Goal: Task Accomplishment & Management: Manage account settings

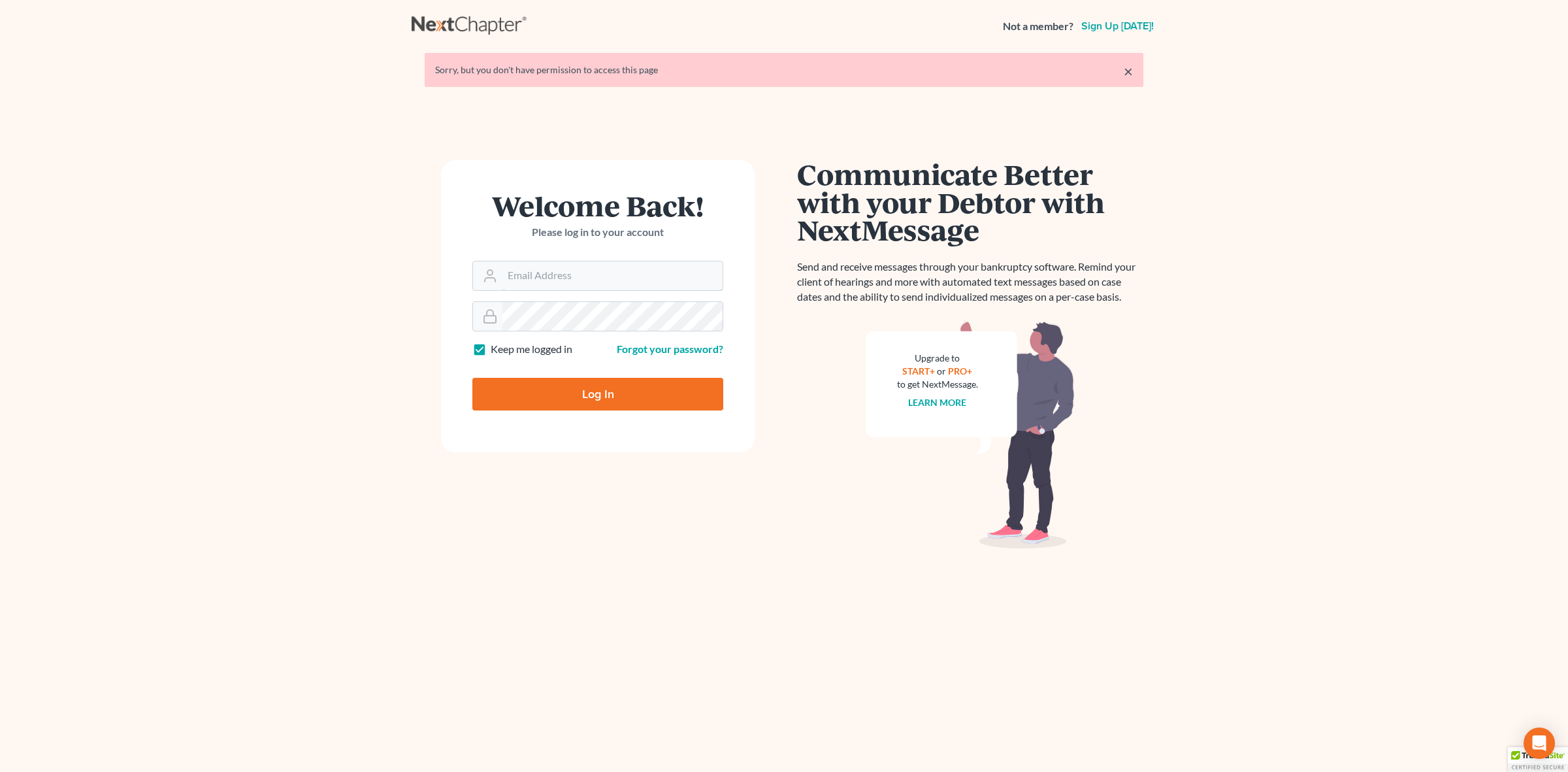
type input "[EMAIL_ADDRESS][DOMAIN_NAME]"
click at [622, 385] on input "Log In" at bounding box center [597, 394] width 251 height 33
type input "Thinking..."
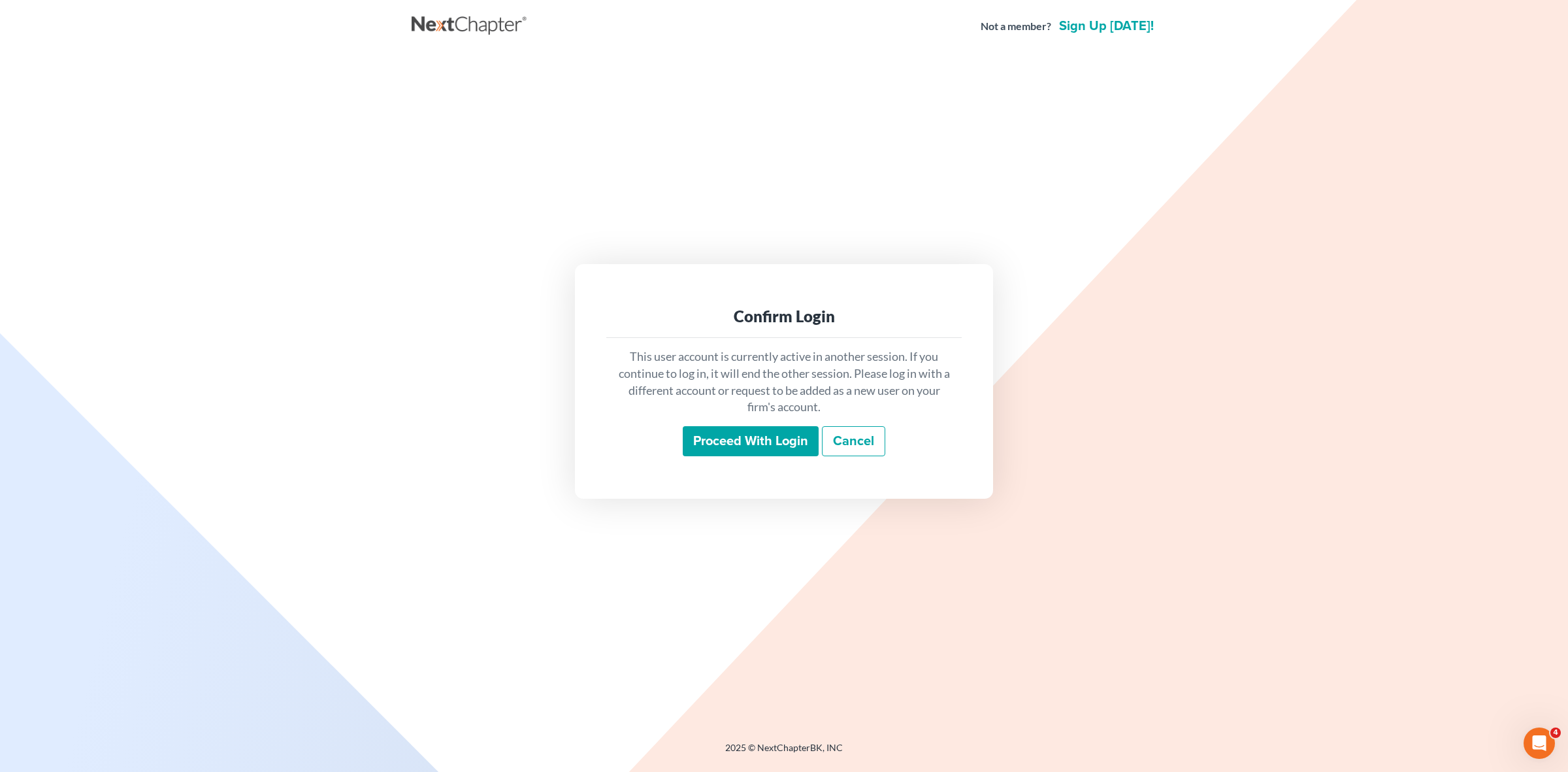
click at [722, 446] on input "Proceed with login" at bounding box center [750, 441] width 136 height 30
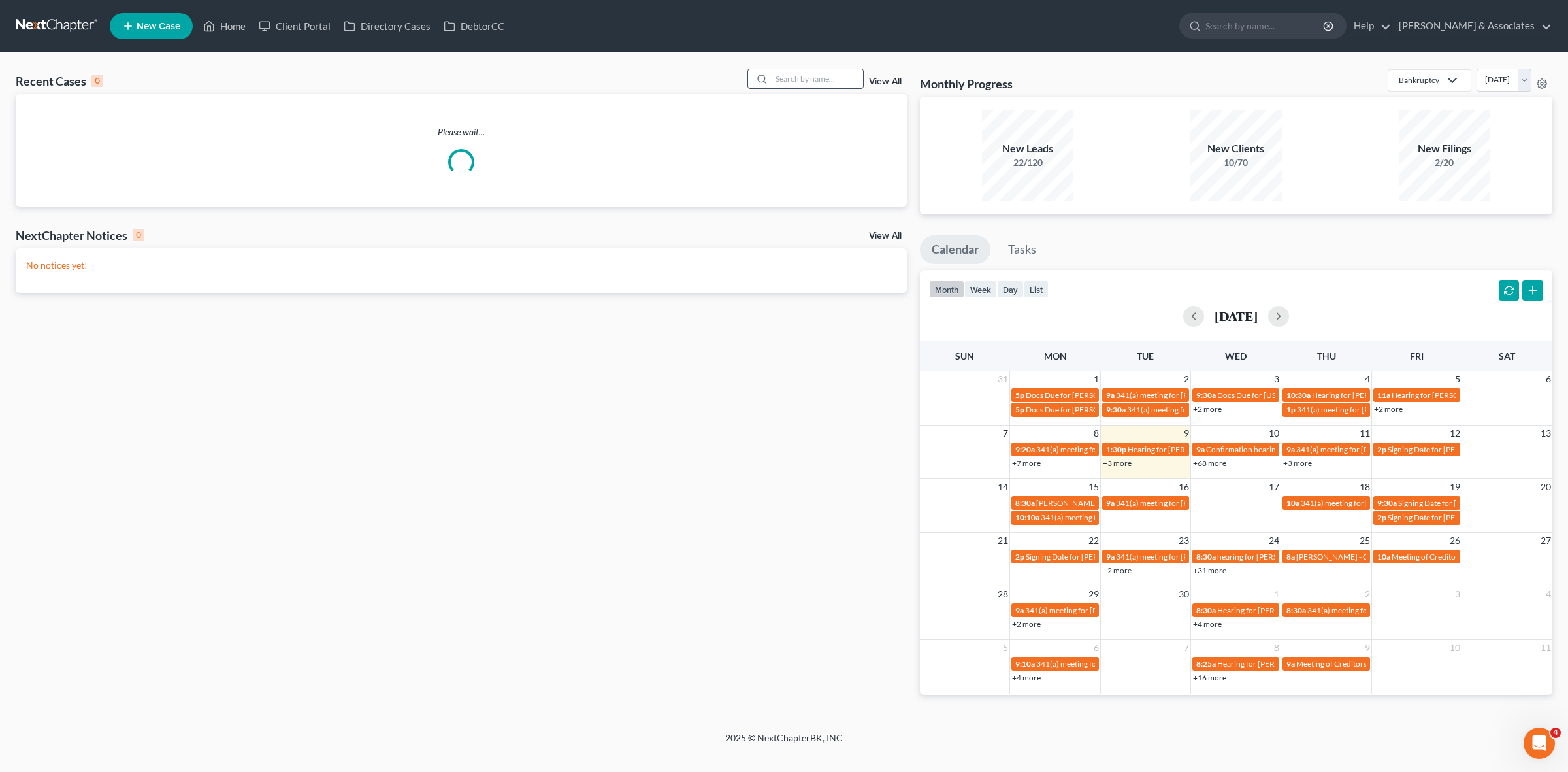
click at [821, 85] on input "search" at bounding box center [817, 79] width 91 height 19
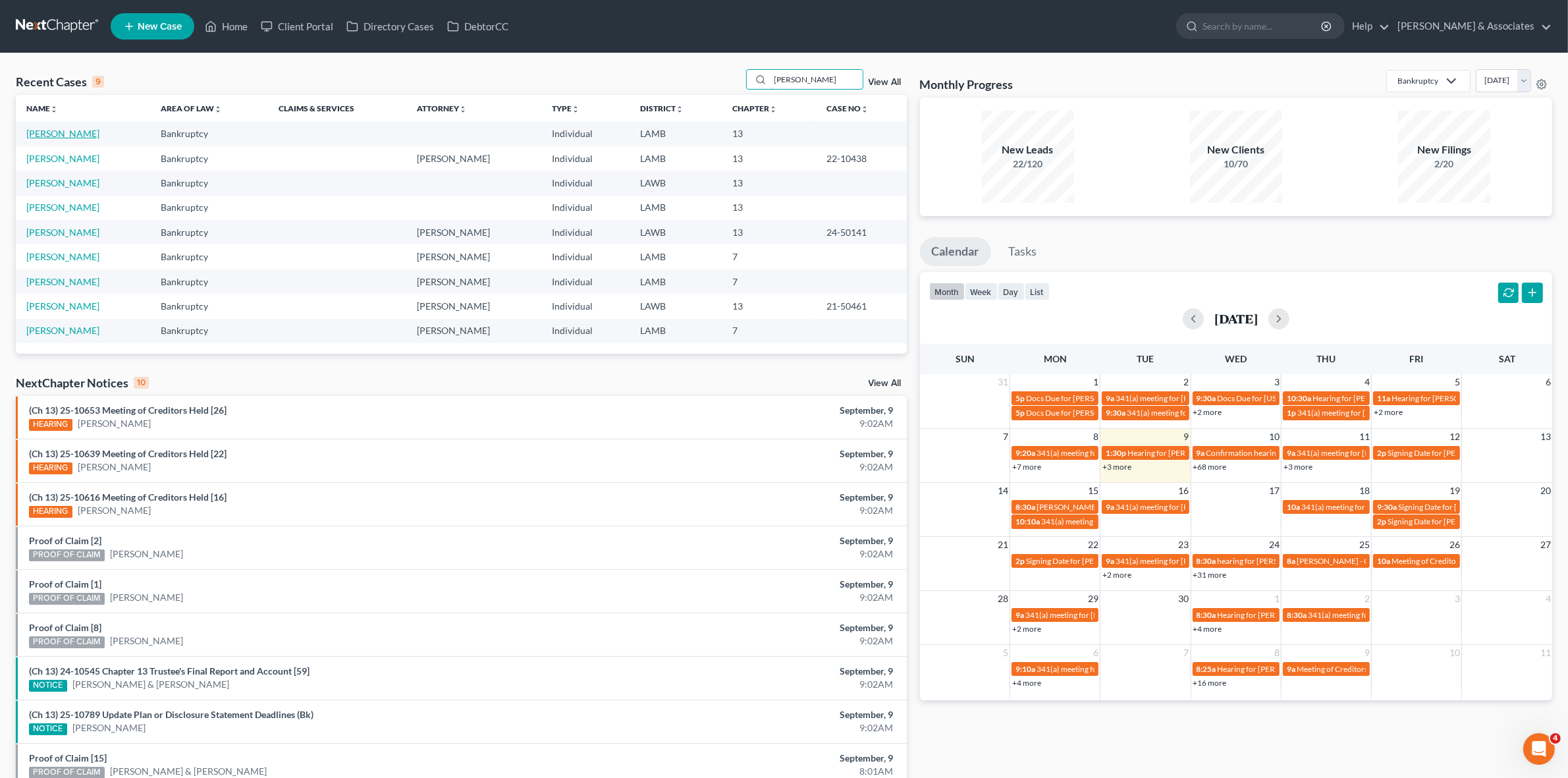
type input "simon"
click at [67, 137] on link "[PERSON_NAME]" at bounding box center [63, 134] width 73 height 11
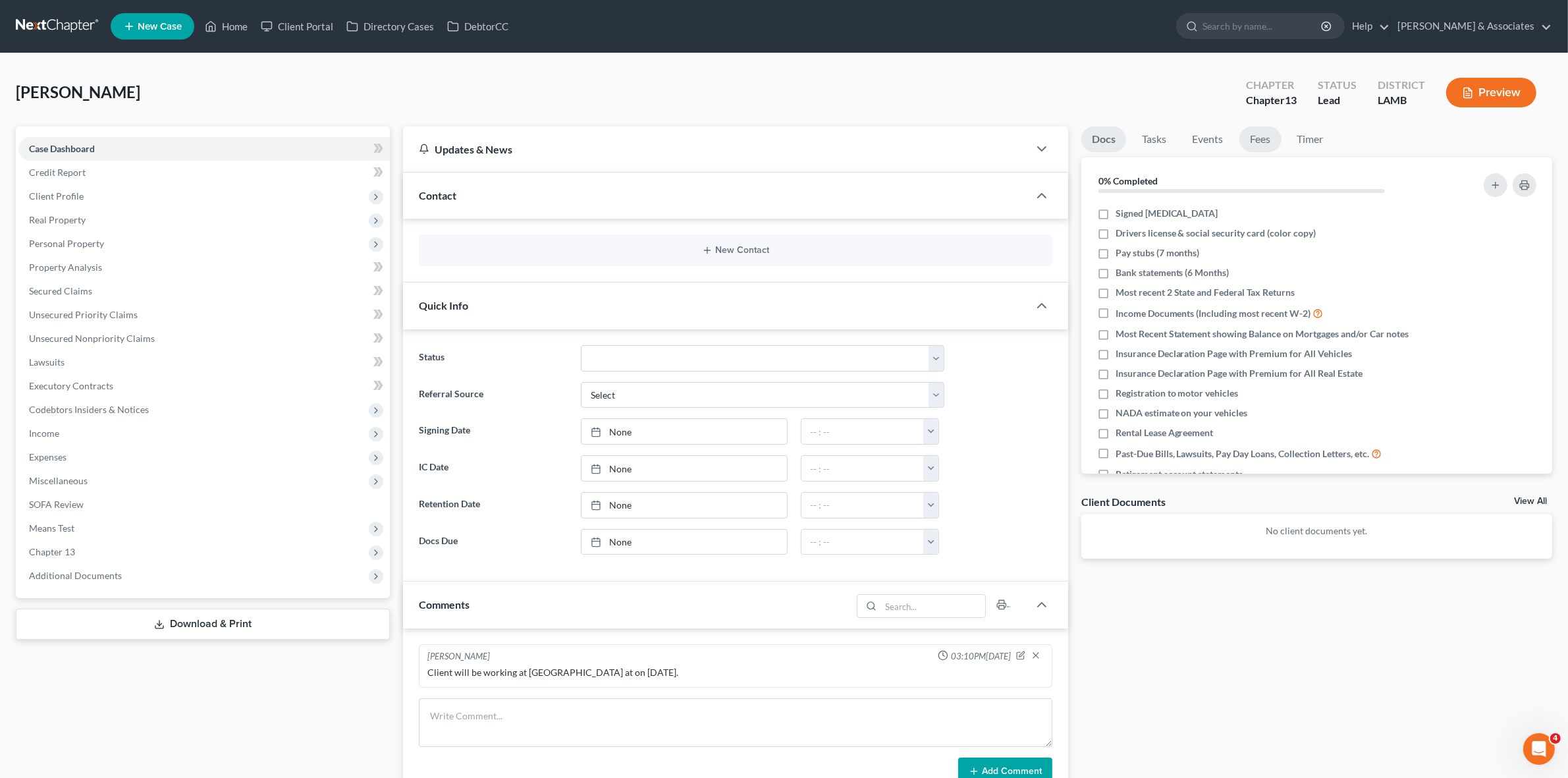
click at [1249, 138] on link "Fees" at bounding box center [1260, 139] width 42 height 26
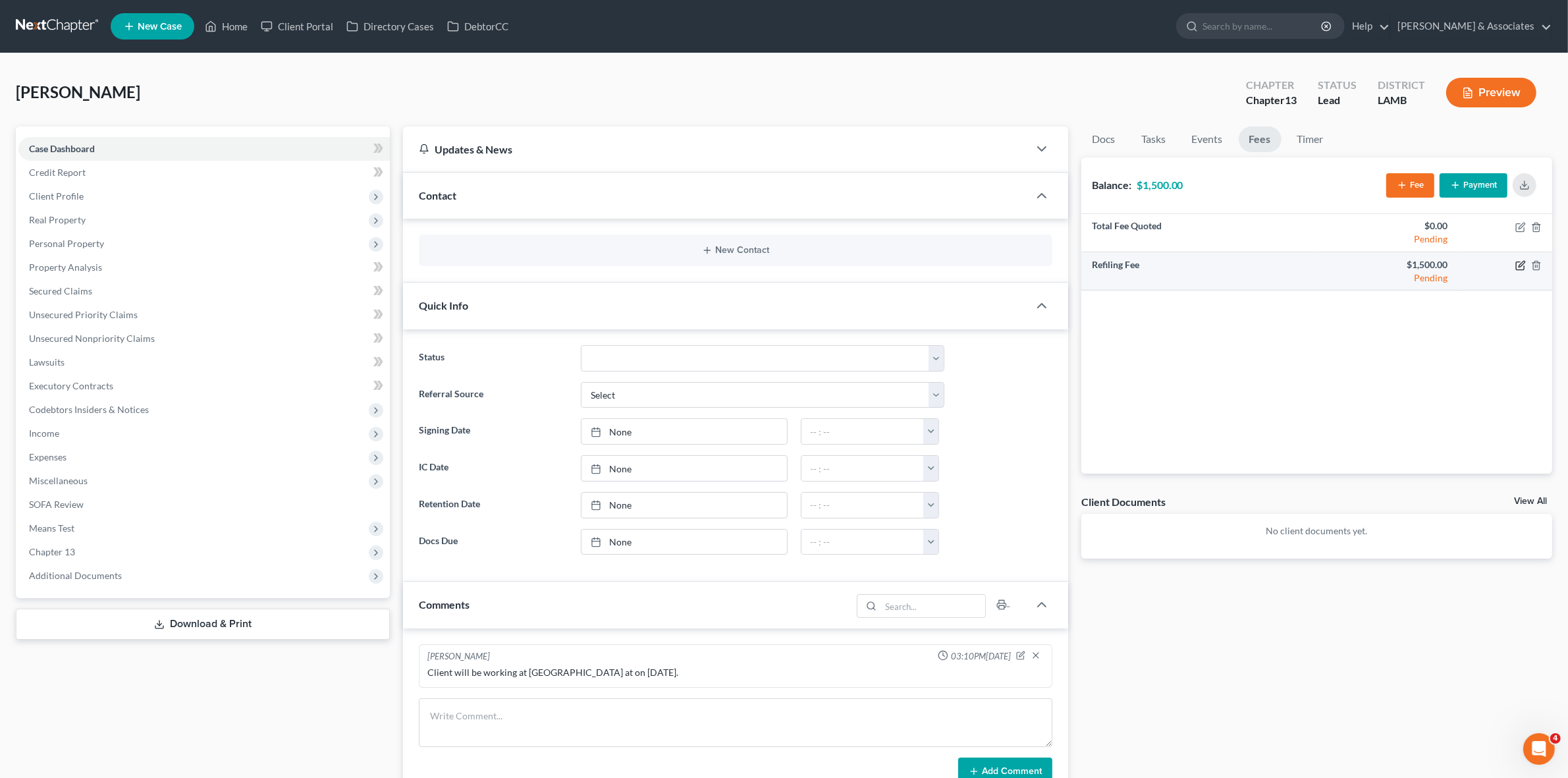
click at [1524, 264] on icon "button" at bounding box center [1520, 265] width 10 height 10
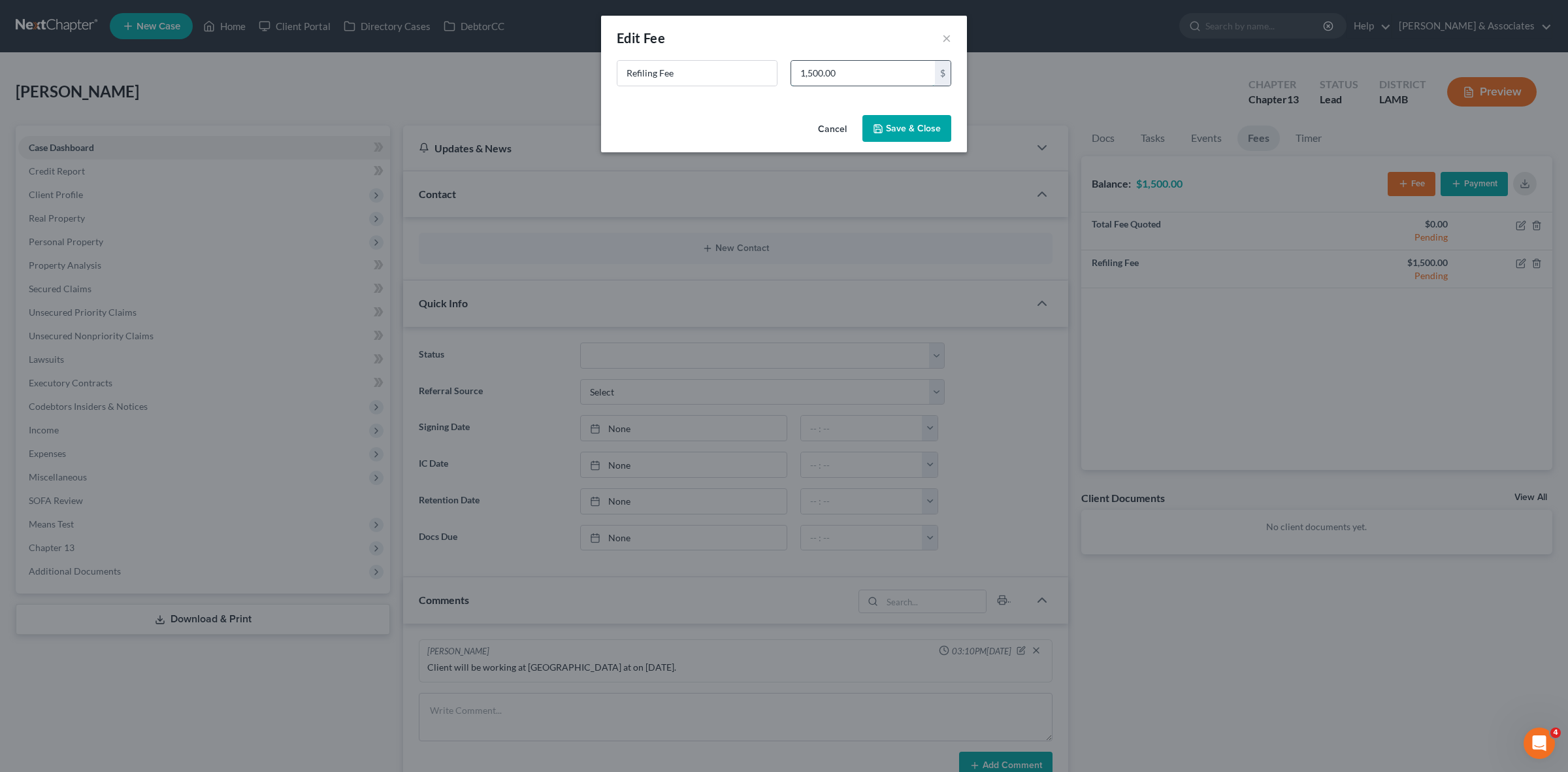
click at [809, 74] on input "1,500.00" at bounding box center [862, 73] width 143 height 25
click at [811, 76] on input "1,500.00" at bounding box center [862, 73] width 143 height 25
type input "100.00"
click at [905, 136] on button "Save & Close" at bounding box center [906, 128] width 89 height 27
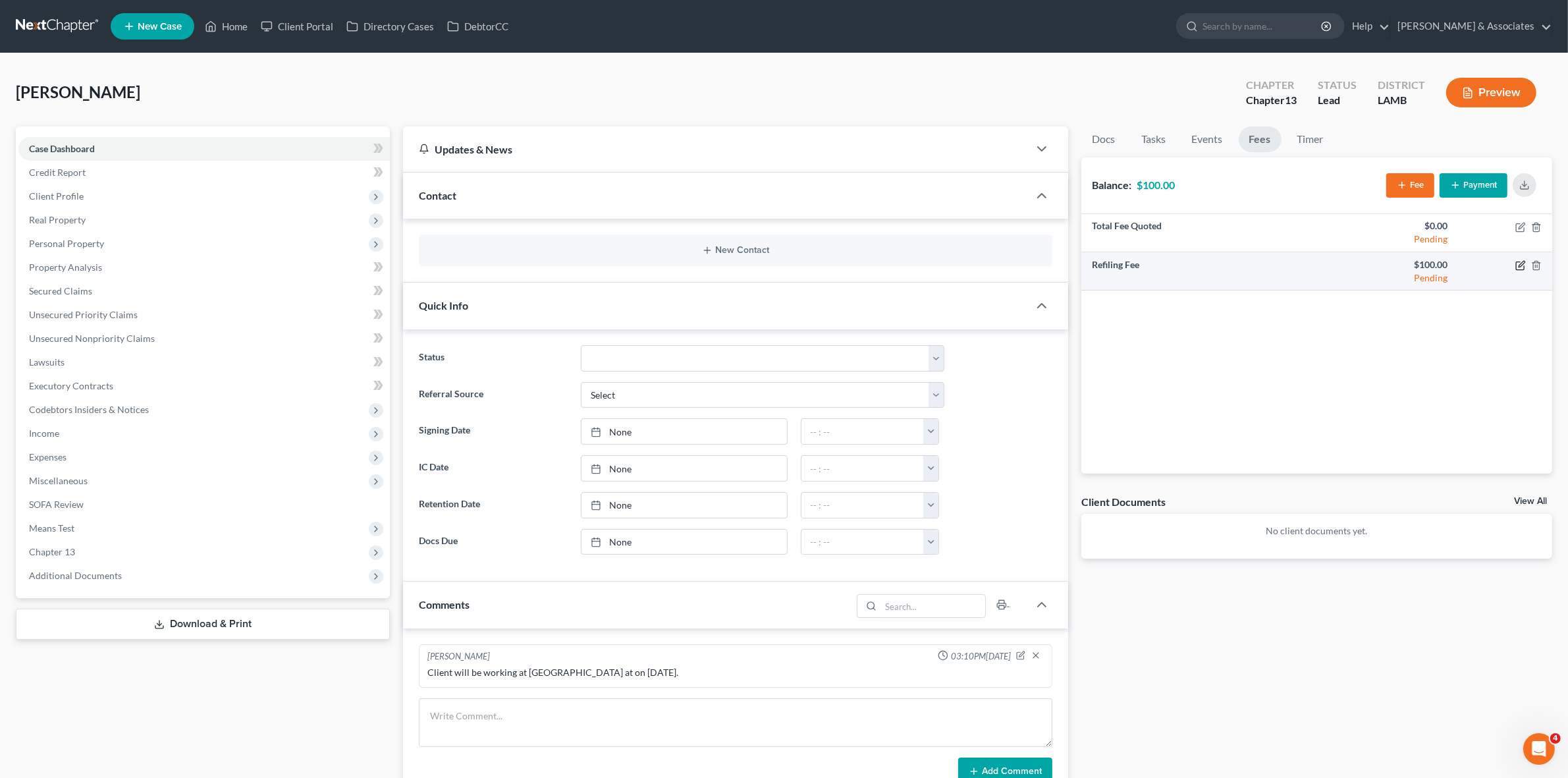
click at [1515, 261] on icon "button" at bounding box center [1520, 265] width 10 height 10
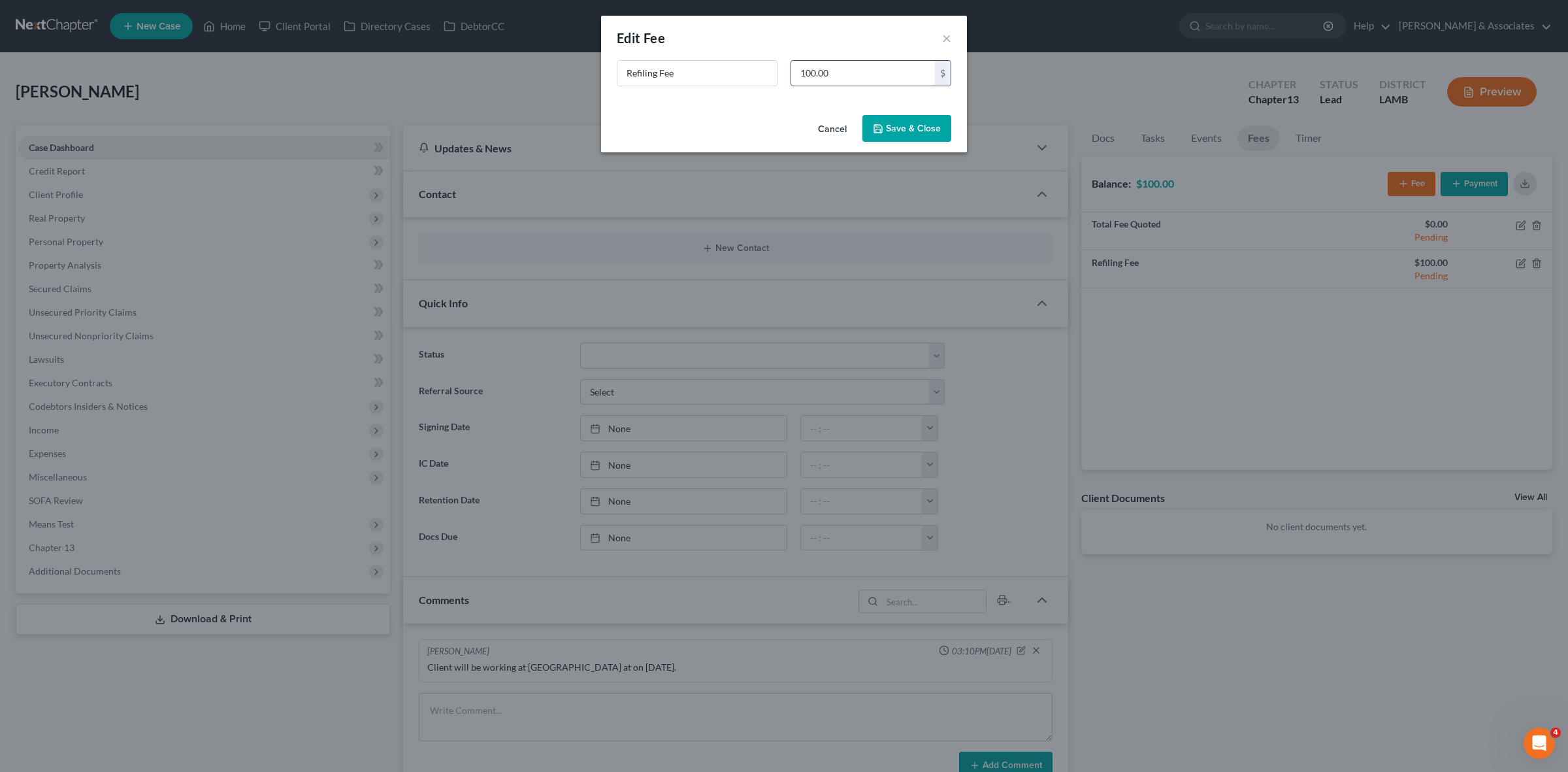
click at [810, 66] on input "100.00" at bounding box center [862, 73] width 143 height 25
click at [807, 77] on input "100.00" at bounding box center [862, 73] width 143 height 25
type input "1,000.00"
click at [921, 120] on button "Save & Close" at bounding box center [906, 128] width 89 height 27
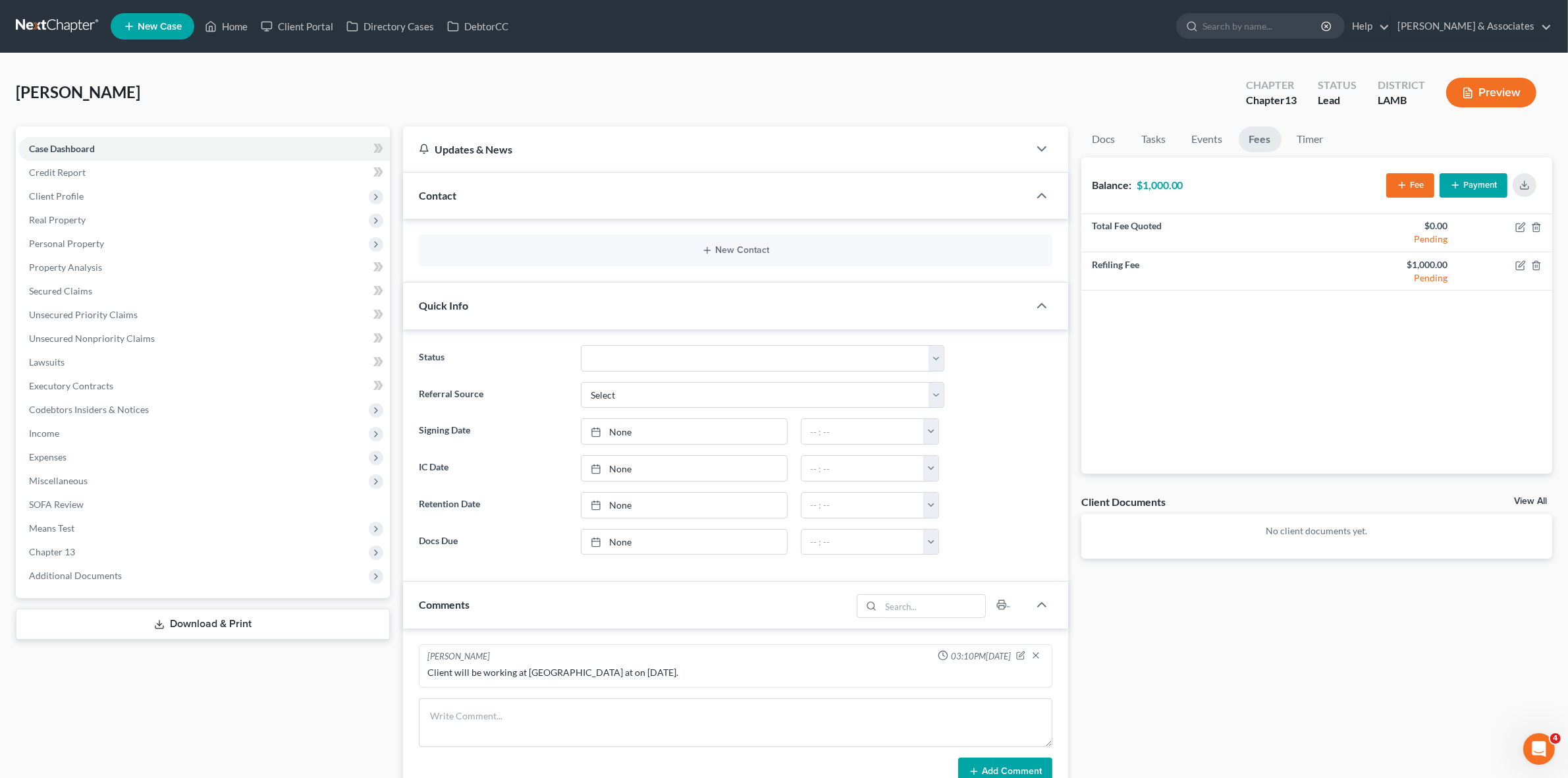
click at [1466, 186] on button "Payment" at bounding box center [1473, 185] width 68 height 24
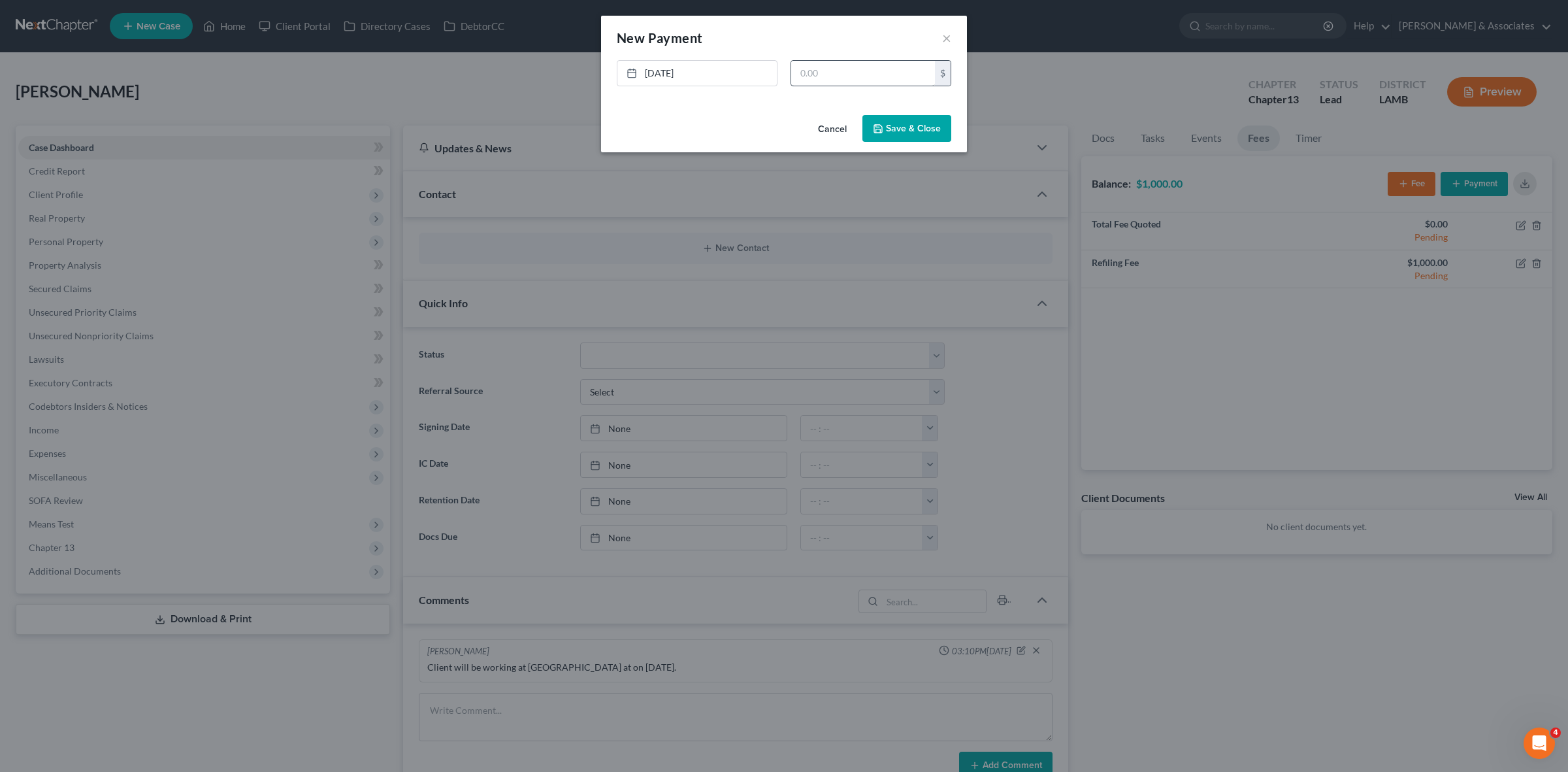
drag, startPoint x: 851, startPoint y: 60, endPoint x: 853, endPoint y: 66, distance: 6.3
click at [853, 59] on div "New Payment Edit Payment × 9/9/2025 close Date 9/9/2025 Time 9:19 AM chevron_le…" at bounding box center [784, 84] width 366 height 137
click at [859, 67] on input "text" at bounding box center [862, 73] width 143 height 25
type input "400"
click at [909, 128] on button "Save & Close" at bounding box center [906, 128] width 89 height 27
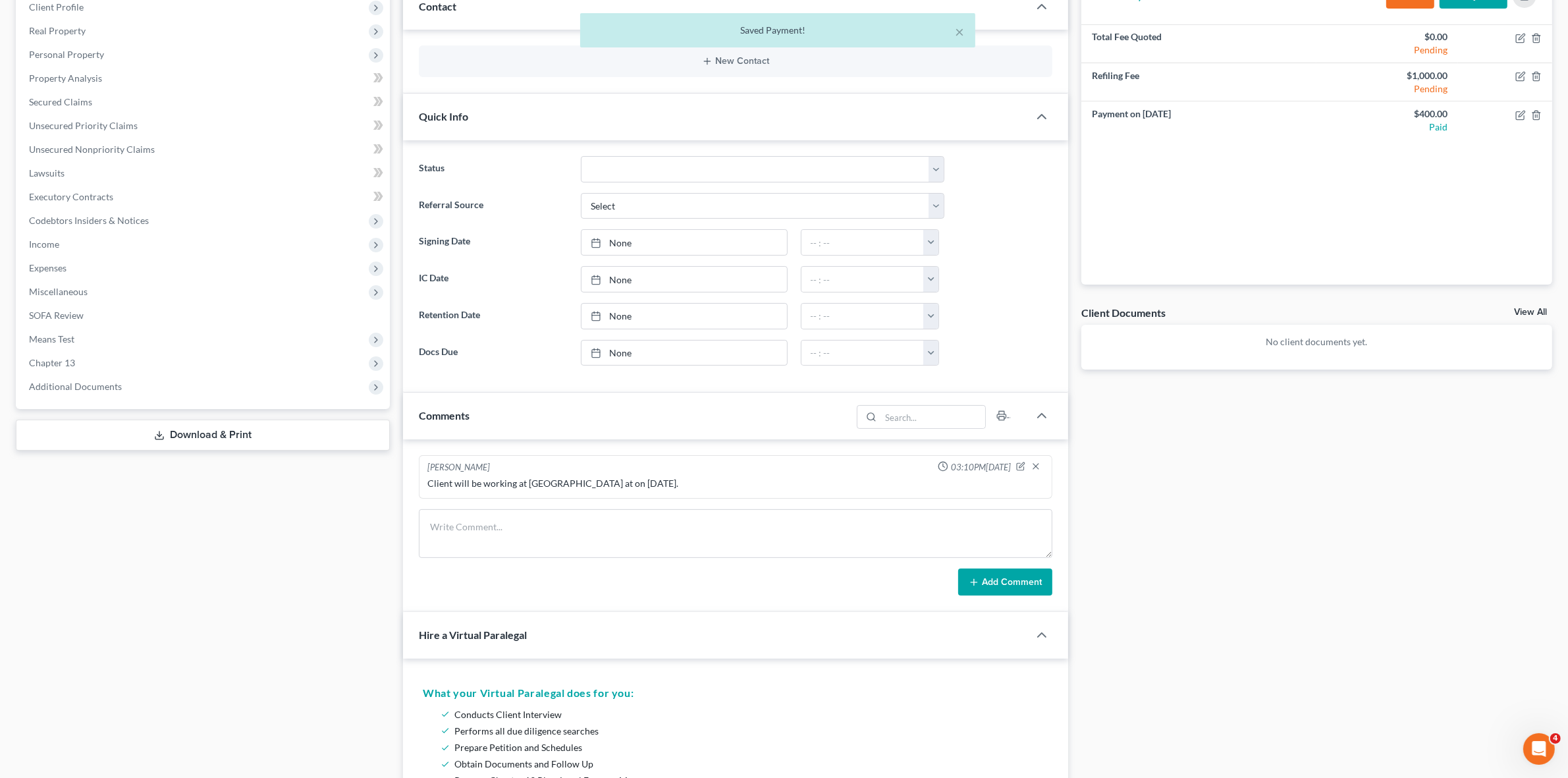
scroll to position [329, 0]
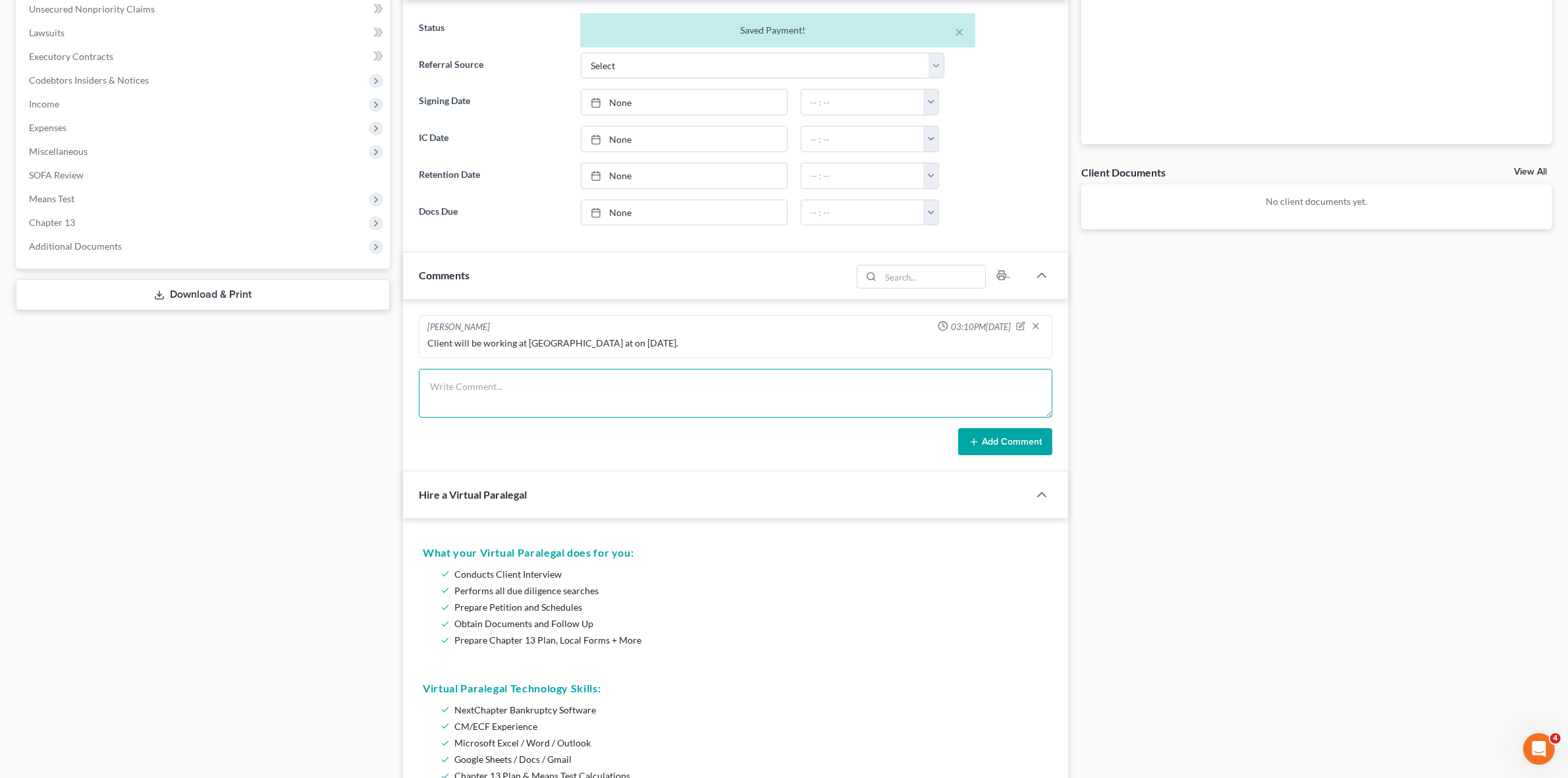
click at [668, 388] on textarea at bounding box center [735, 393] width 633 height 48
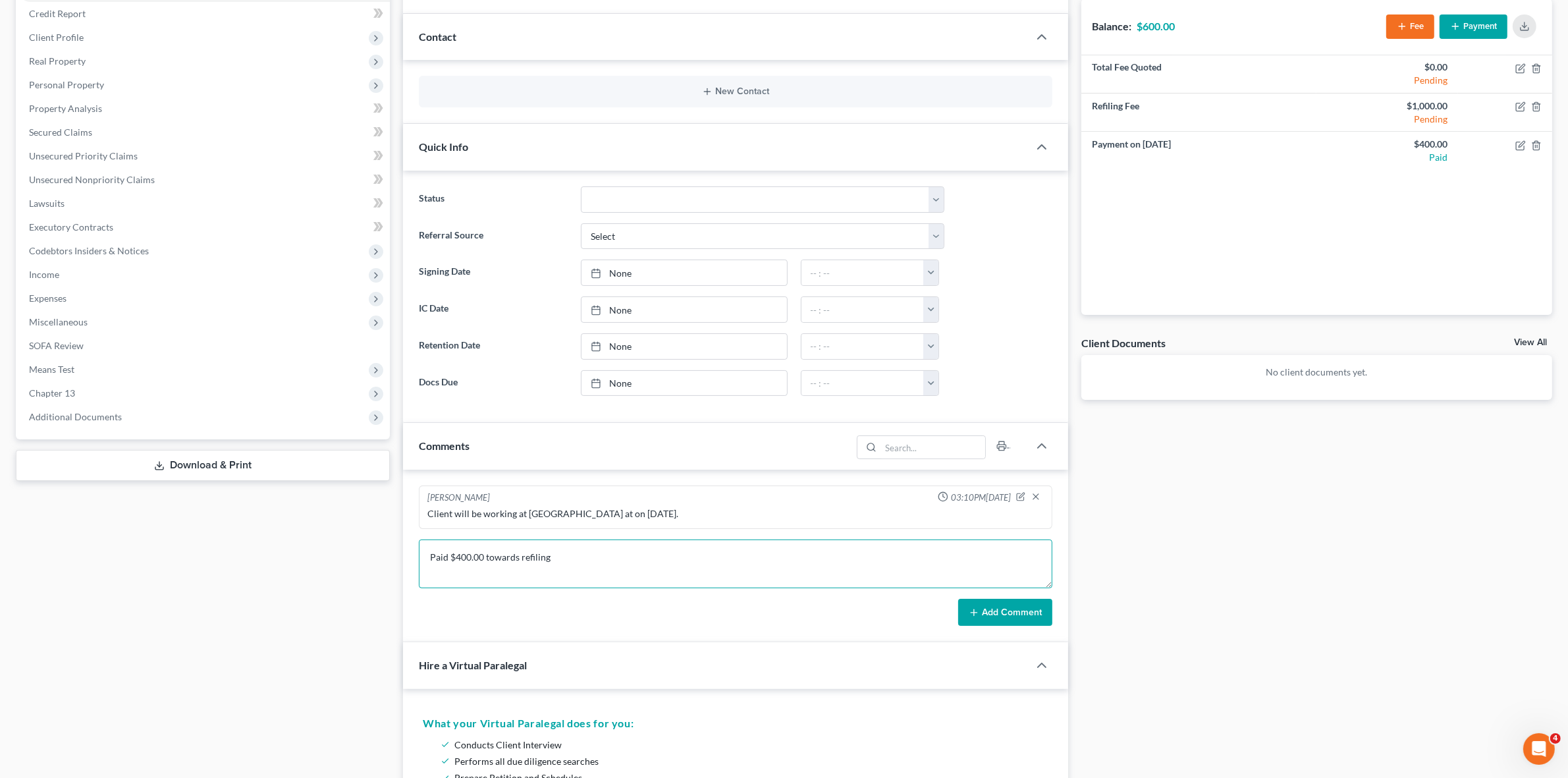
scroll to position [165, 0]
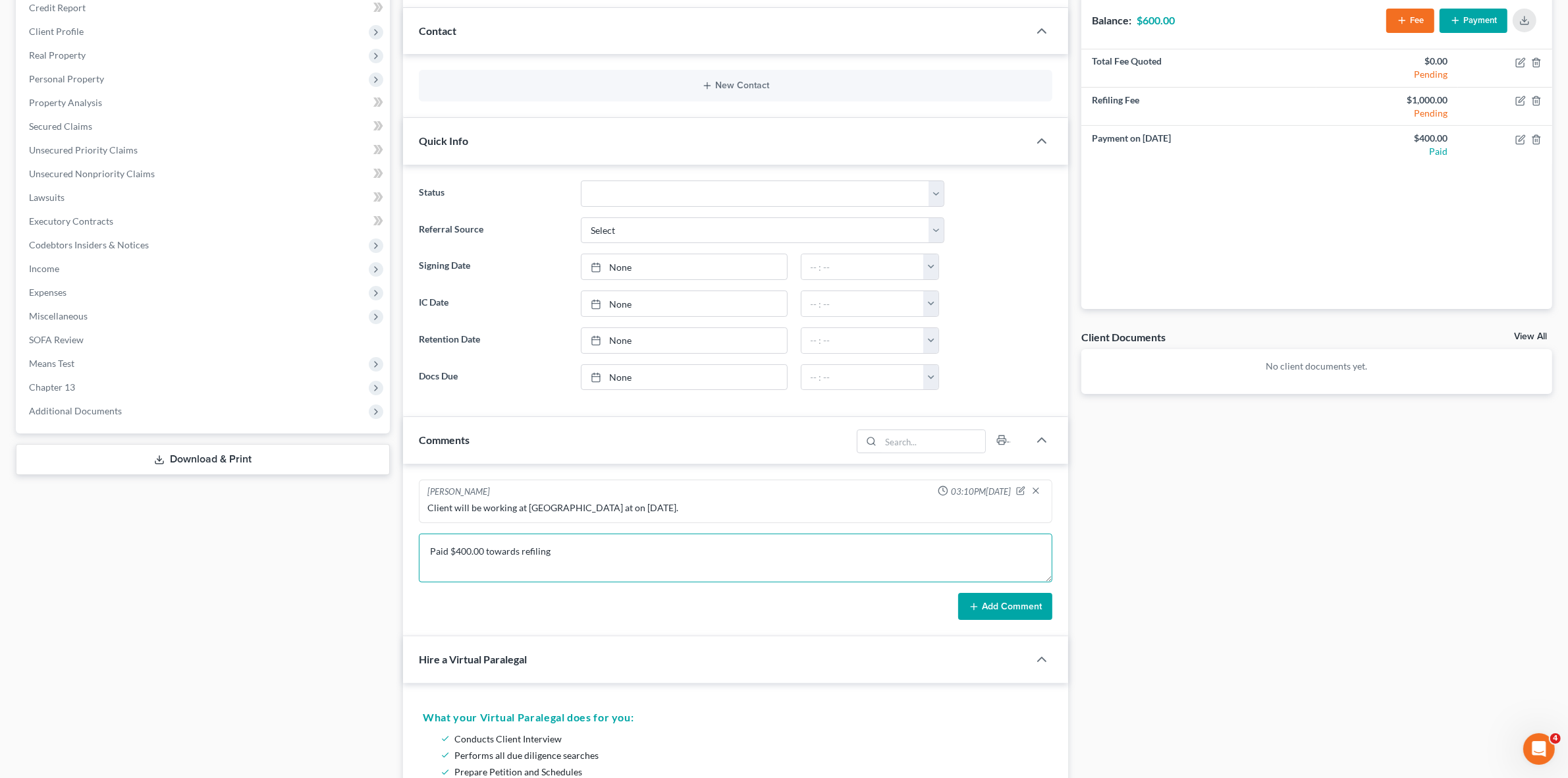
type textarea "Paid $400.00 towards refiling"
click at [1041, 610] on button "Add Comment" at bounding box center [1005, 606] width 94 height 28
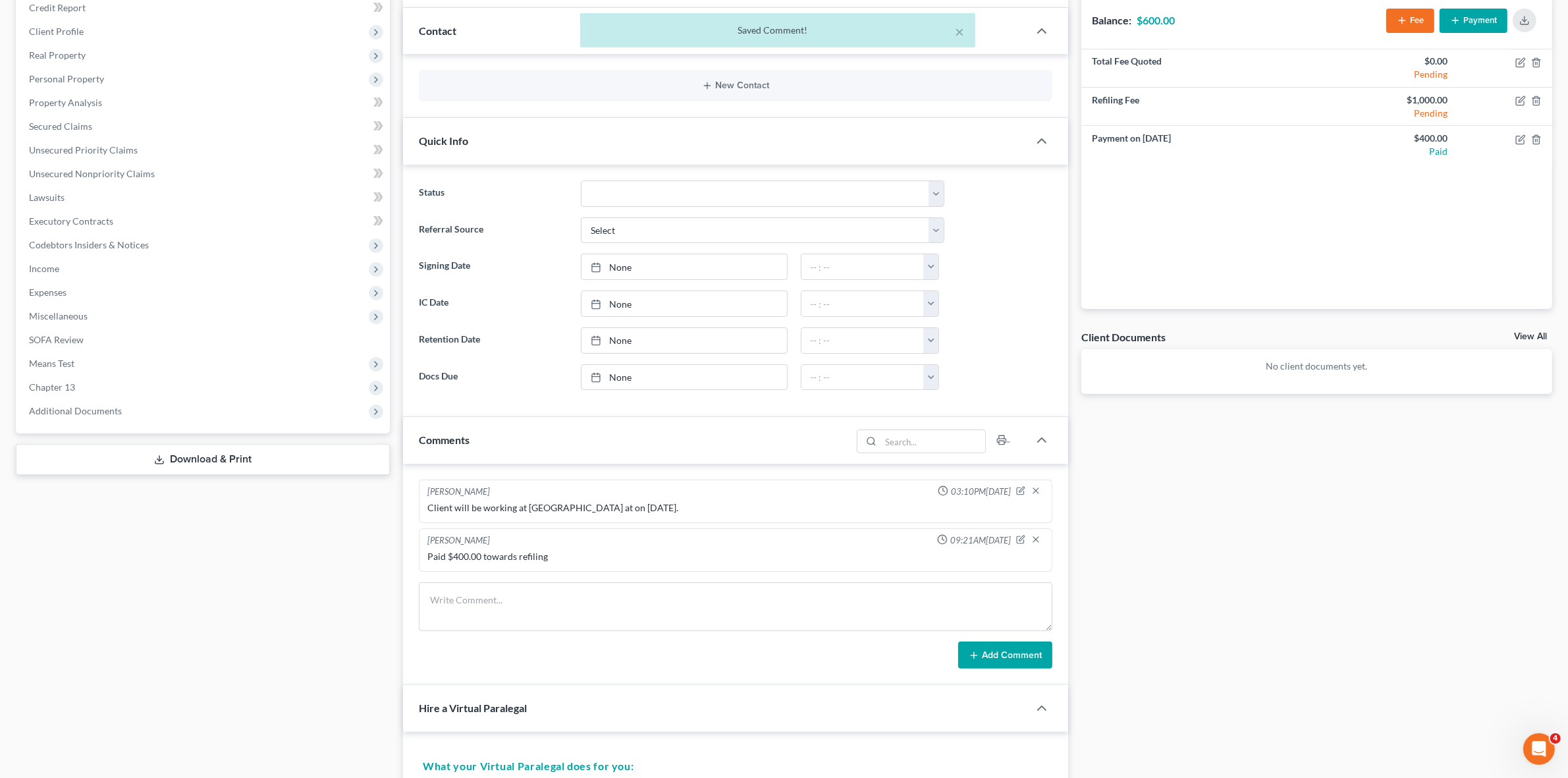
scroll to position [0, 0]
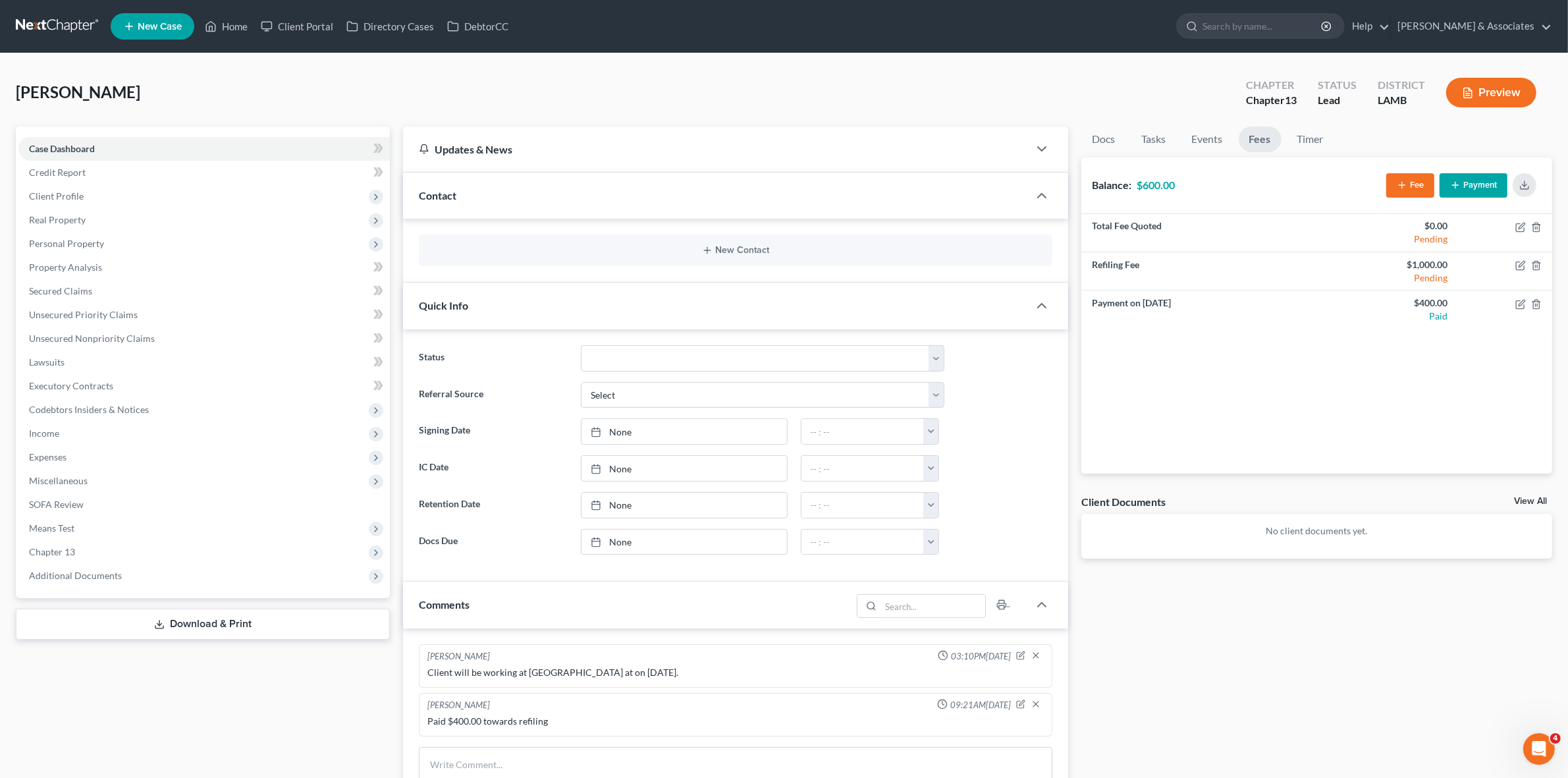
click at [61, 15] on link at bounding box center [58, 26] width 84 height 24
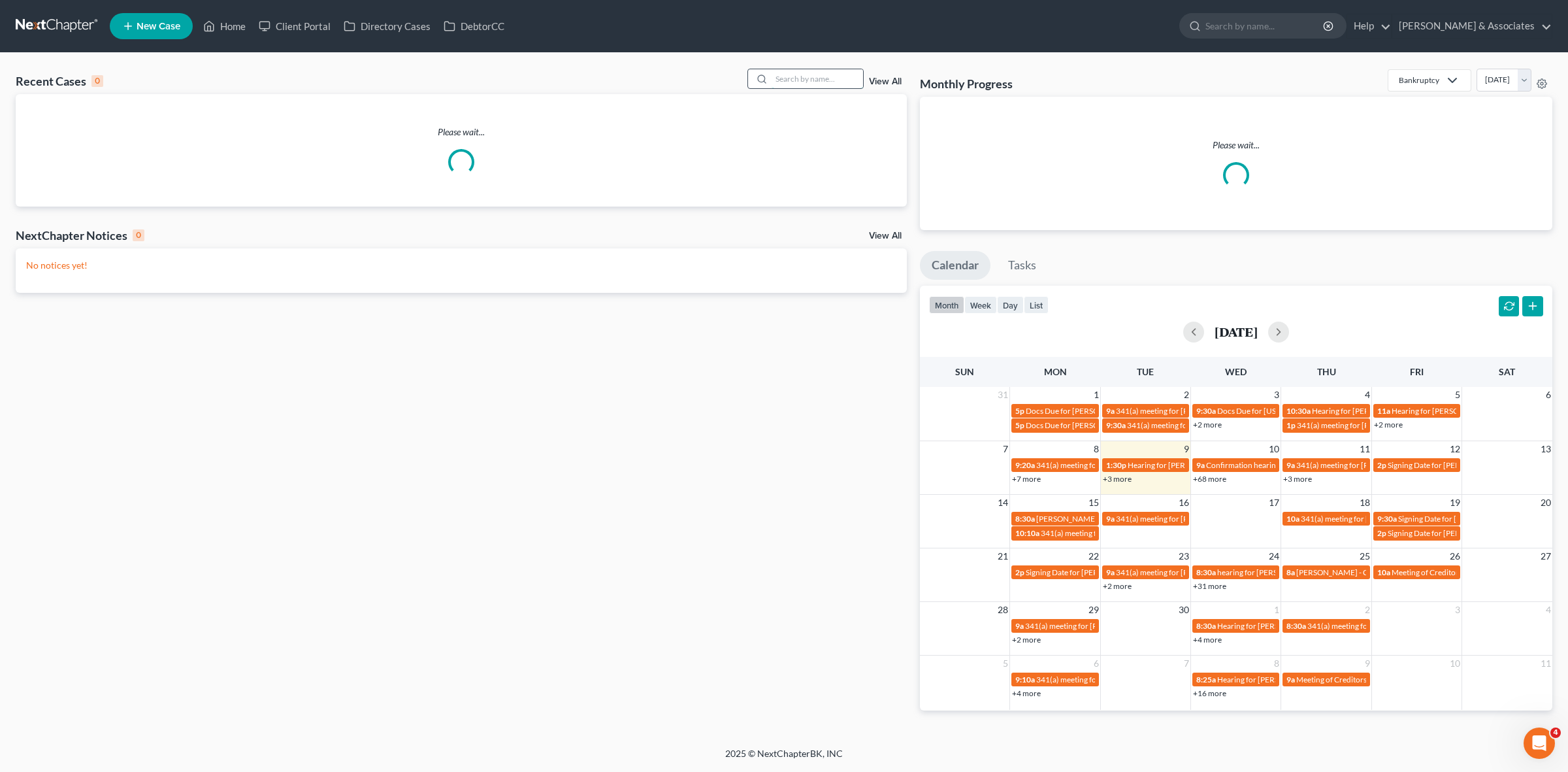
click at [785, 80] on input "search" at bounding box center [817, 79] width 91 height 19
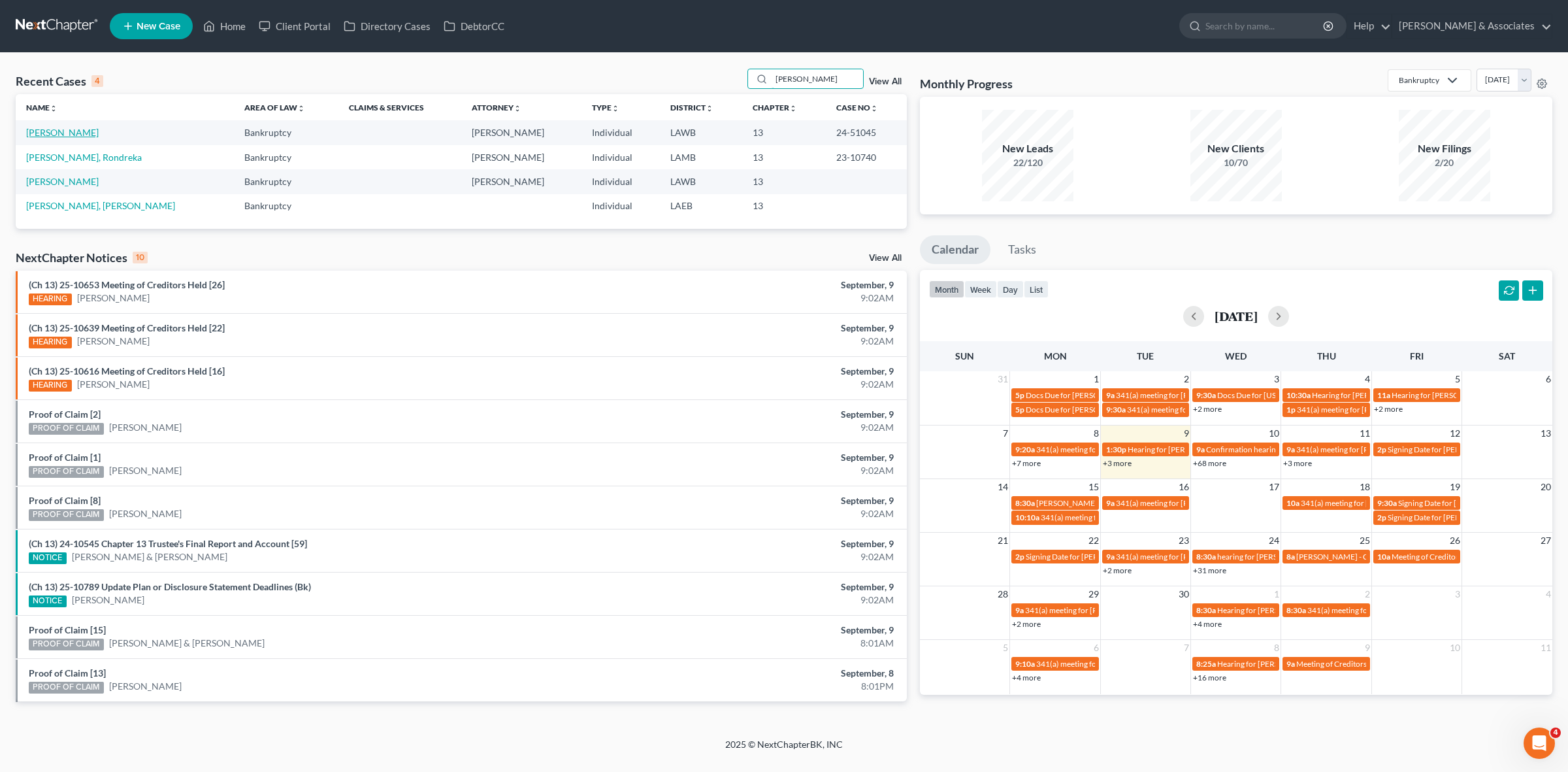
type input "Pitts"
click at [67, 128] on link "Pitts, Brenda" at bounding box center [62, 133] width 73 height 11
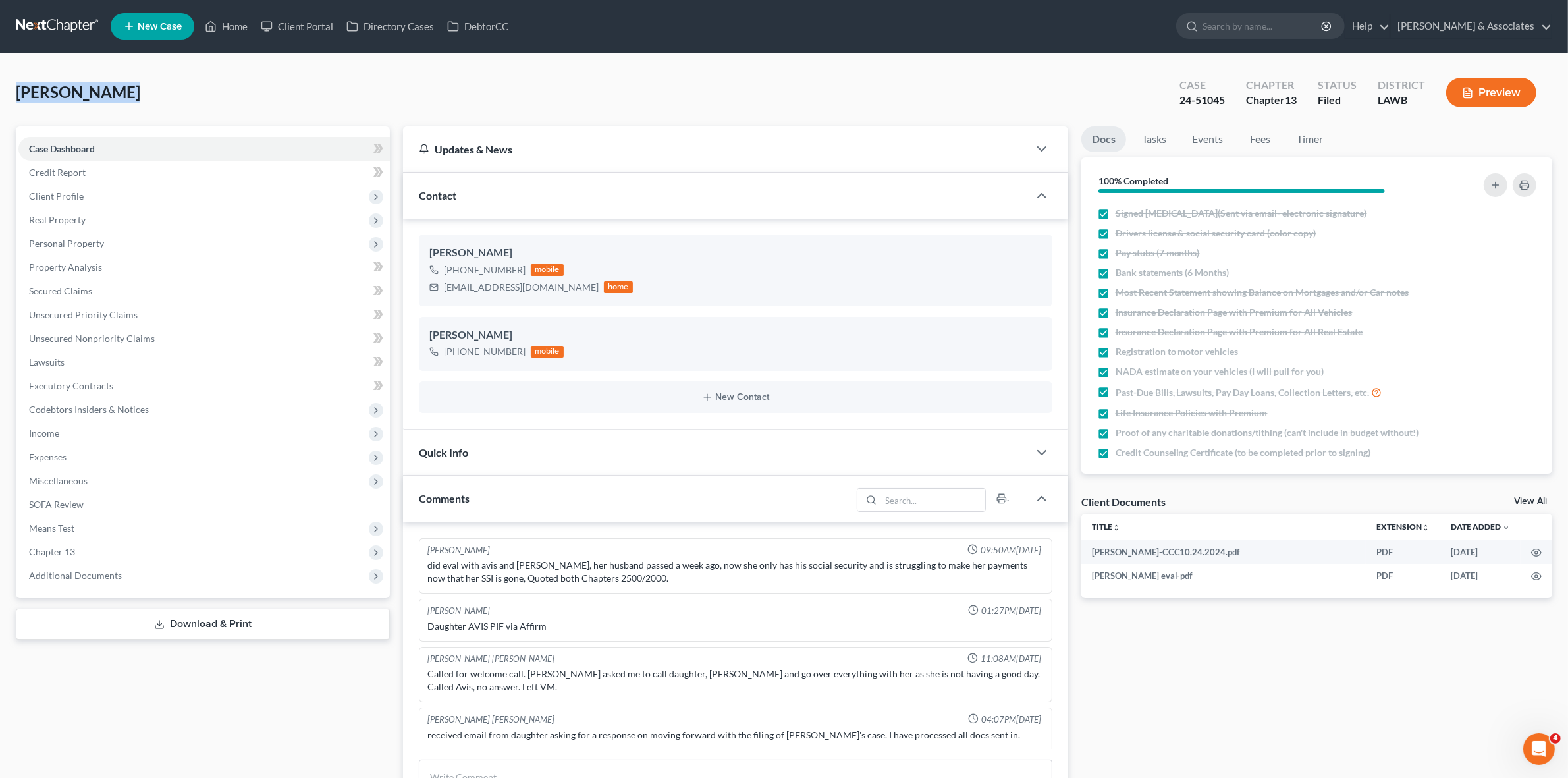
scroll to position [3492, 0]
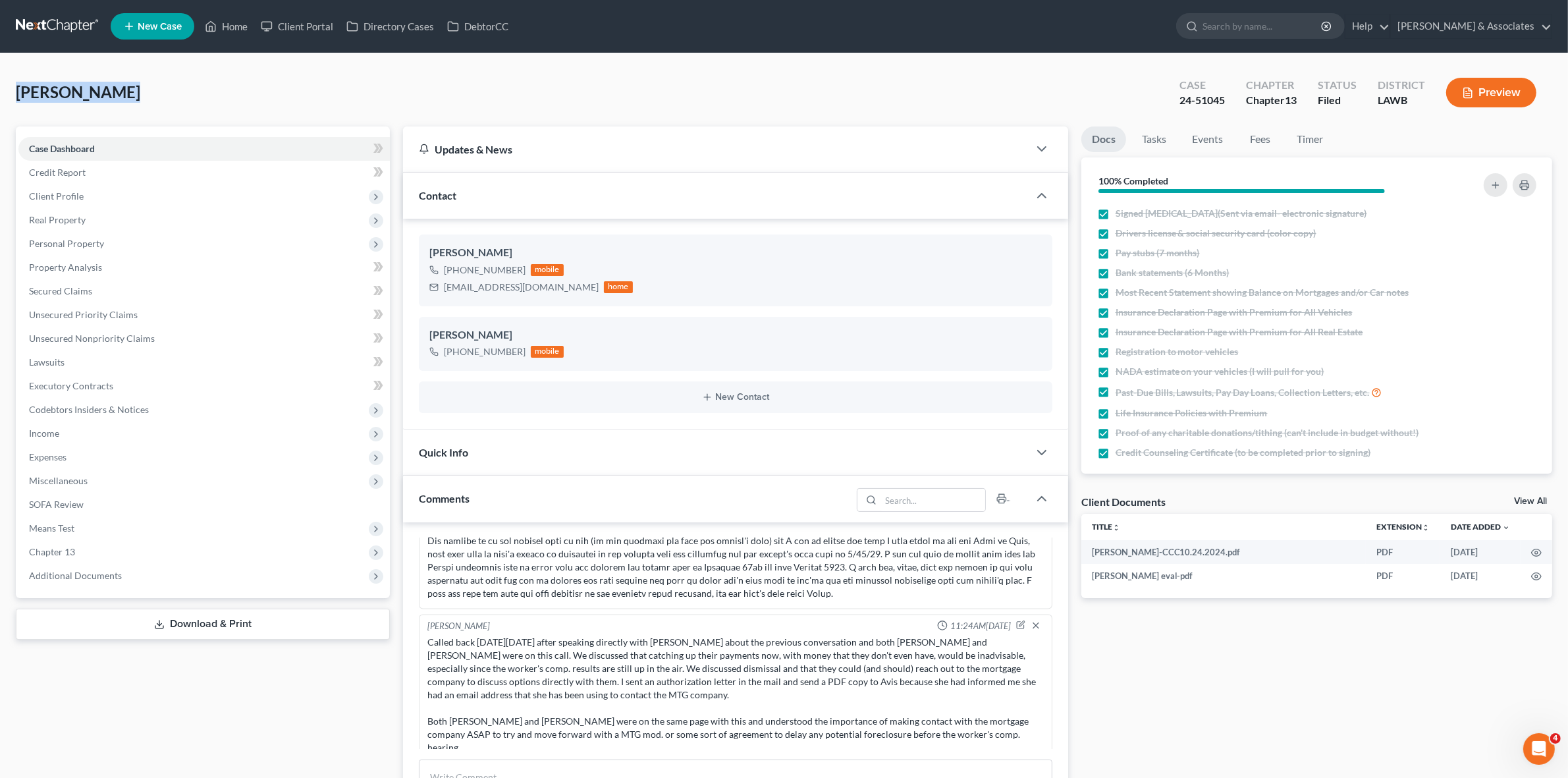
drag, startPoint x: 114, startPoint y: 93, endPoint x: 0, endPoint y: 93, distance: 114.0
click at [0, 93] on div "Pitts, Brenda Upgraded Case 24-51045 Chapter Chapter 13 Status Filed District L…" at bounding box center [784, 621] width 1568 height 1135
copy span "Pitts, Brenda"
click at [1202, 103] on div "24-51045" at bounding box center [1202, 100] width 46 height 15
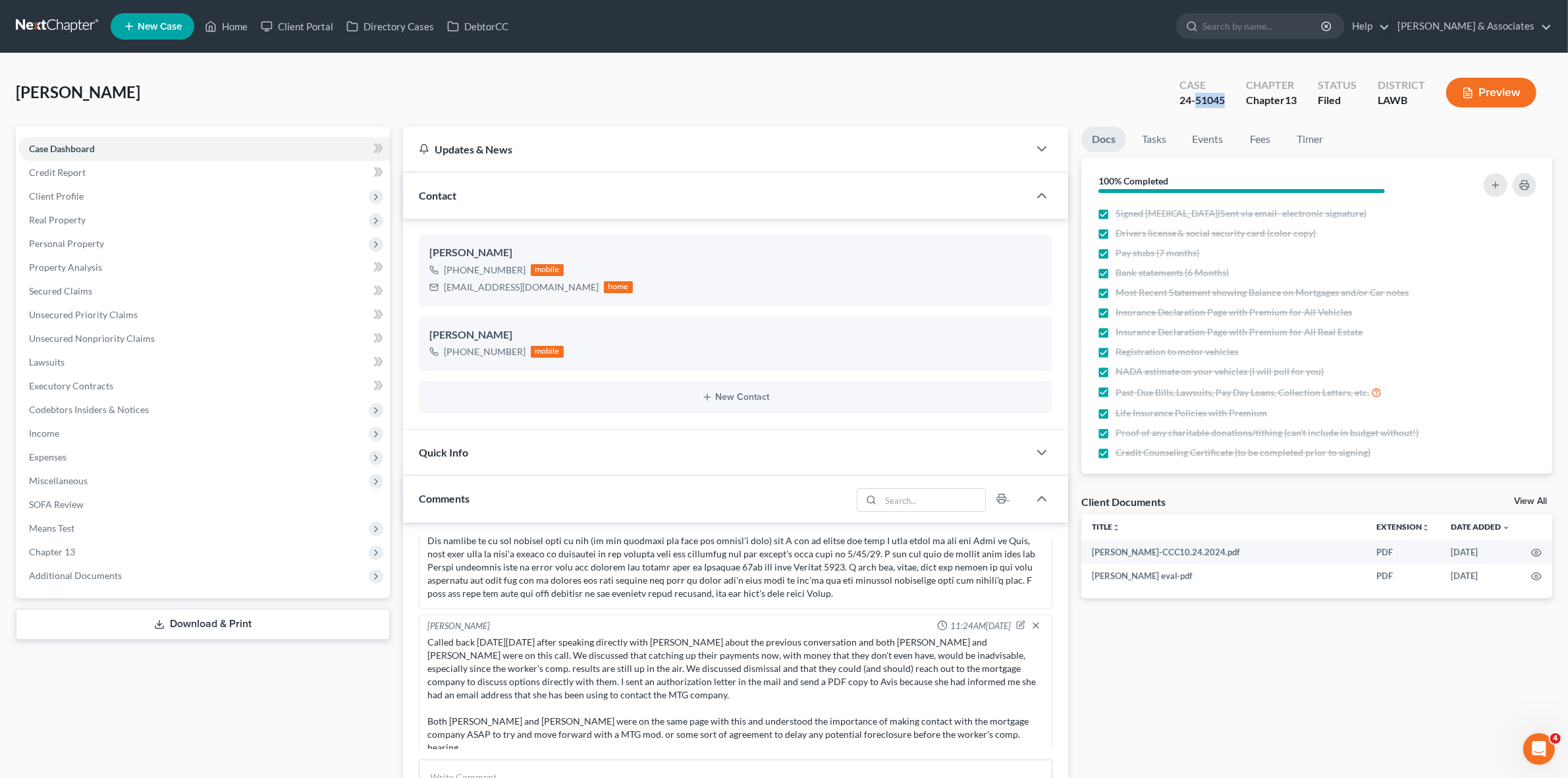
click at [1202, 103] on div "24-51045" at bounding box center [1202, 100] width 46 height 15
copy div "24-51045"
click at [74, 23] on link at bounding box center [58, 26] width 84 height 24
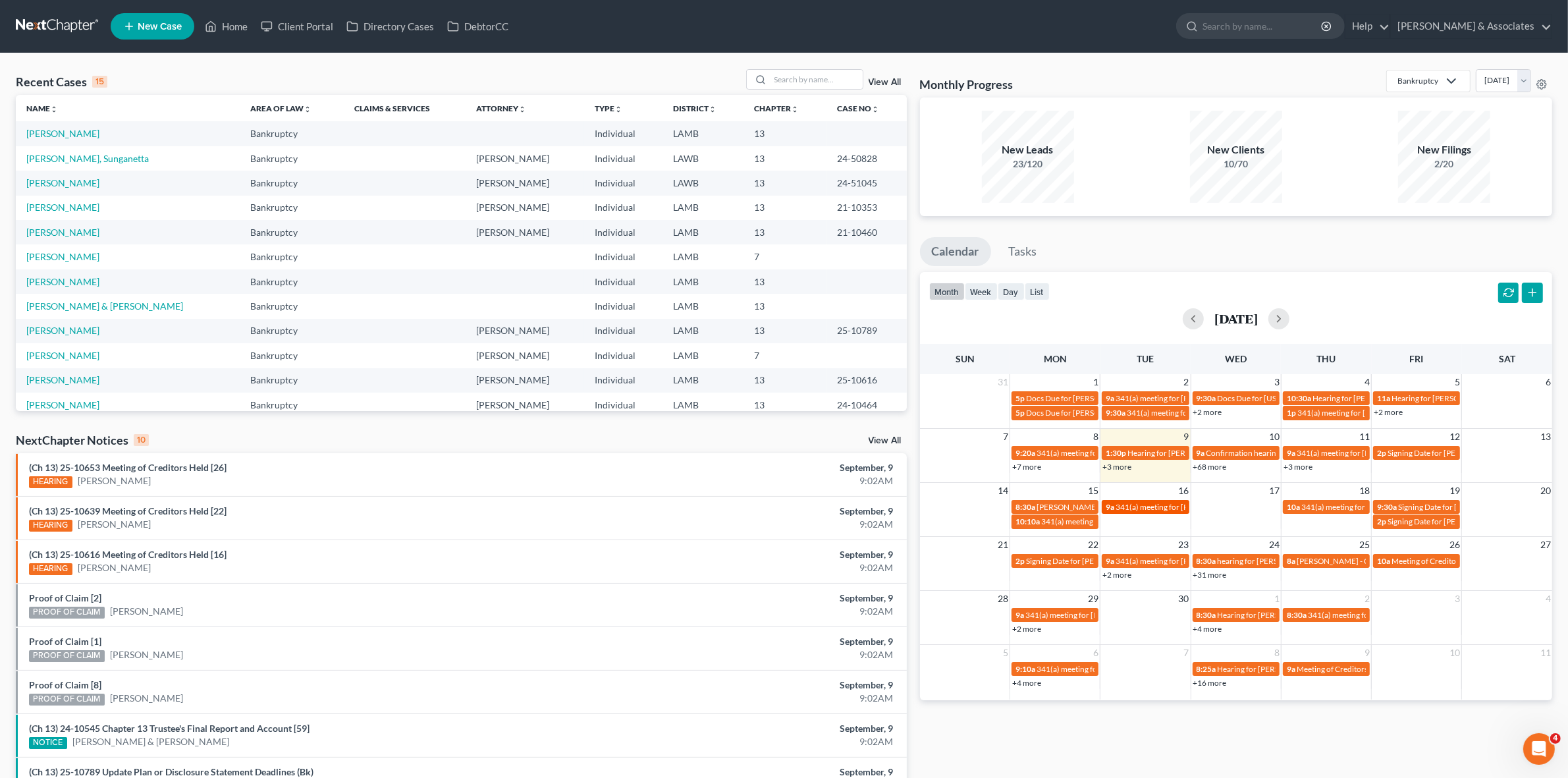
click at [1165, 511] on div "9a 341(a) meeting for [PERSON_NAME]" at bounding box center [1145, 507] width 79 height 10
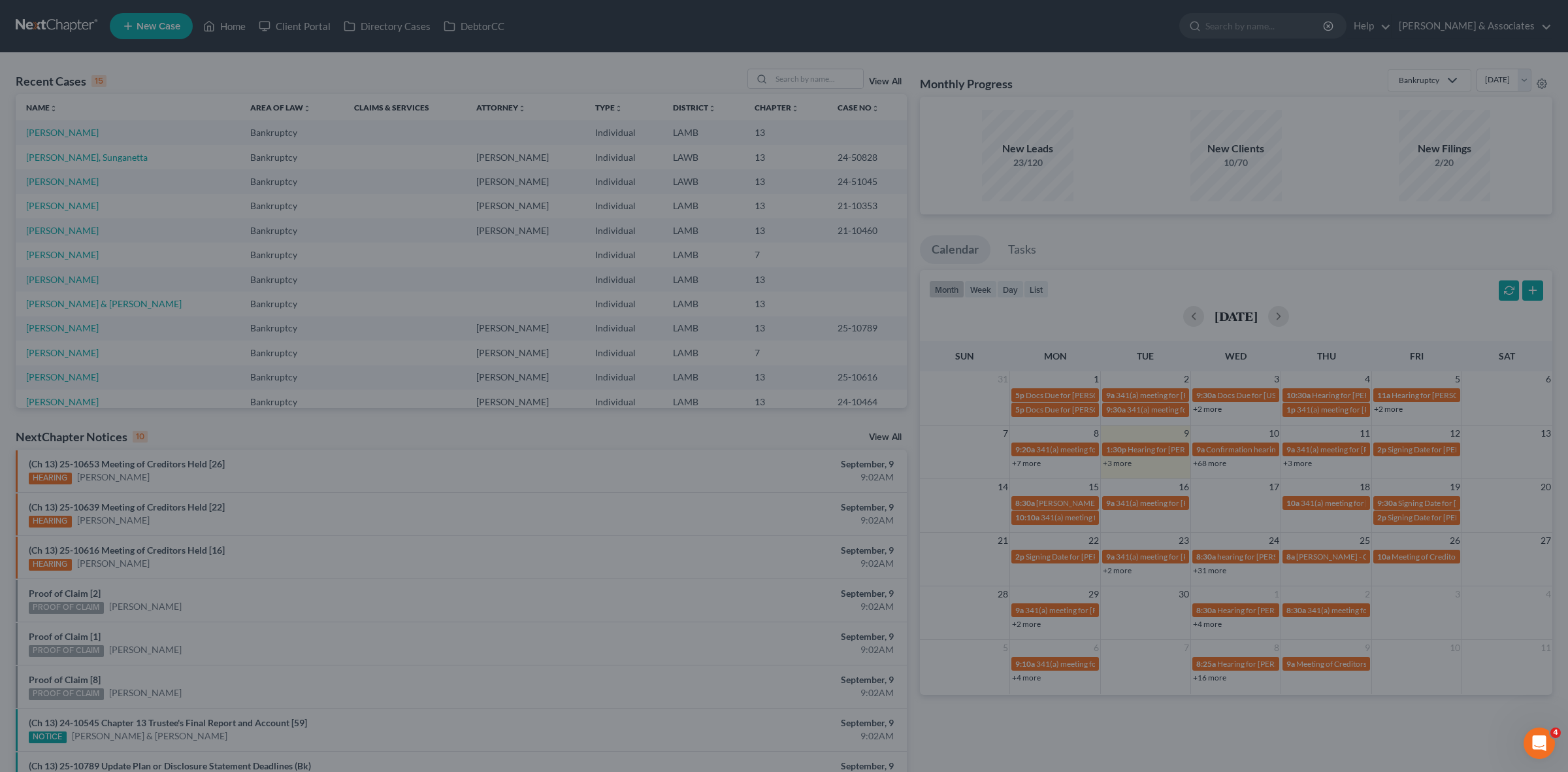
drag, startPoint x: 1121, startPoint y: 524, endPoint x: 1129, endPoint y: 526, distance: 8.2
click at [1129, 526] on div "Edit Event × Event Title * 341(a) meeting for Darryl Russell Date 9/16/2025 clo…" at bounding box center [784, 386] width 1568 height 772
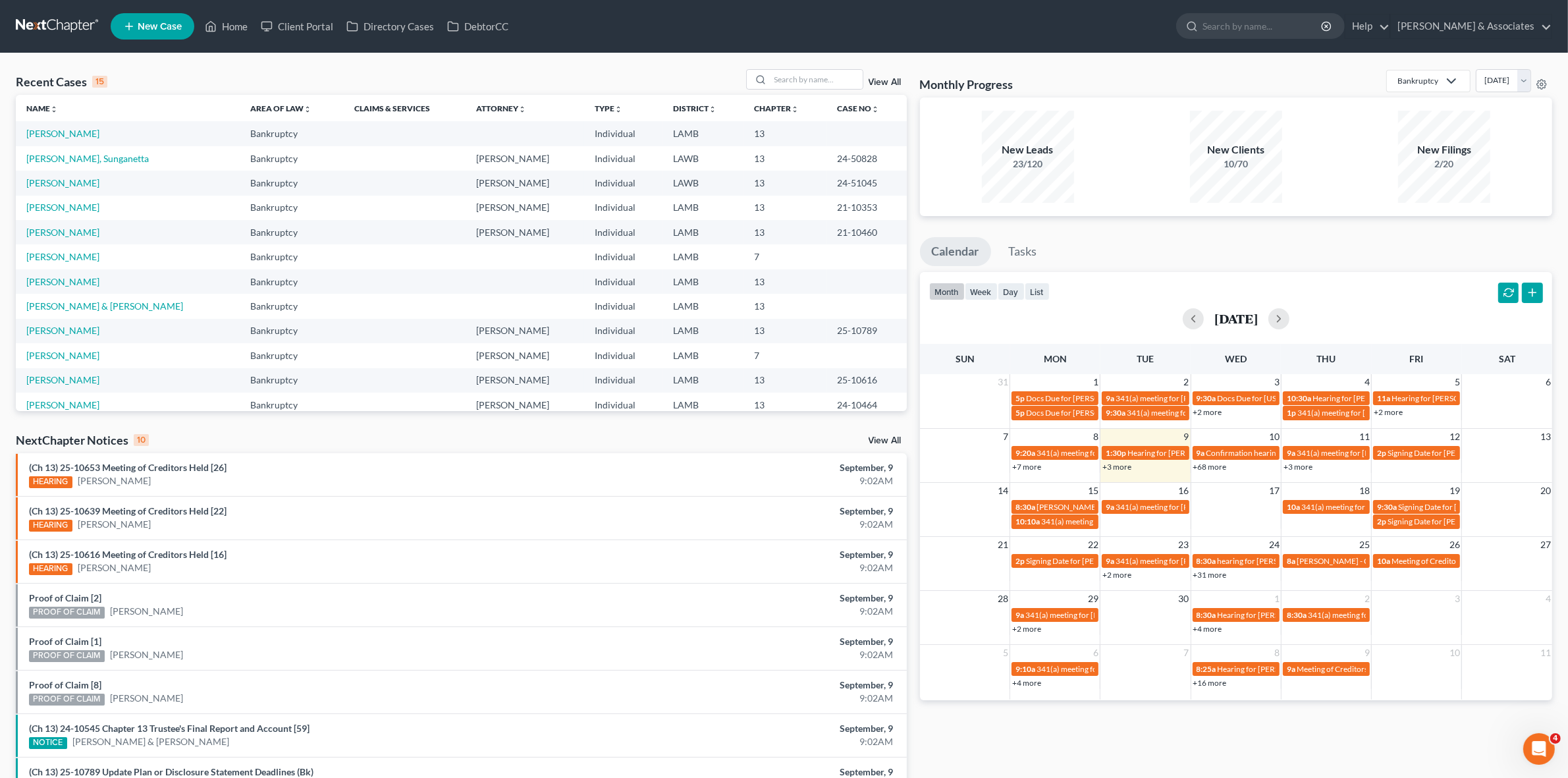
click at [1210, 469] on link "+68 more" at bounding box center [1210, 467] width 34 height 10
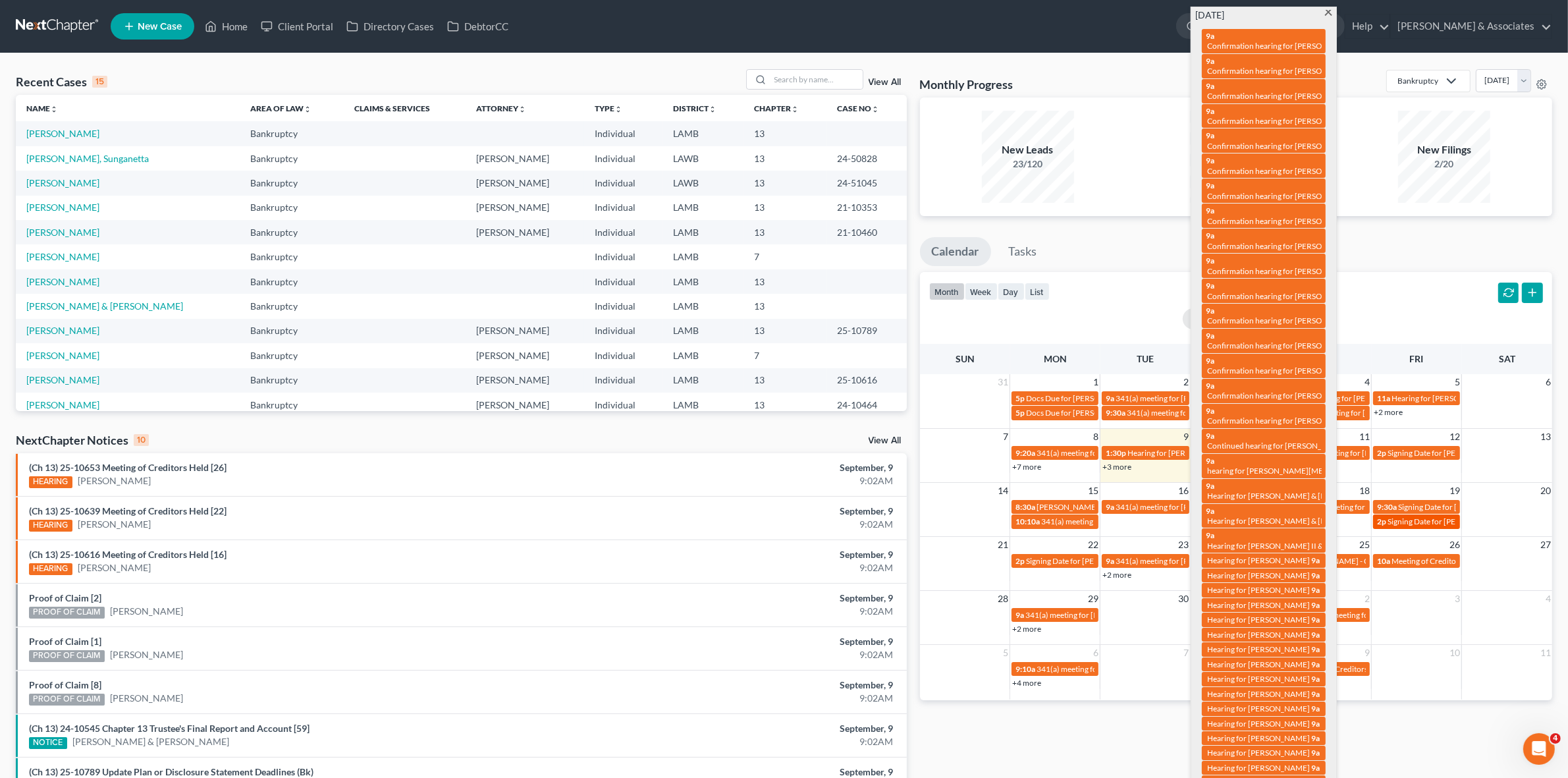
click at [1442, 524] on span "Signing Date for Soileau, Alyssa" at bounding box center [1486, 521] width 197 height 10
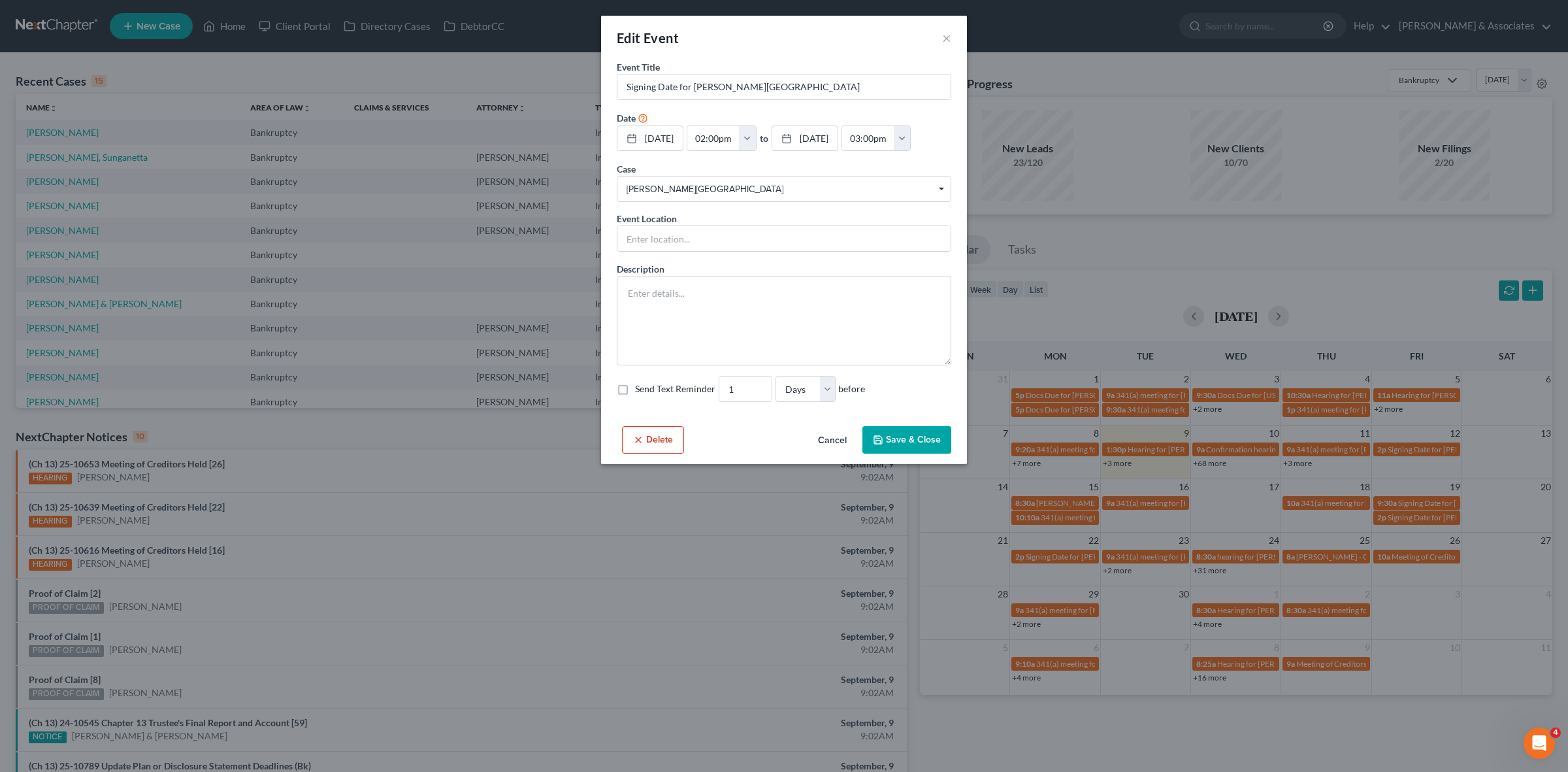
click at [1334, 470] on div "Edit Event × Event Title * Signing Date for Soileau, Alyssa Date 9/19/2025 clos…" at bounding box center [784, 386] width 1568 height 772
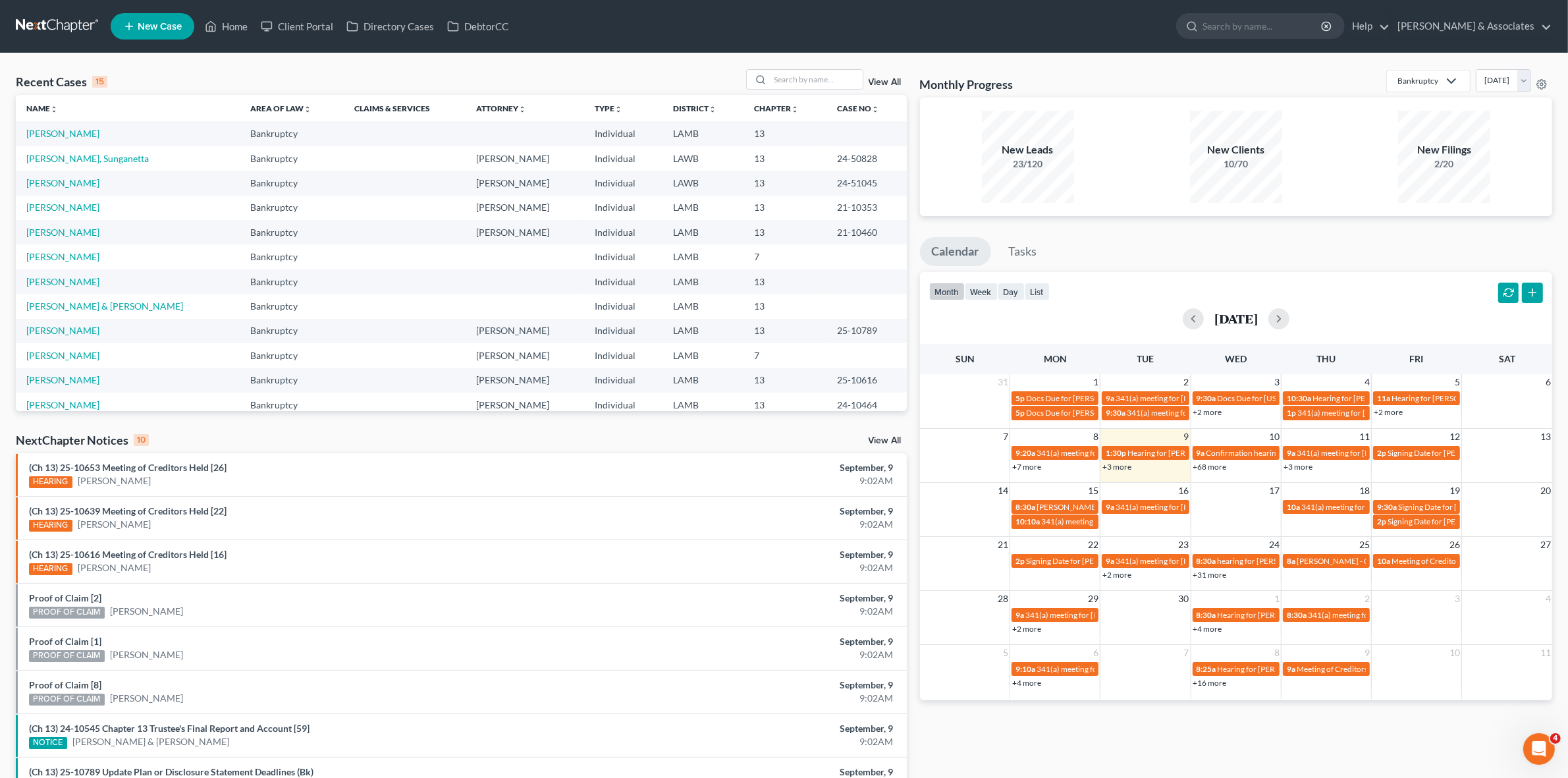
click at [1306, 471] on div "+3 more" at bounding box center [1326, 466] width 89 height 13
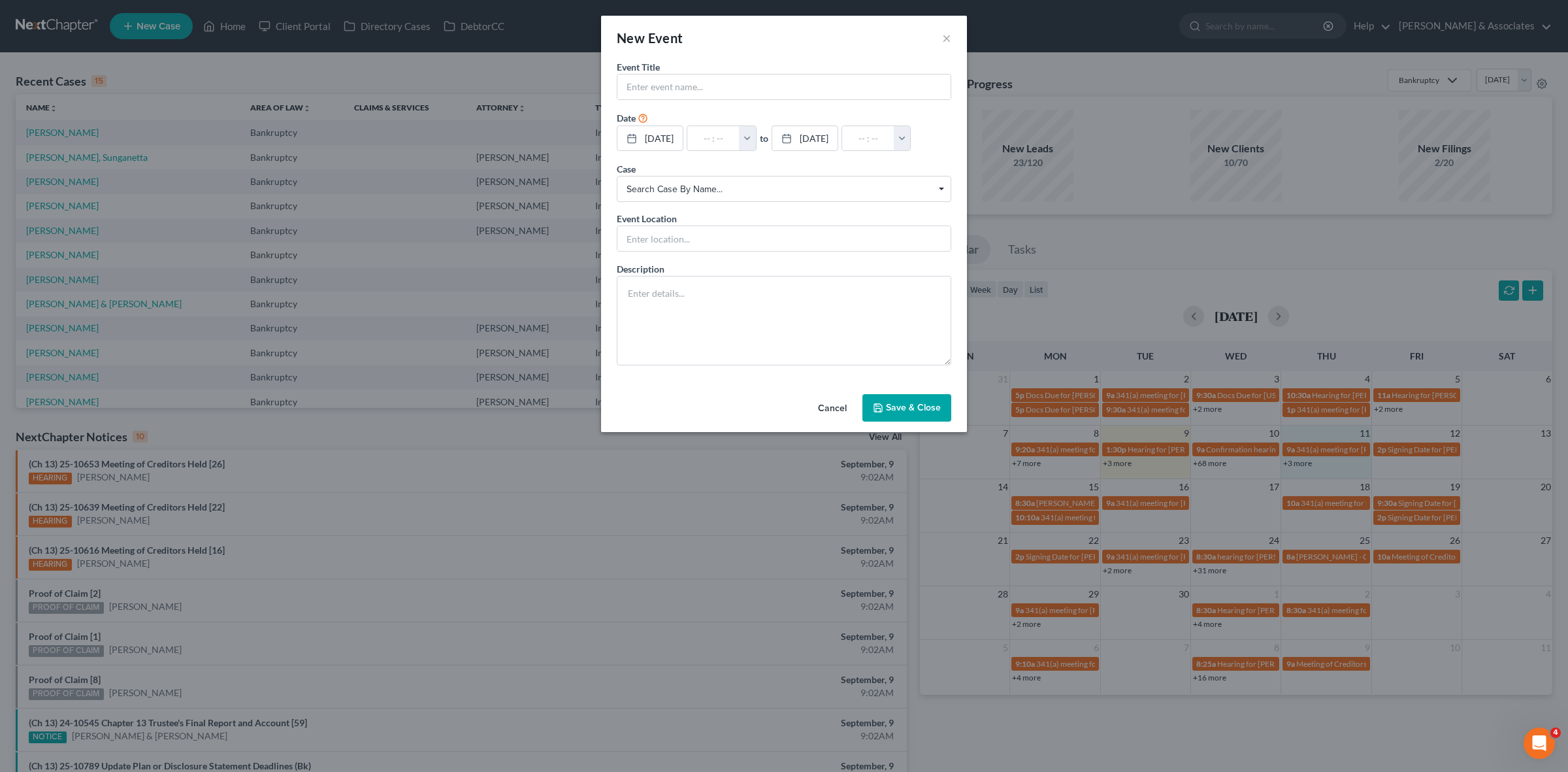
click at [1295, 466] on div "New Event × Event Title * Date 9/11/2025 close Date 9/11/2025 Time 12:00 AM che…" at bounding box center [784, 386] width 1568 height 772
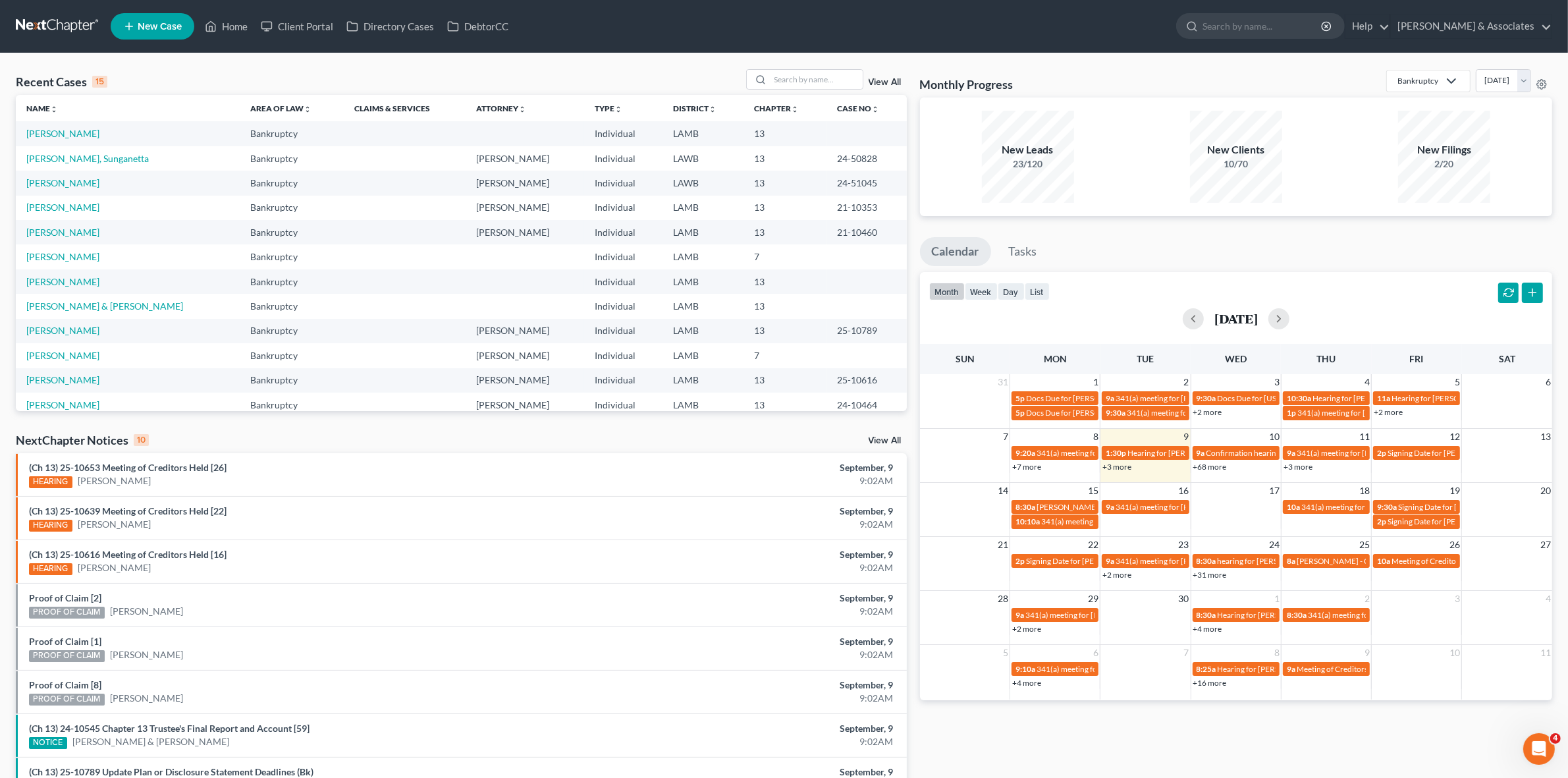
click at [1304, 468] on link "+3 more" at bounding box center [1298, 467] width 29 height 10
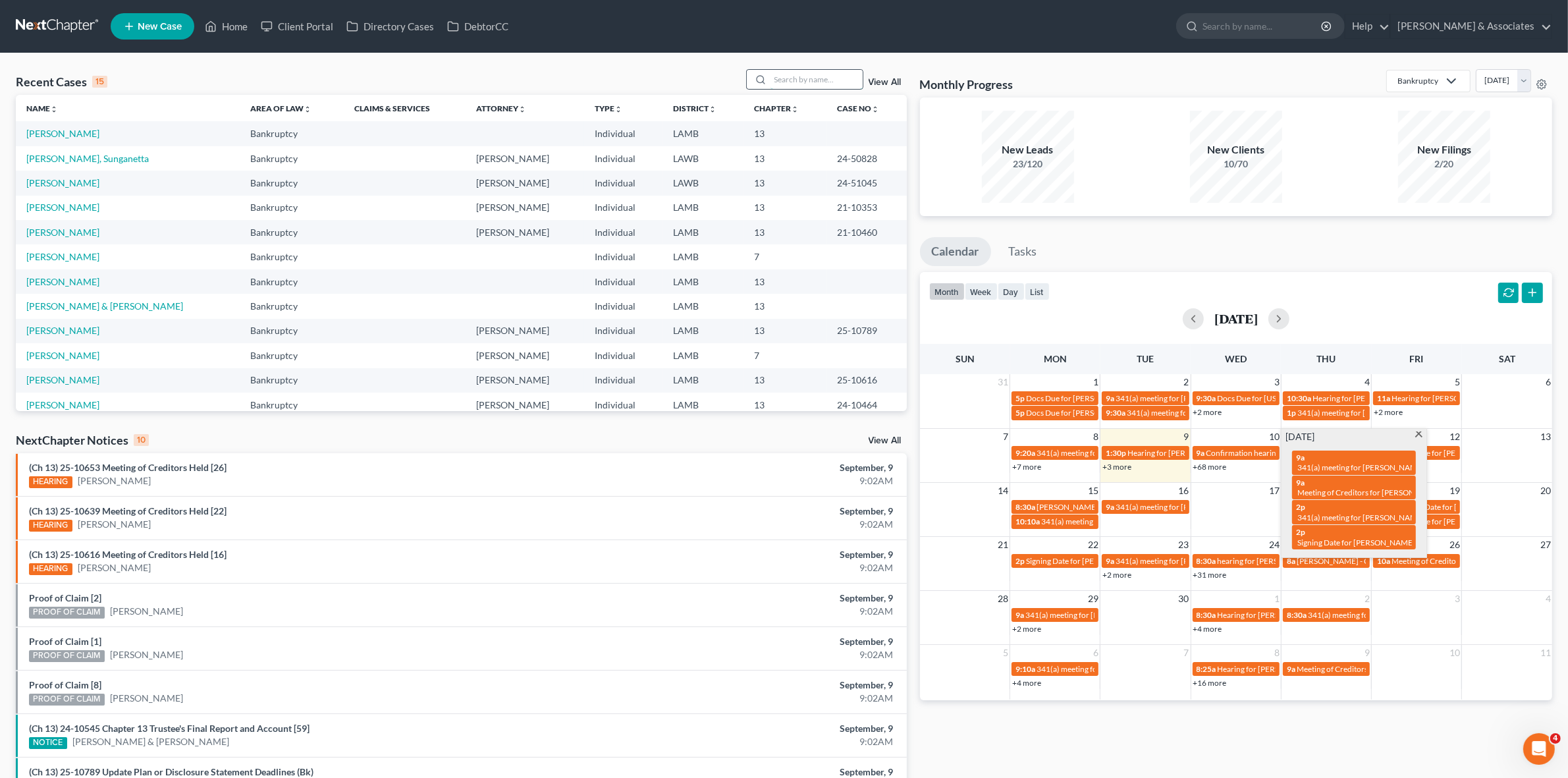
click at [809, 80] on input "search" at bounding box center [816, 80] width 92 height 19
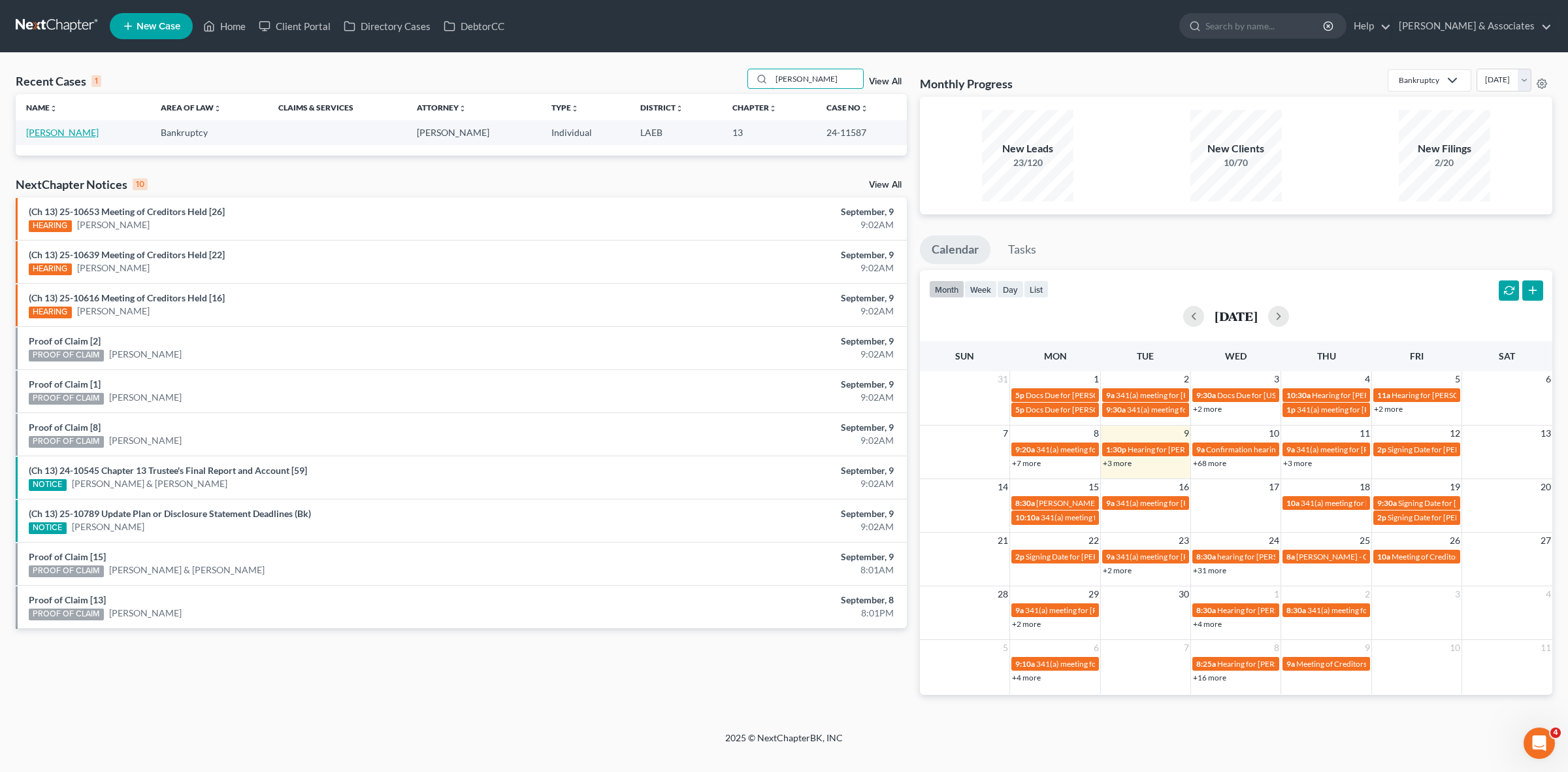
type input "brauner"
click at [91, 128] on link "Boydell Brauner, Cheryl" at bounding box center [62, 133] width 73 height 11
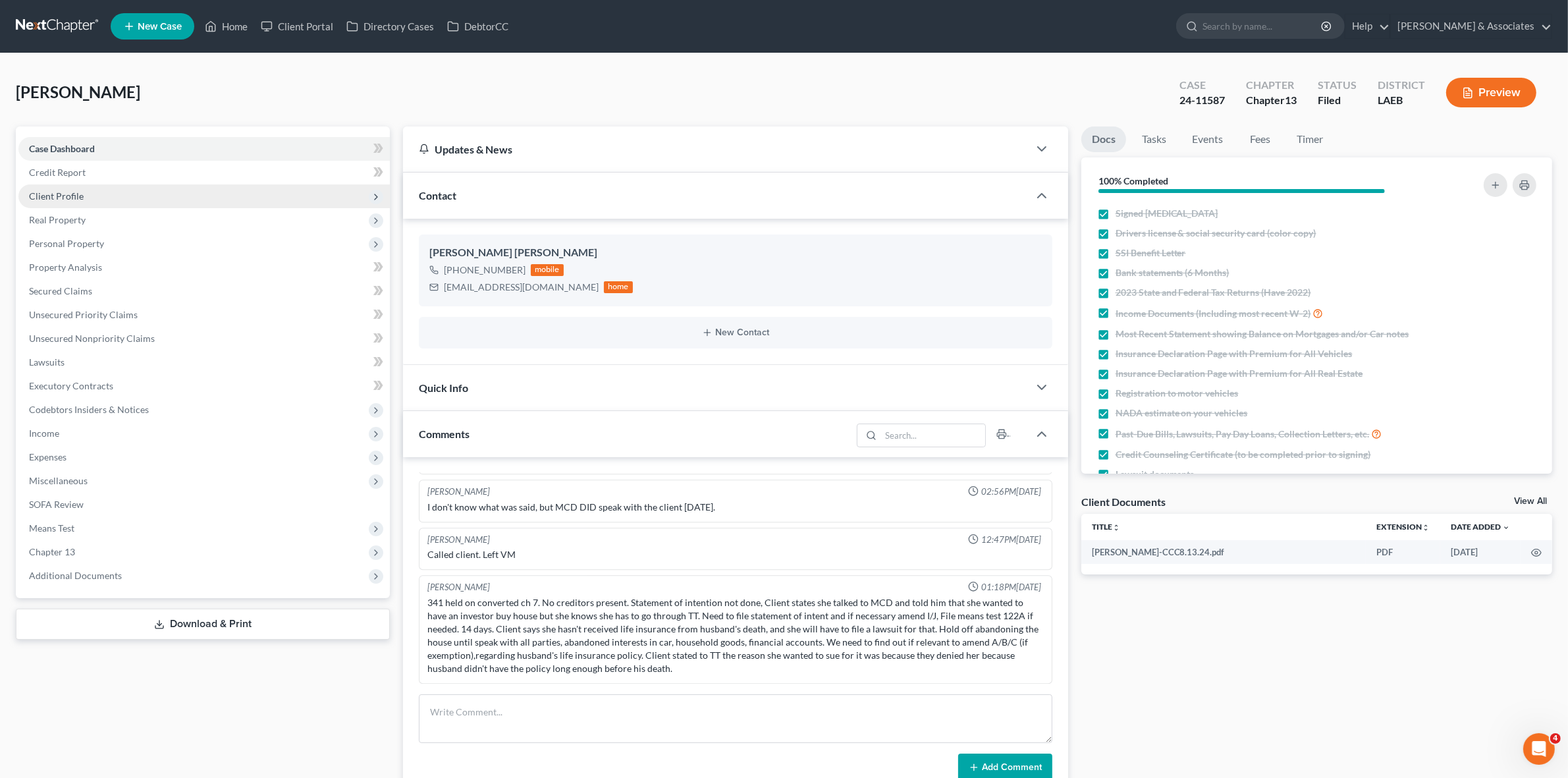
scroll to position [140, 0]
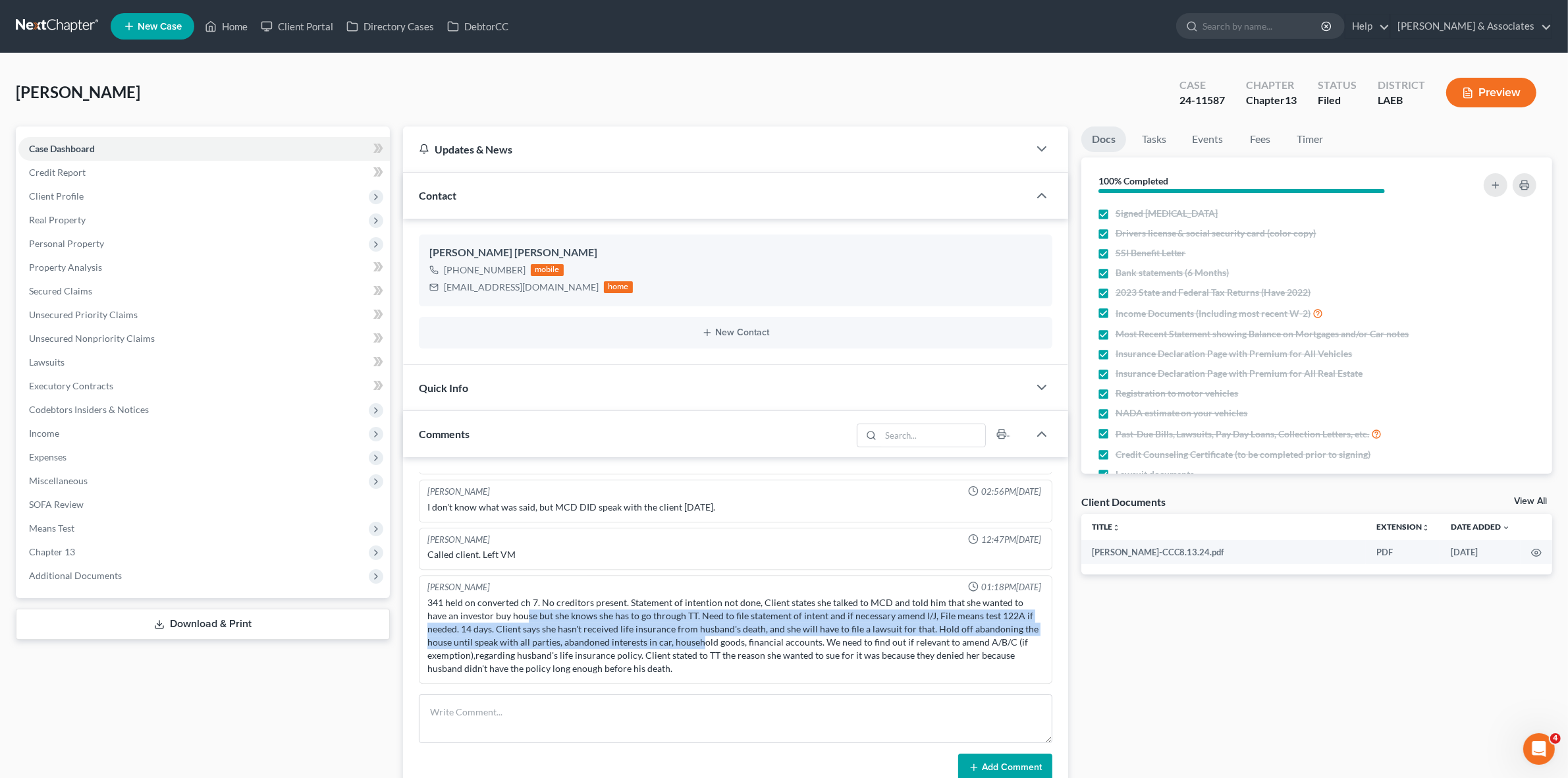
drag, startPoint x: 566, startPoint y: 630, endPoint x: 700, endPoint y: 644, distance: 134.7
click at [700, 644] on div "341 held on converted ch 7. No creditors present. Statement of intention not do…" at bounding box center [736, 635] width 616 height 79
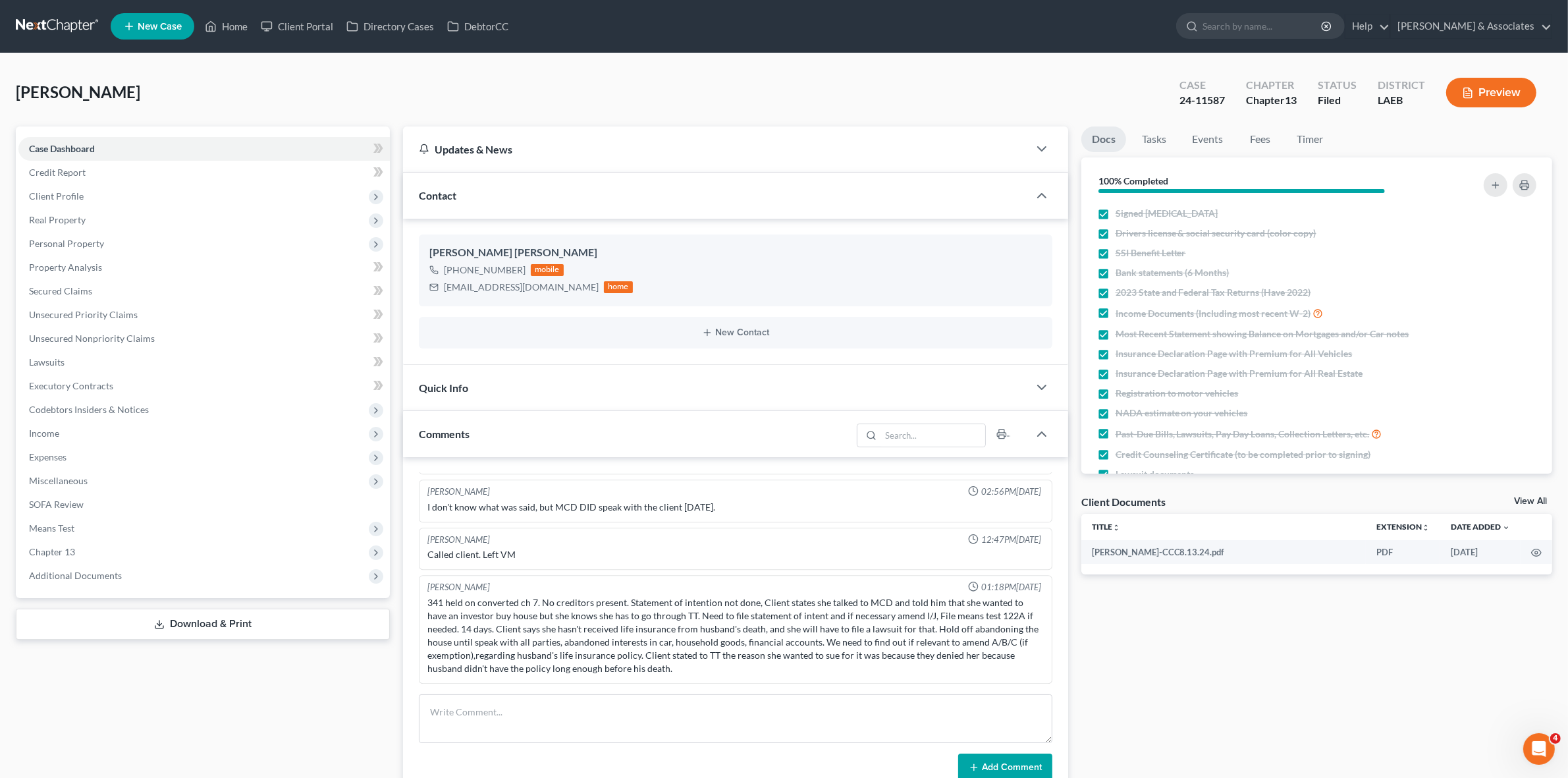
click at [713, 654] on div "341 held on converted ch 7. No creditors present. Statement of intention not do…" at bounding box center [736, 635] width 616 height 79
click at [53, 30] on link at bounding box center [58, 26] width 84 height 24
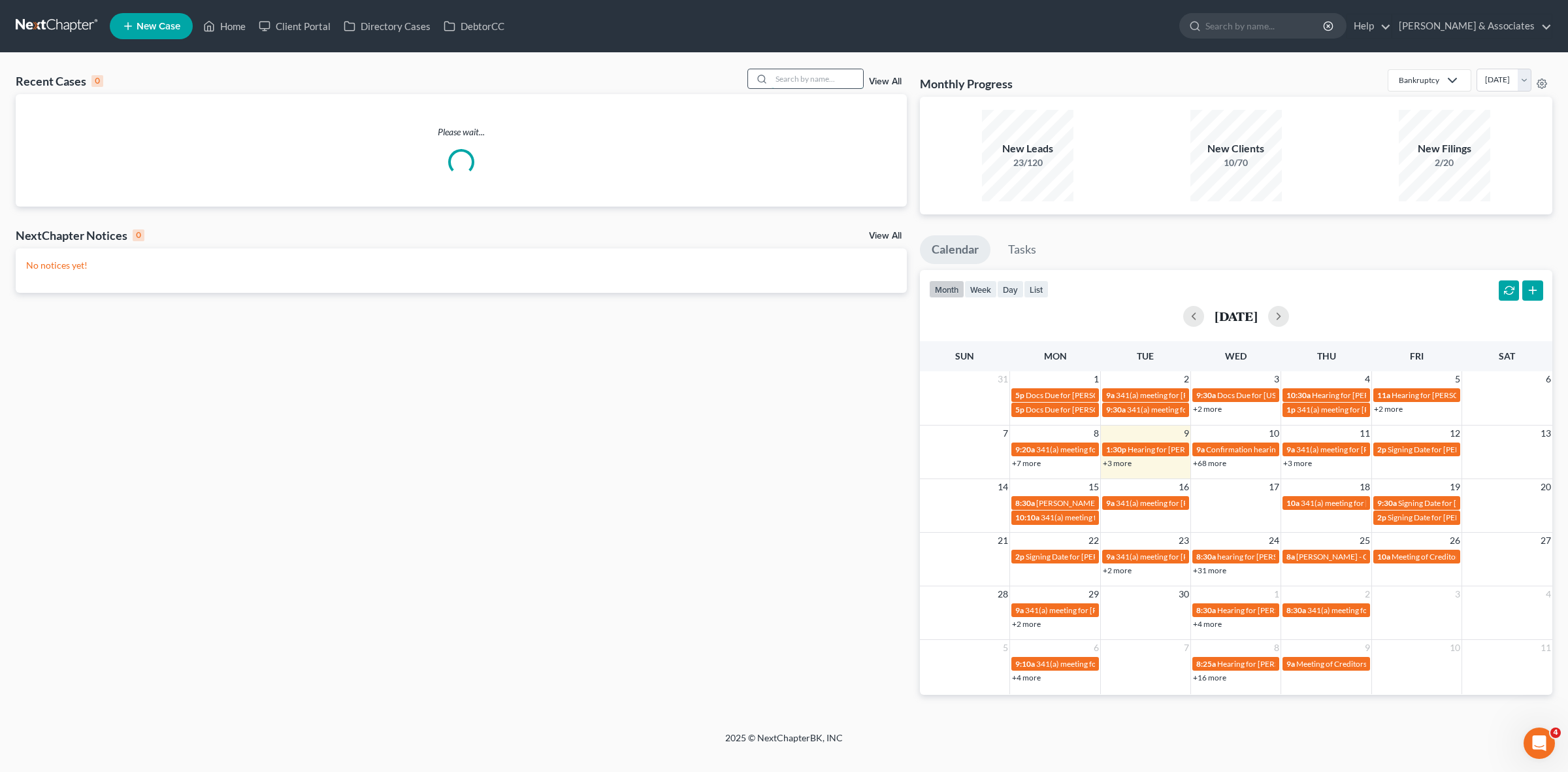
click at [838, 73] on input "search" at bounding box center [817, 79] width 91 height 19
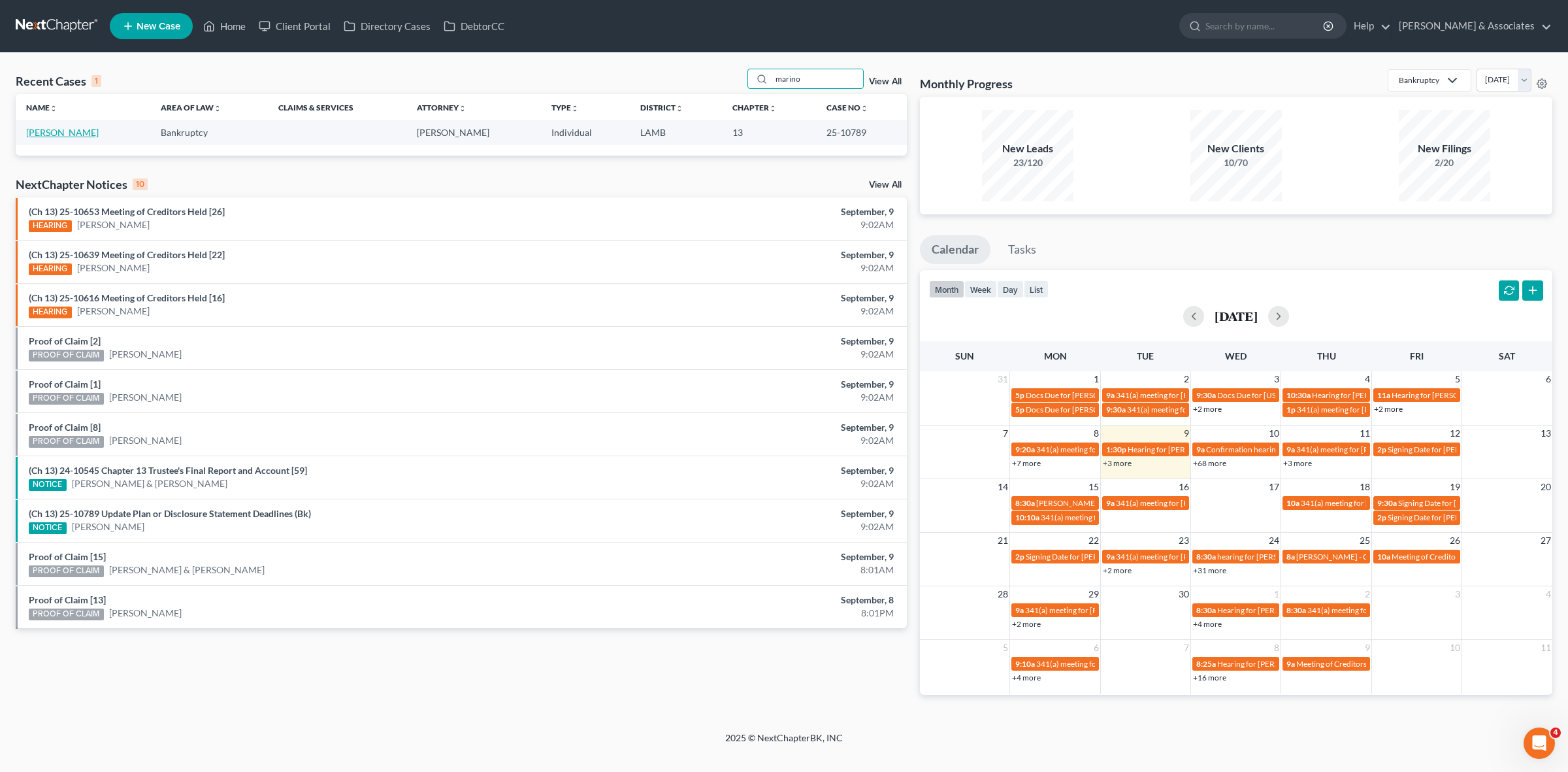
type input "marino"
click at [66, 129] on link "[PERSON_NAME]" at bounding box center [62, 133] width 73 height 11
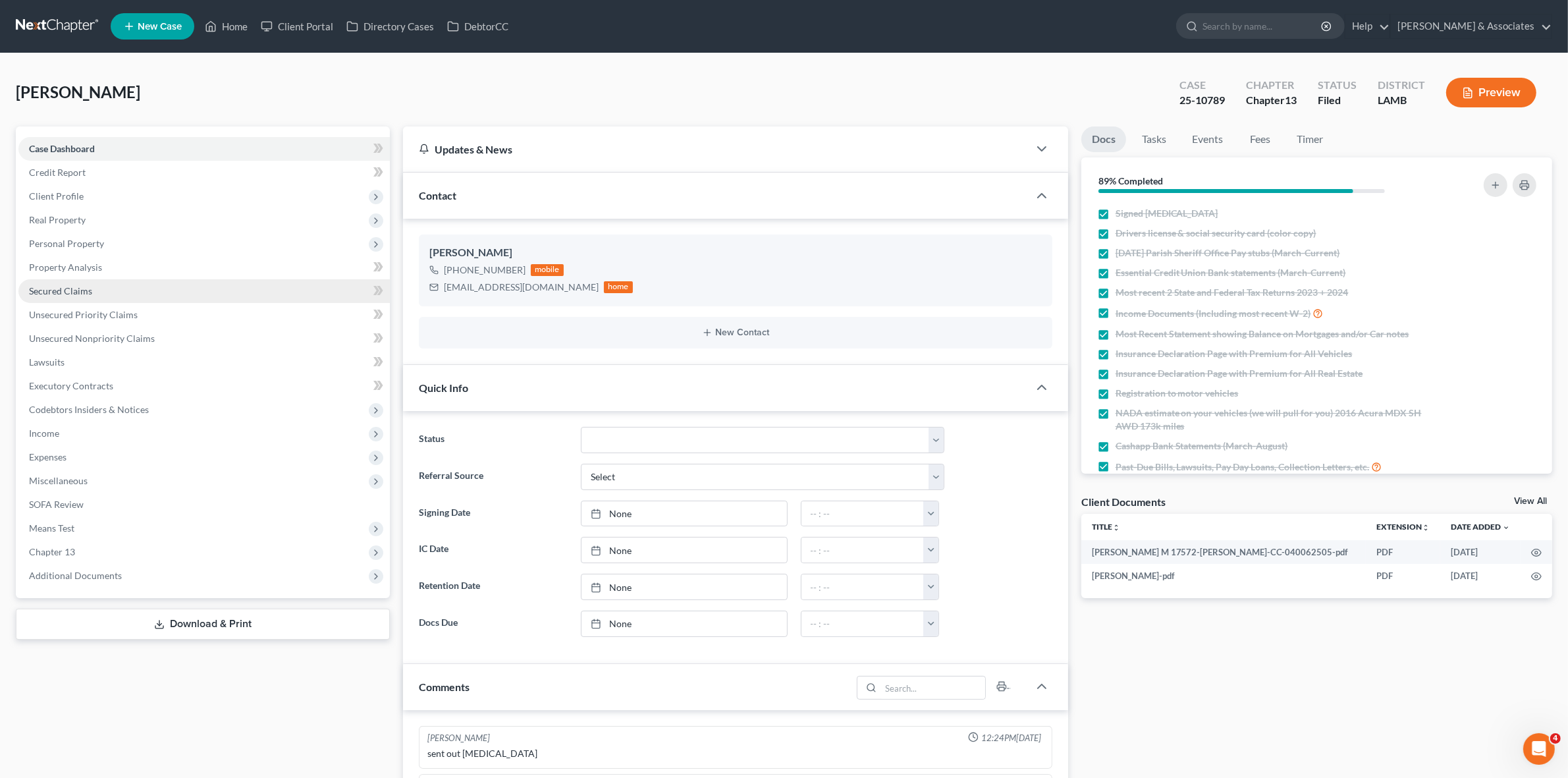
scroll to position [1217, 0]
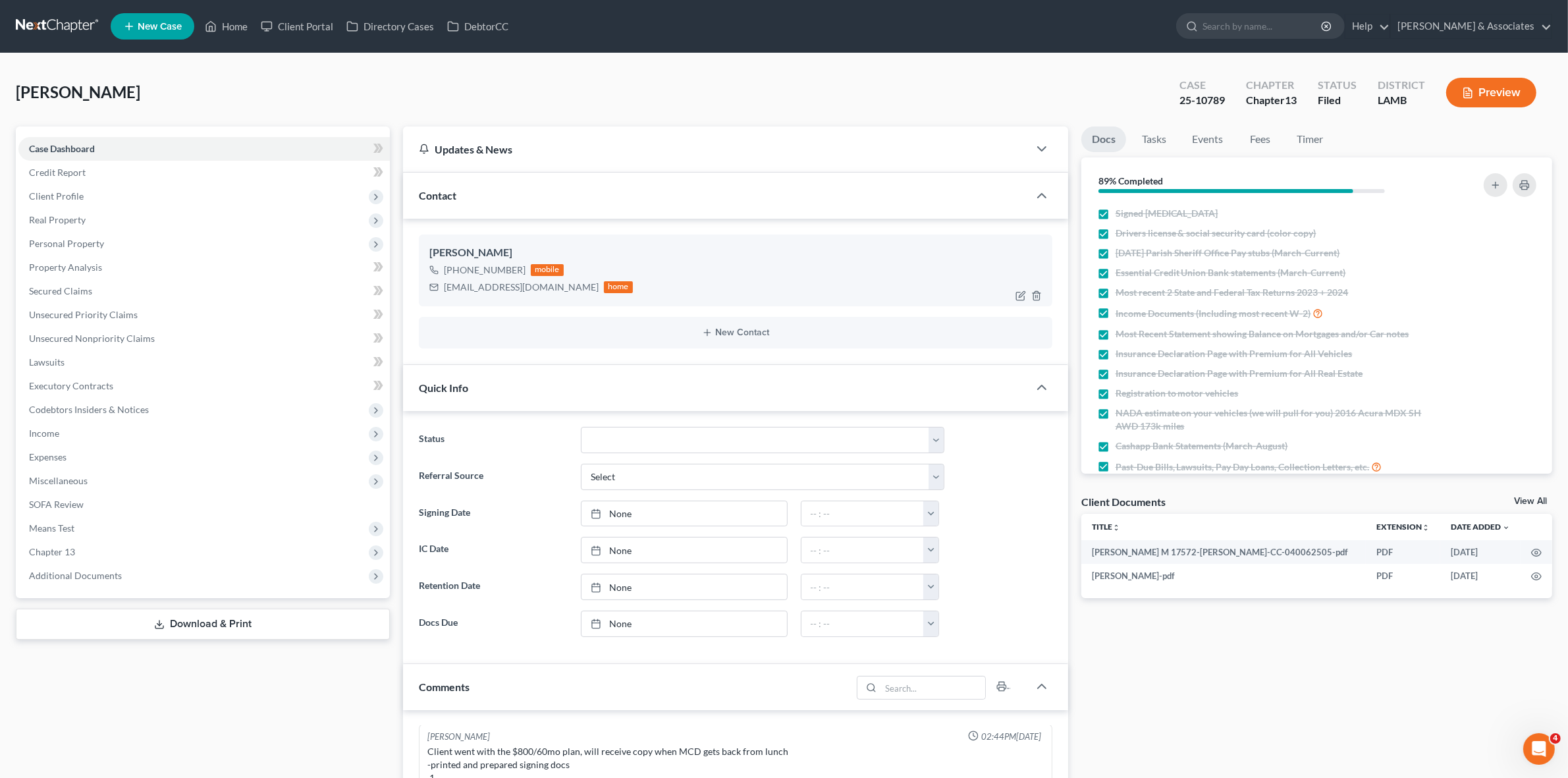
drag, startPoint x: 518, startPoint y: 270, endPoint x: 457, endPoint y: 273, distance: 61.1
click at [457, 273] on div "+1 (225) 459-5205" at bounding box center [484, 270] width 82 height 13
copy div "(225) 459-520"
click at [444, 288] on div "Haileymmarino@gmail.com" at bounding box center [521, 287] width 155 height 13
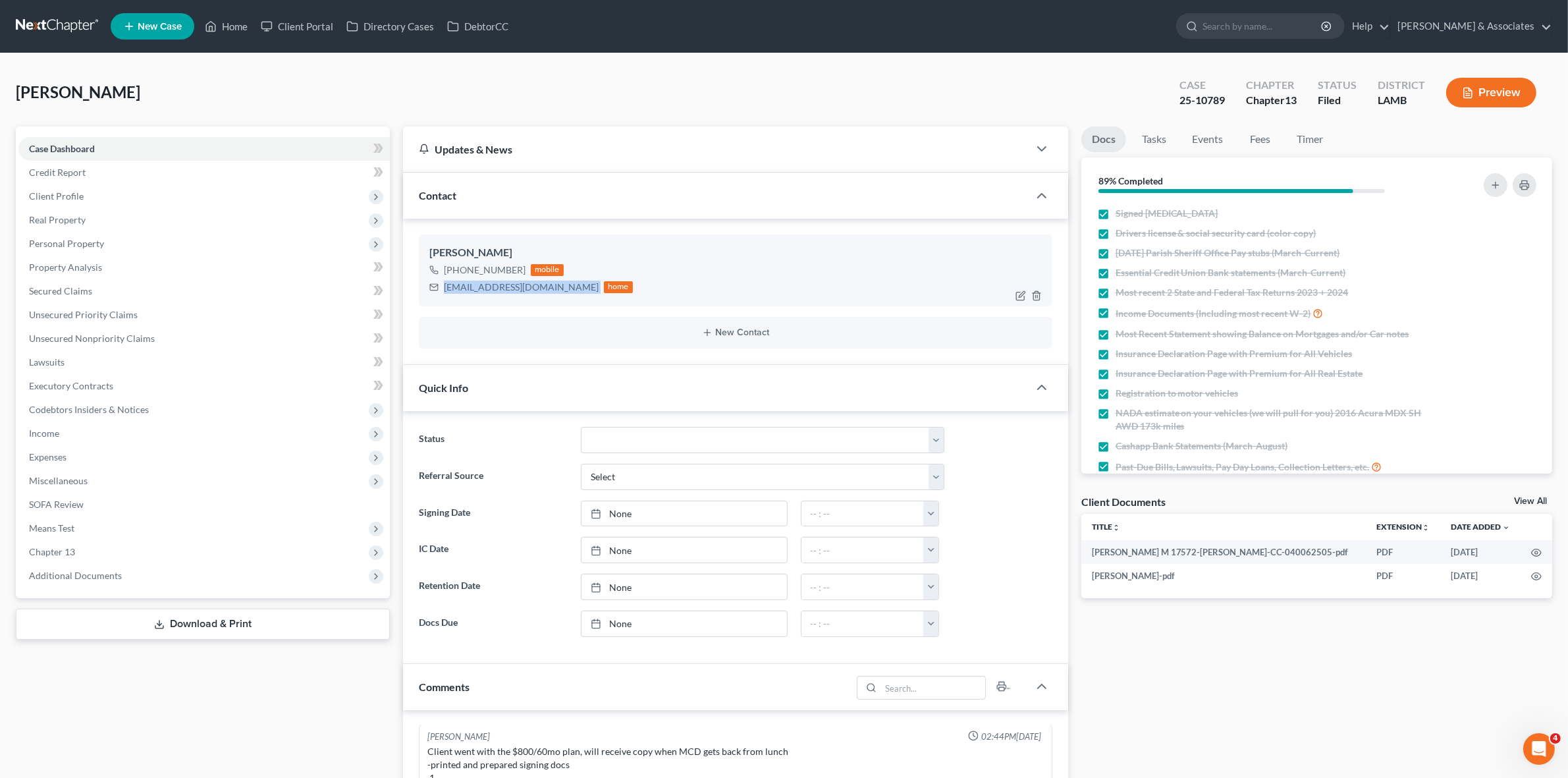
click at [444, 288] on div "Haileymmarino@gmail.com" at bounding box center [521, 287] width 155 height 13
copy div "Haileymmarino@gmail.com"
click at [188, 192] on span "Client Profile" at bounding box center [204, 196] width 372 height 24
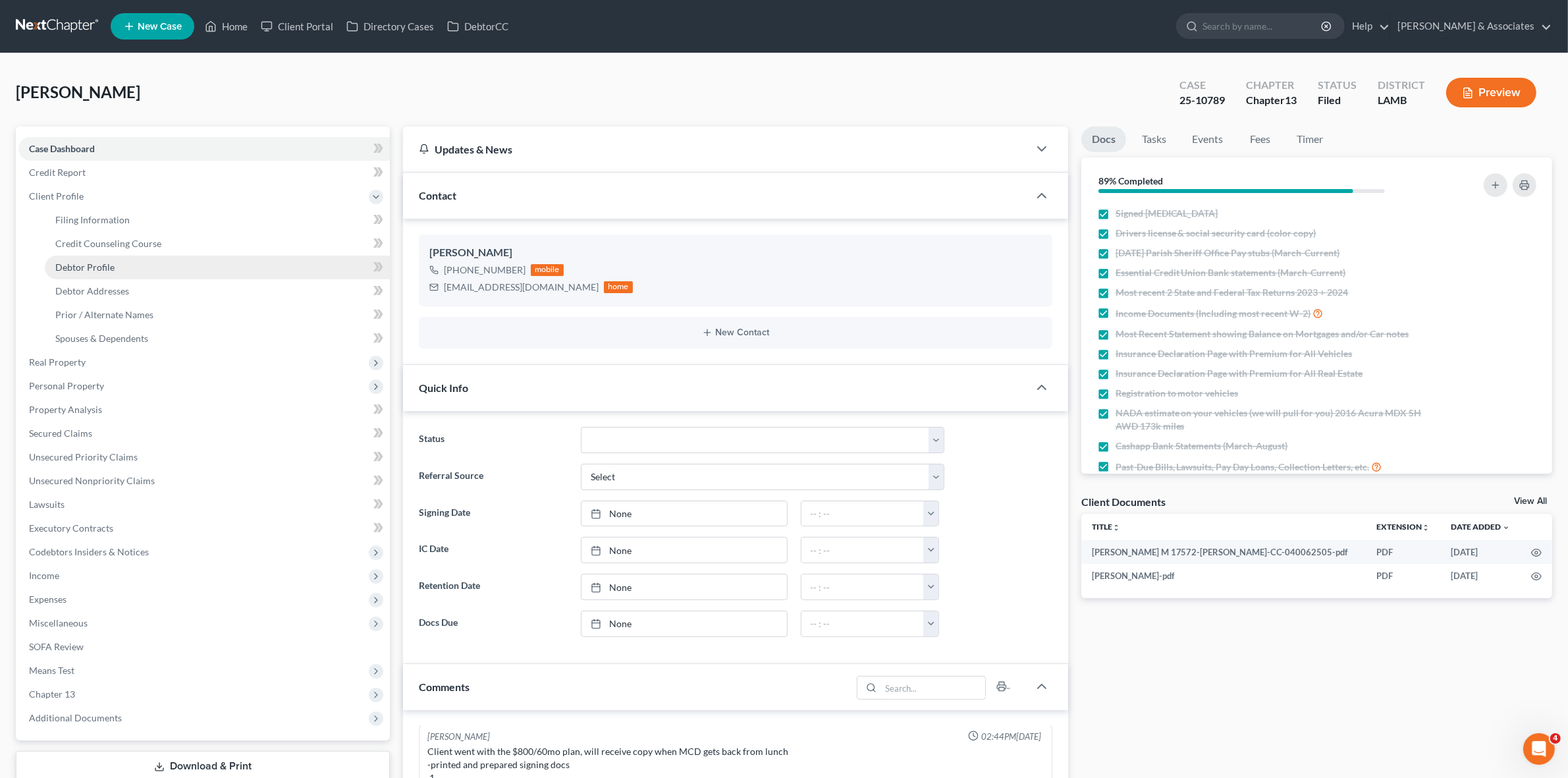
click at [211, 269] on link "Debtor Profile" at bounding box center [217, 267] width 345 height 24
select select "0"
select select "2"
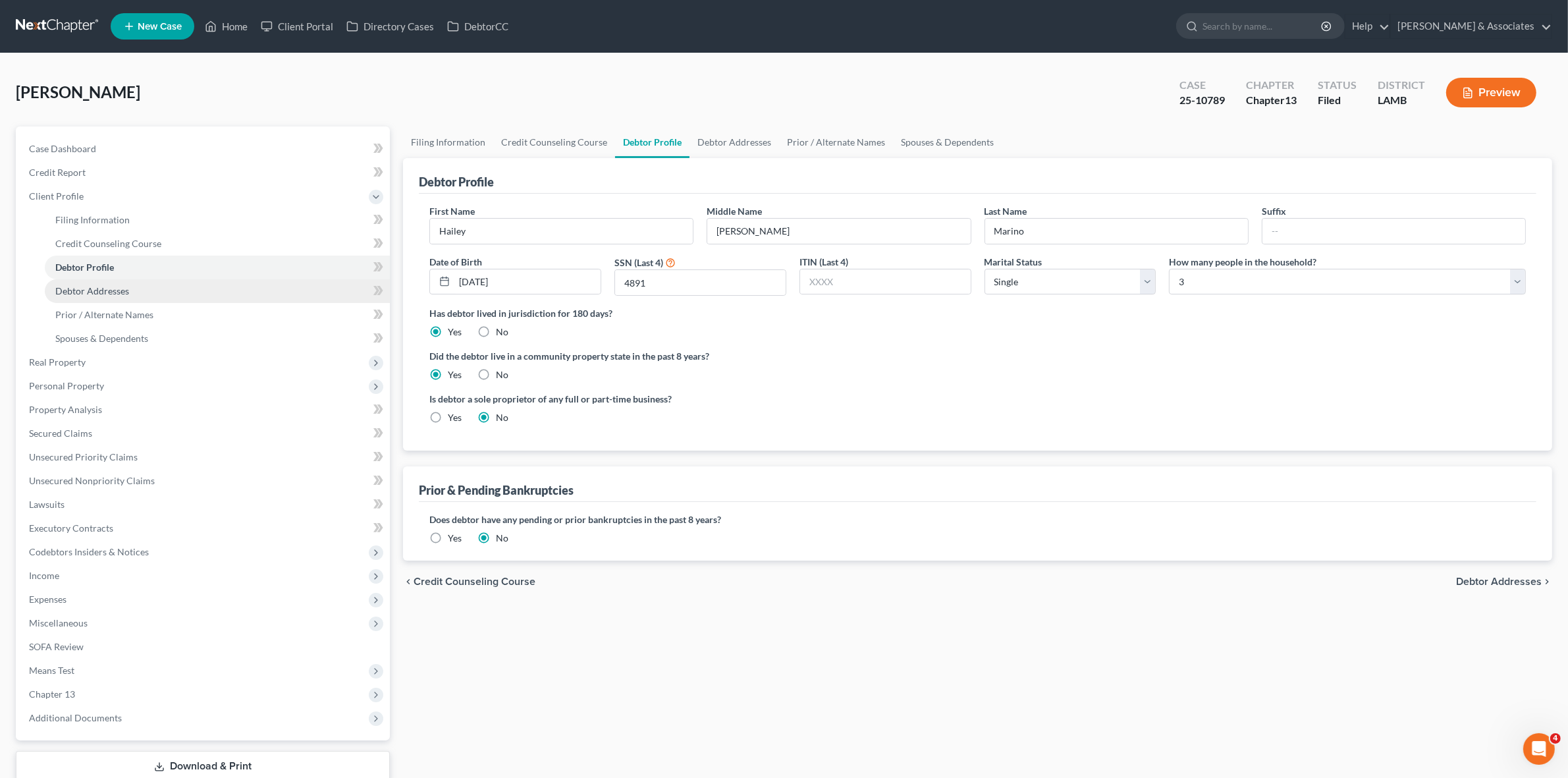
click at [214, 292] on link "Debtor Addresses" at bounding box center [217, 291] width 345 height 24
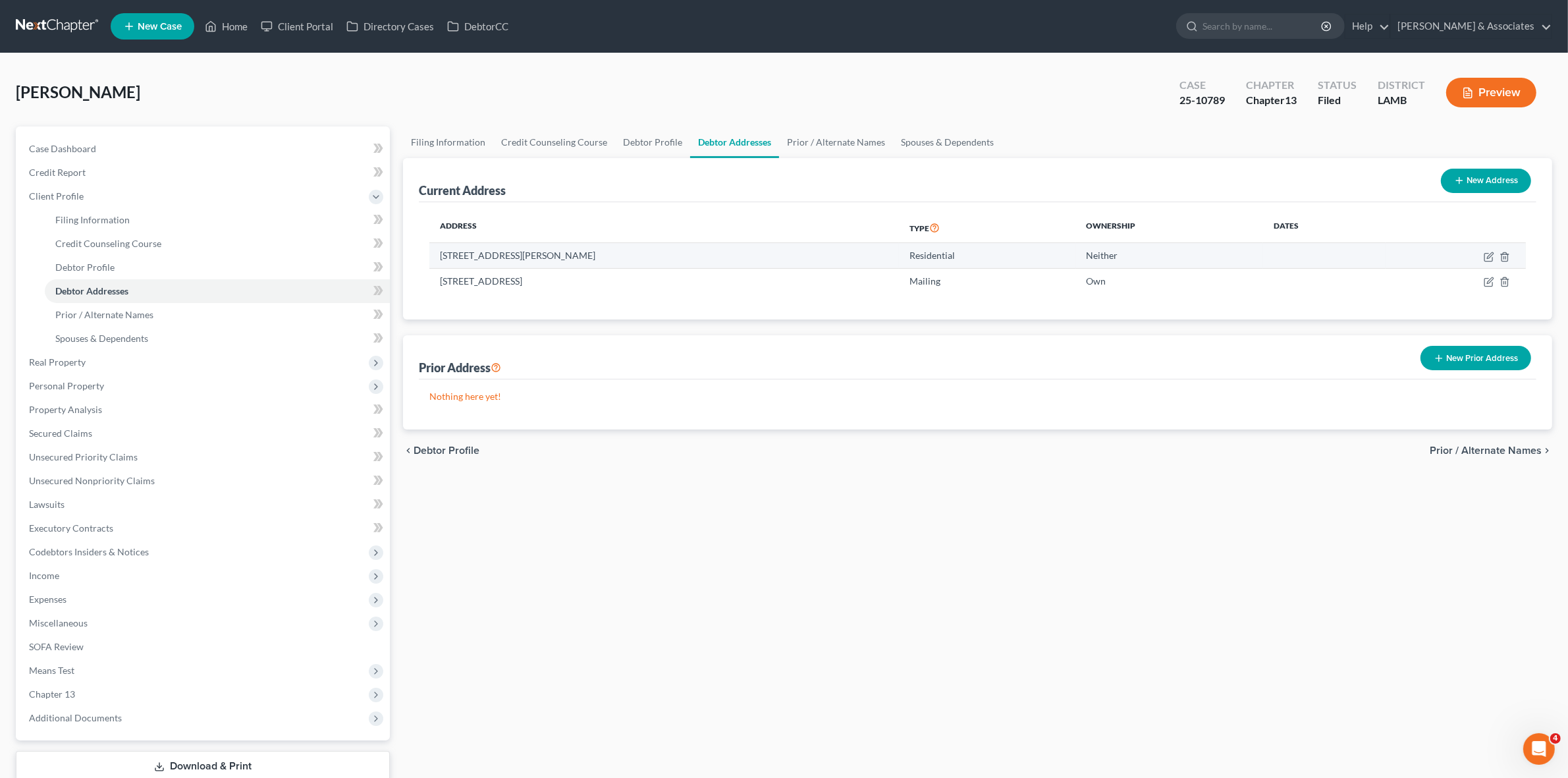
drag, startPoint x: 632, startPoint y: 255, endPoint x: 465, endPoint y: 262, distance: 167.1
click at [465, 262] on td "8134 Everett Street, Sorrento, LA 70778" at bounding box center [664, 255] width 470 height 25
click at [446, 253] on td "8134 Everett Street, Sorrento, LA 70778" at bounding box center [664, 255] width 470 height 25
drag, startPoint x: 439, startPoint y: 254, endPoint x: 521, endPoint y: 249, distance: 82.2
click at [521, 249] on td "8134 Everett Street, Sorrento, LA 70778" at bounding box center [664, 255] width 470 height 25
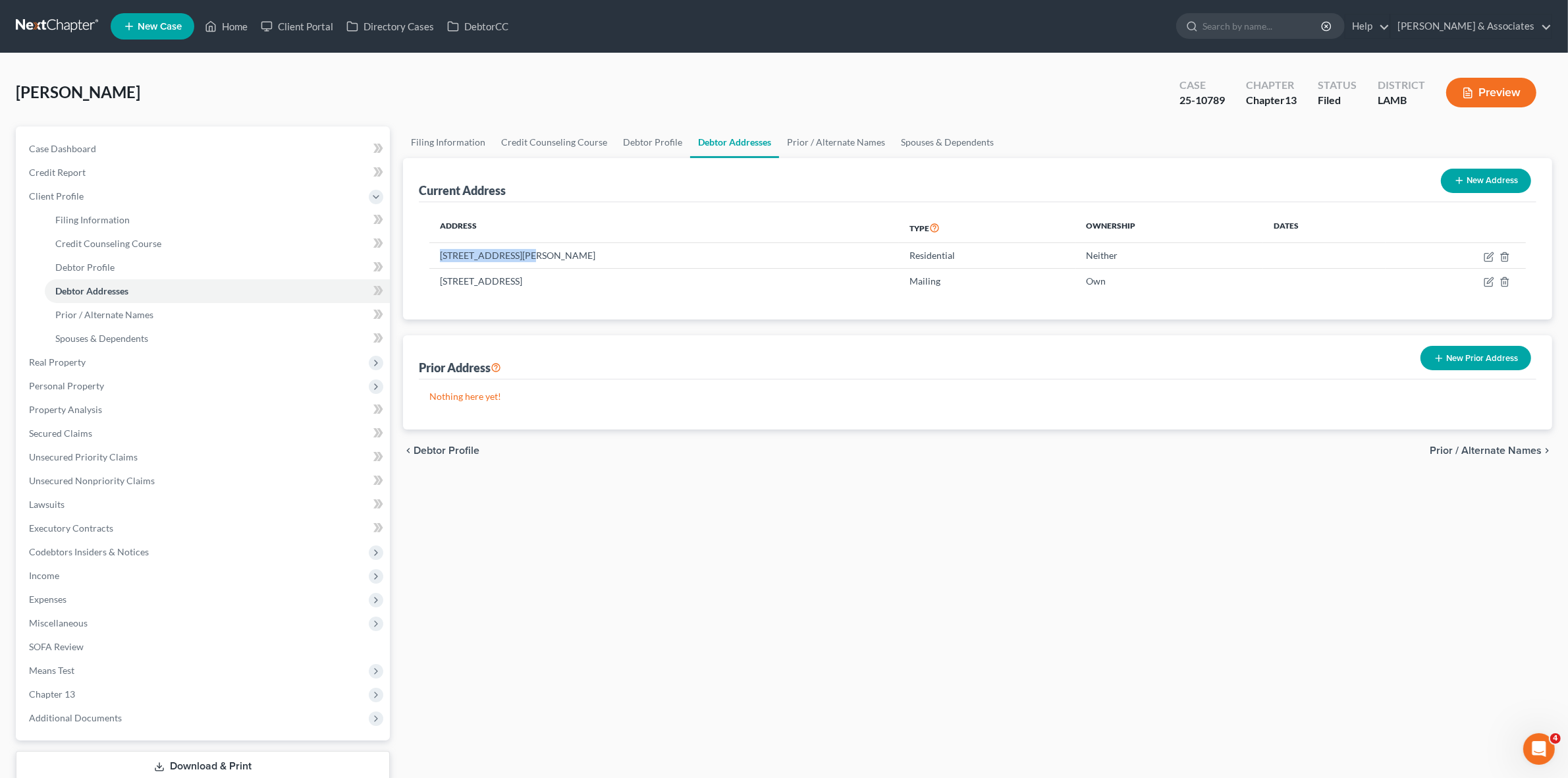
copy td "8134 Everett Street"
click at [183, 143] on link "Case Dashboard" at bounding box center [204, 149] width 372 height 24
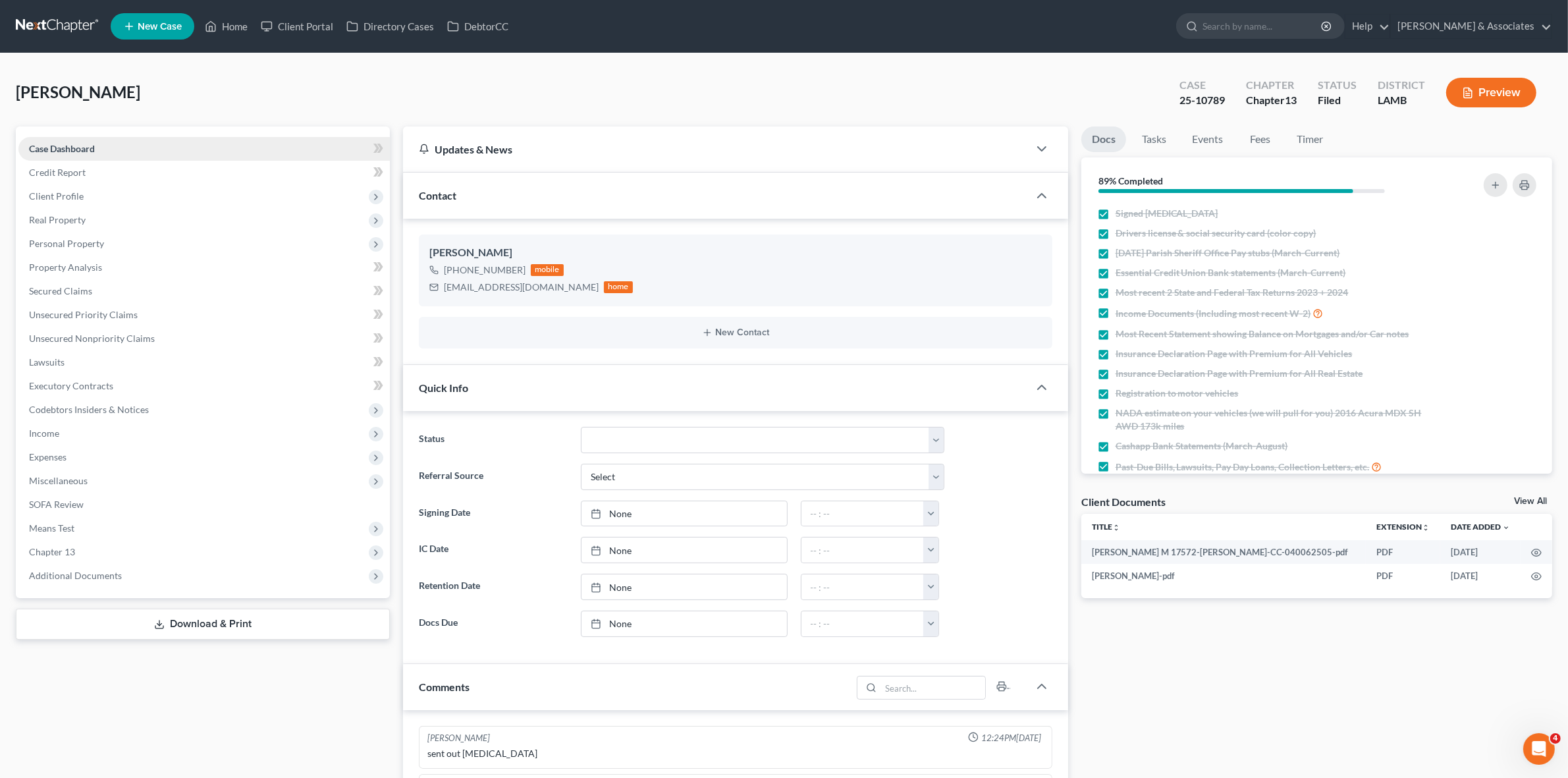
scroll to position [1217, 0]
click at [266, 208] on span "Real Property" at bounding box center [204, 220] width 372 height 24
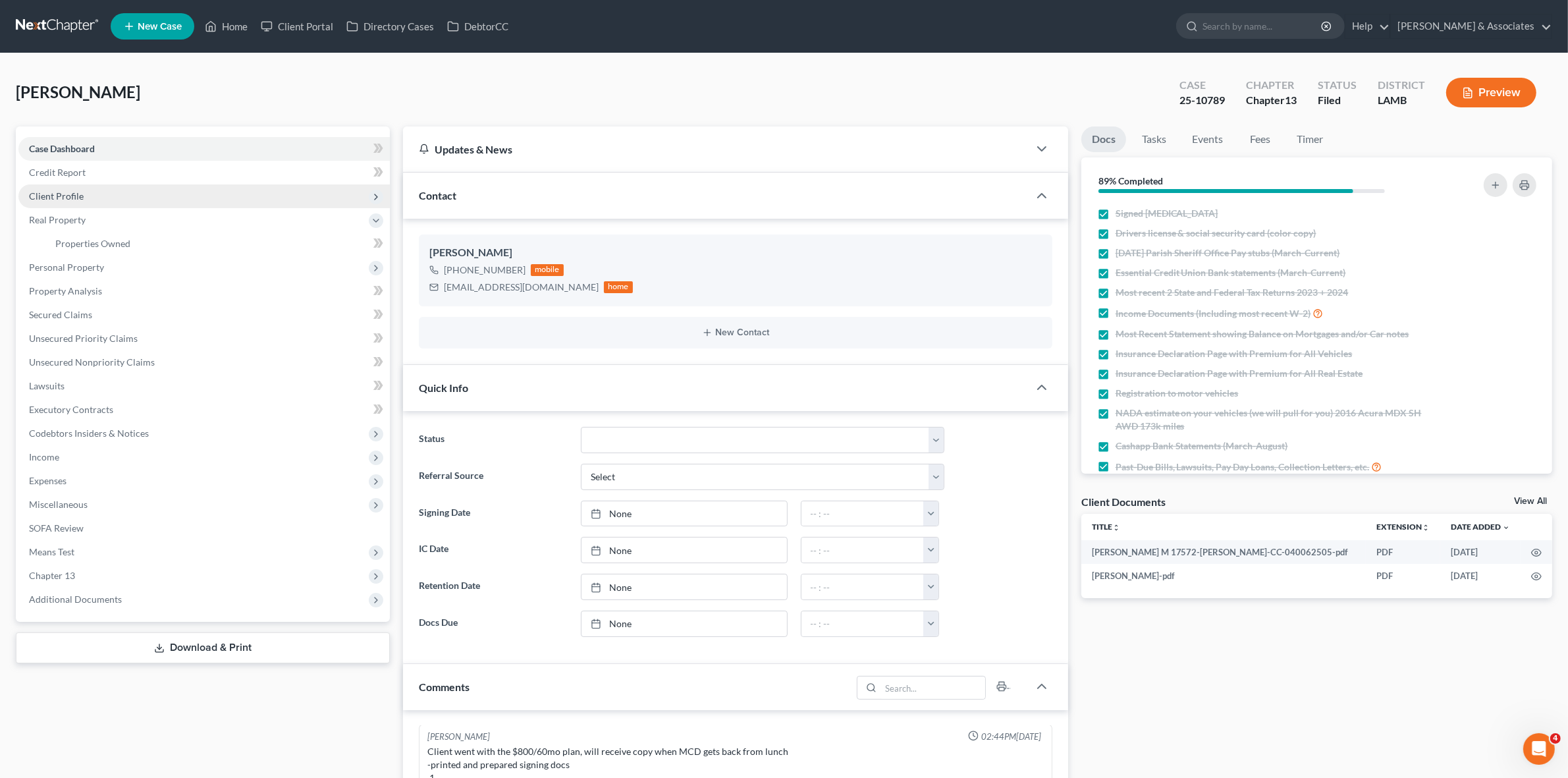
click at [274, 189] on span "Client Profile" at bounding box center [204, 196] width 372 height 24
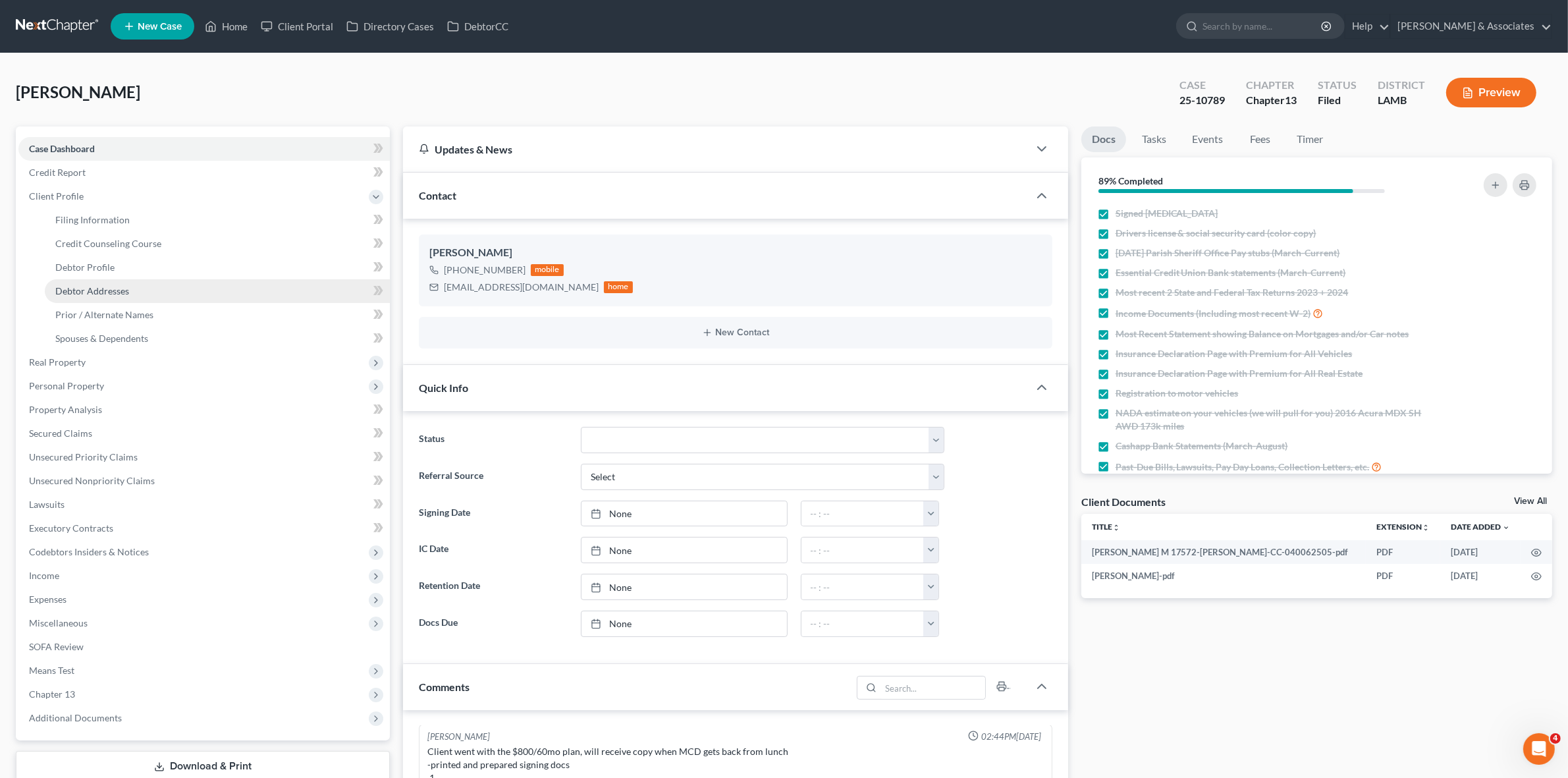
click at [289, 279] on link "Debtor Addresses" at bounding box center [217, 291] width 345 height 24
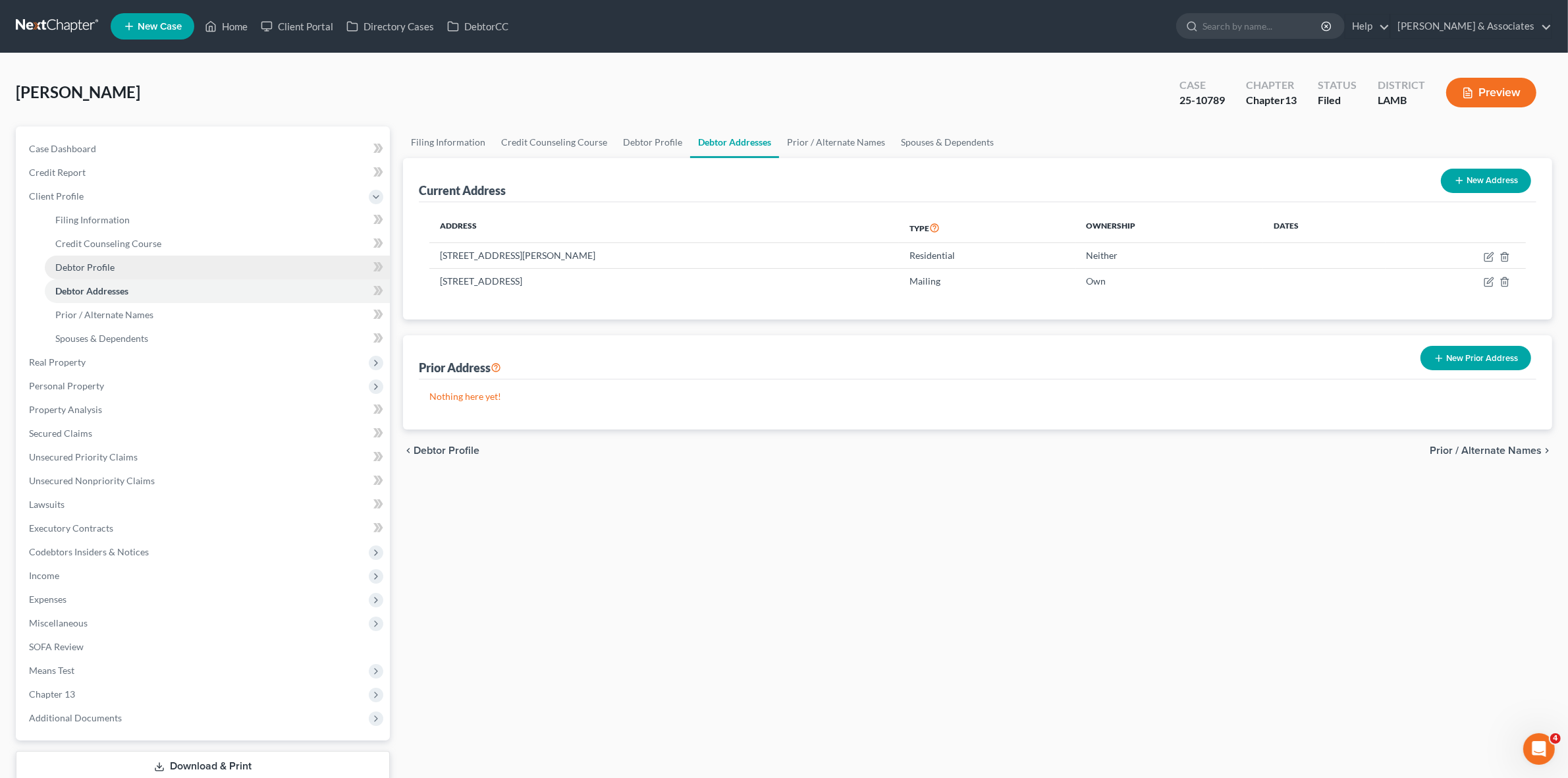
click at [282, 273] on link "Debtor Profile" at bounding box center [217, 267] width 345 height 24
select select "0"
select select "2"
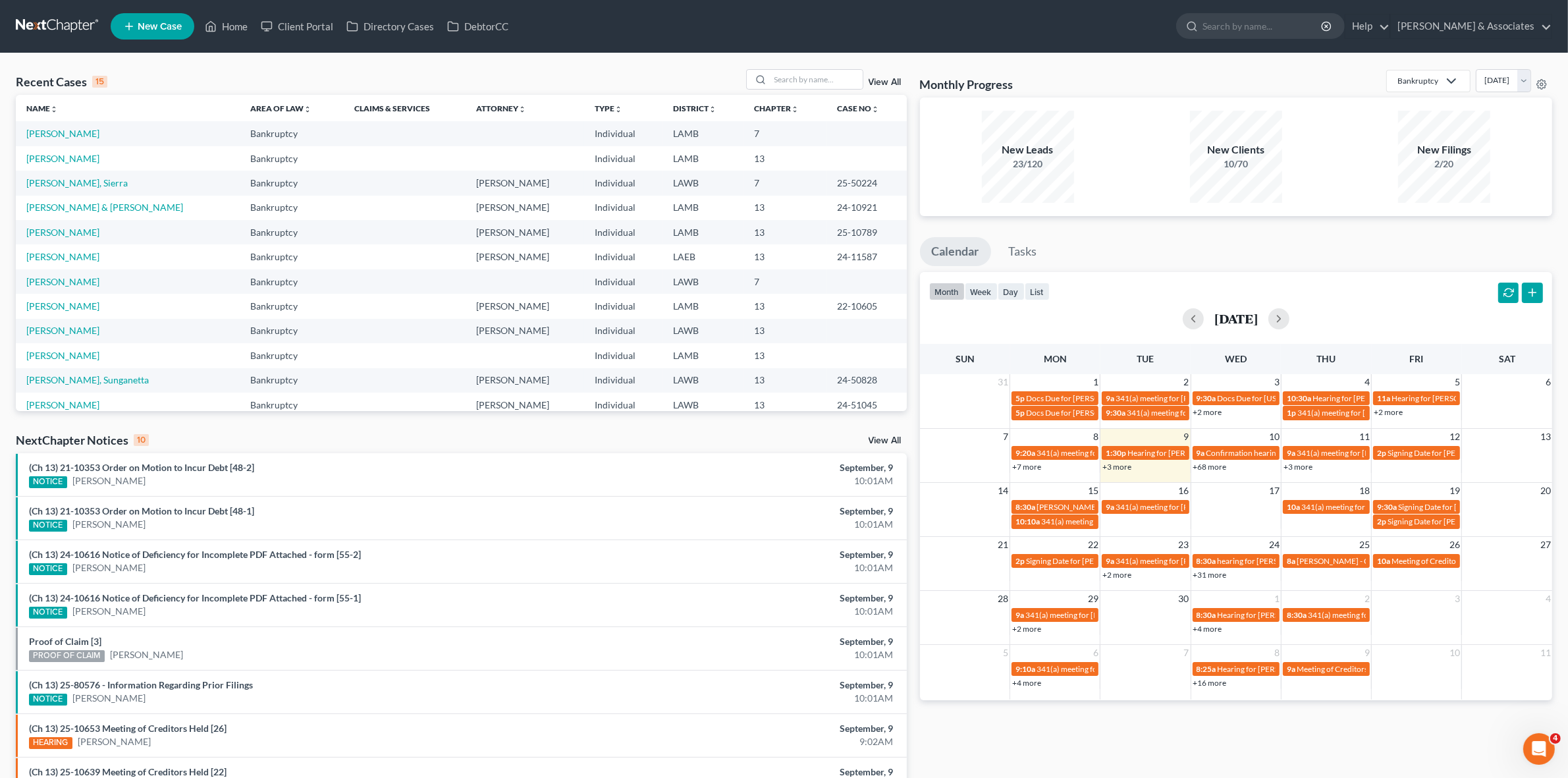
click at [1124, 466] on link "+3 more" at bounding box center [1117, 467] width 29 height 10
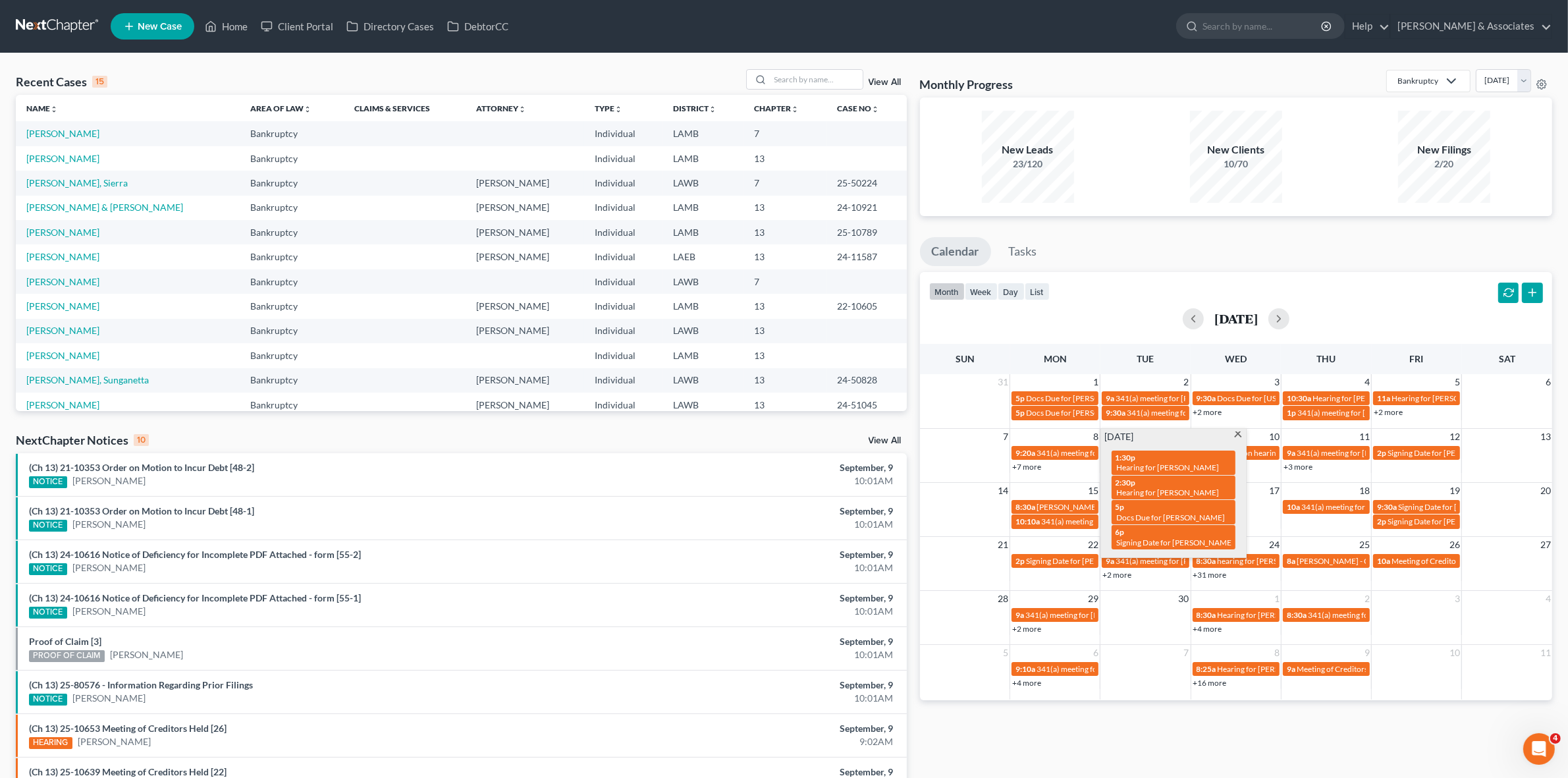
click at [1145, 742] on div "Monthly Progress Bankruptcy Bankruptcy Business Formation and Planning Collecti…" at bounding box center [1236, 489] width 646 height 839
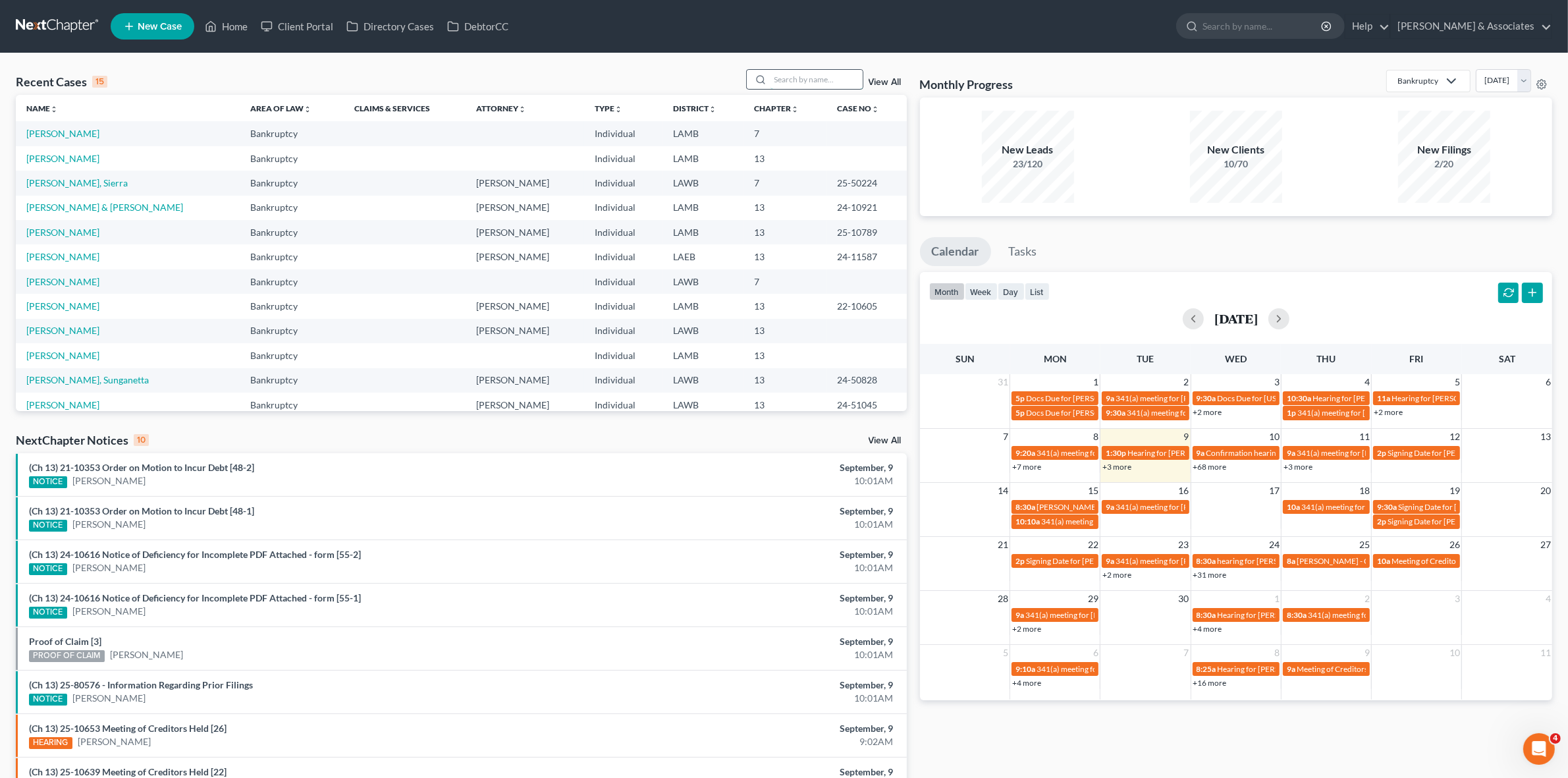
click at [819, 83] on input "search" at bounding box center [816, 80] width 92 height 19
click at [88, 129] on link "[PERSON_NAME]" at bounding box center [63, 134] width 73 height 11
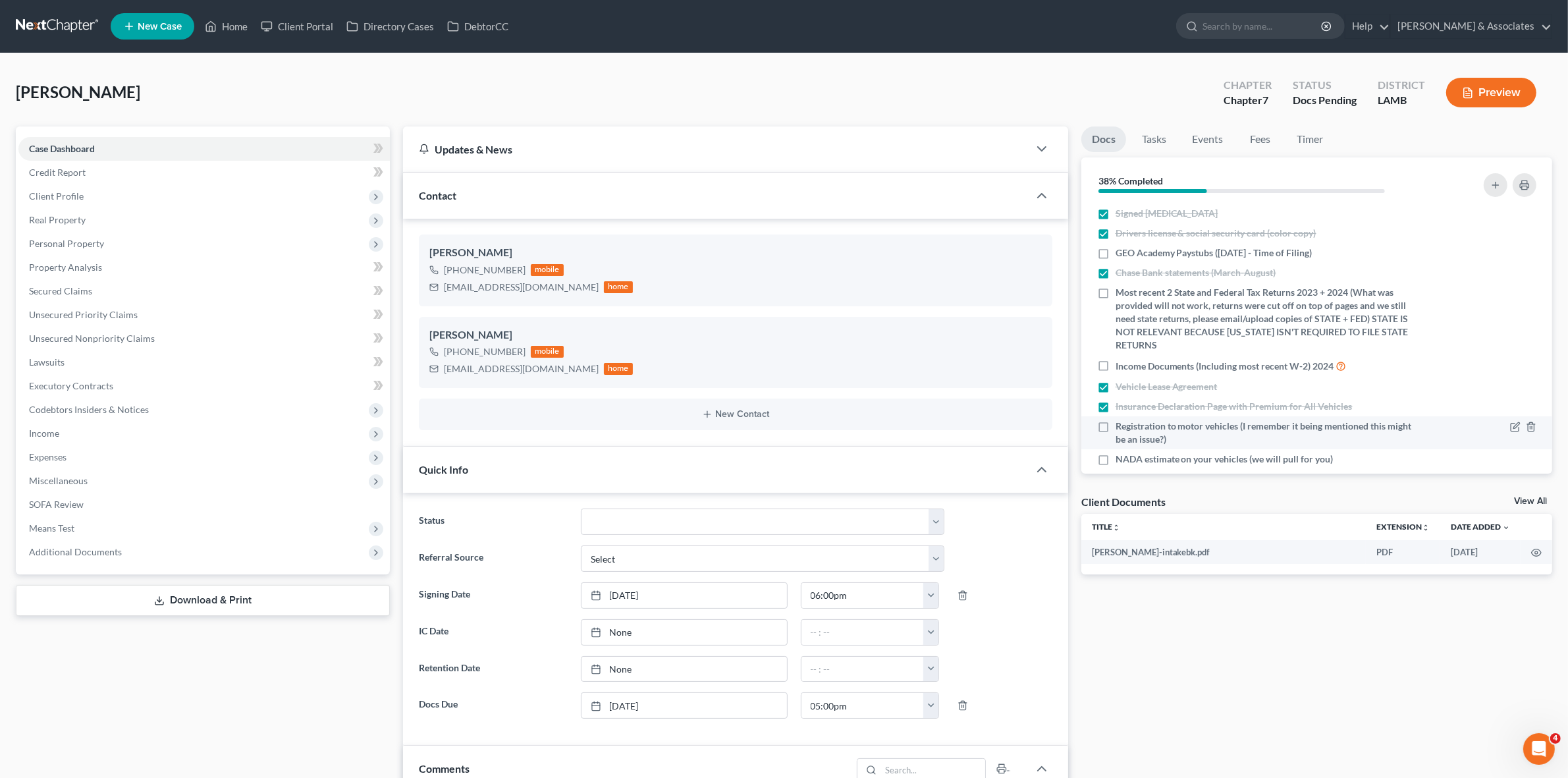
scroll to position [762, 0]
click at [1241, 143] on link "Fees" at bounding box center [1260, 139] width 42 height 26
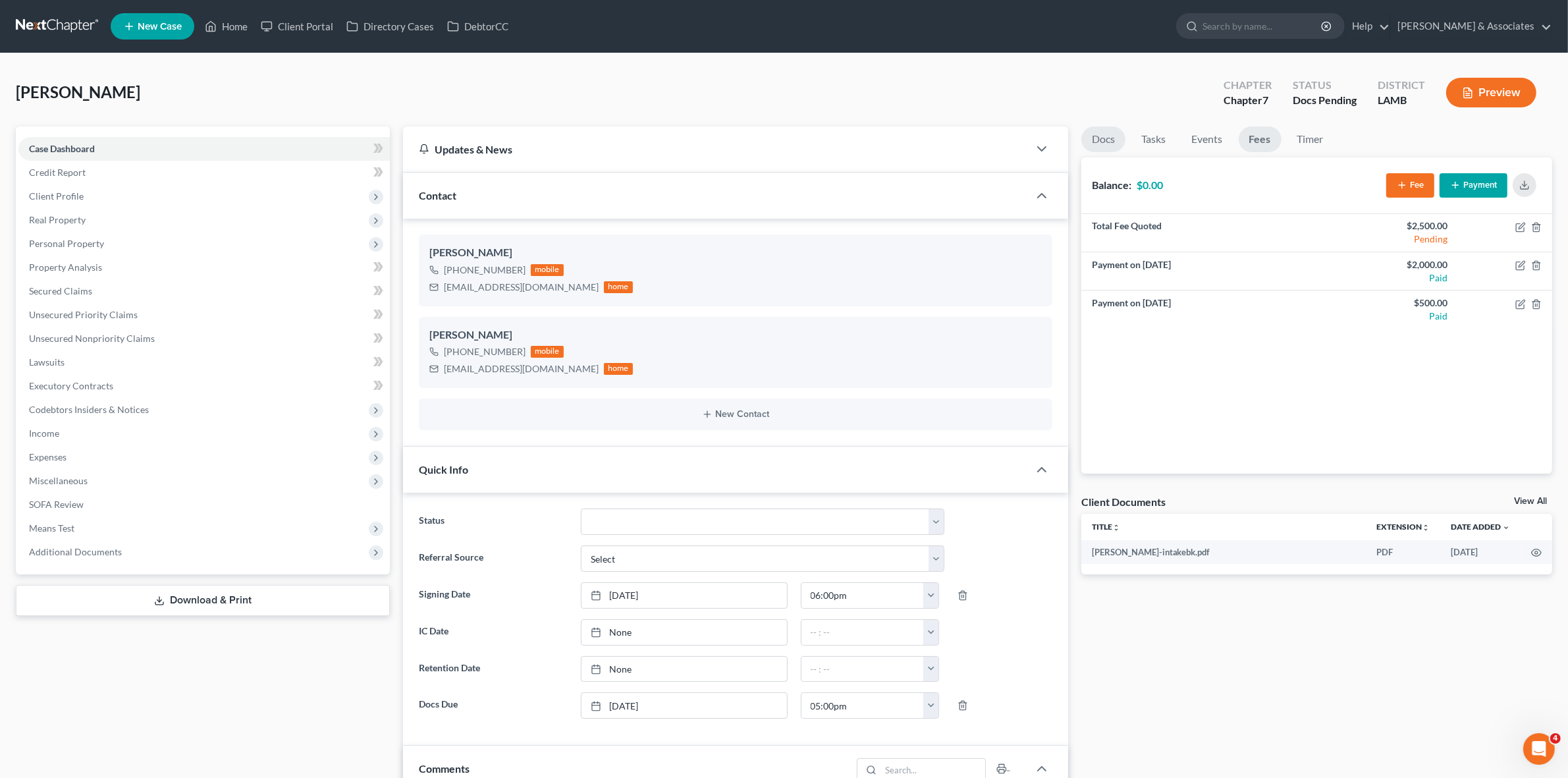
click at [1120, 136] on link "Docs" at bounding box center [1104, 139] width 44 height 26
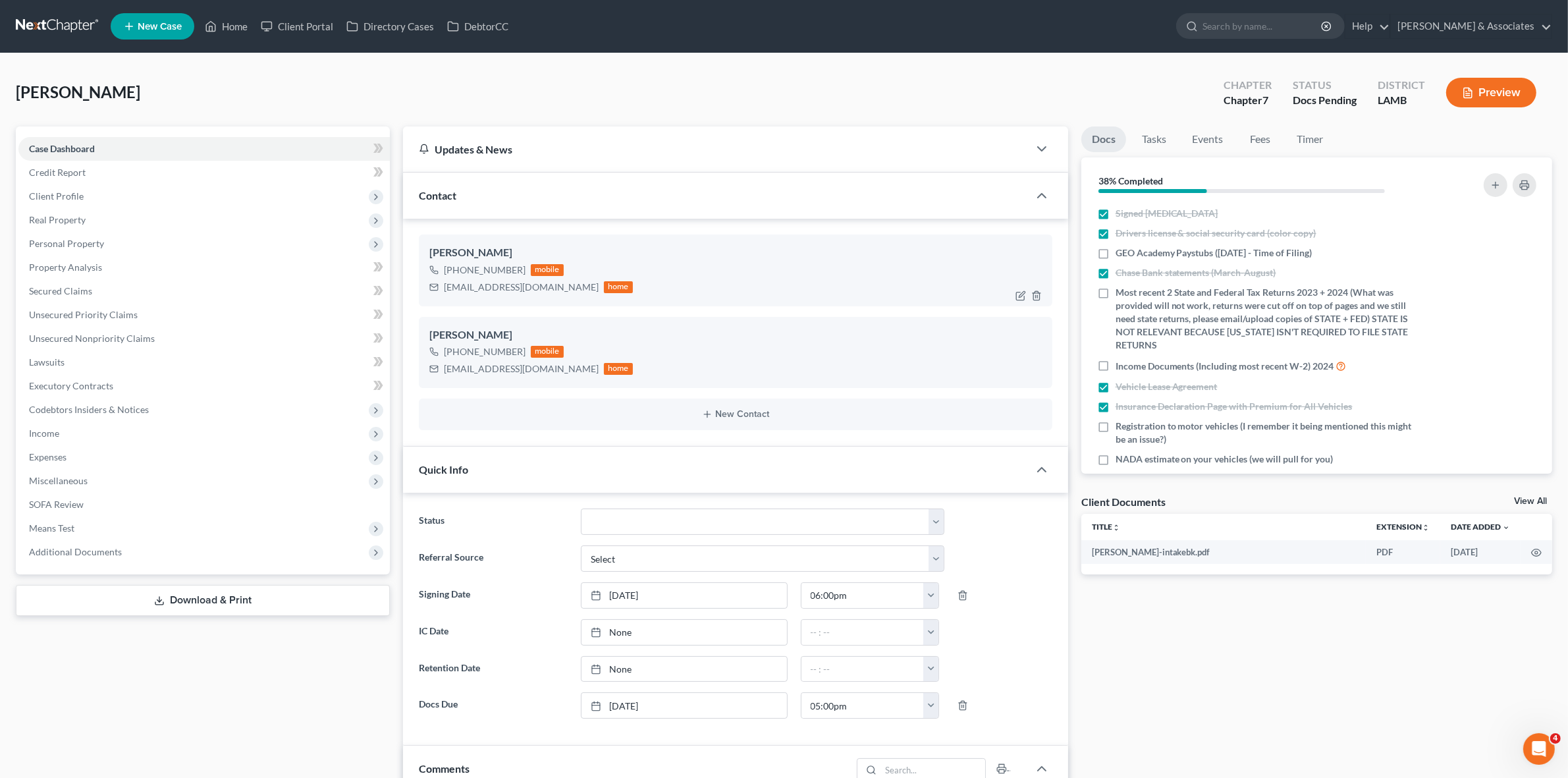
scroll to position [412, 0]
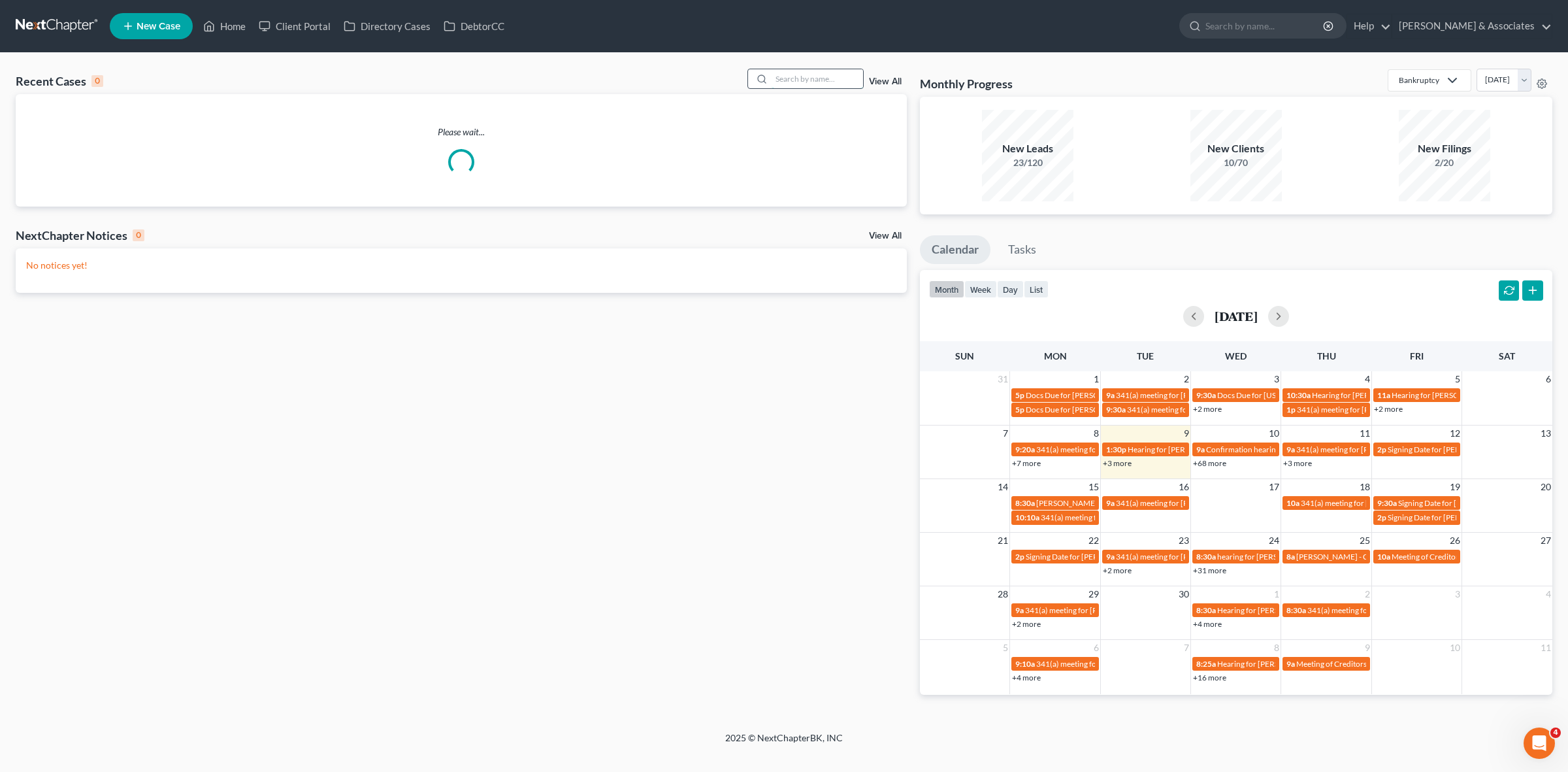
click at [853, 77] on input "search" at bounding box center [817, 79] width 91 height 19
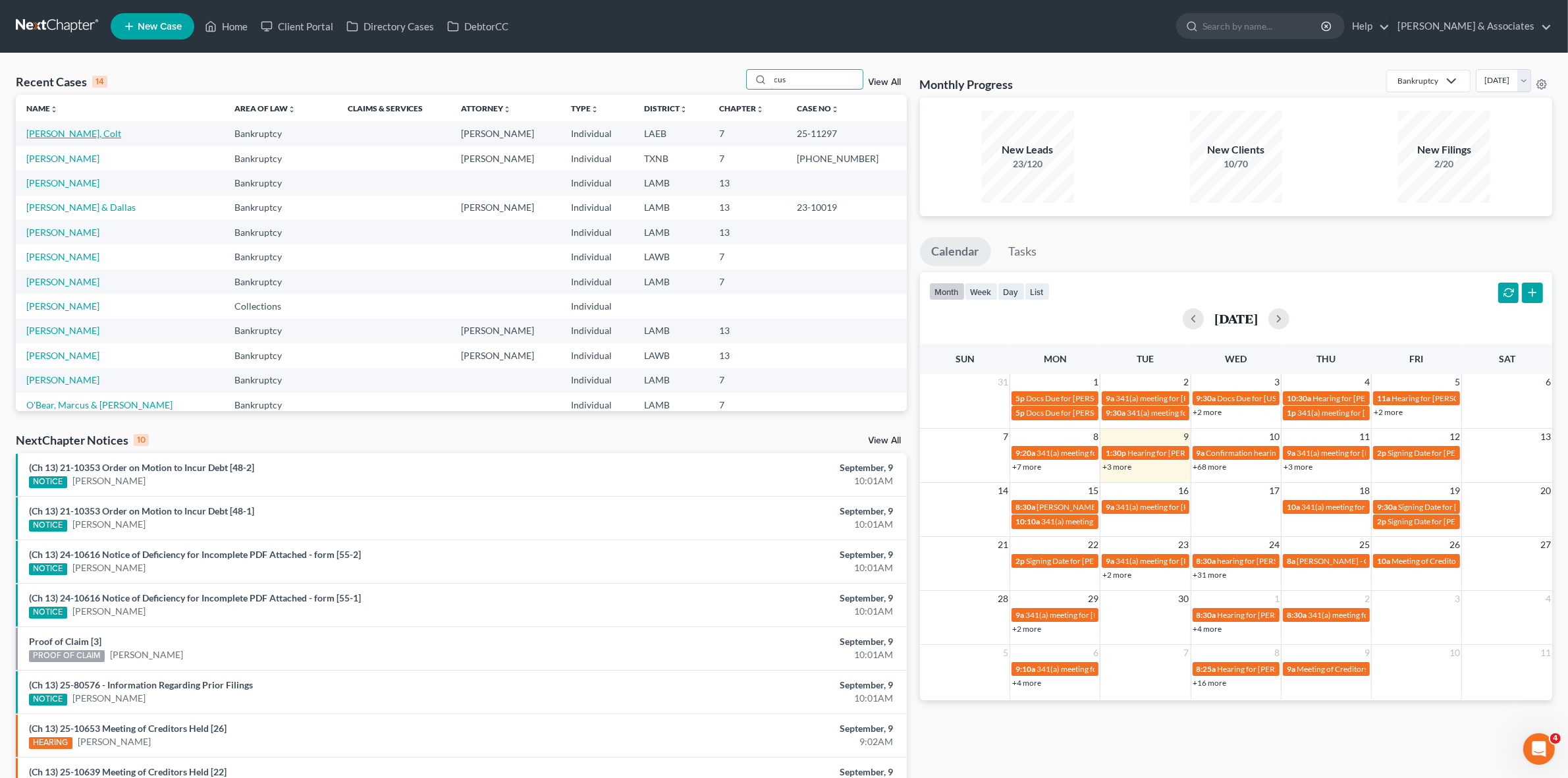
type input "cus"
click at [26, 133] on link "[PERSON_NAME], Colt" at bounding box center [73, 134] width 95 height 11
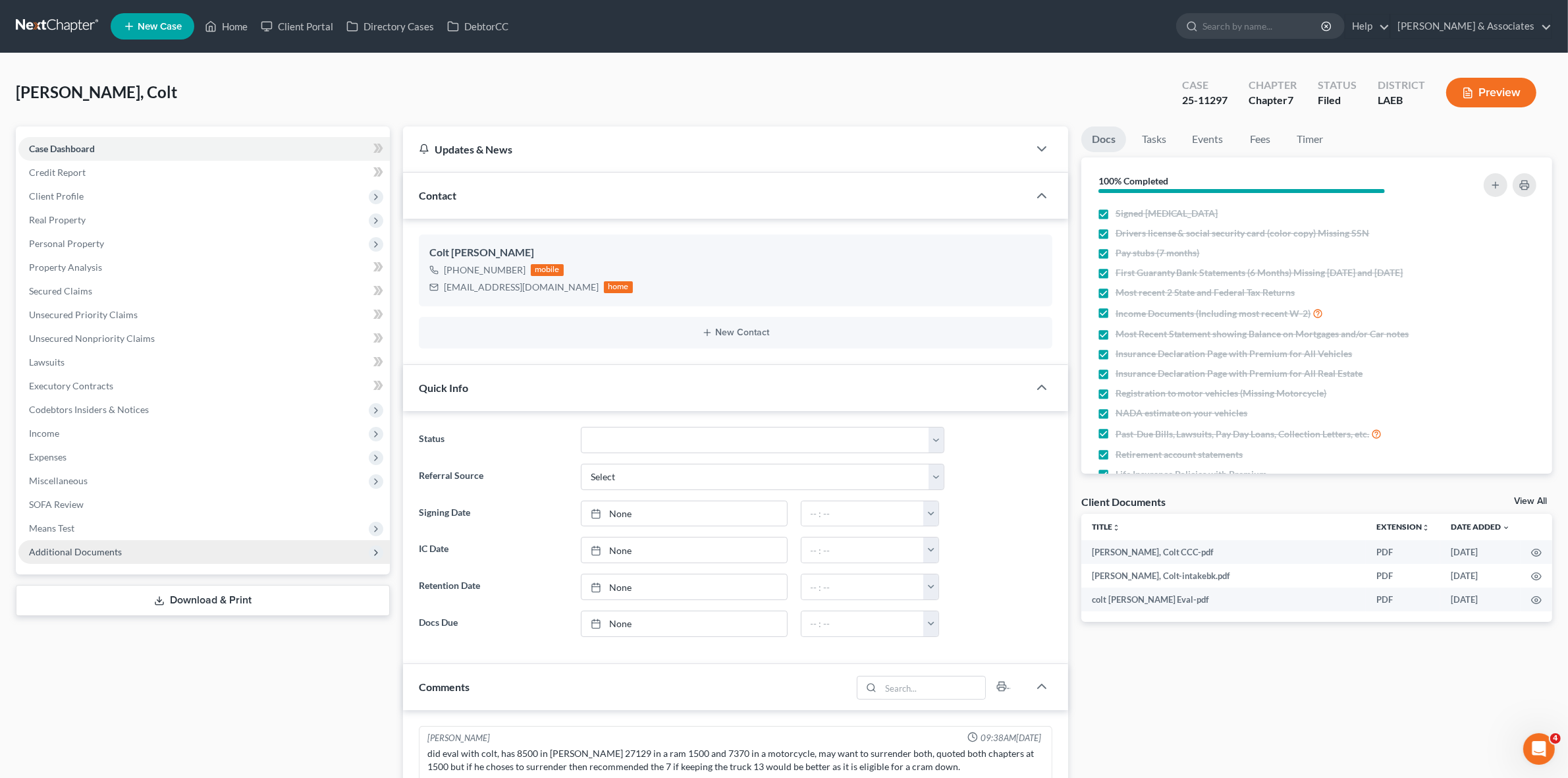
scroll to position [1655, 0]
click at [212, 549] on span "Additional Documents" at bounding box center [204, 552] width 372 height 24
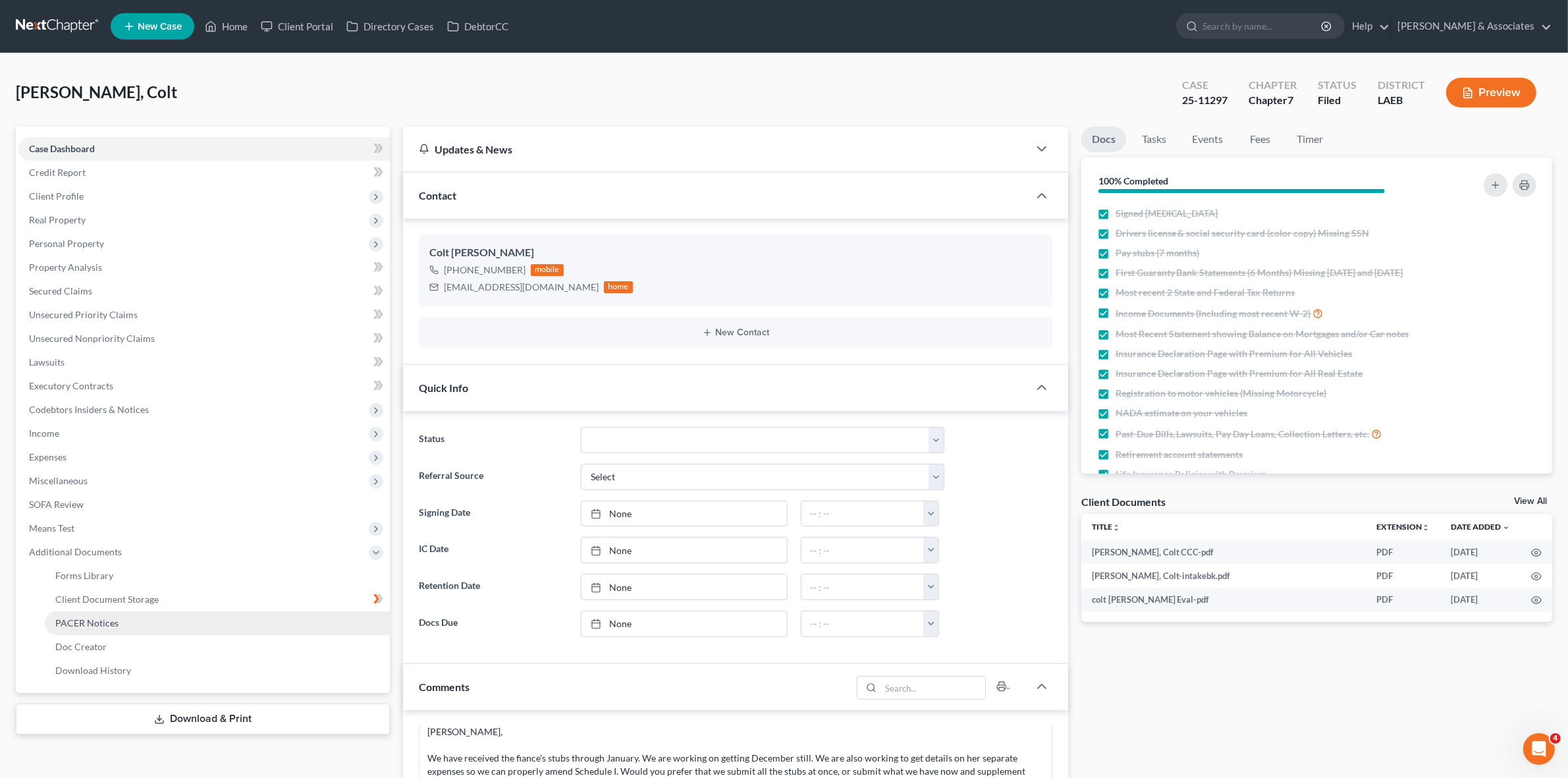
click at [225, 628] on link "PACER Notices" at bounding box center [217, 623] width 345 height 24
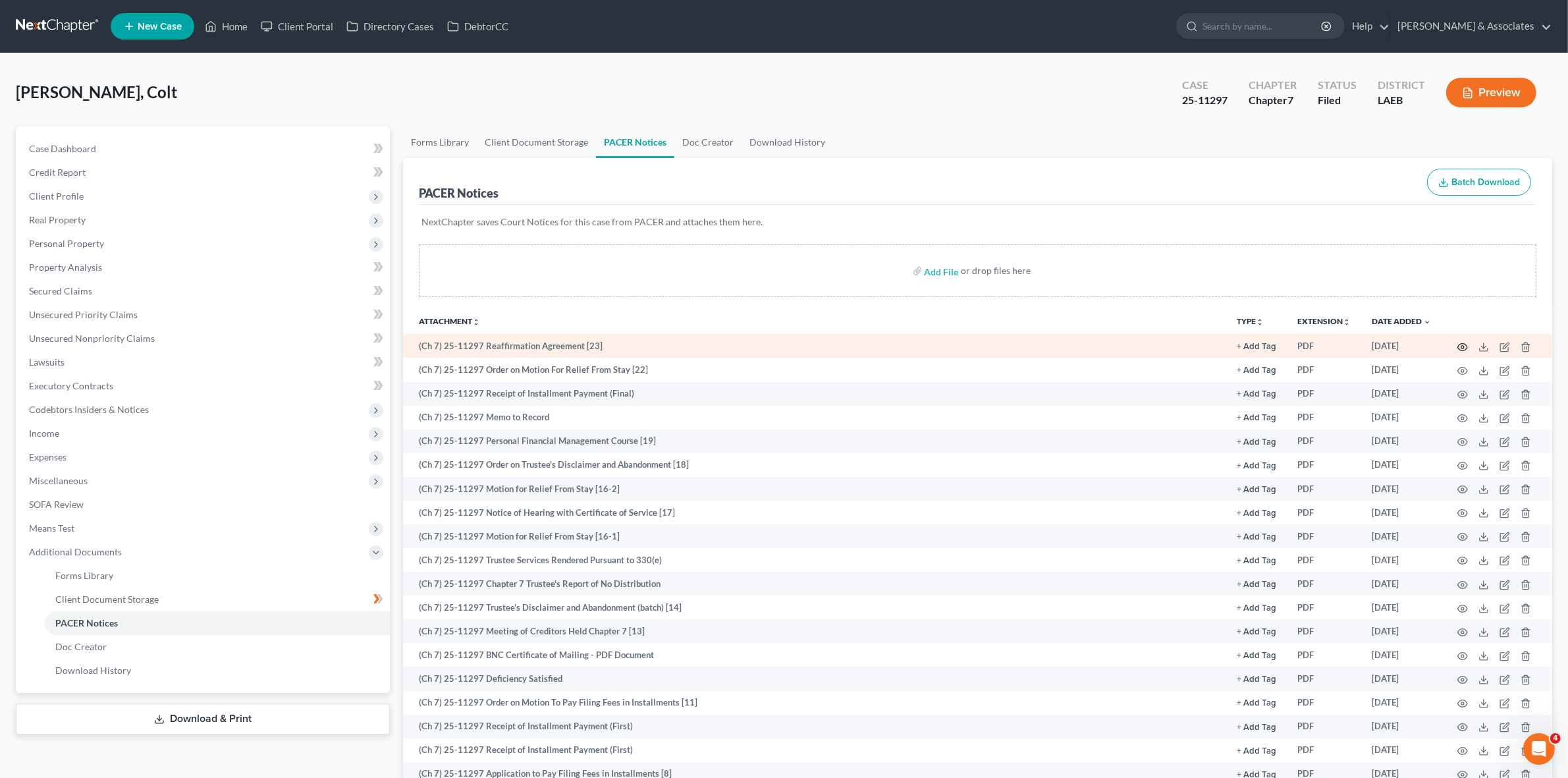
click at [1460, 344] on icon "button" at bounding box center [1463, 347] width 10 height 7
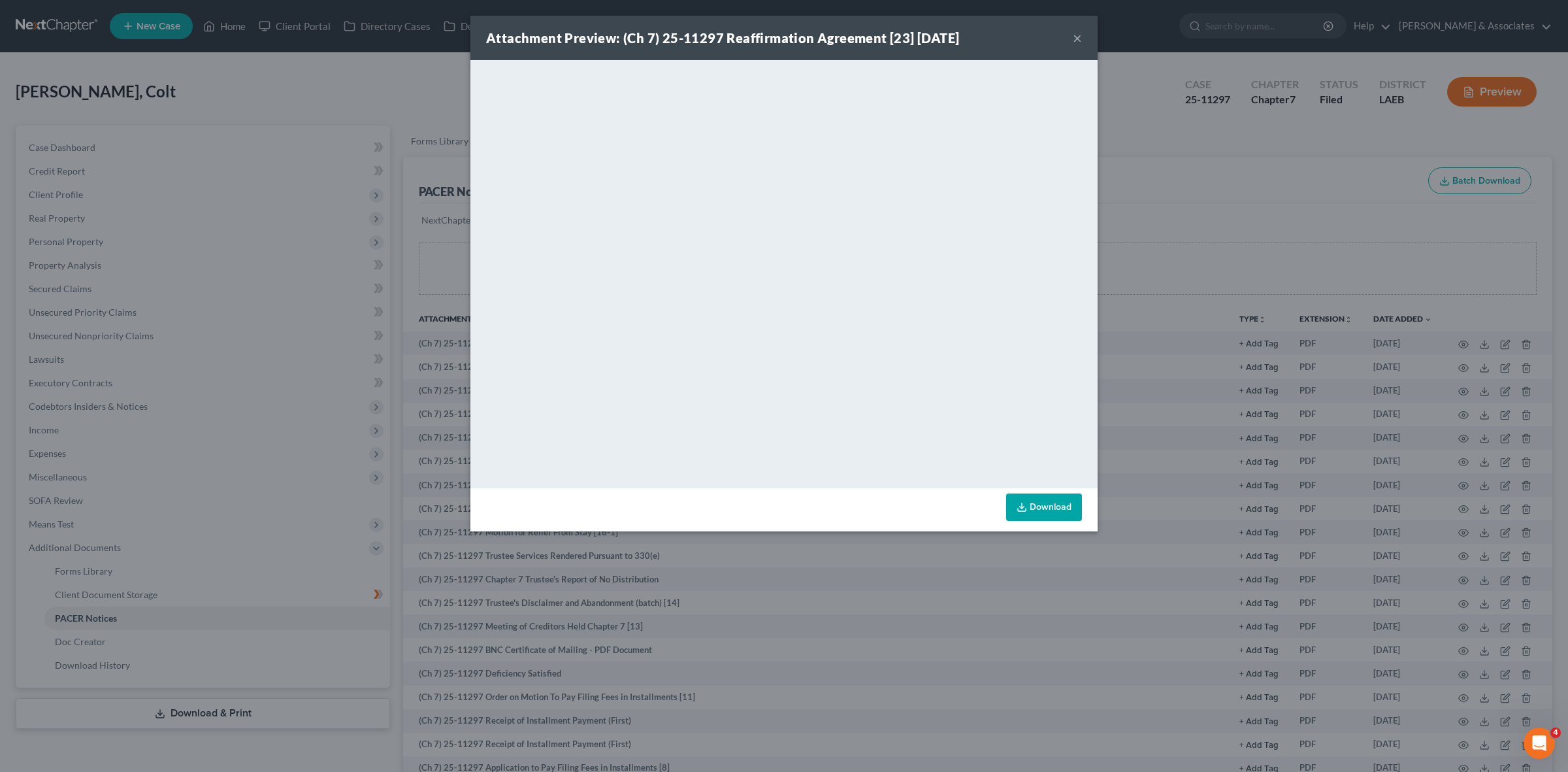
click at [1141, 240] on div "Attachment Preview: (Ch 7) 25-11297 Reaffirmation Agreement [23] 09/05/2025 × <…" at bounding box center [784, 386] width 1568 height 772
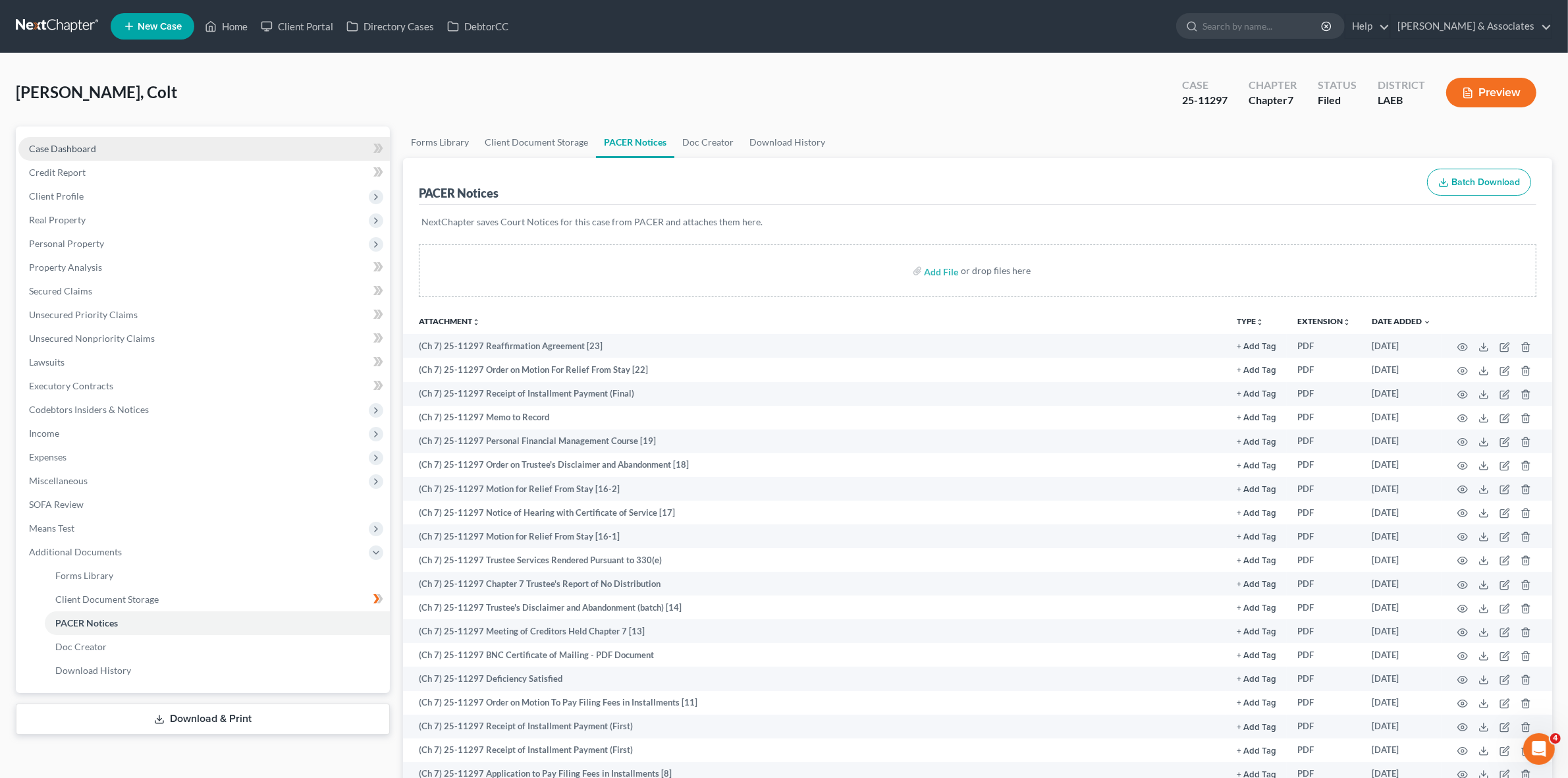
click at [307, 143] on link "Case Dashboard" at bounding box center [204, 149] width 372 height 24
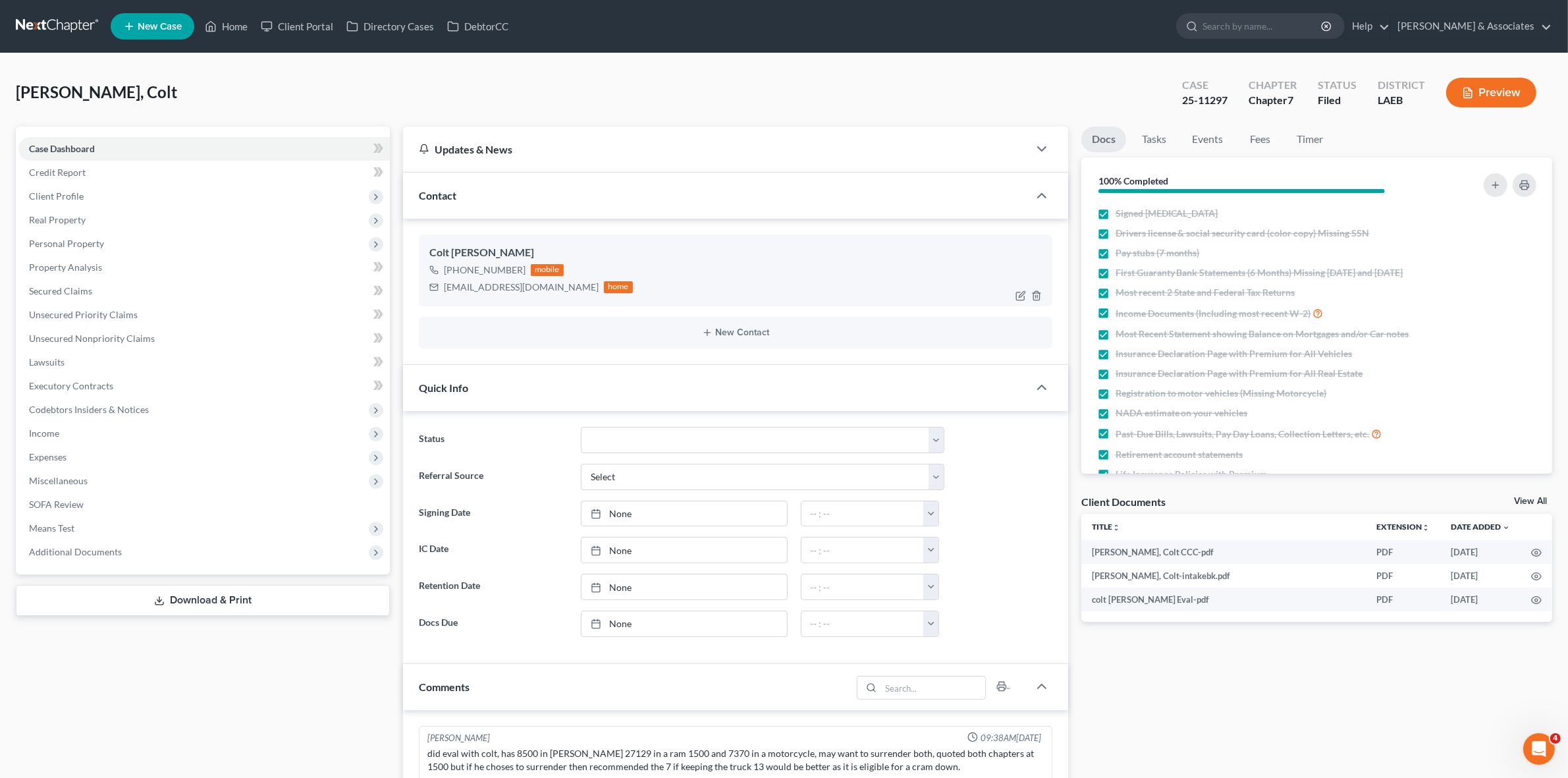
scroll to position [1655, 0]
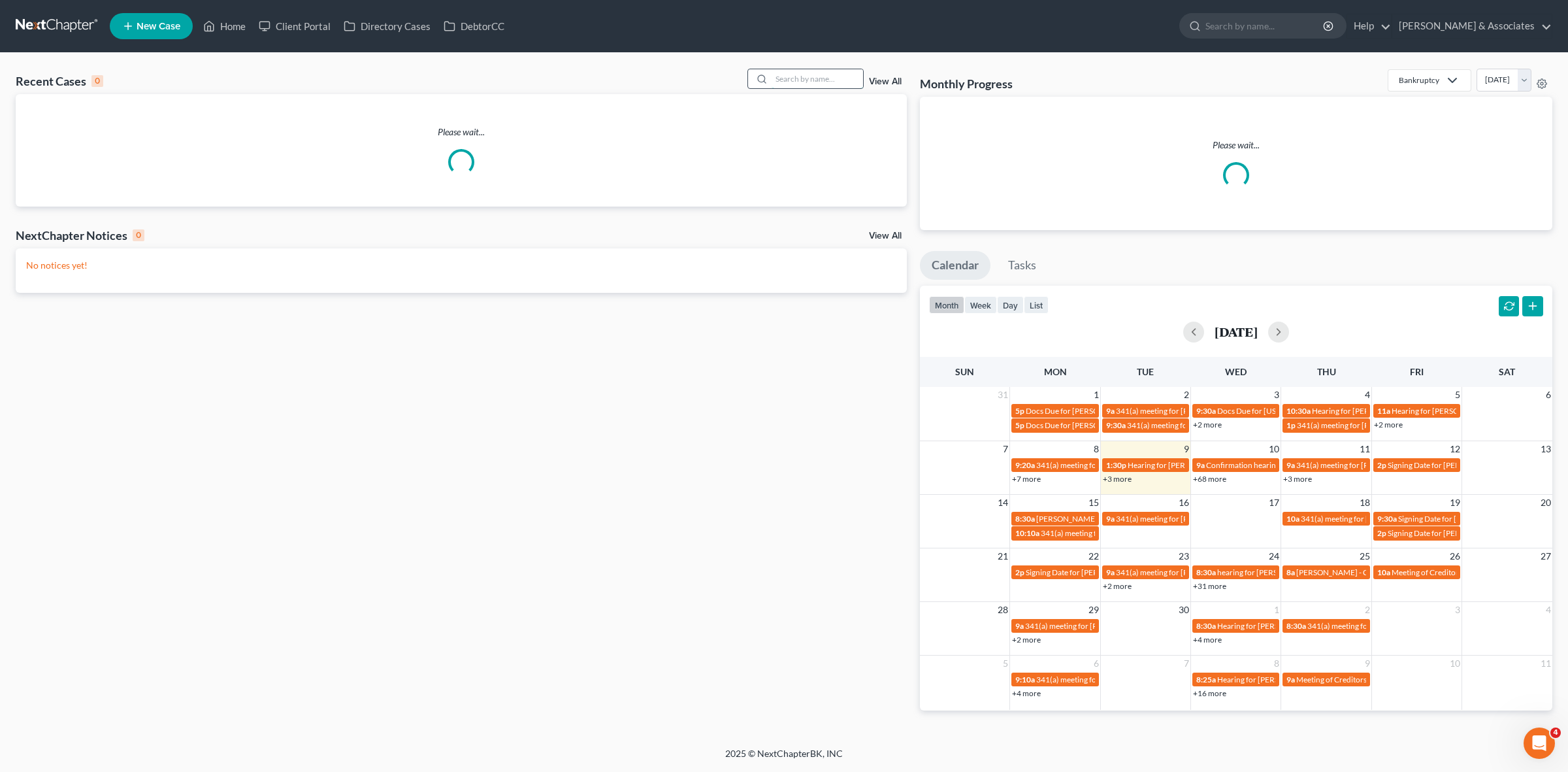
click at [841, 73] on input "search" at bounding box center [817, 79] width 91 height 19
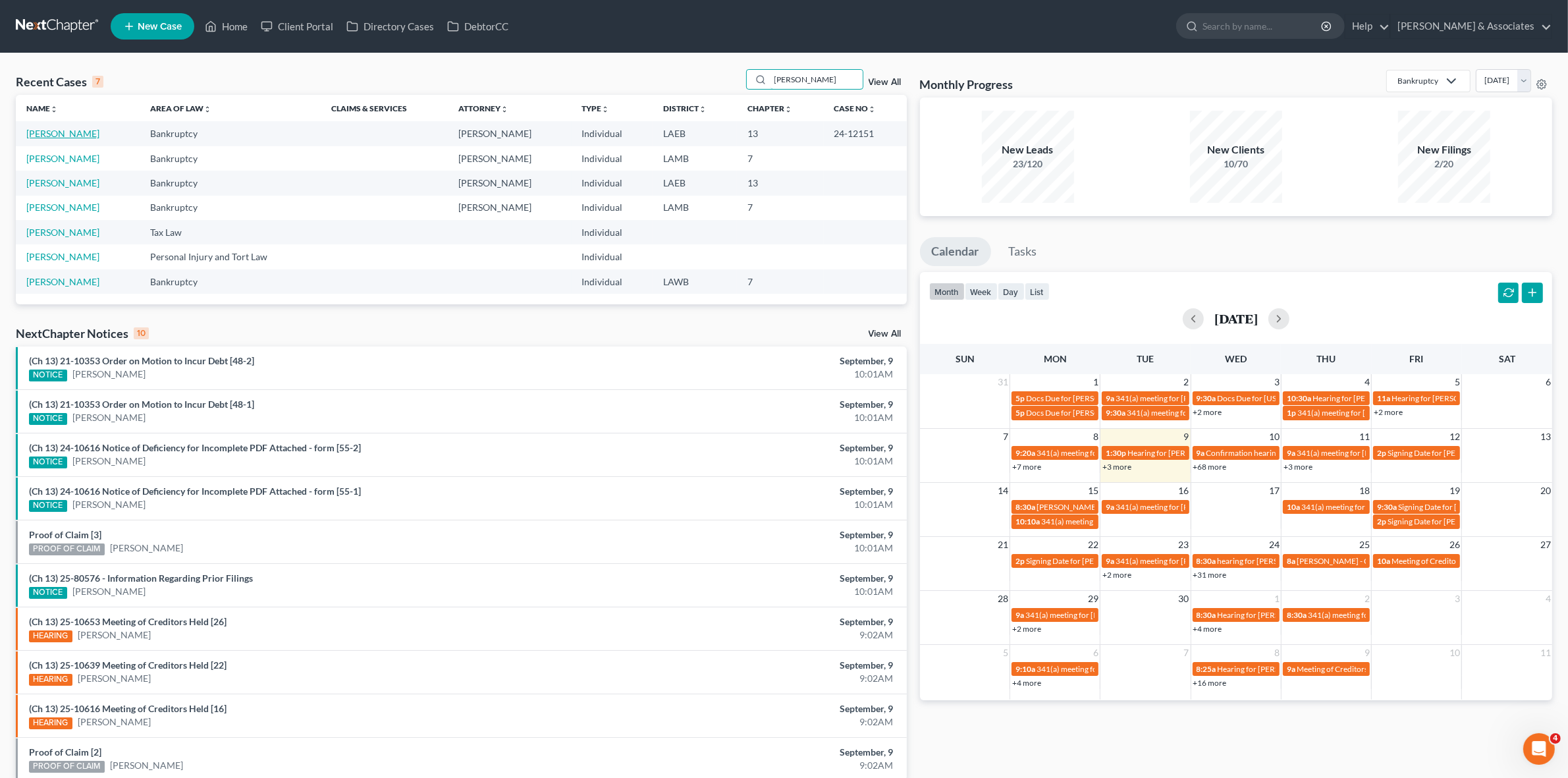
type input "tillman"
click at [73, 132] on link "[PERSON_NAME]" at bounding box center [63, 134] width 73 height 11
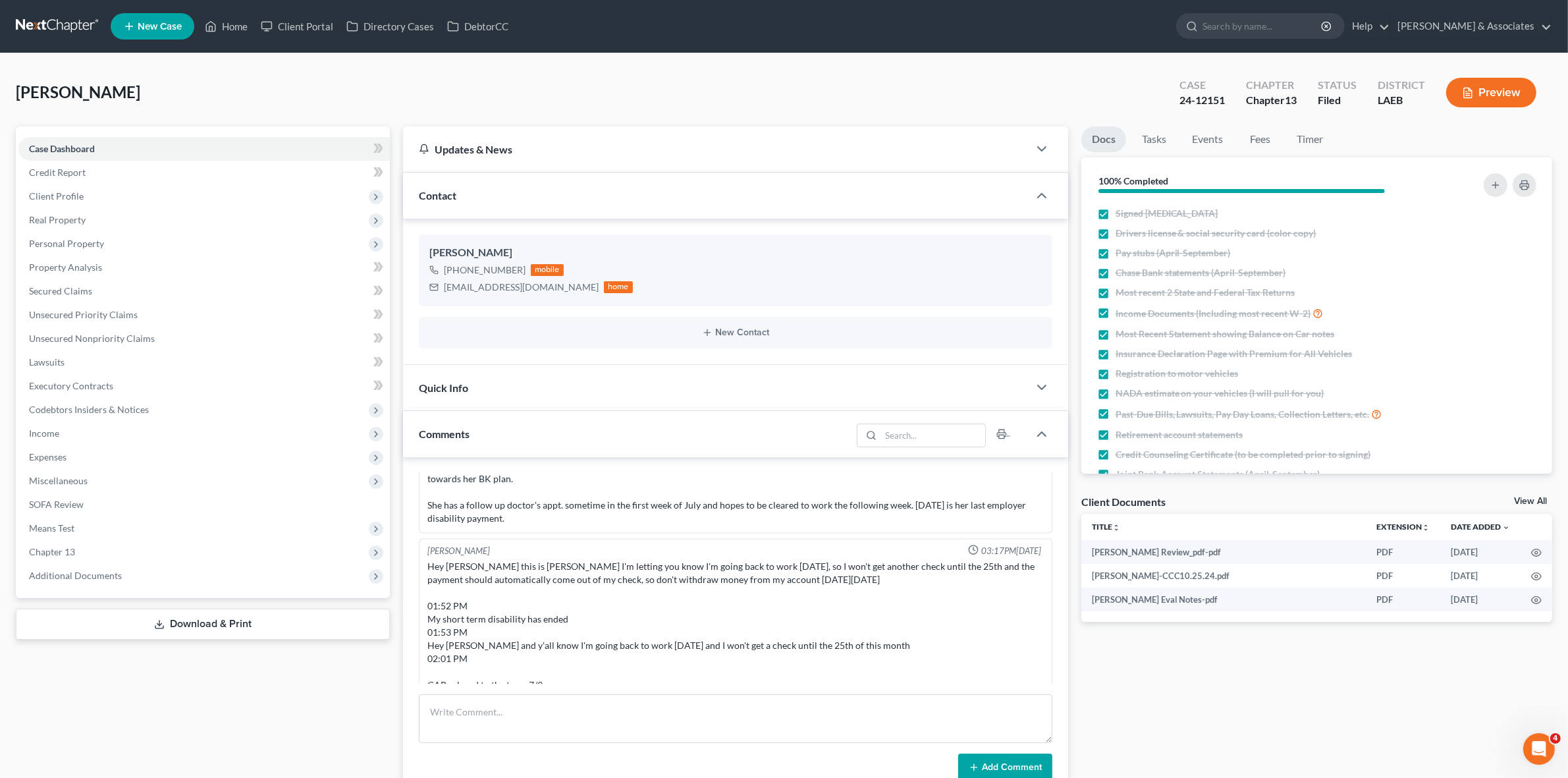
scroll to position [140, 0]
click at [143, 239] on span "Personal Property" at bounding box center [204, 244] width 372 height 24
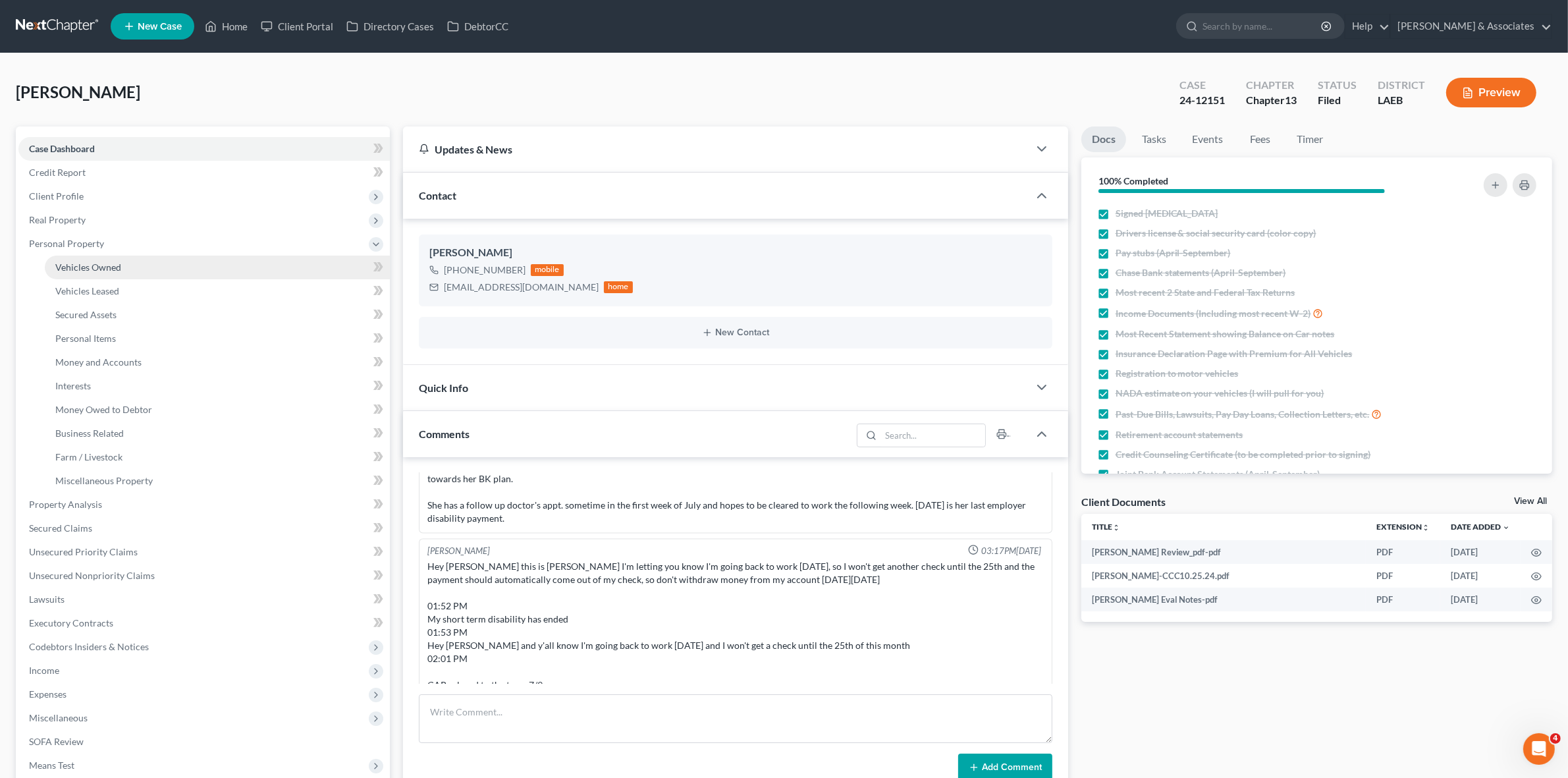
click at [181, 266] on link "Vehicles Owned" at bounding box center [217, 267] width 345 height 24
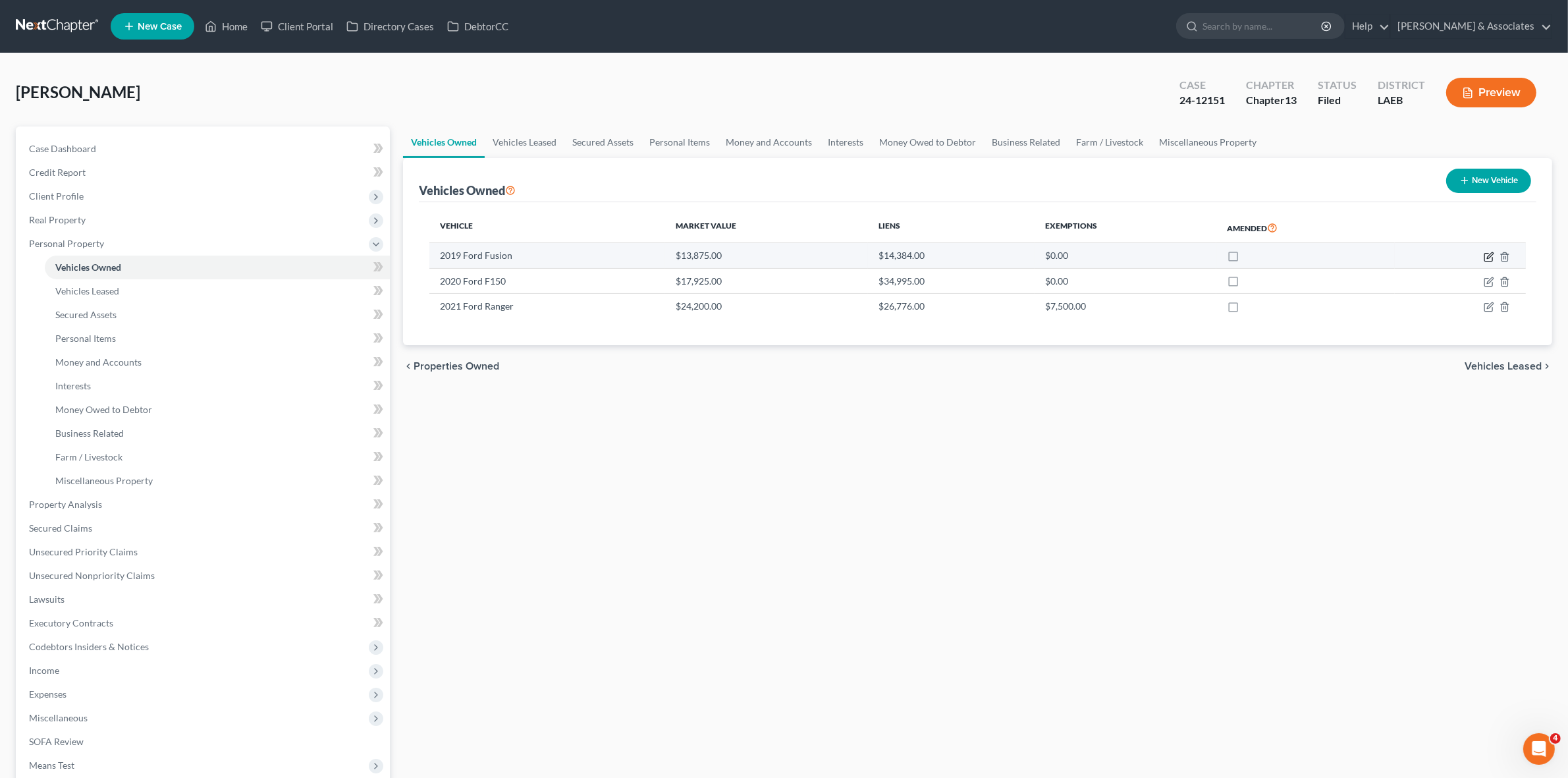
click at [1485, 257] on icon "button" at bounding box center [1488, 256] width 8 height 8
select select "0"
select select "7"
select select "0"
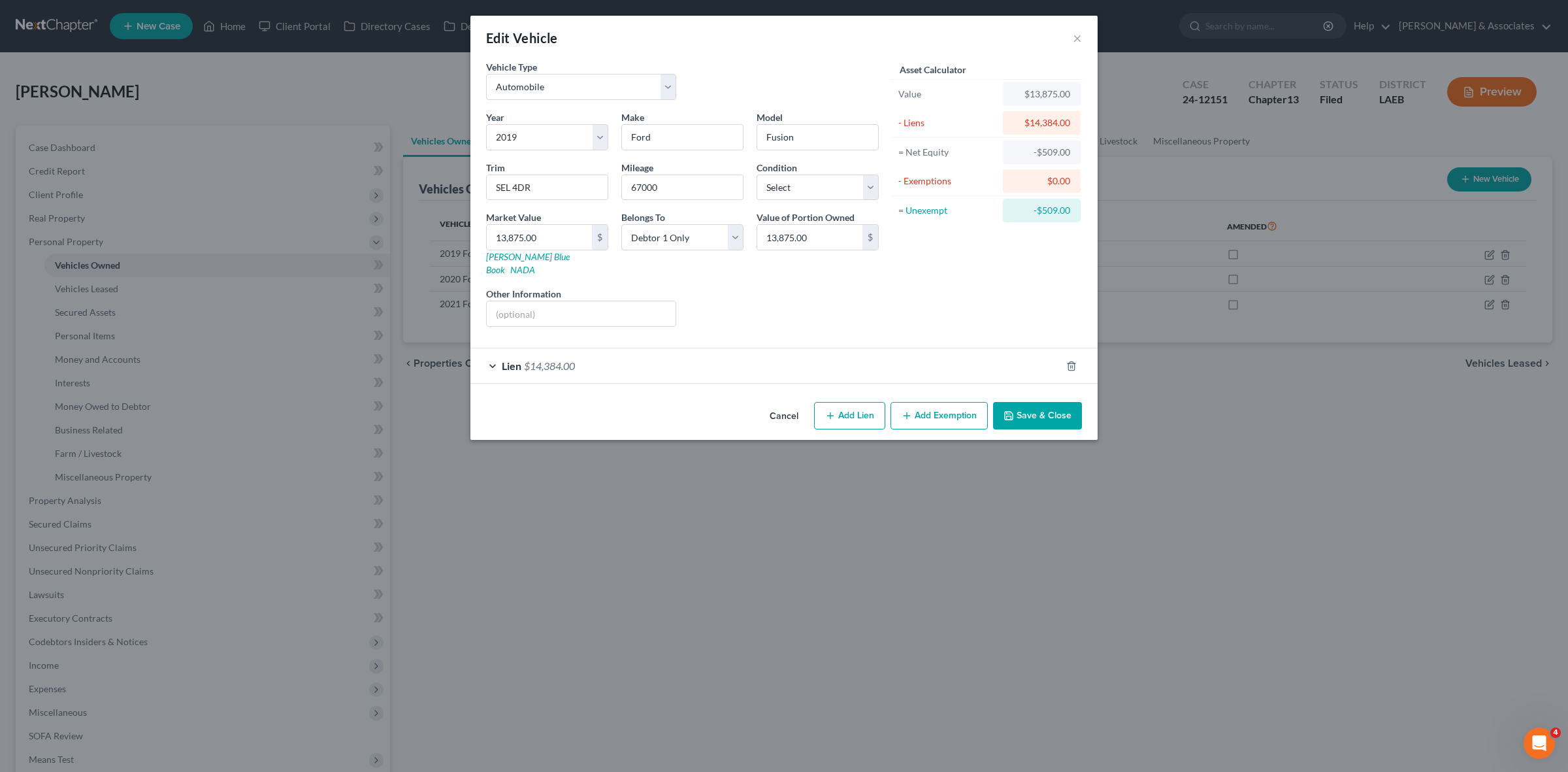
click at [901, 348] on div "Lien $14,384.00" at bounding box center [765, 365] width 590 height 34
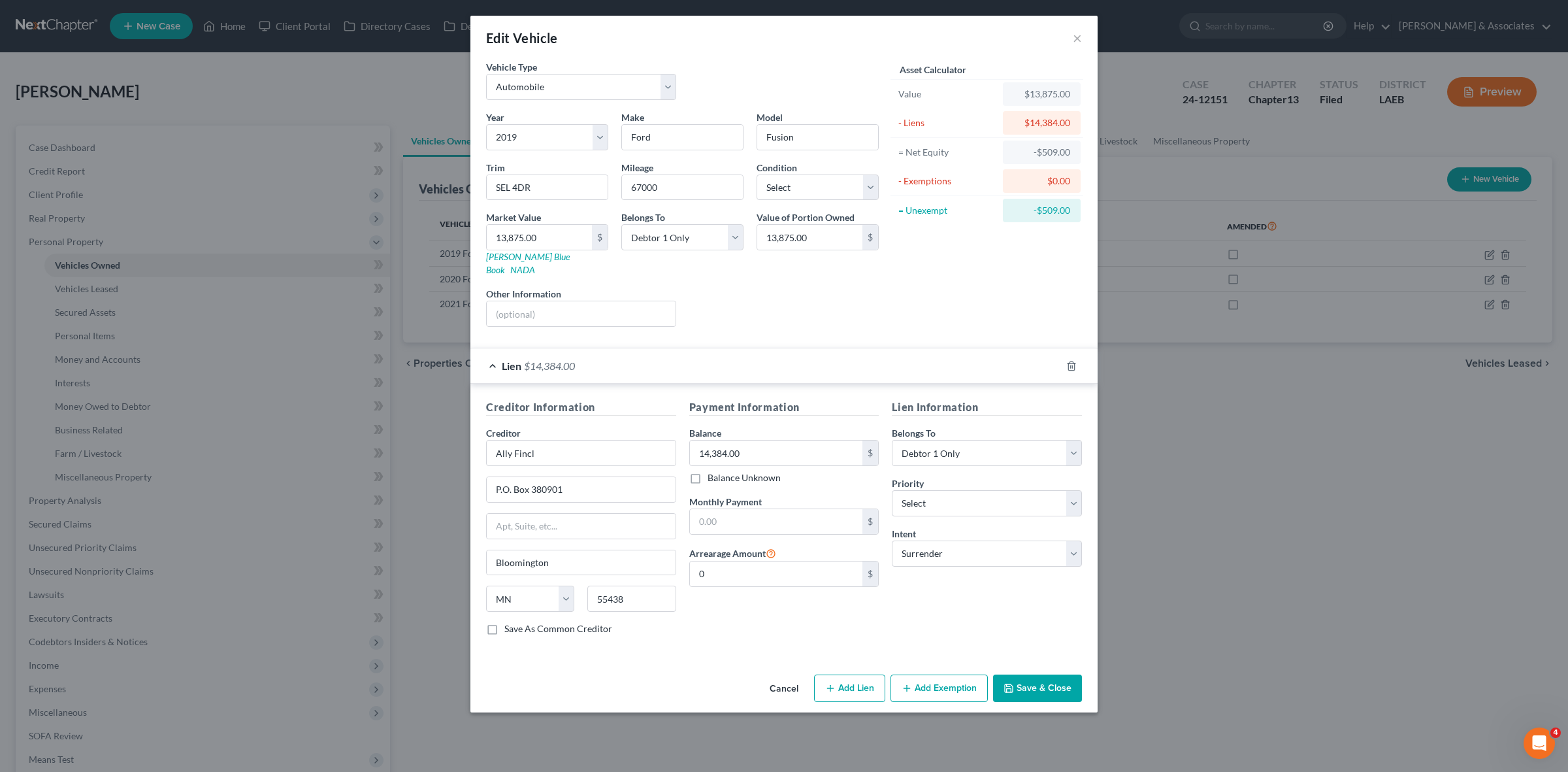
click at [779, 683] on button "Cancel" at bounding box center [784, 689] width 49 height 26
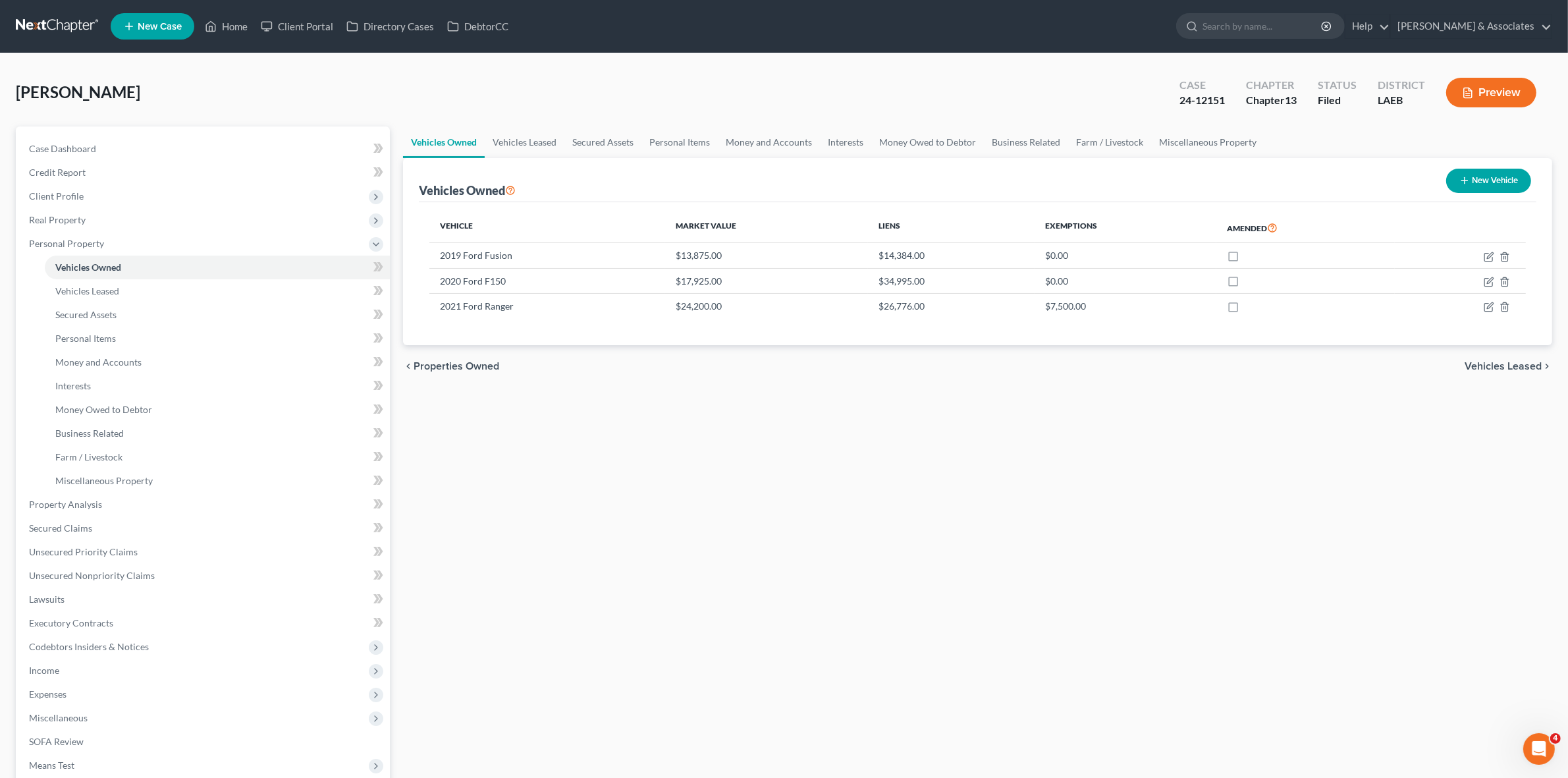
click at [1066, 496] on div "Vehicles Owned Vehicles Leased Secured Assets Personal Items Money and Accounts…" at bounding box center [978, 502] width 1163 height 750
click at [223, 146] on link "Case Dashboard" at bounding box center [204, 149] width 372 height 24
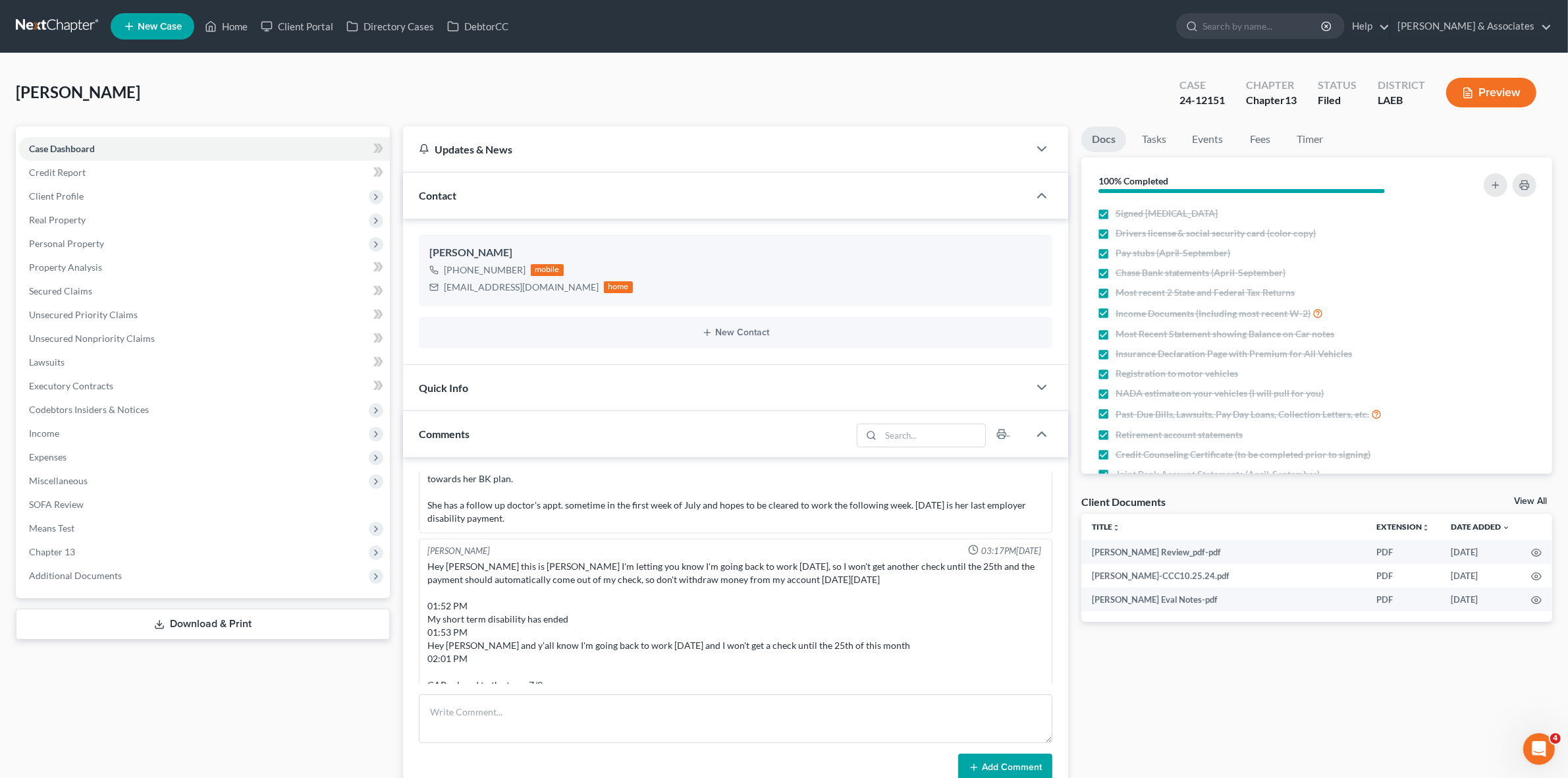
scroll to position [140, 0]
click at [1238, 673] on div "Docs Tasks Events Fees Timer 100% Completed Nothing here yet! Signed Retainer D…" at bounding box center [1316, 703] width 484 height 1152
click at [76, 24] on link at bounding box center [58, 26] width 84 height 24
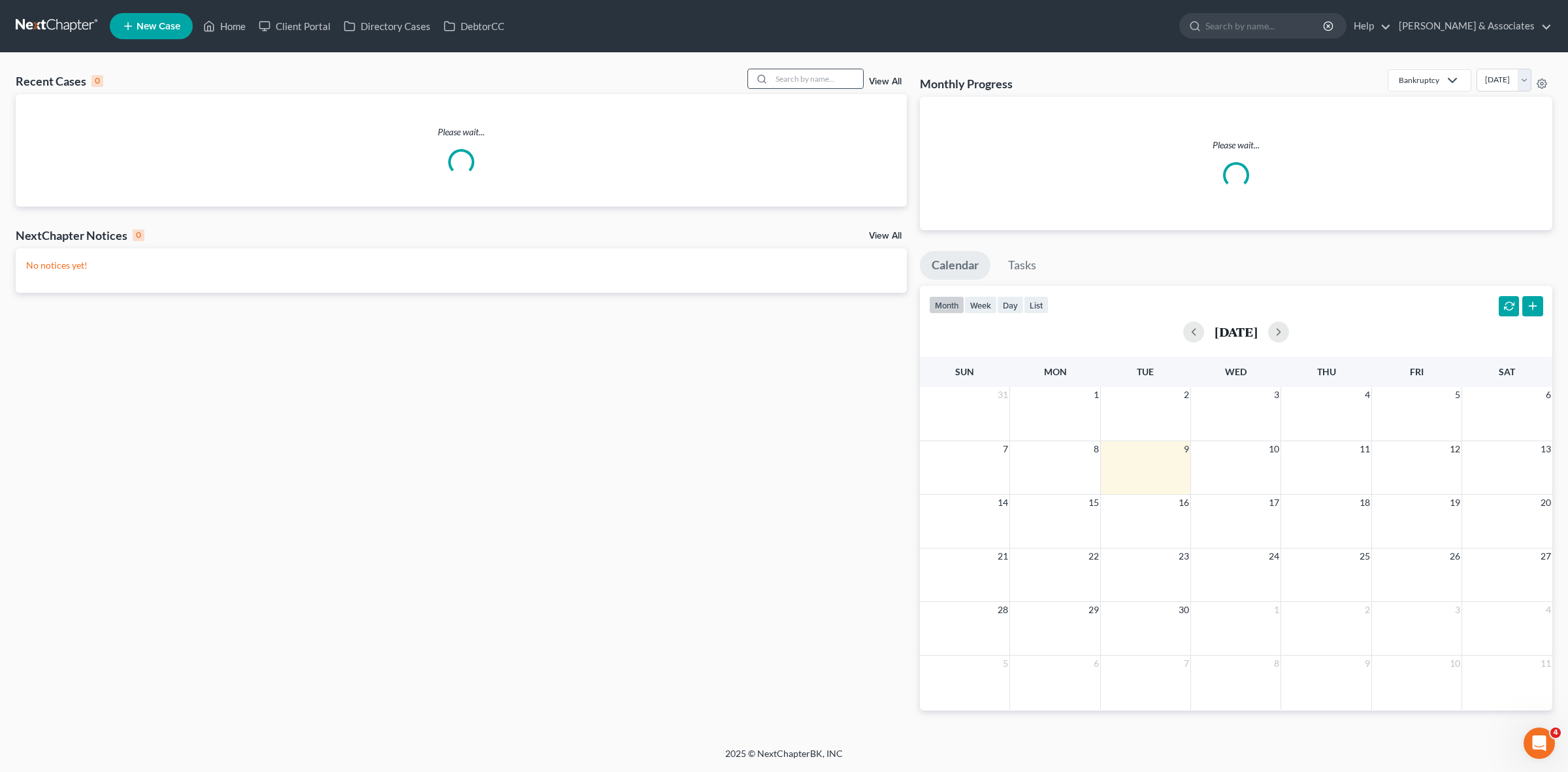
click at [805, 73] on input "search" at bounding box center [817, 79] width 91 height 19
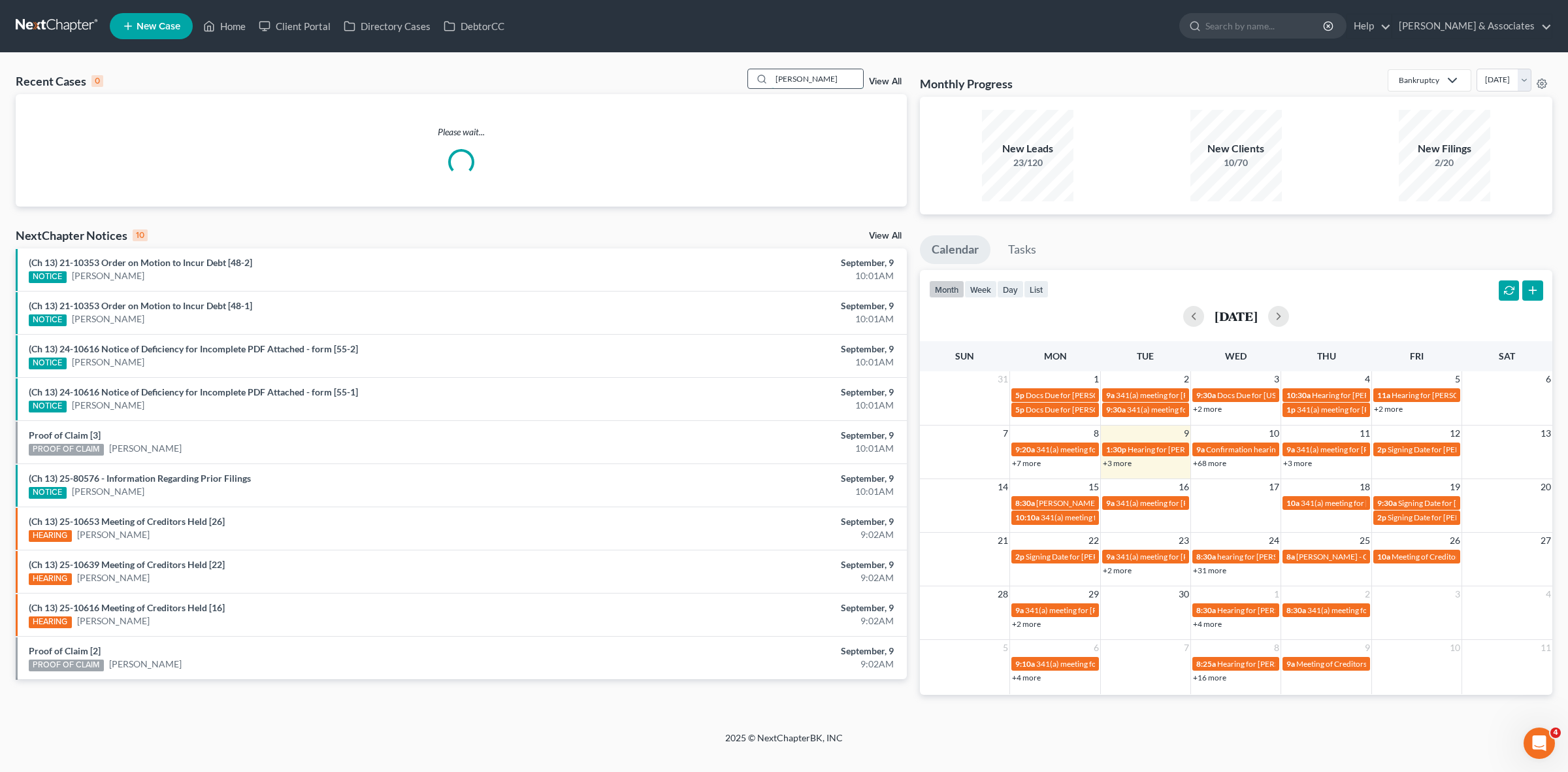
type input "[PERSON_NAME]"
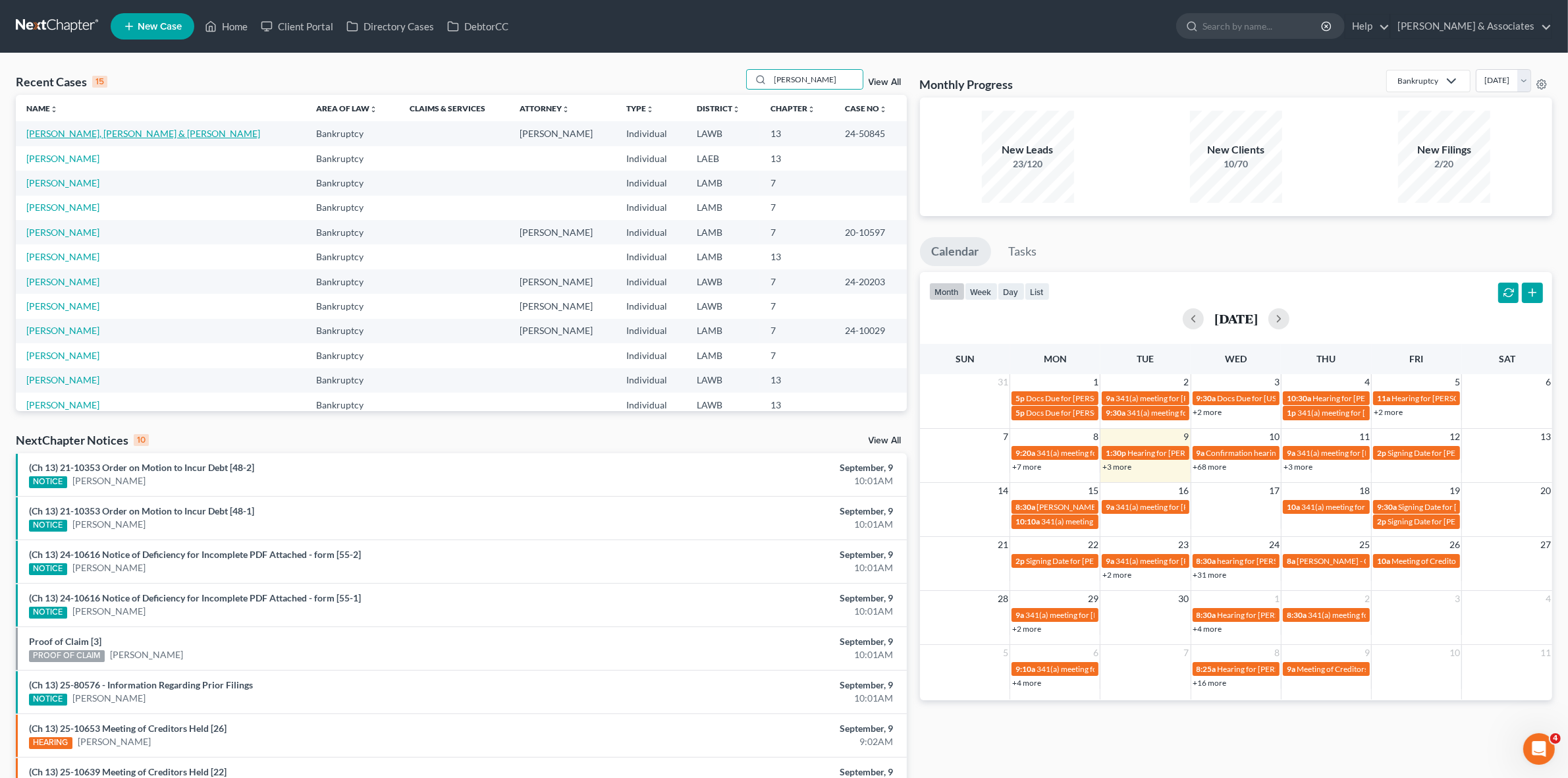
click at [86, 132] on link "[PERSON_NAME], [PERSON_NAME] & [PERSON_NAME]" at bounding box center [143, 134] width 234 height 11
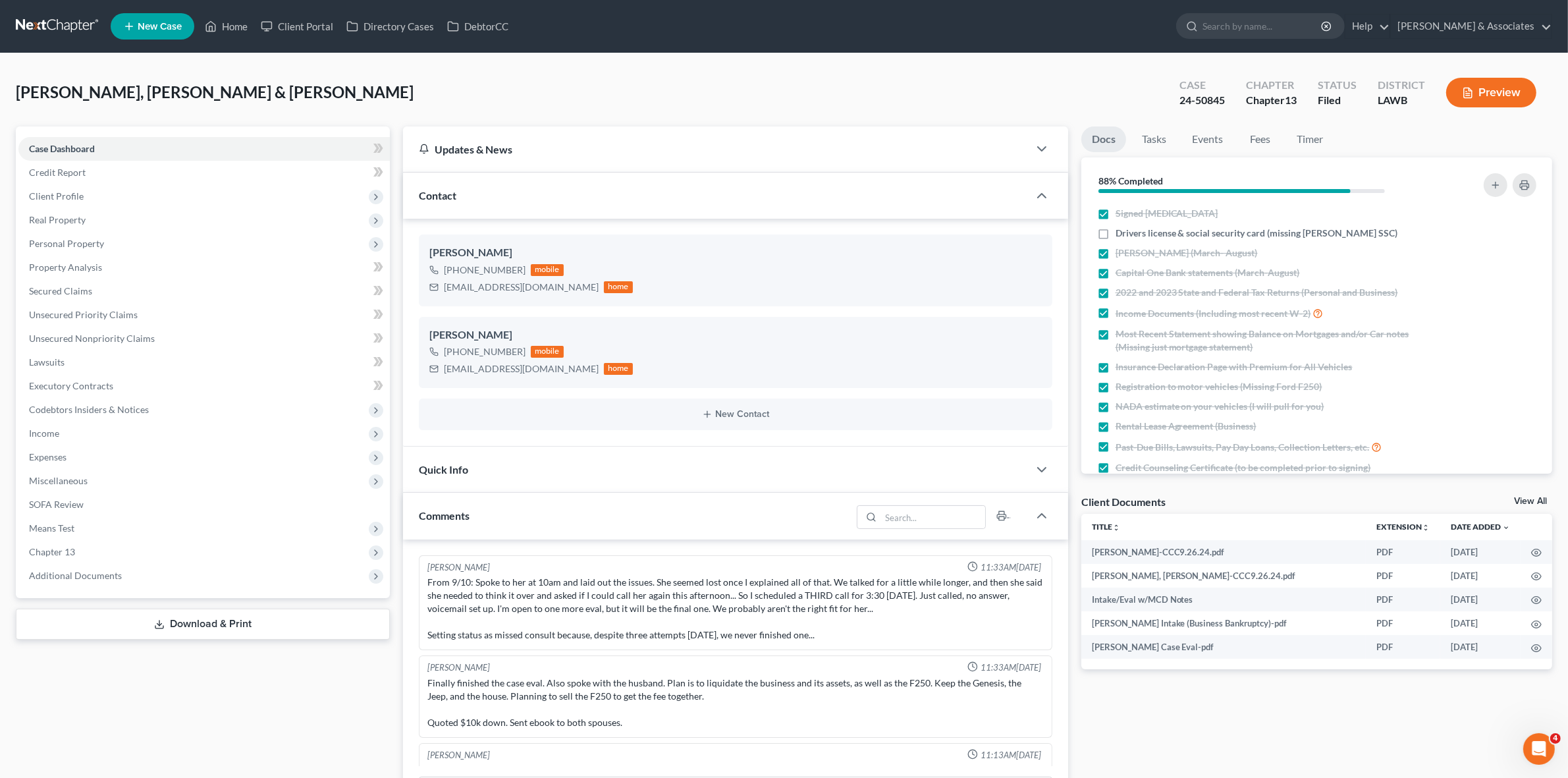
scroll to position [4539, 0]
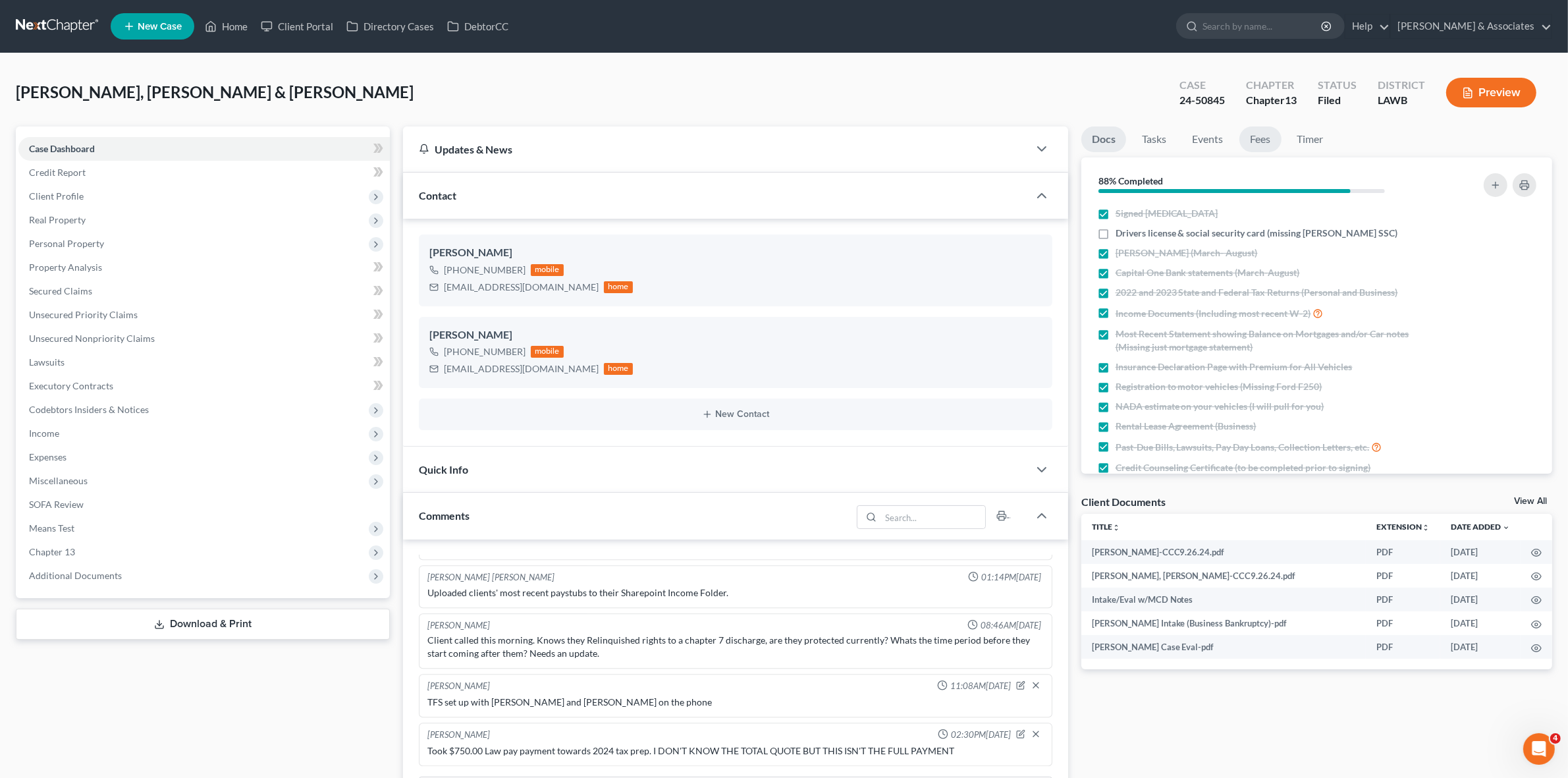
click at [1265, 132] on link "Fees" at bounding box center [1260, 139] width 42 height 26
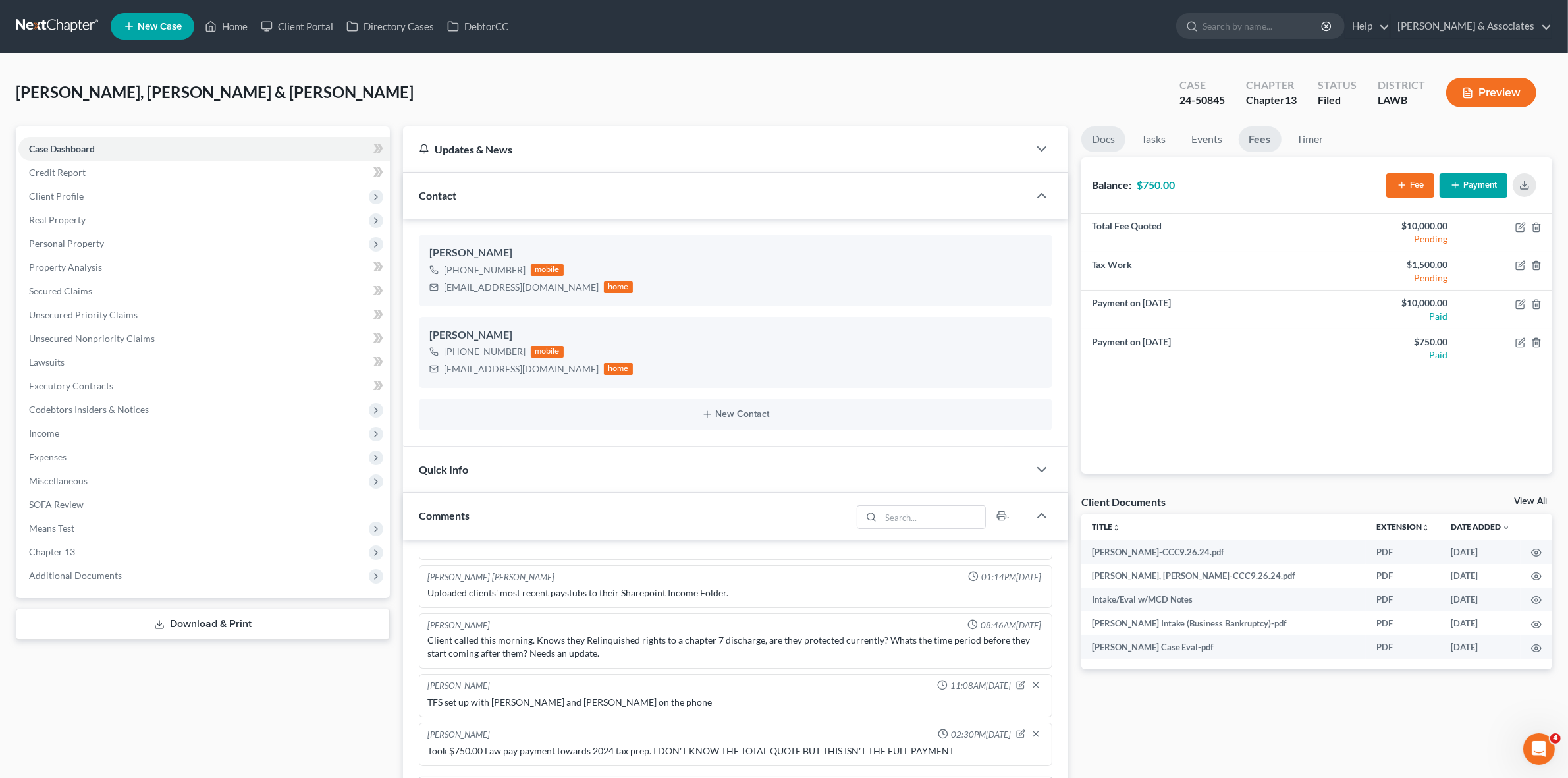
click at [1091, 145] on link "Docs" at bounding box center [1104, 139] width 44 height 26
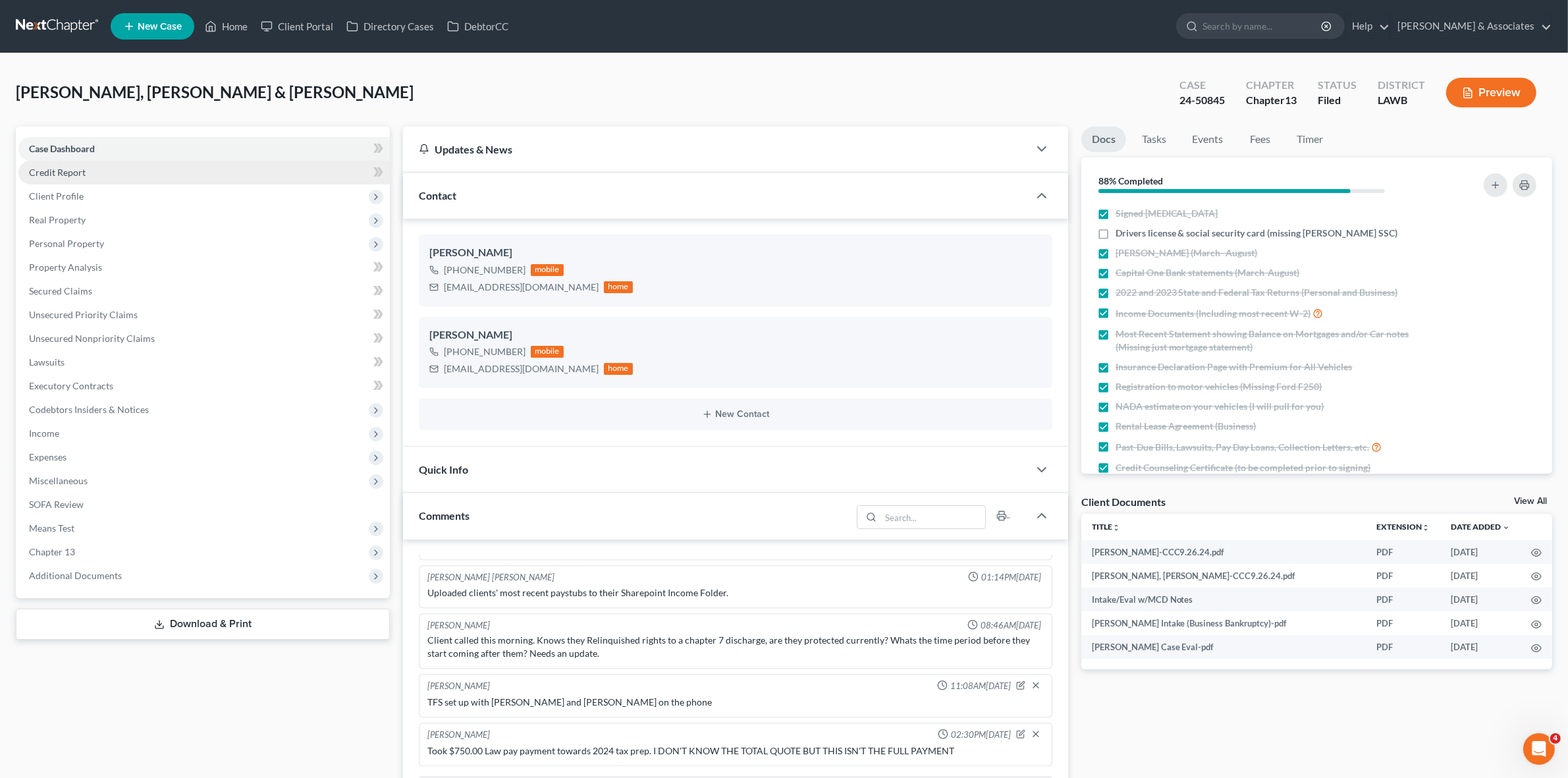
click at [225, 171] on link "Credit Report" at bounding box center [204, 172] width 372 height 24
click at [225, 197] on span "Client Profile" at bounding box center [204, 196] width 372 height 24
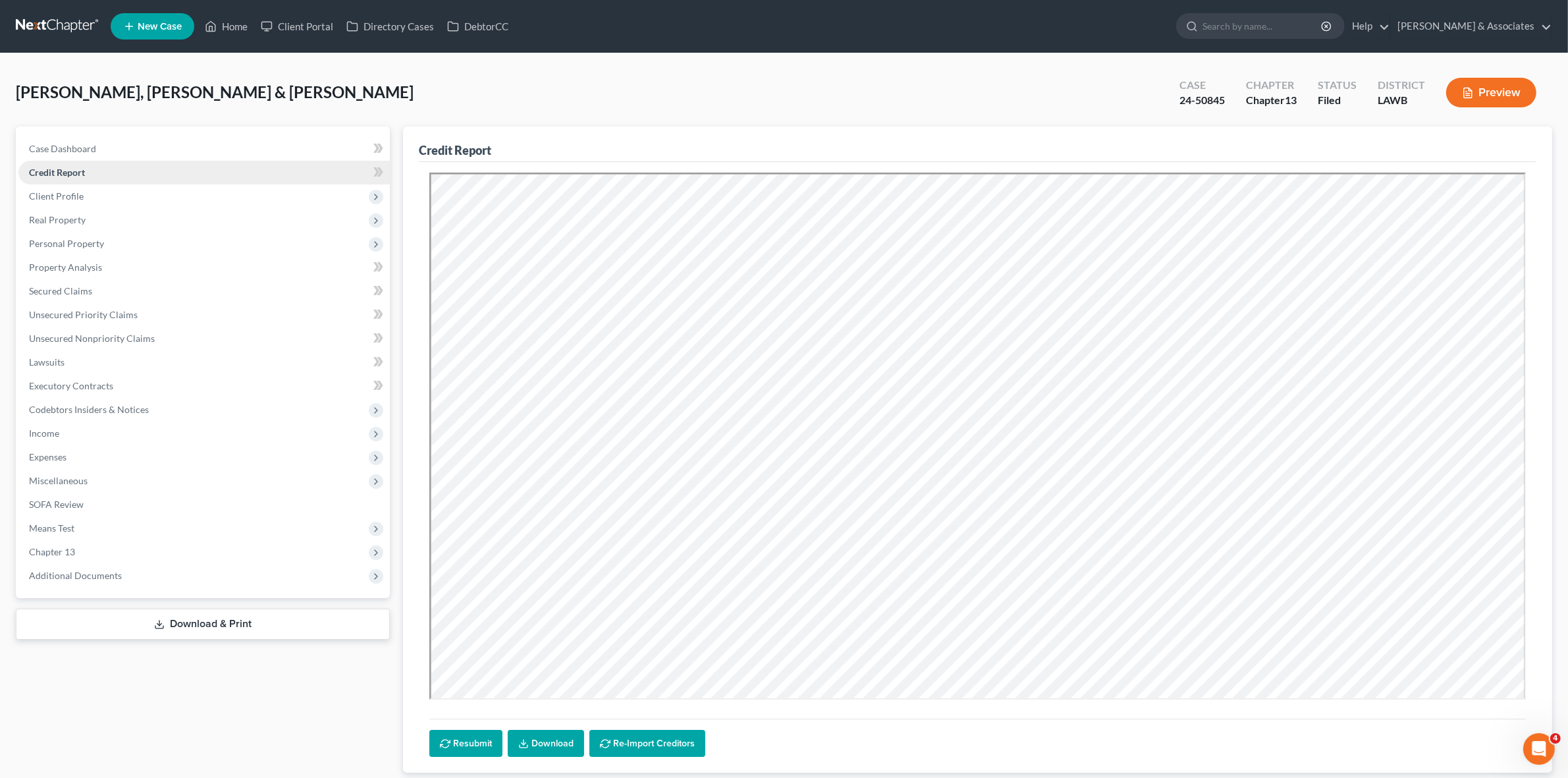
click at [252, 179] on link "Credit Report" at bounding box center [204, 172] width 372 height 24
click at [252, 202] on span "Client Profile" at bounding box center [204, 196] width 372 height 24
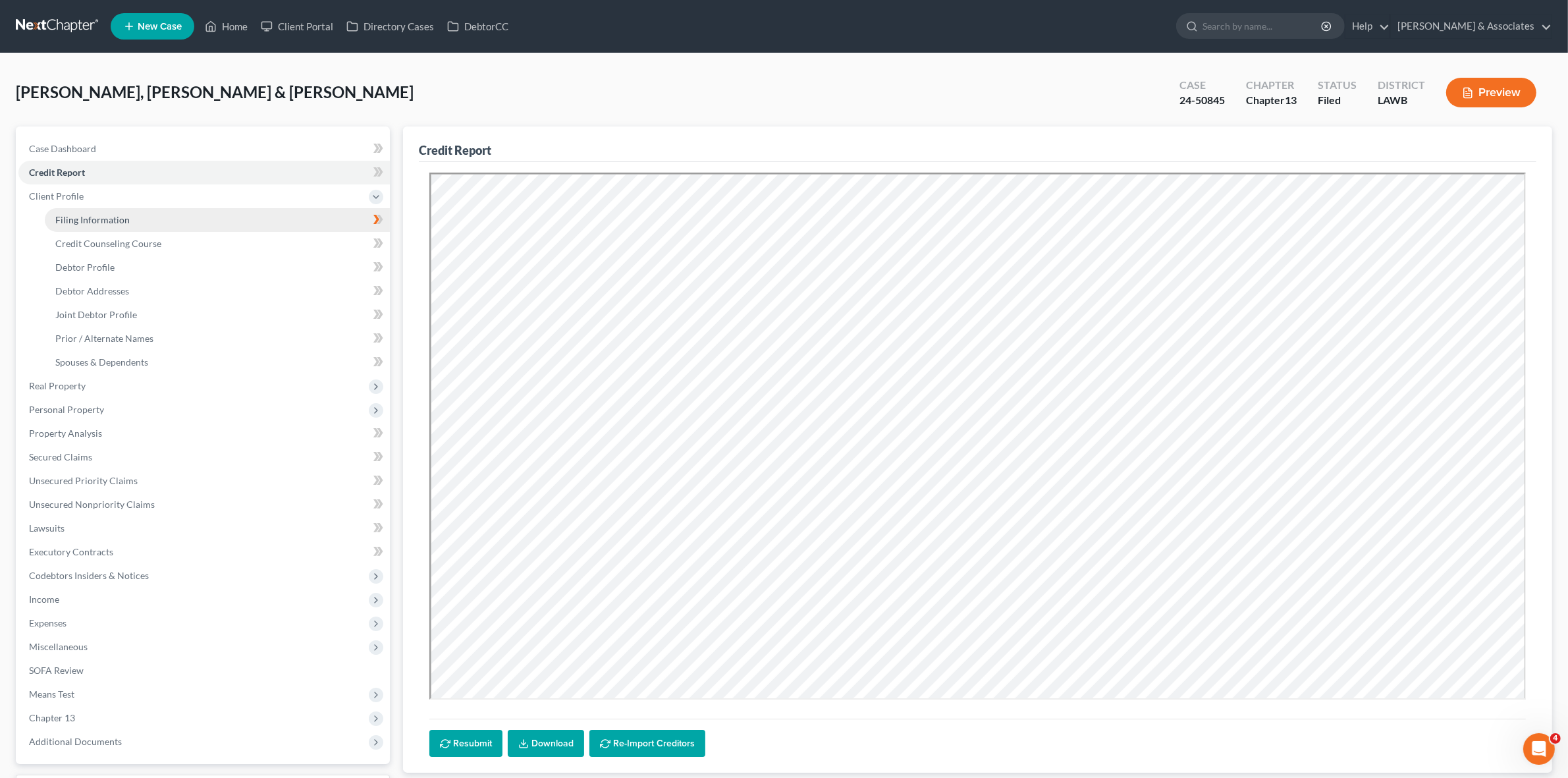
click at [254, 215] on link "Filing Information" at bounding box center [217, 220] width 345 height 24
select select "1"
select select "3"
select select "19"
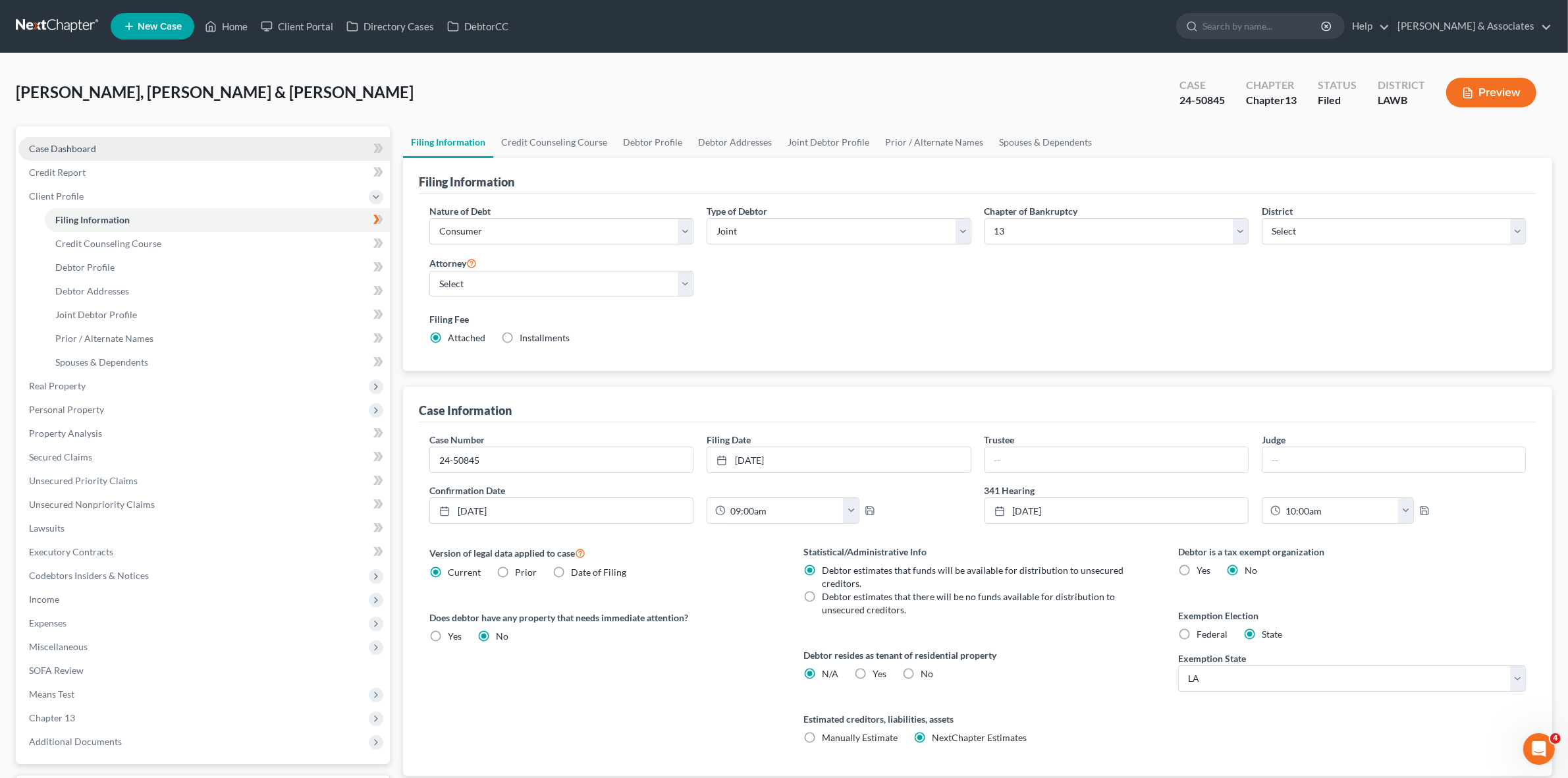
click at [185, 155] on link "Case Dashboard" at bounding box center [204, 149] width 372 height 24
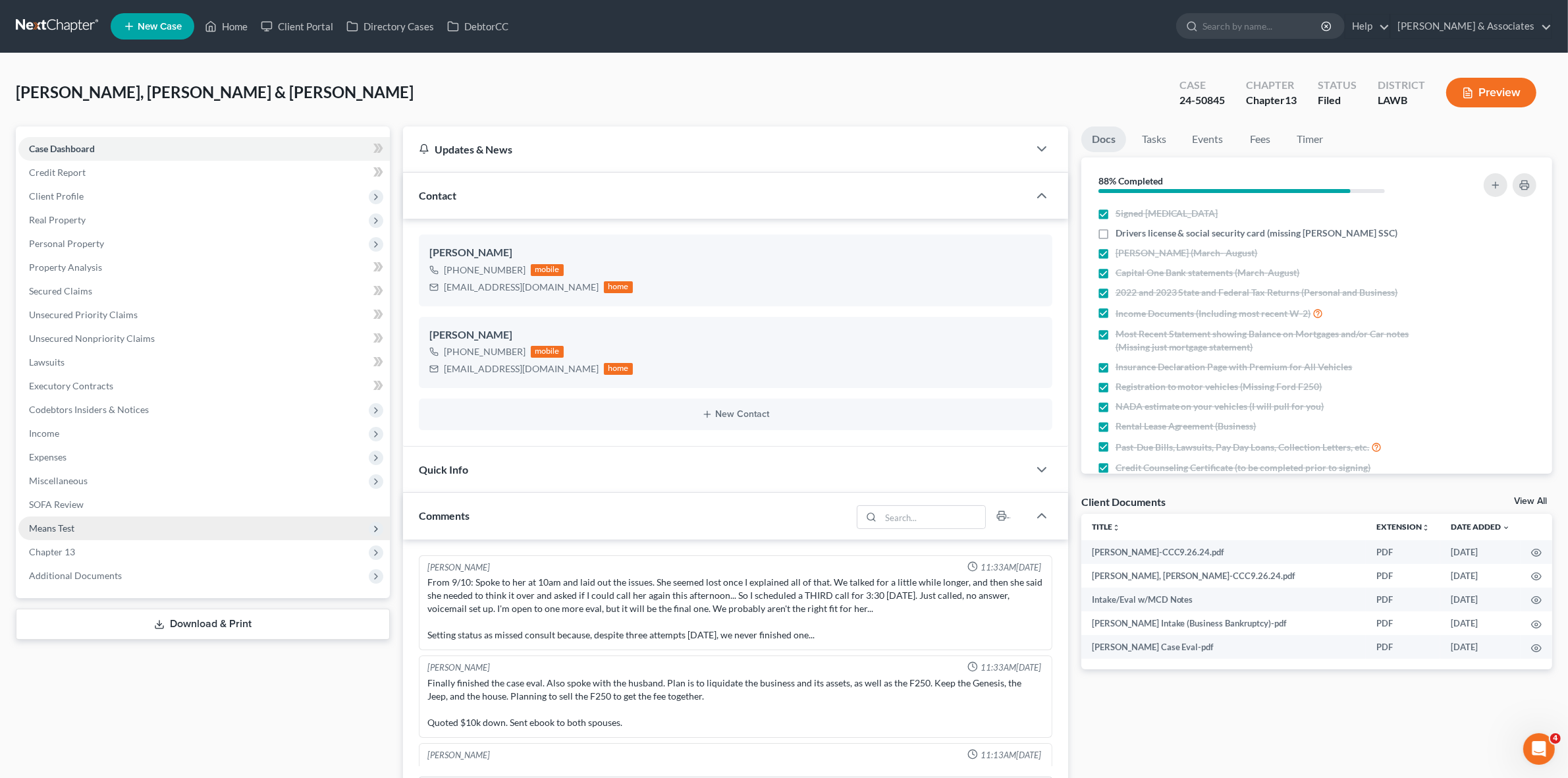
scroll to position [4539, 0]
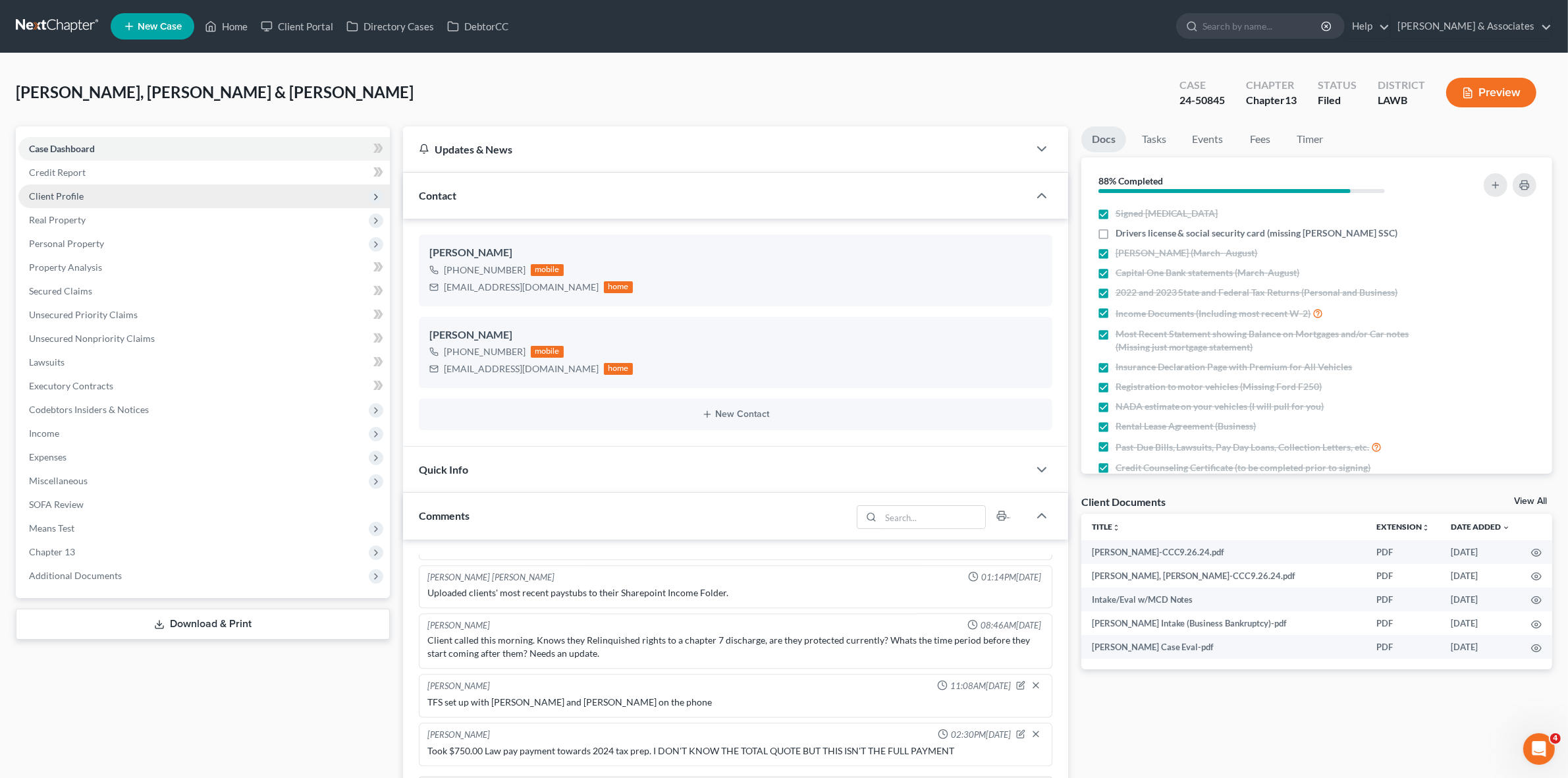
click at [178, 199] on span "Client Profile" at bounding box center [204, 196] width 372 height 24
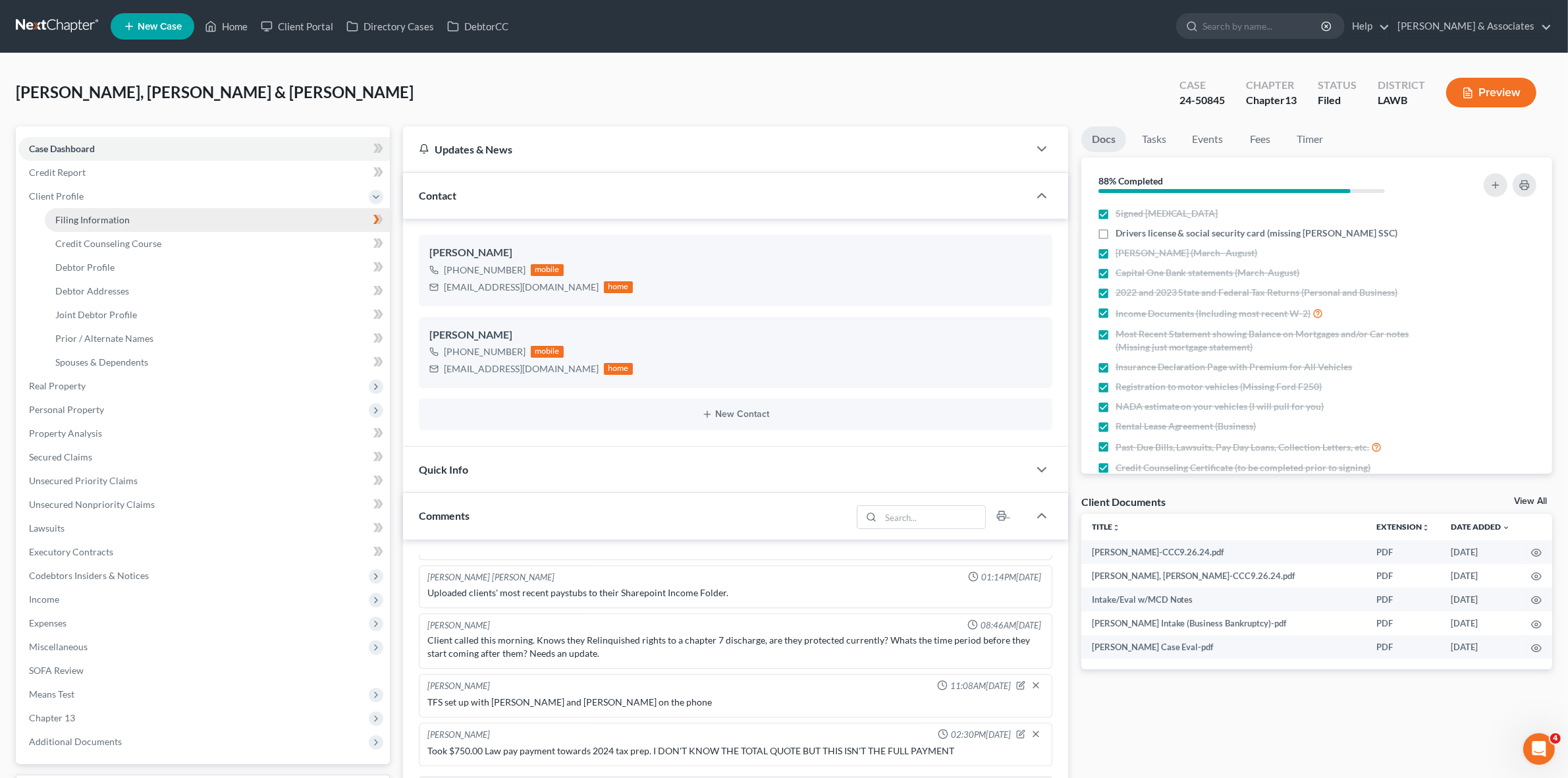
click at [208, 216] on link "Filing Information" at bounding box center [217, 220] width 345 height 24
select select "1"
select select "3"
select select "36"
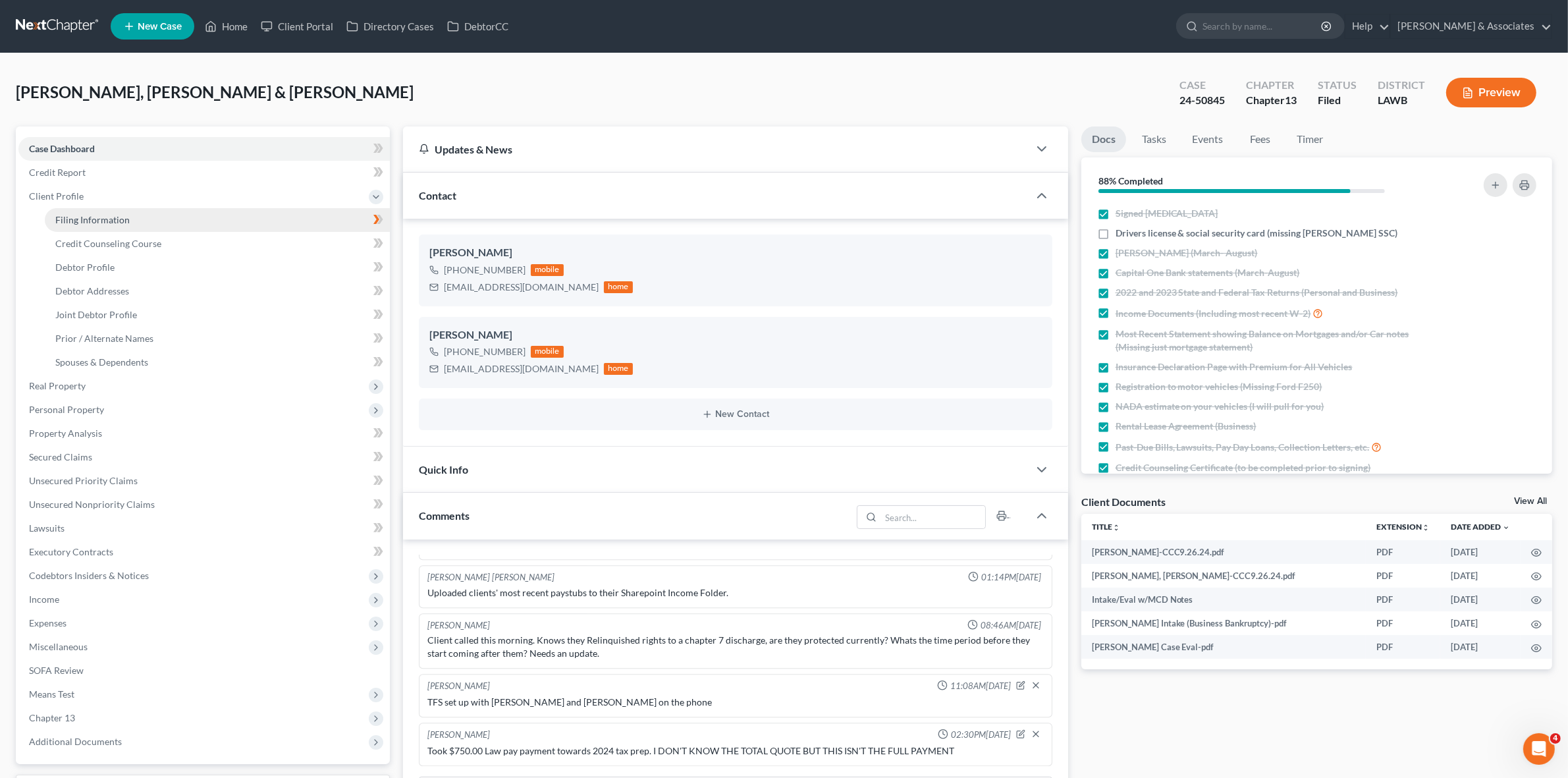
select select "2"
select select "19"
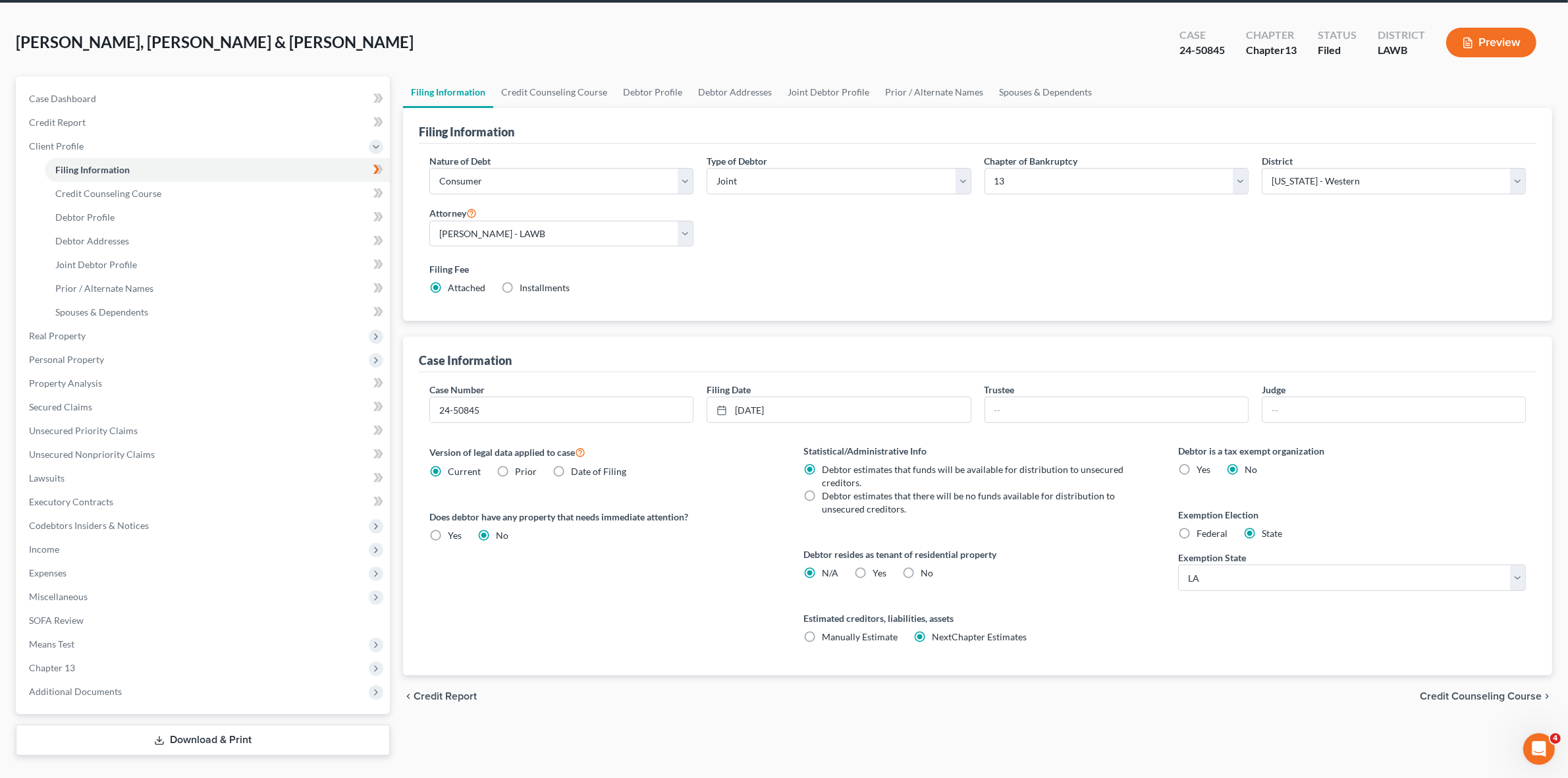
scroll to position [76, 0]
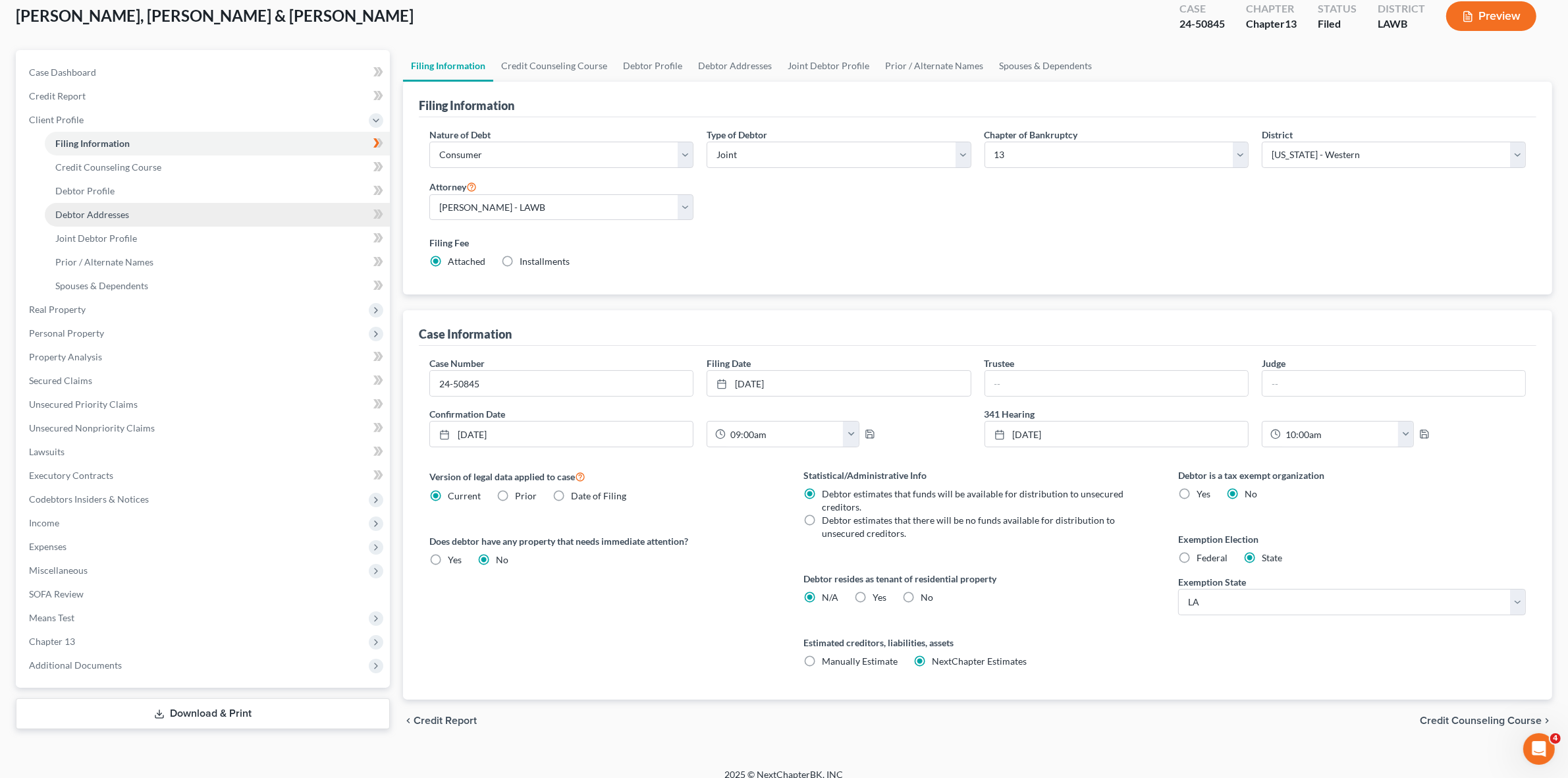
click at [215, 212] on link "Debtor Addresses" at bounding box center [217, 215] width 345 height 24
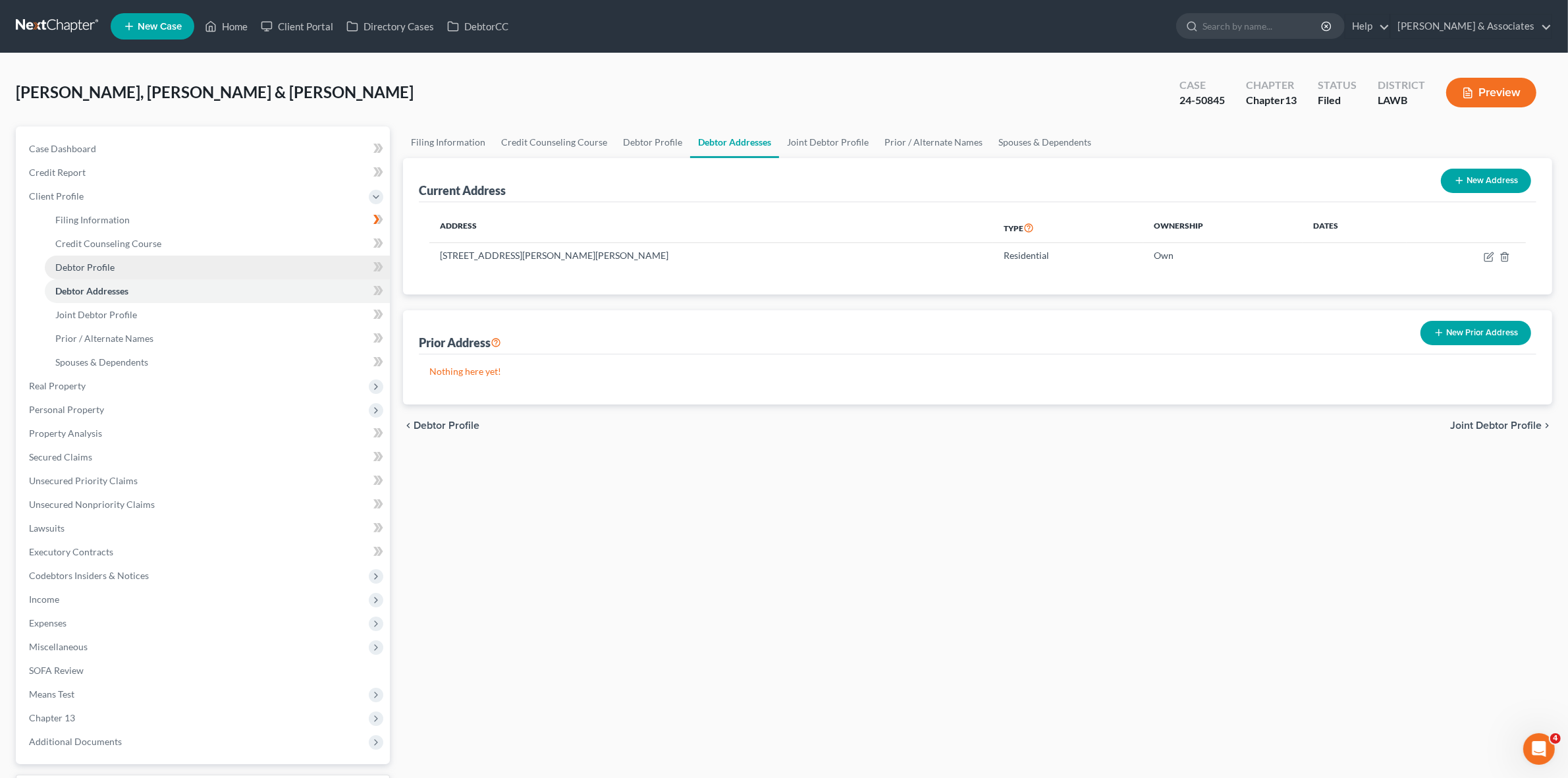
click at [211, 272] on link "Debtor Profile" at bounding box center [217, 267] width 345 height 24
select select "1"
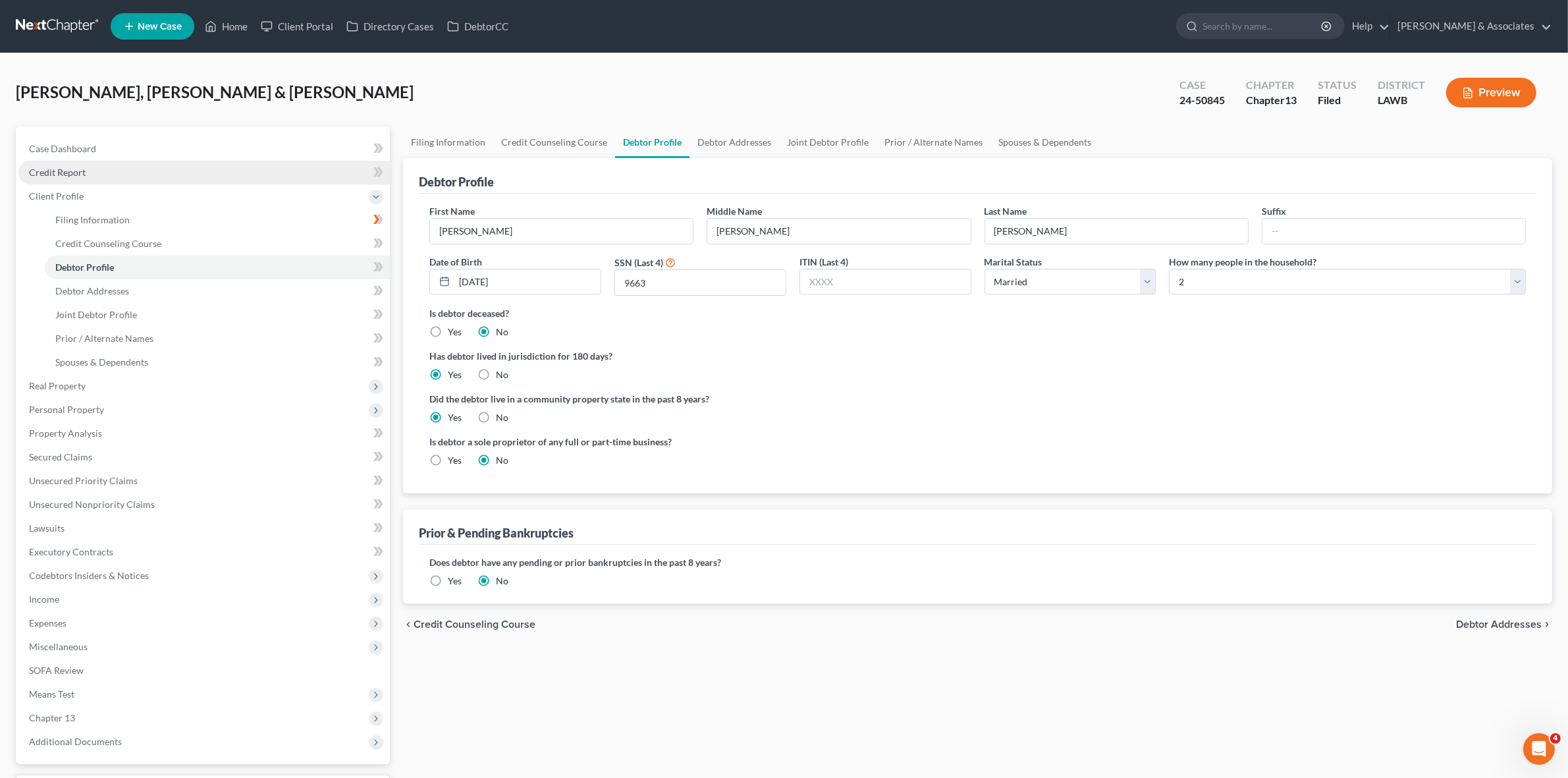
click at [211, 179] on link "Credit Report" at bounding box center [204, 172] width 372 height 24
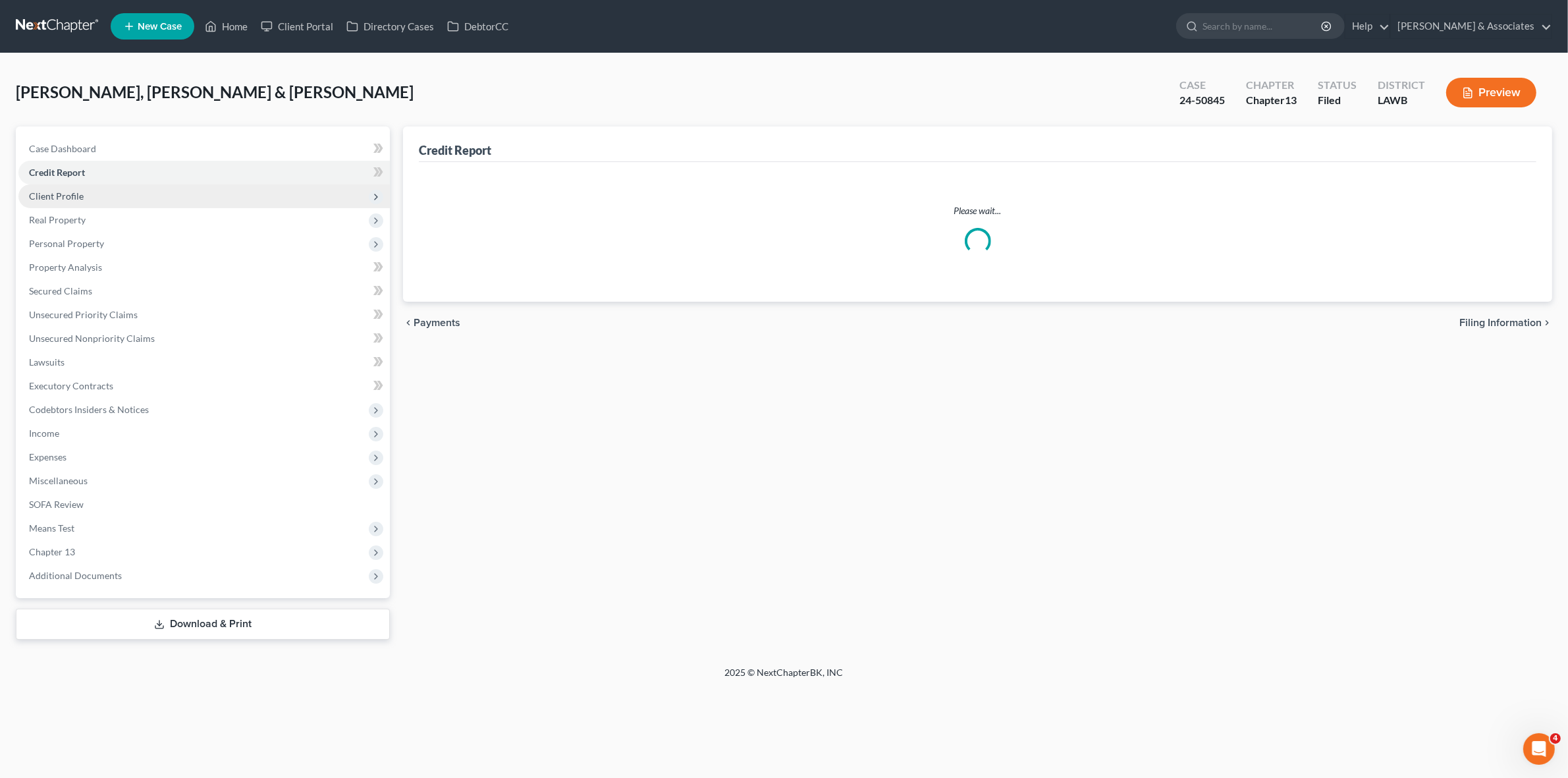
click at [211, 201] on span "Client Profile" at bounding box center [204, 196] width 372 height 24
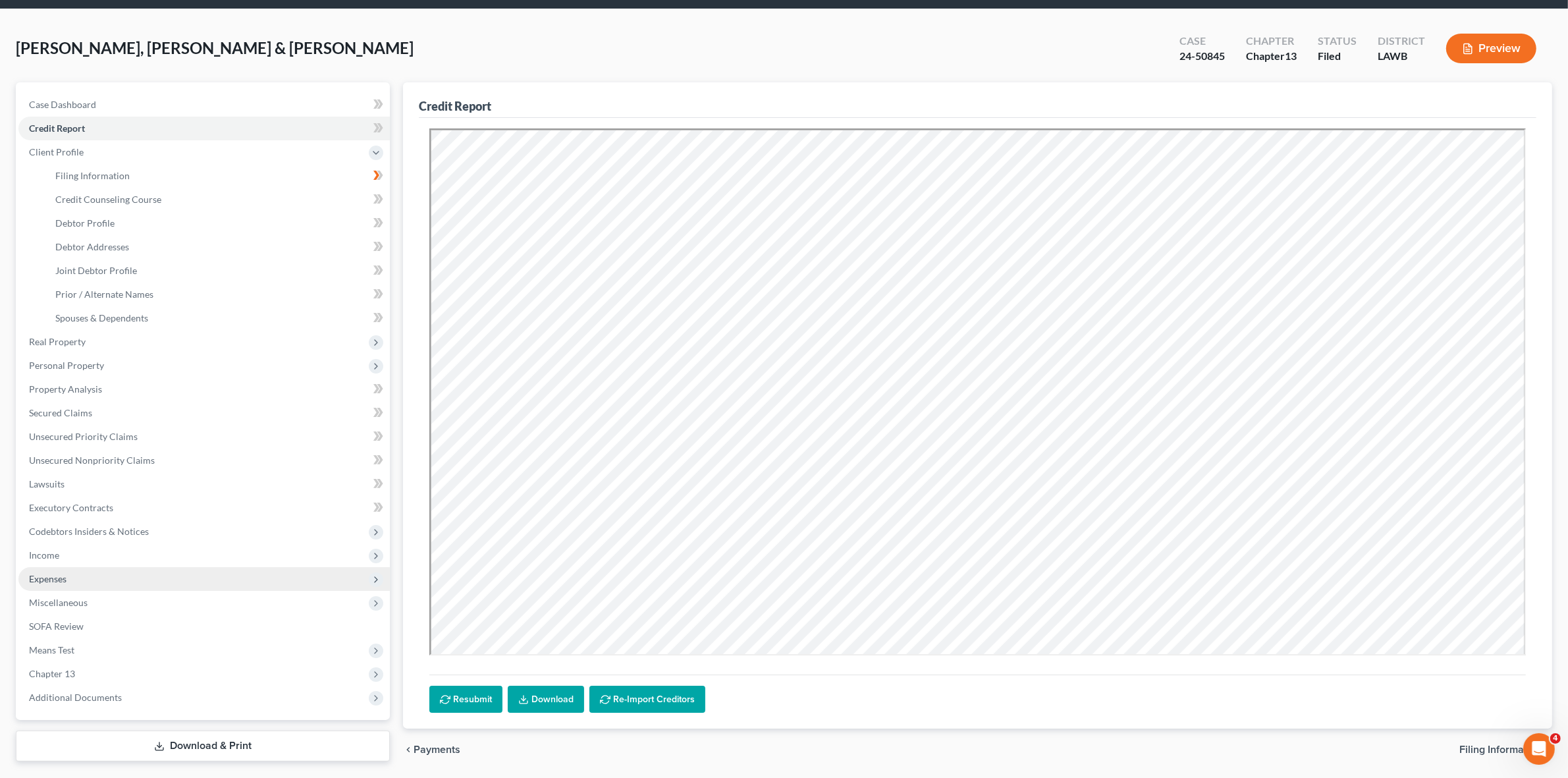
scroll to position [87, 0]
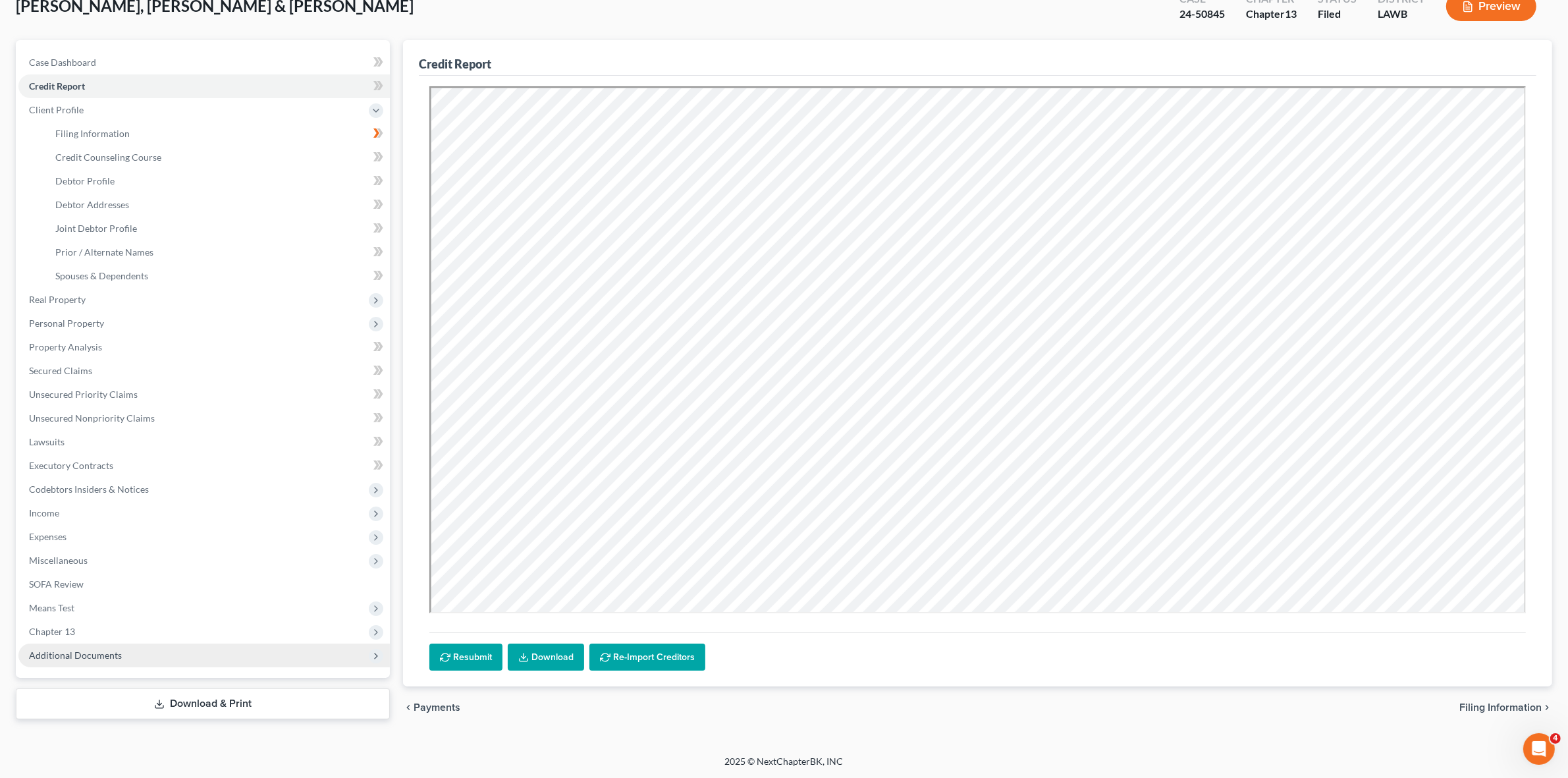
click at [190, 651] on span "Additional Documents" at bounding box center [204, 655] width 372 height 24
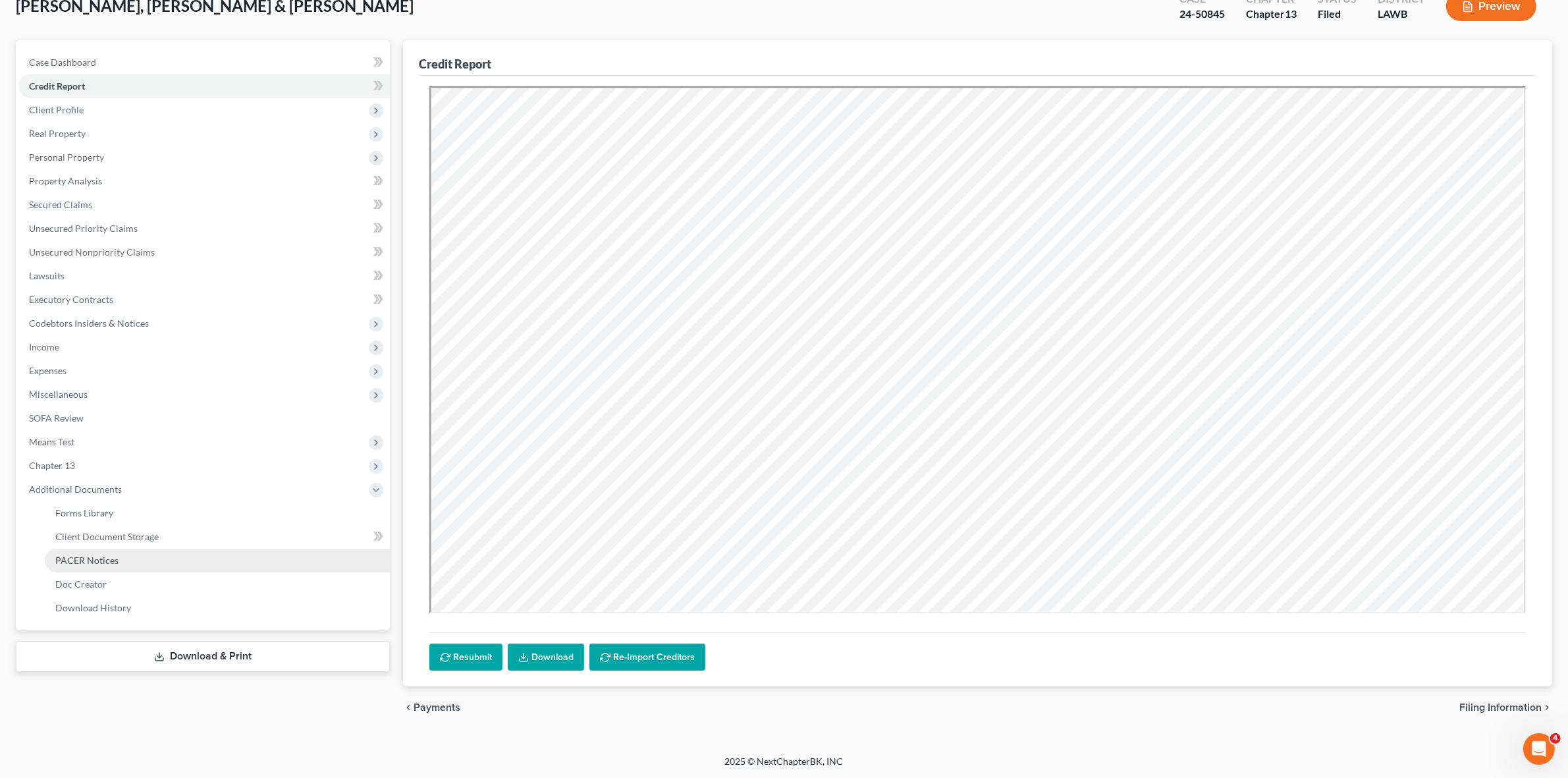
click at [313, 554] on link "PACER Notices" at bounding box center [217, 561] width 345 height 24
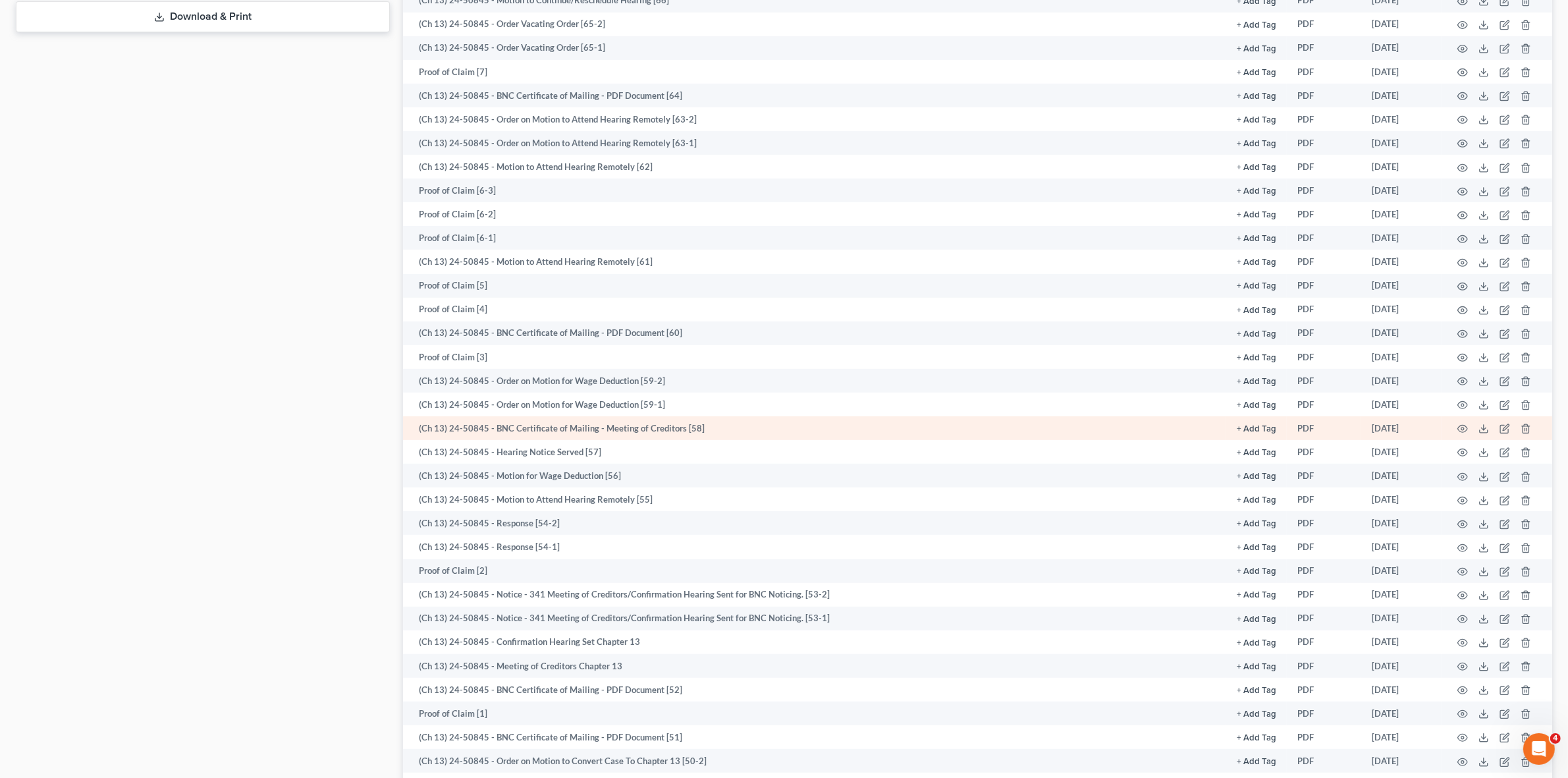
scroll to position [741, 0]
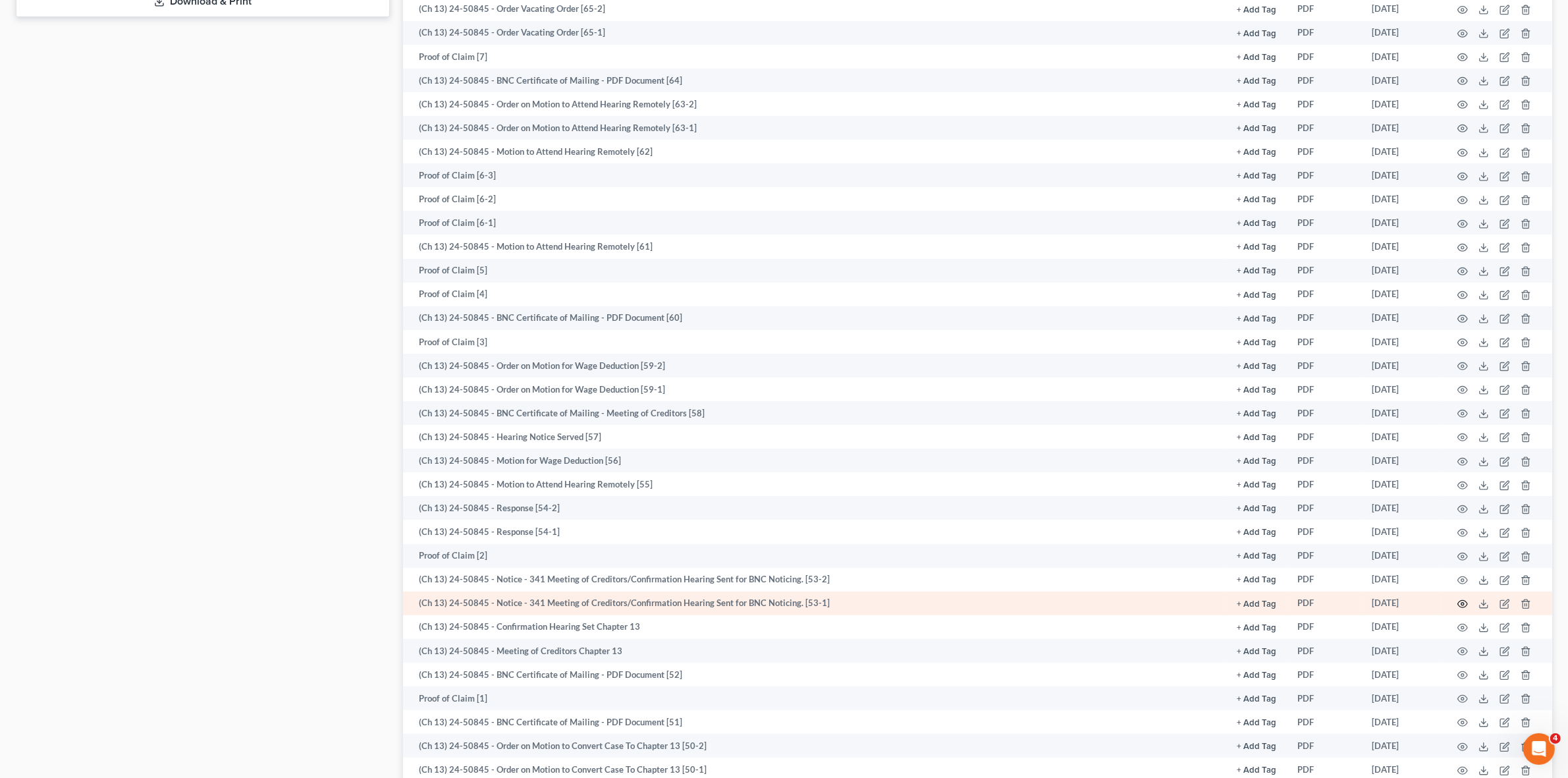
click at [1462, 603] on circle "button" at bounding box center [1463, 604] width 3 height 3
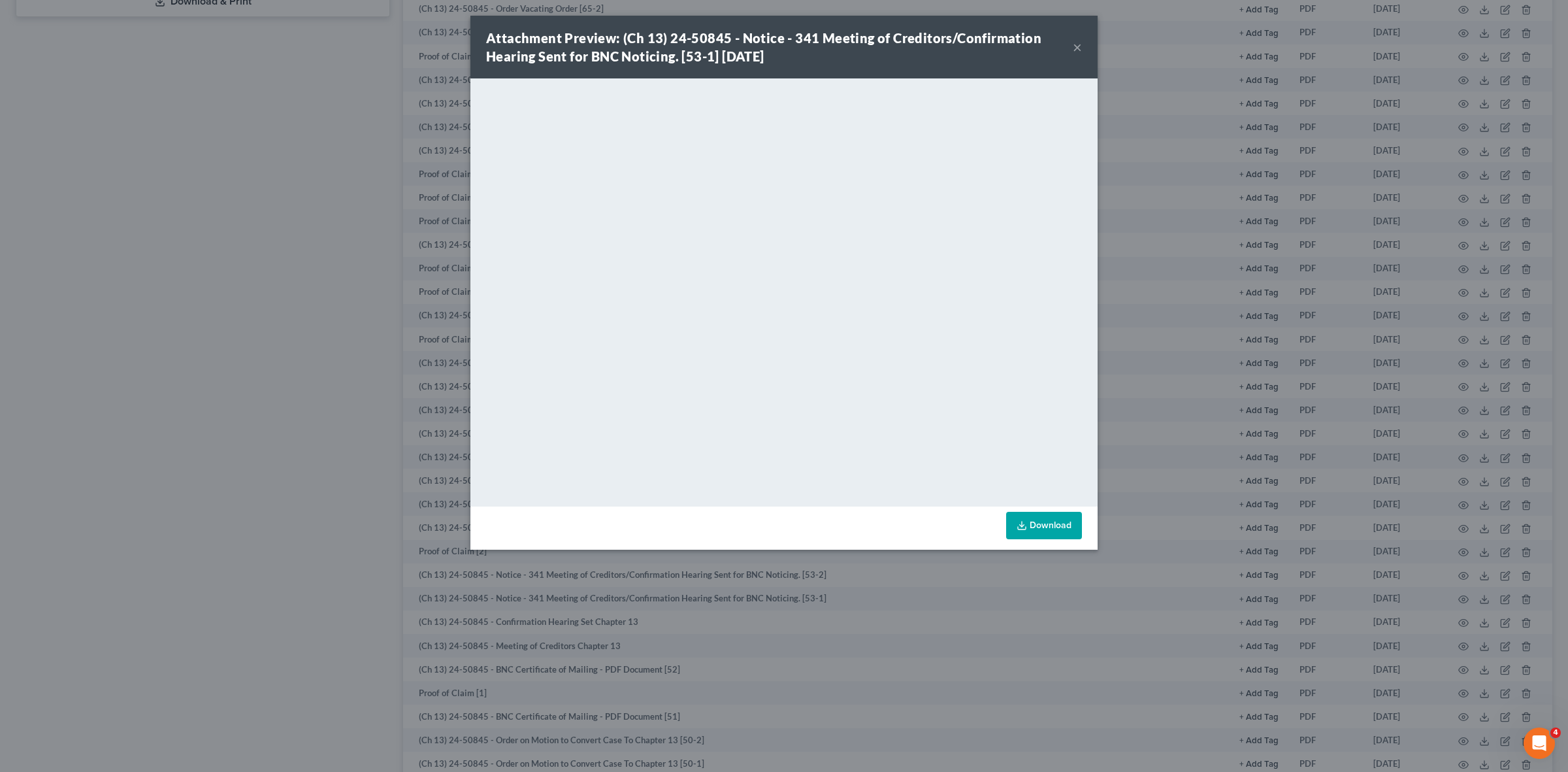
click at [126, 376] on div "Attachment Preview: (Ch 13) 24-50845 - Notice - 341 Meeting of Creditors/Confir…" at bounding box center [784, 386] width 1568 height 772
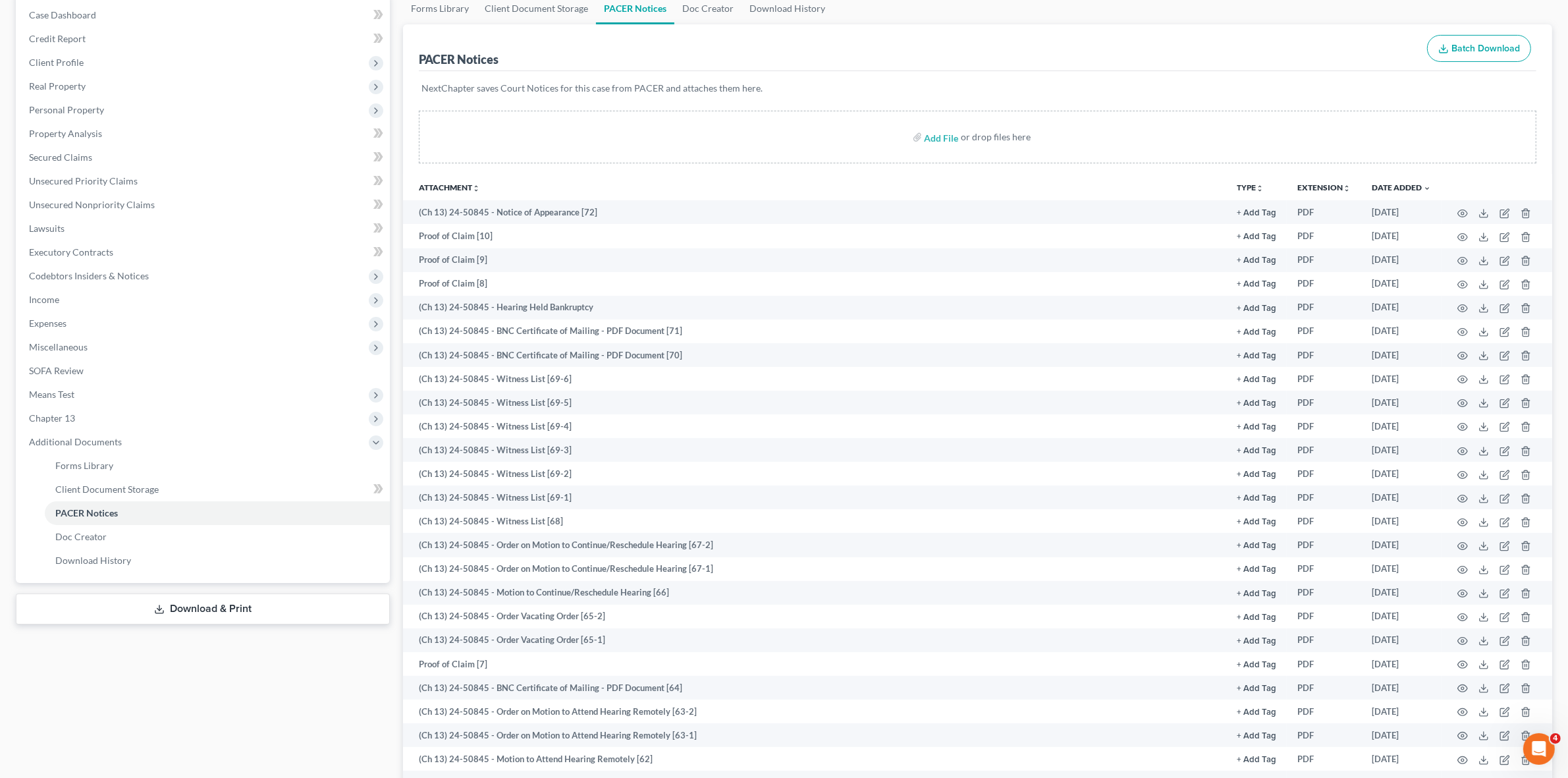
scroll to position [0, 0]
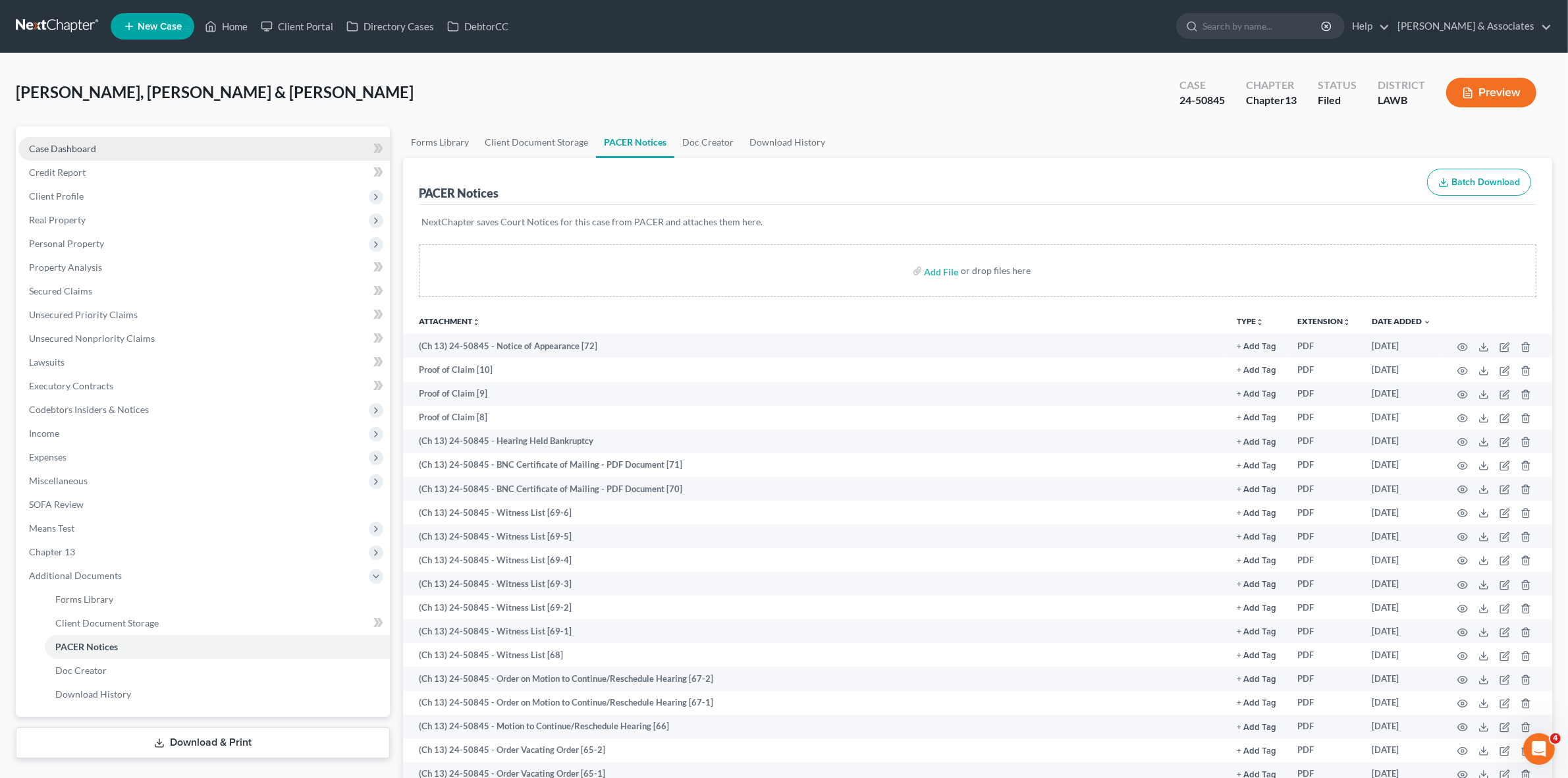
click at [116, 155] on link "Case Dashboard" at bounding box center [204, 149] width 372 height 24
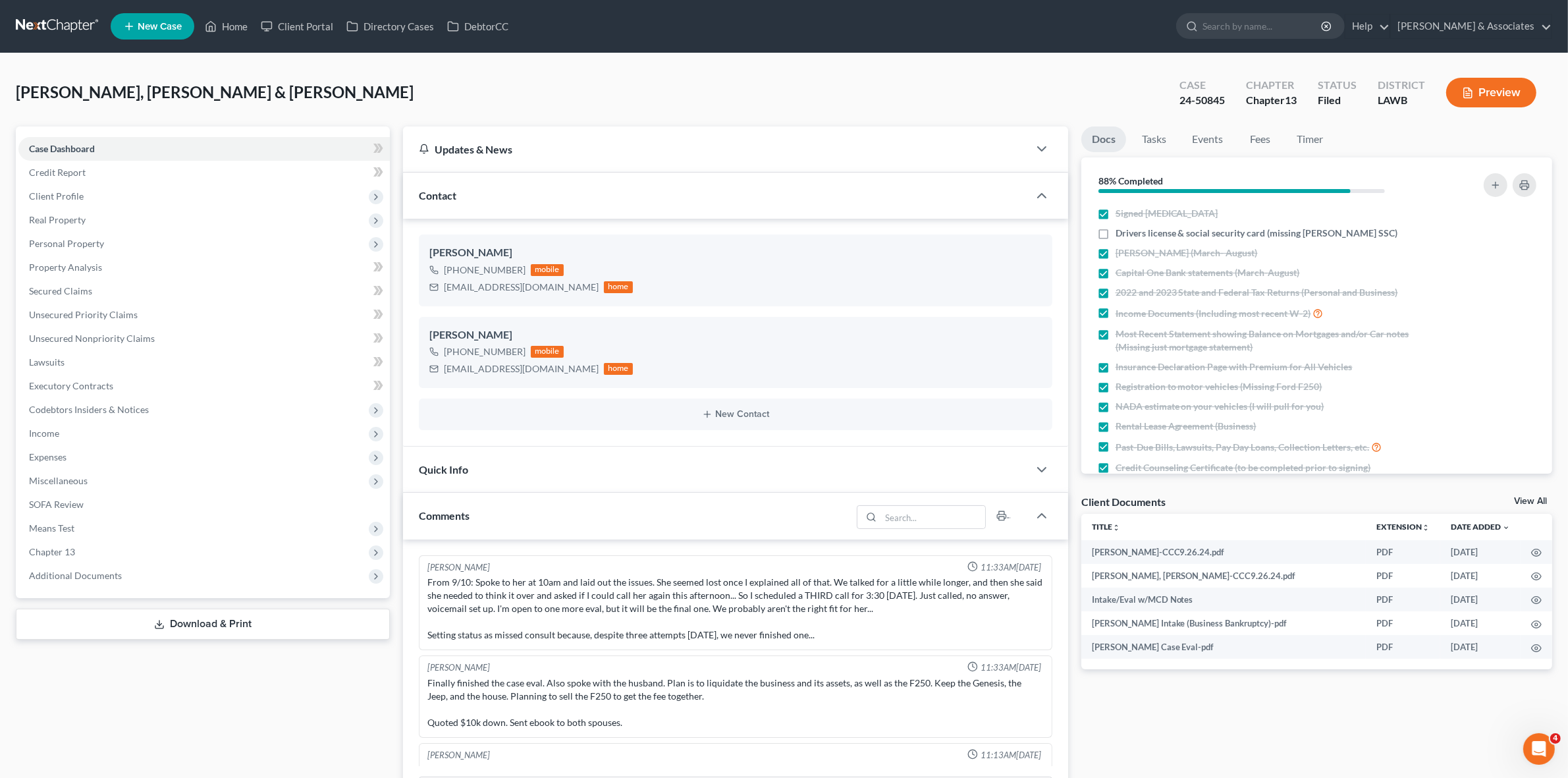
scroll to position [4539, 0]
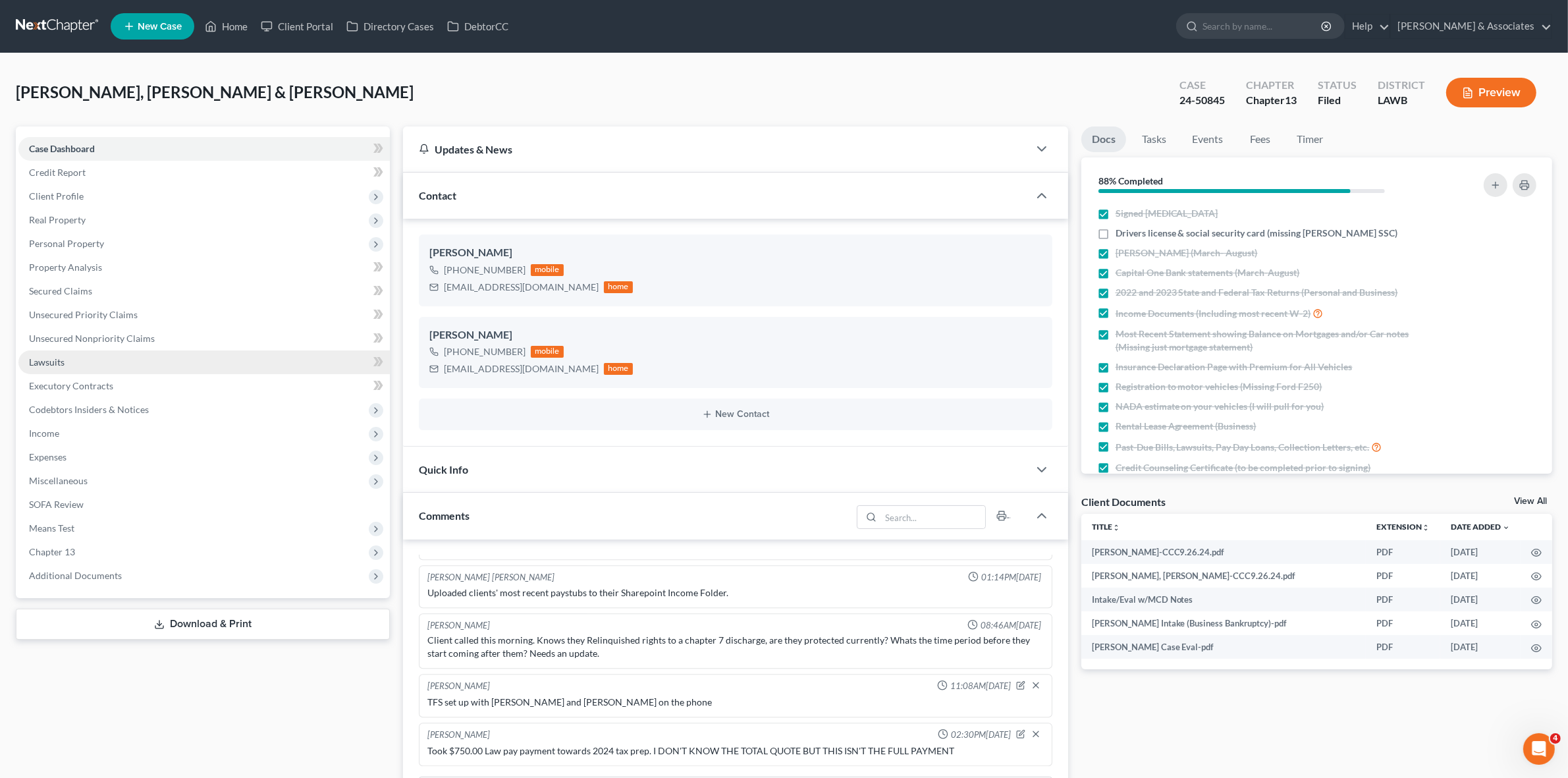
click at [264, 360] on link "Lawsuits" at bounding box center [204, 362] width 372 height 24
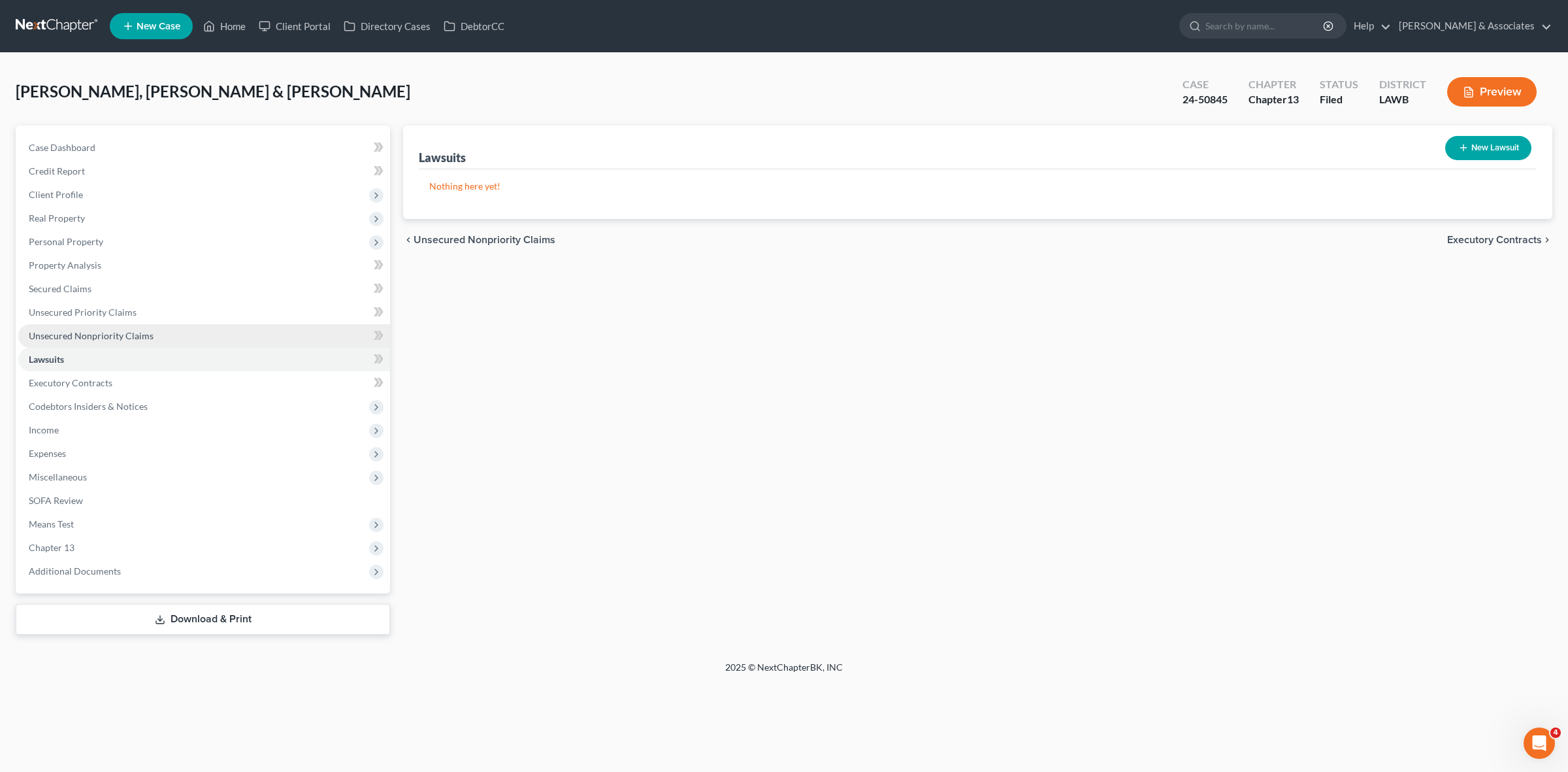
click at [250, 330] on link "Unsecured Nonpriority Claims" at bounding box center [204, 336] width 371 height 23
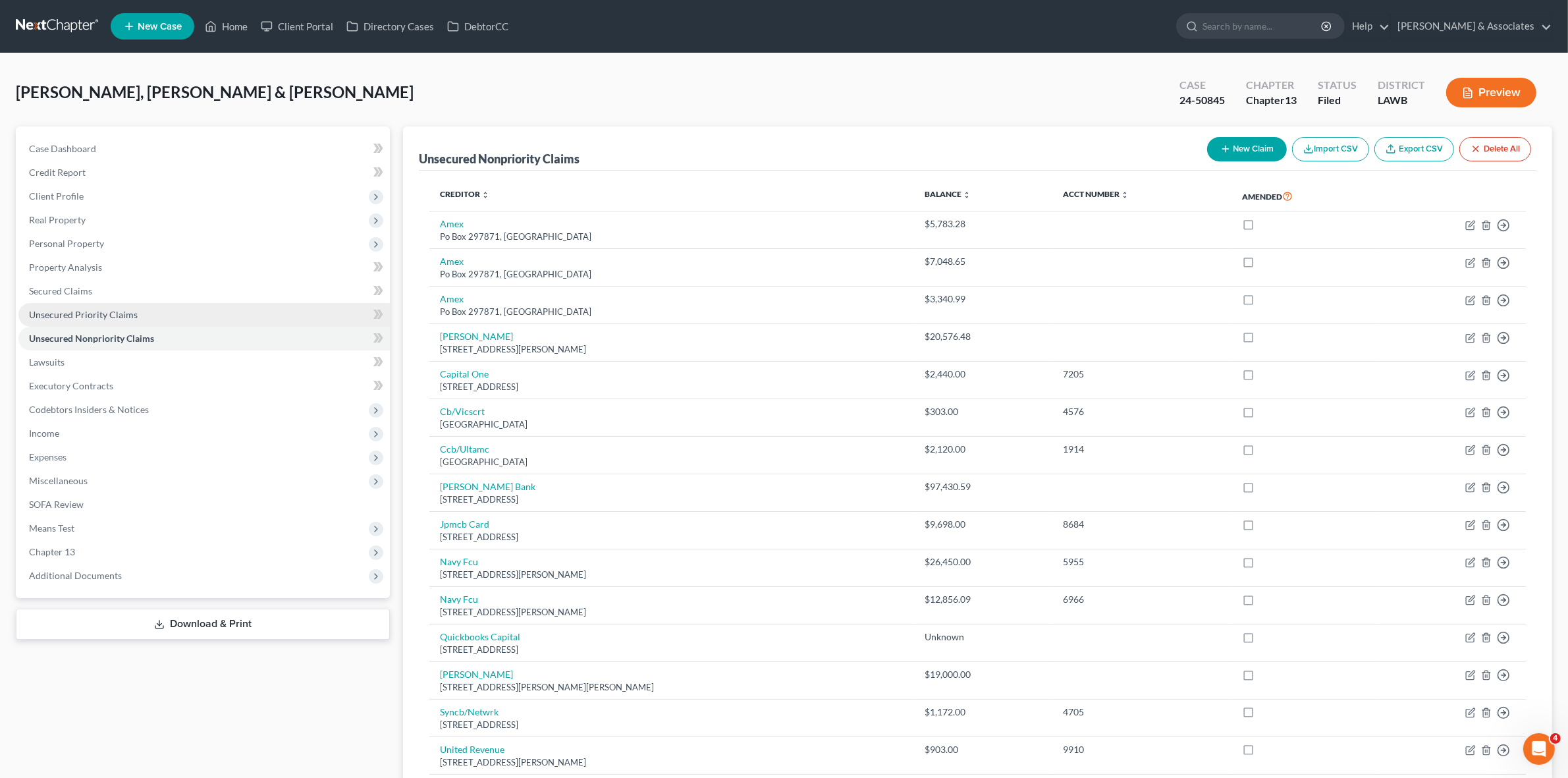
click at [253, 314] on link "Unsecured Priority Claims" at bounding box center [204, 315] width 372 height 24
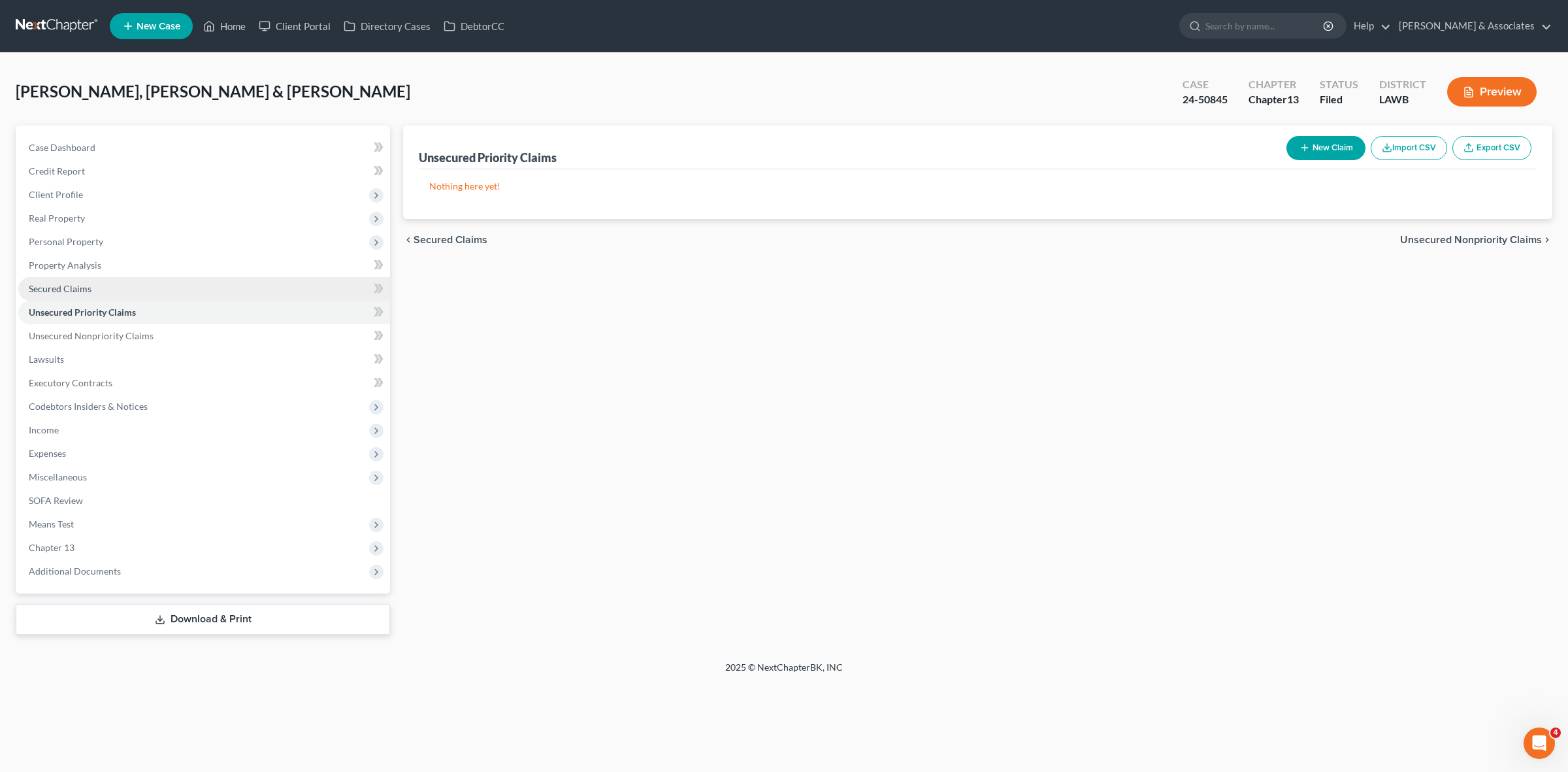
click at [243, 286] on link "Secured Claims" at bounding box center [204, 288] width 371 height 23
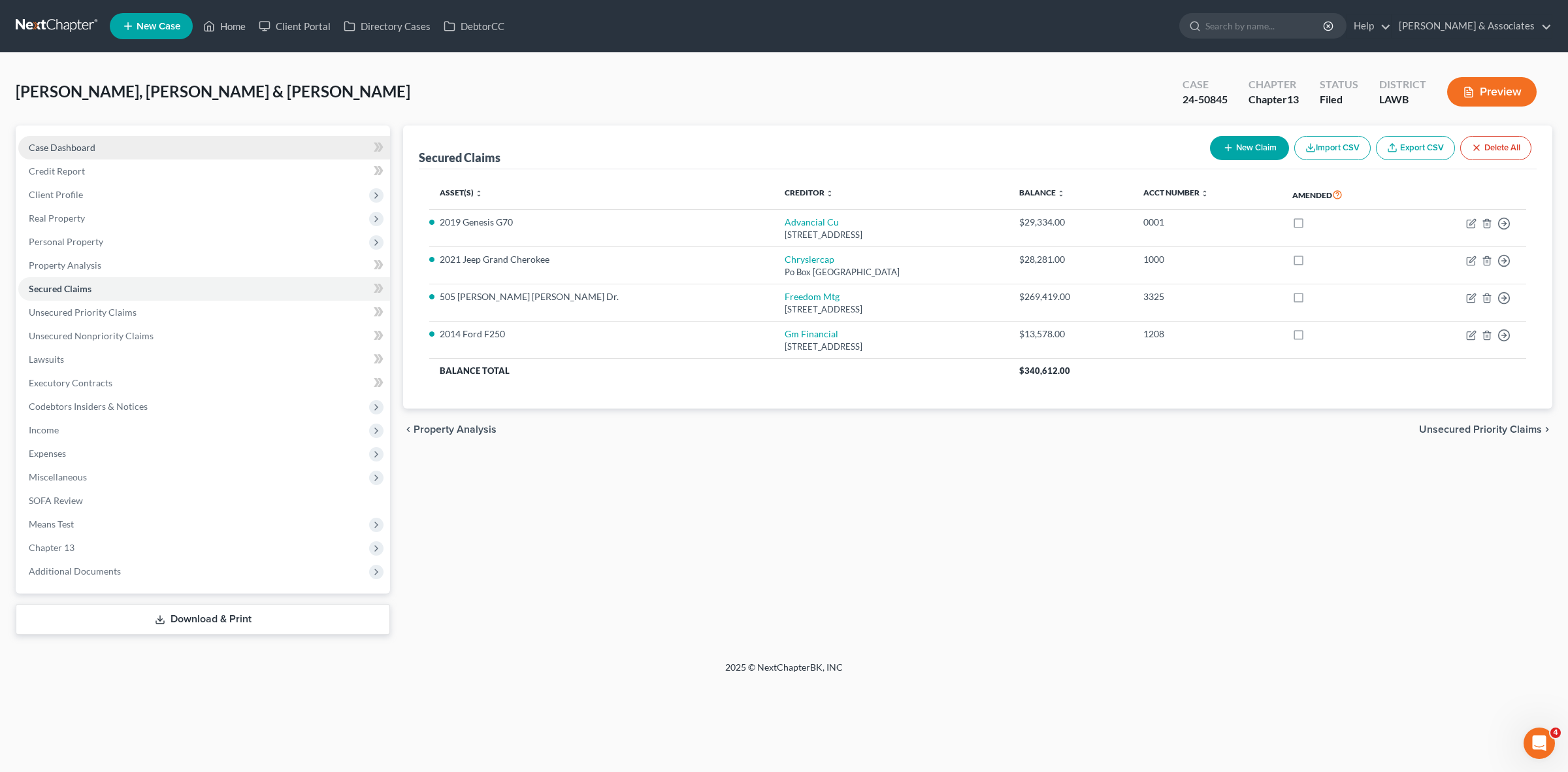
click at [275, 147] on link "Case Dashboard" at bounding box center [204, 148] width 371 height 23
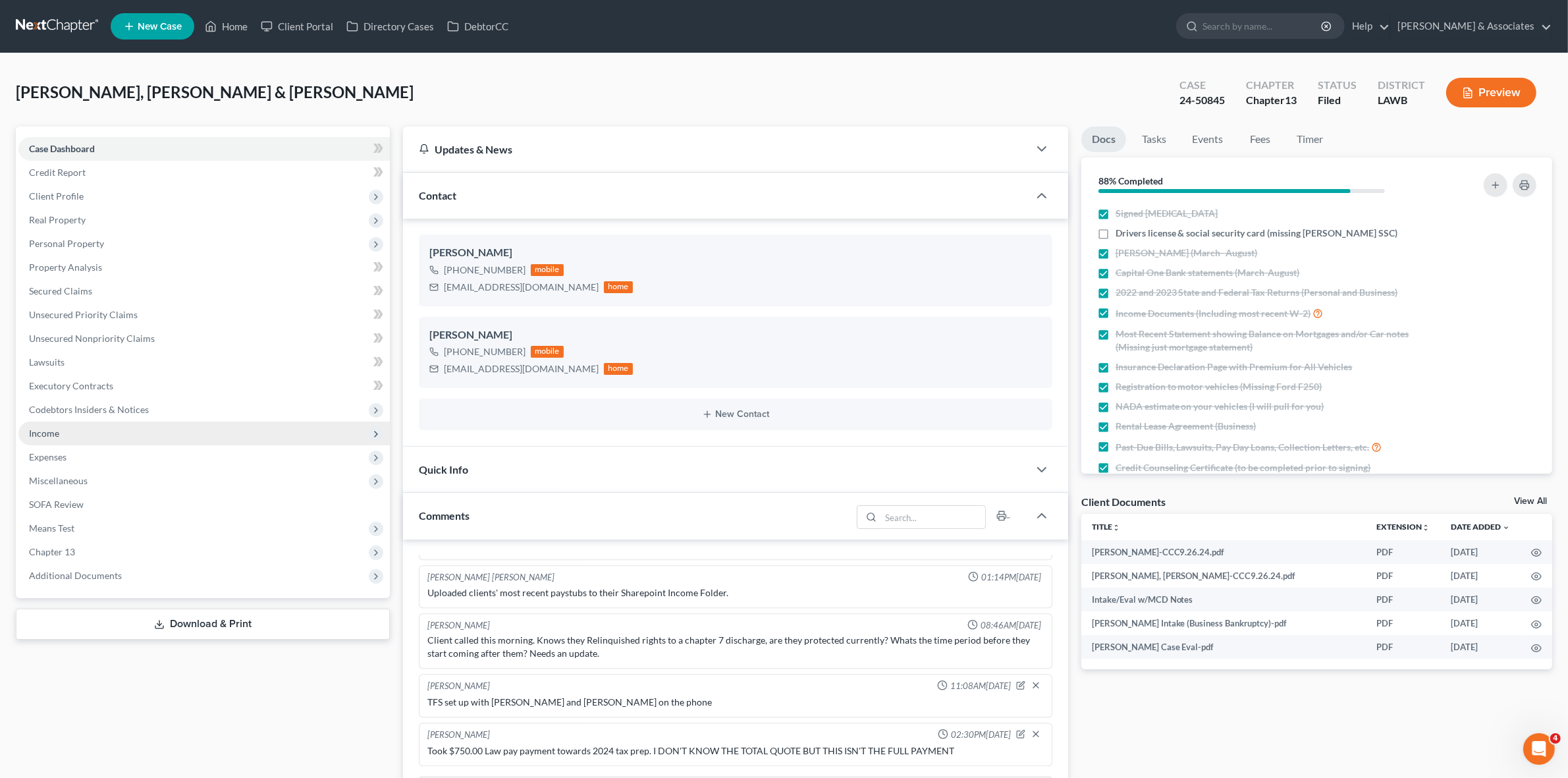
click at [188, 431] on span "Income" at bounding box center [204, 433] width 372 height 24
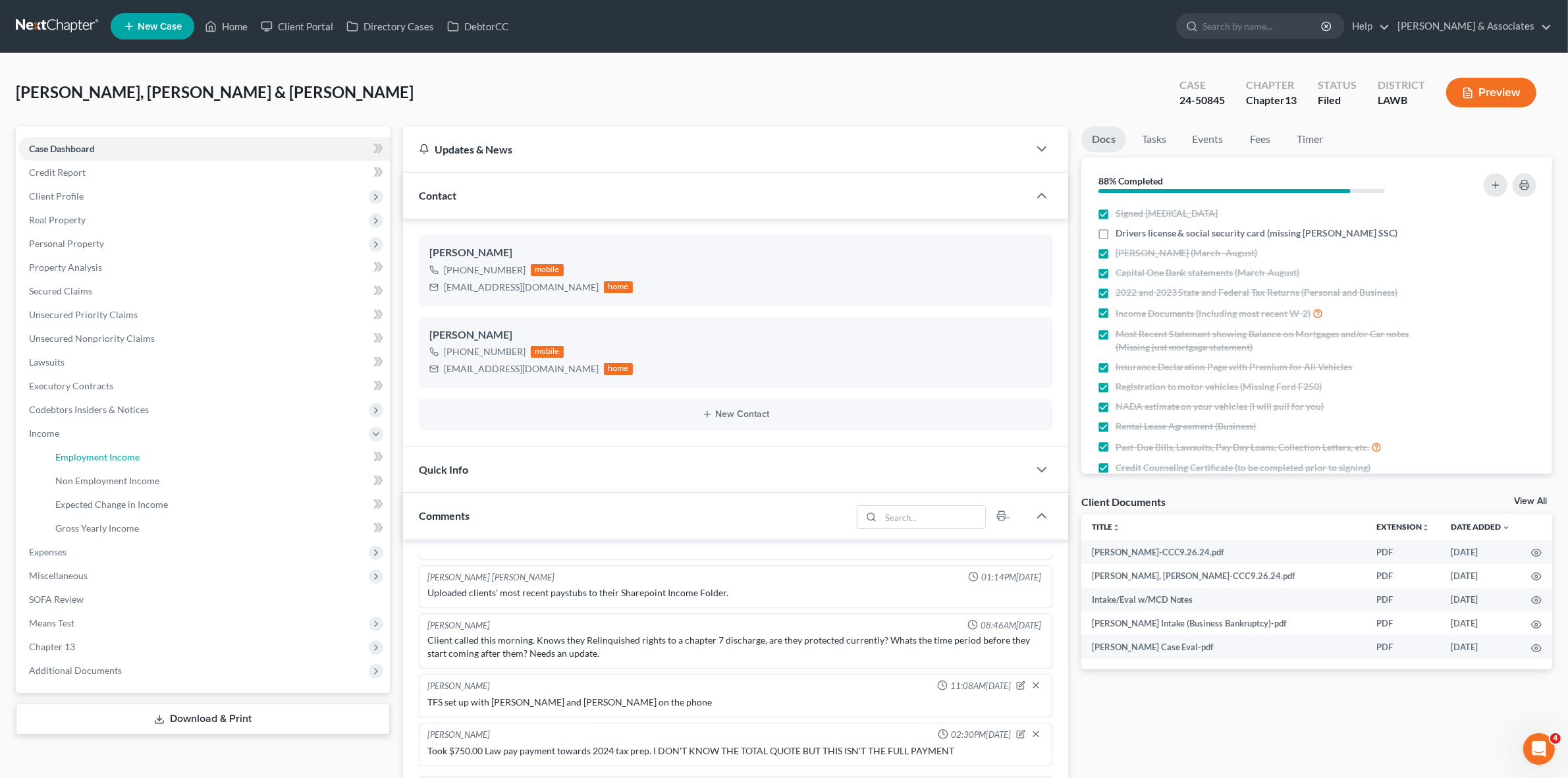
click at [242, 449] on link "Employment Income" at bounding box center [217, 457] width 345 height 24
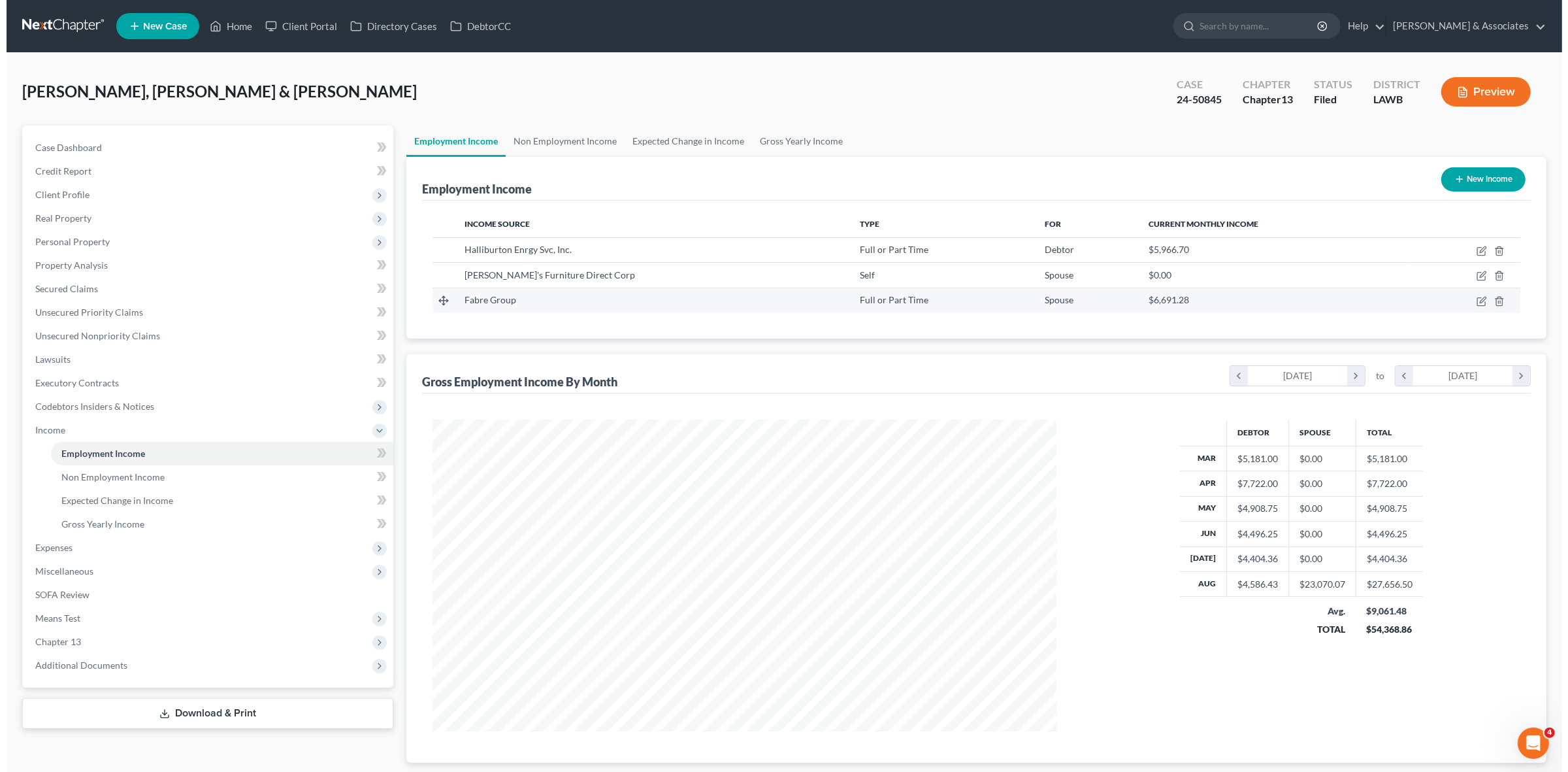
scroll to position [311, 649]
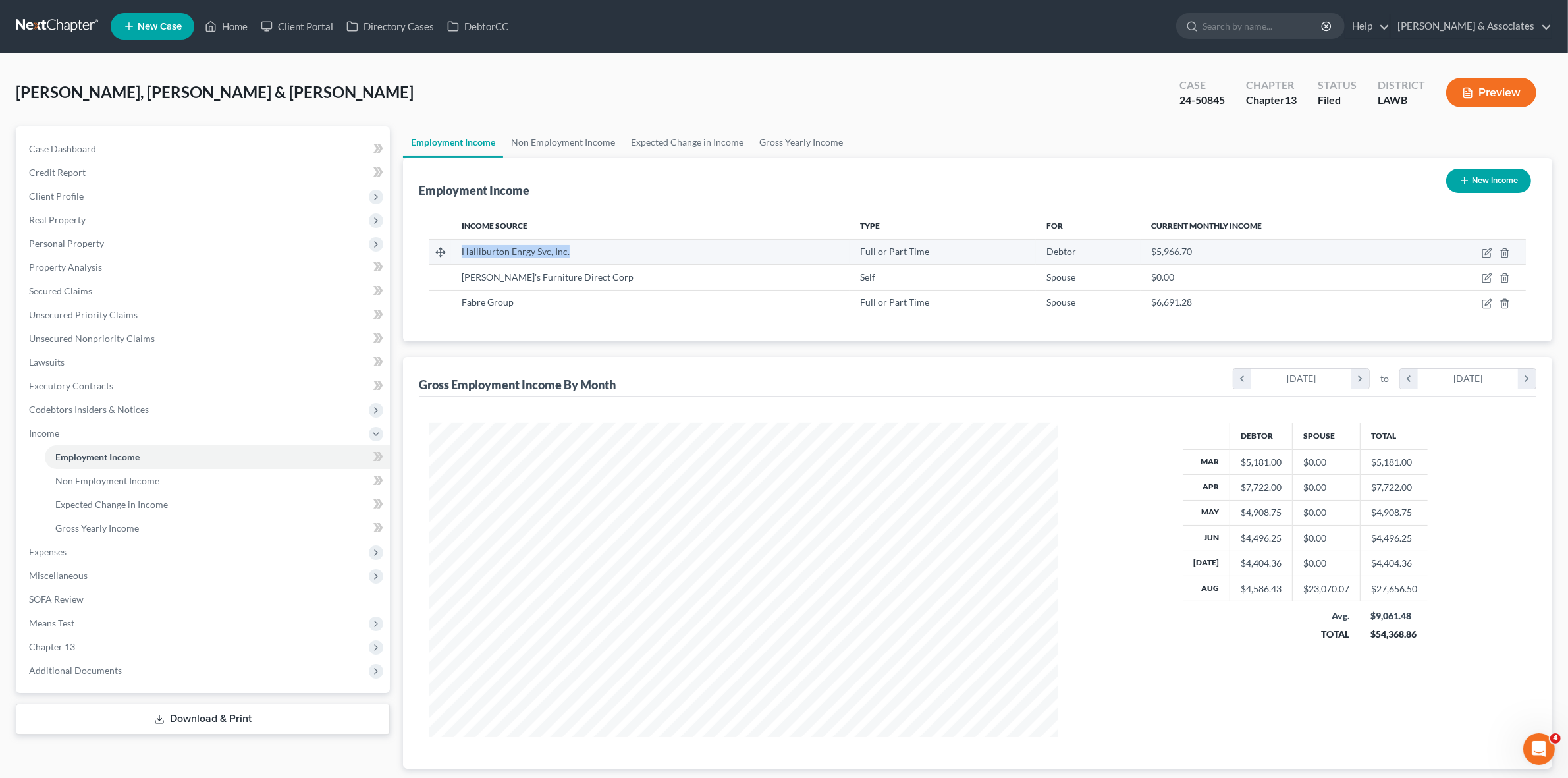
drag, startPoint x: 466, startPoint y: 251, endPoint x: 570, endPoint y: 259, distance: 104.3
click at [570, 259] on td "Halliburton Enrgy Svc, Inc." at bounding box center [650, 251] width 399 height 25
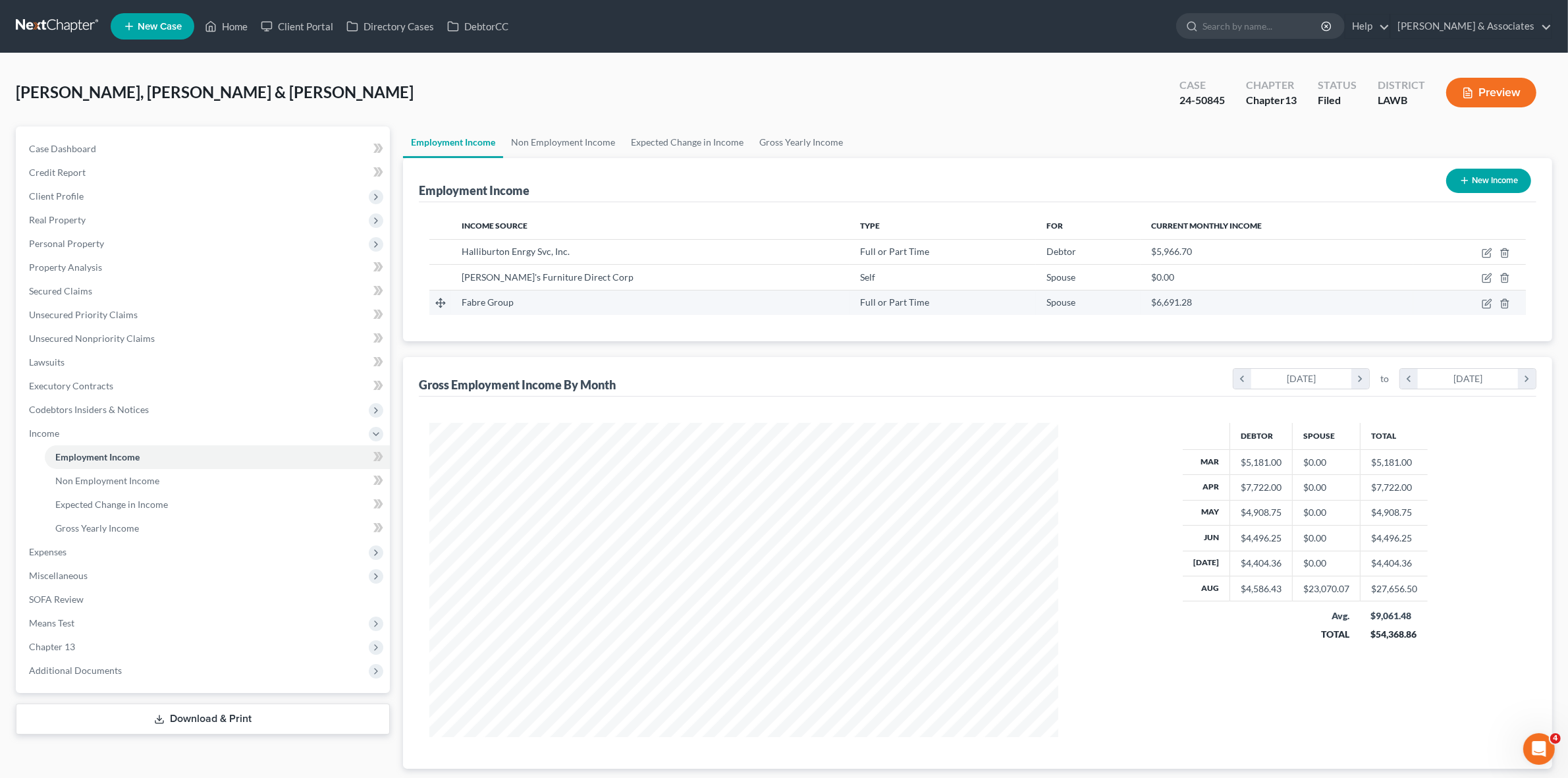
click at [466, 296] on div "Fabre Group" at bounding box center [650, 302] width 377 height 13
drag, startPoint x: 466, startPoint y: 300, endPoint x: 518, endPoint y: 307, distance: 52.5
click at [518, 307] on div "Fabre Group" at bounding box center [650, 302] width 377 height 13
click at [535, 316] on div "Income Source Type For Current Monthly Income Halliburton Enrgy Svc, Inc. Full …" at bounding box center [977, 271] width 1118 height 139
drag, startPoint x: 463, startPoint y: 300, endPoint x: 517, endPoint y: 305, distance: 54.2
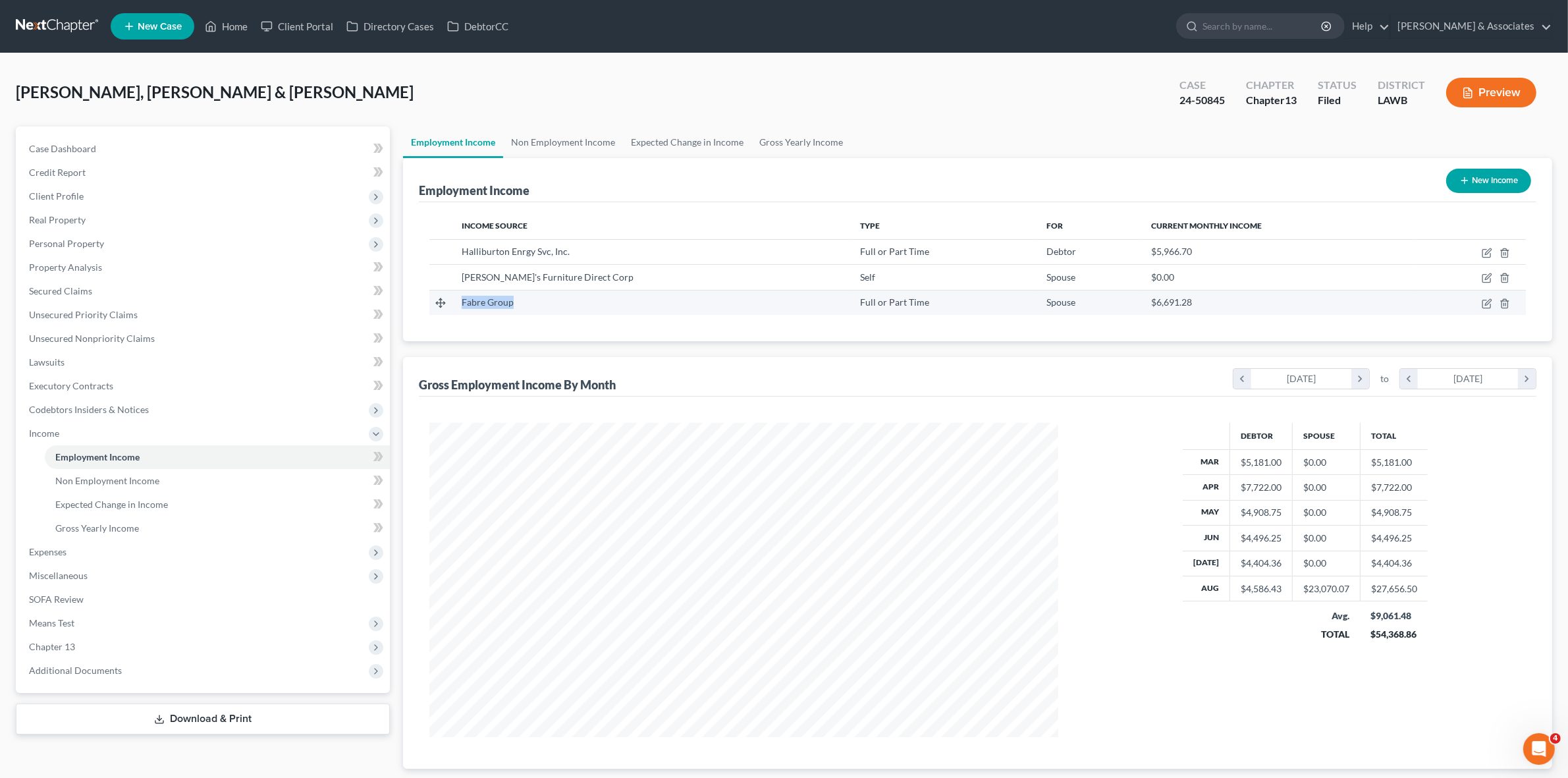
click at [517, 305] on td "Fabre Group" at bounding box center [650, 302] width 399 height 25
click at [1486, 302] on icon "button" at bounding box center [1486, 303] width 10 height 10
select select "0"
select select "19"
select select "0"
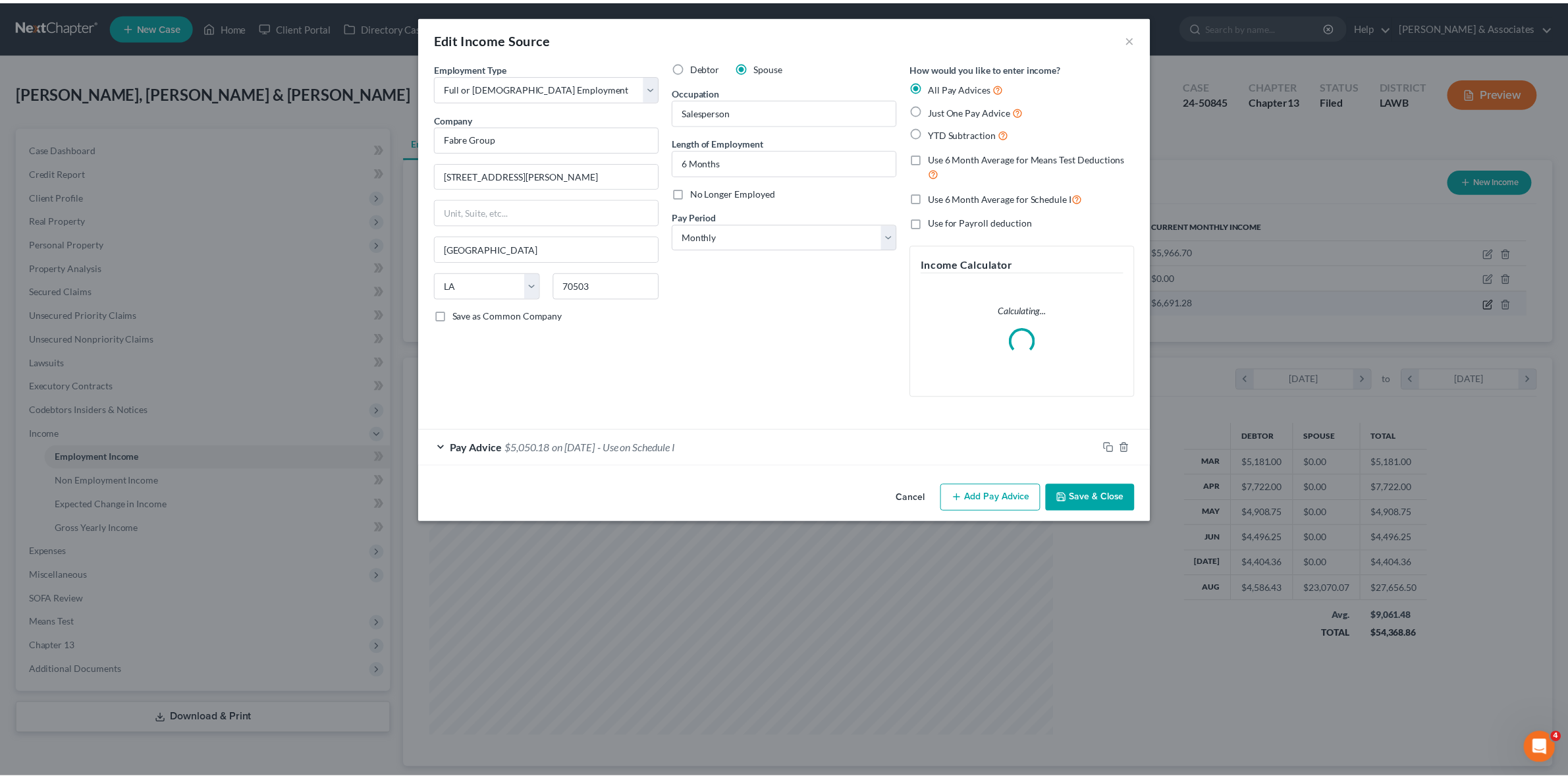
scroll to position [317, 660]
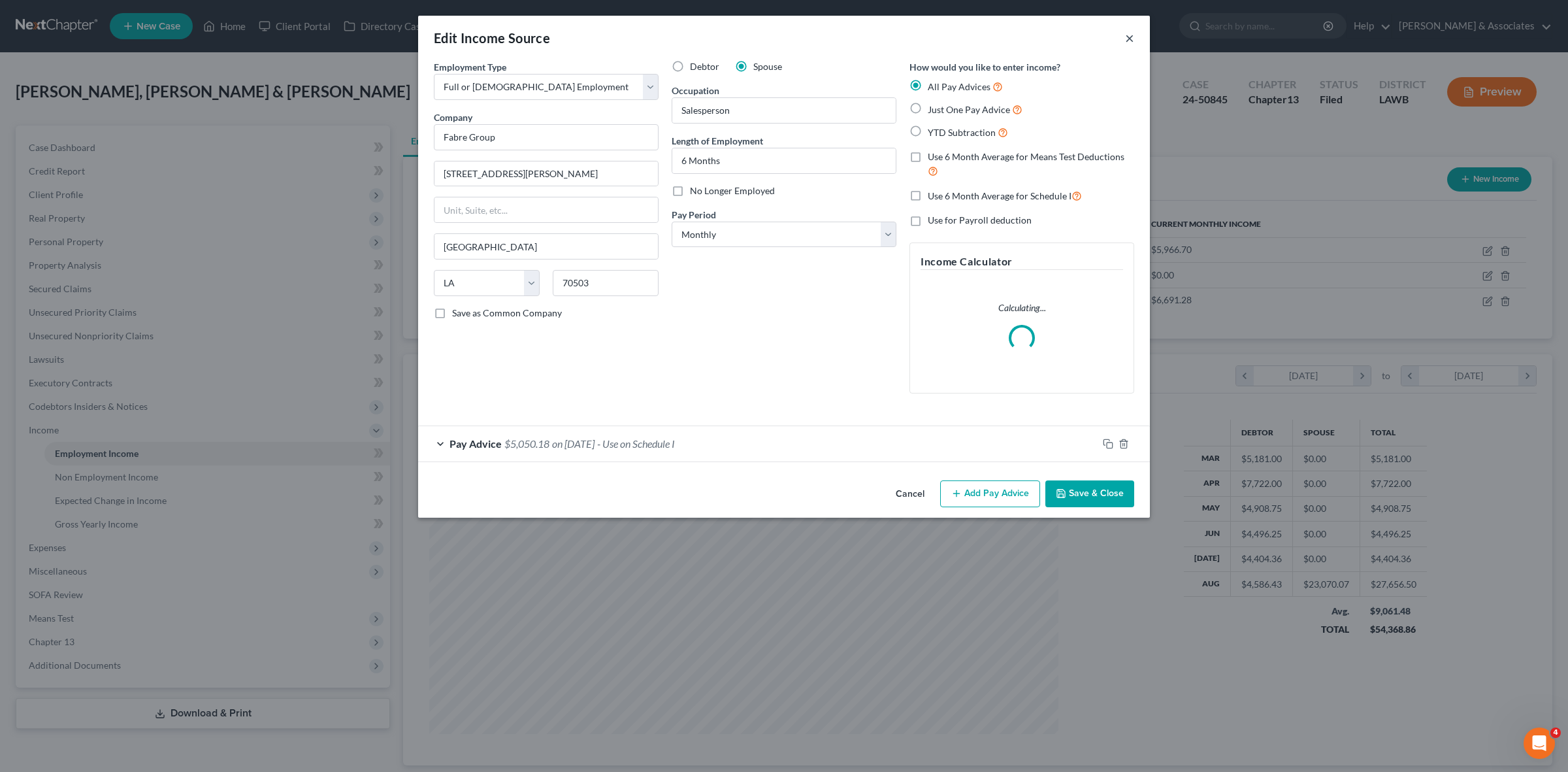
click at [1128, 34] on button "×" at bounding box center [1129, 38] width 9 height 16
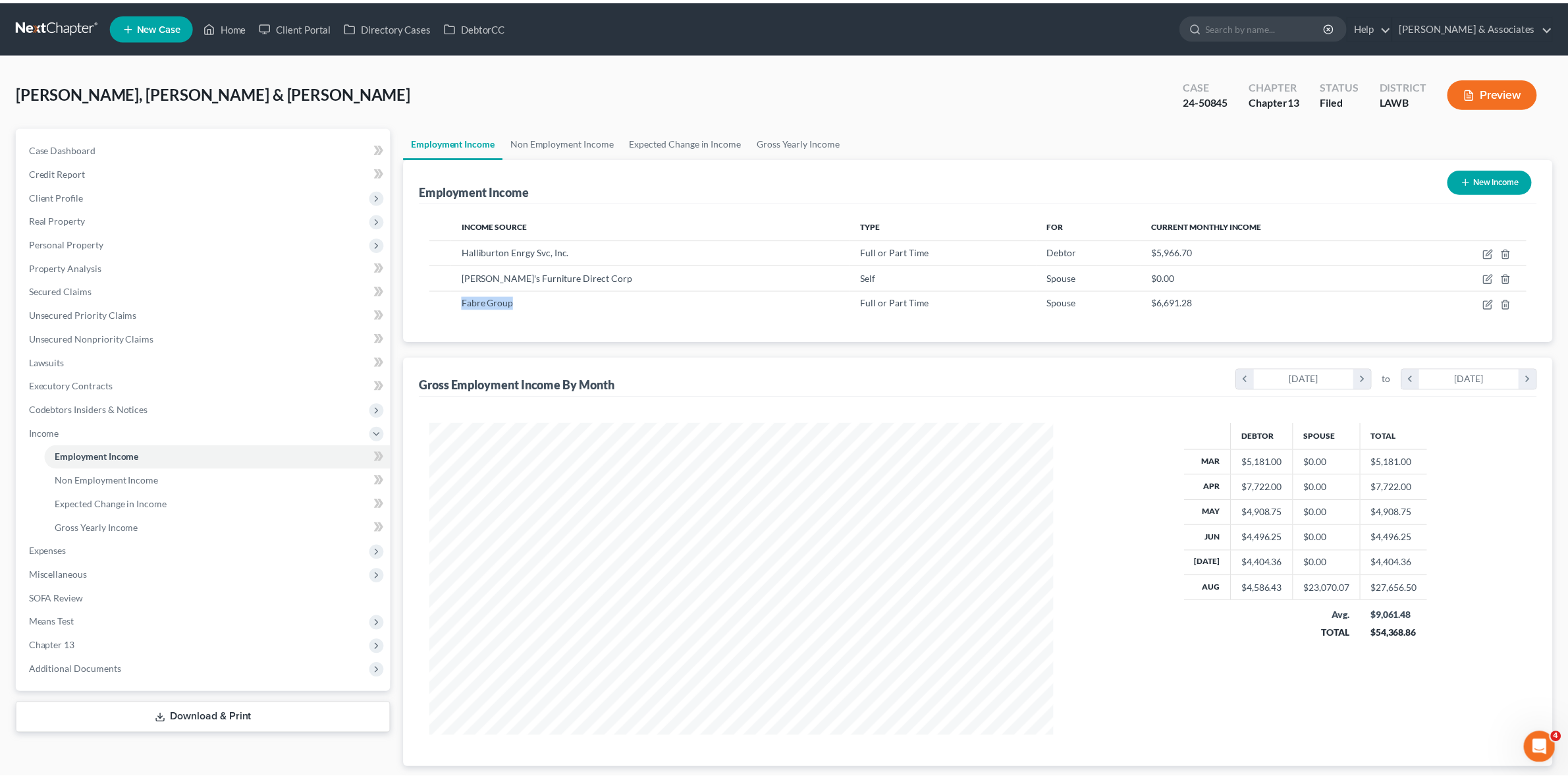
scroll to position [658387, 657854]
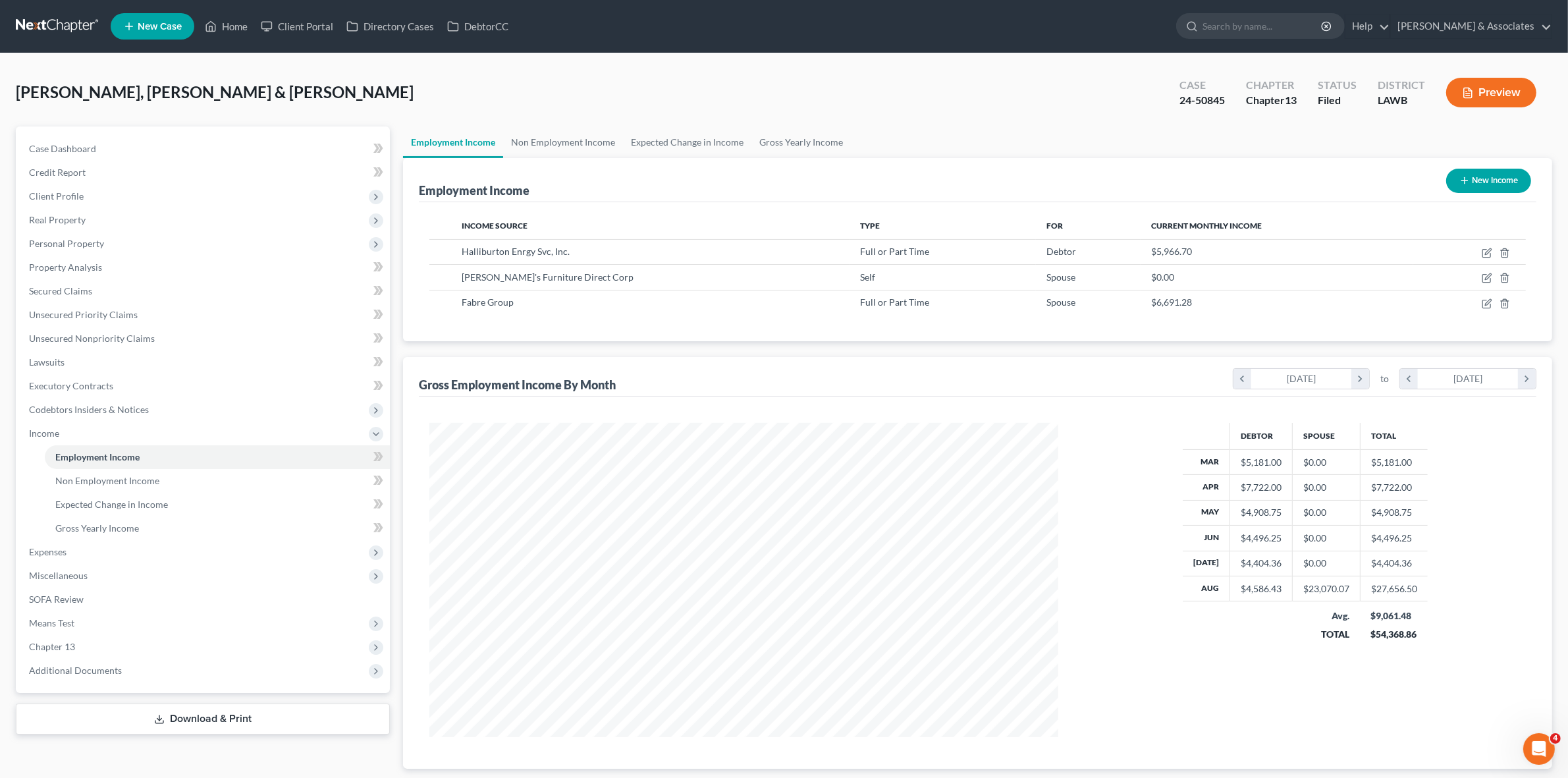
click at [680, 347] on div "Employment Income New Income Income Source Type For Current Monthly Income Hall…" at bounding box center [977, 463] width 1149 height 610
click at [289, 228] on span "Real Property" at bounding box center [204, 220] width 372 height 24
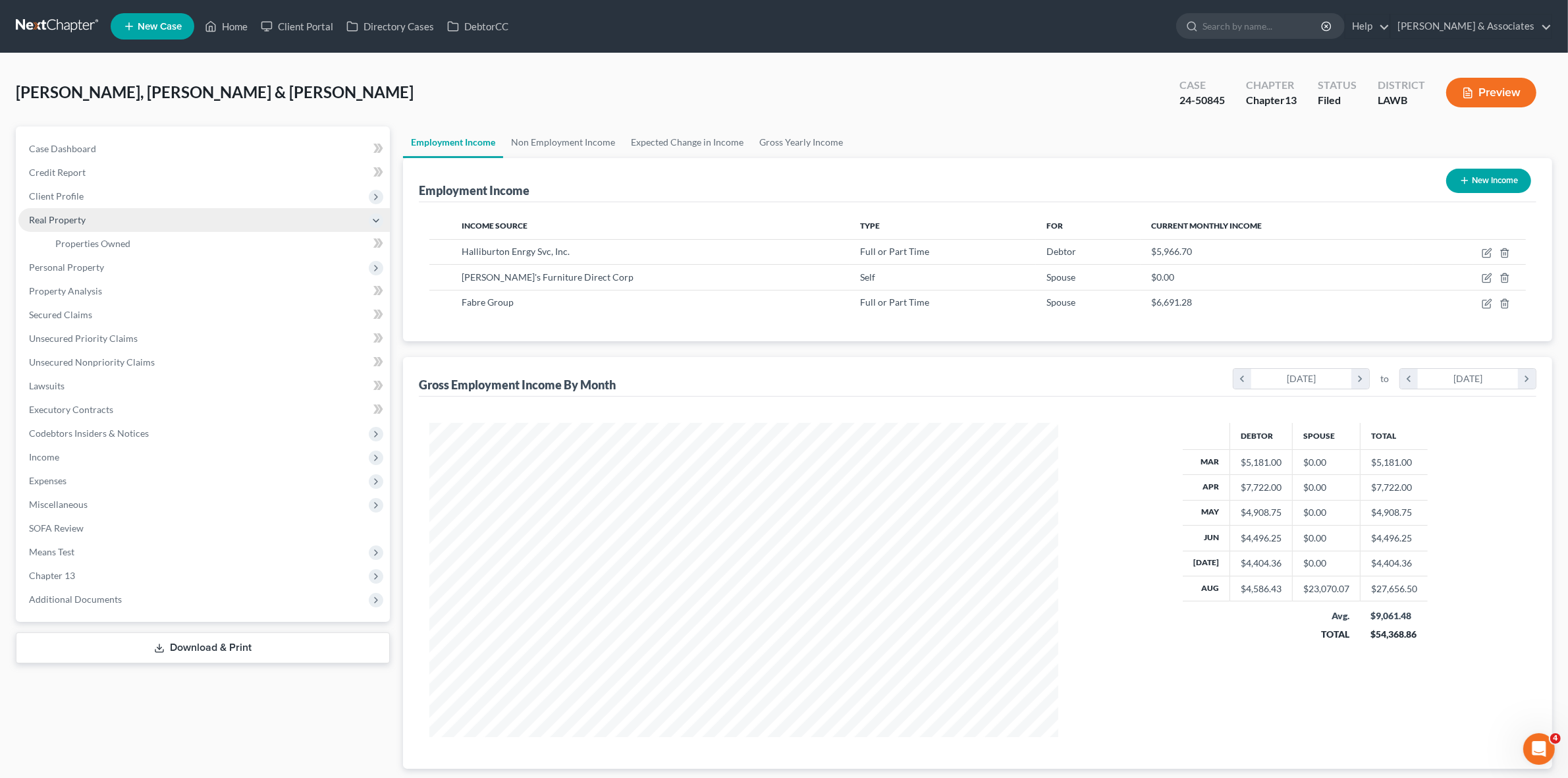
click at [284, 208] on span "Real Property" at bounding box center [204, 220] width 372 height 24
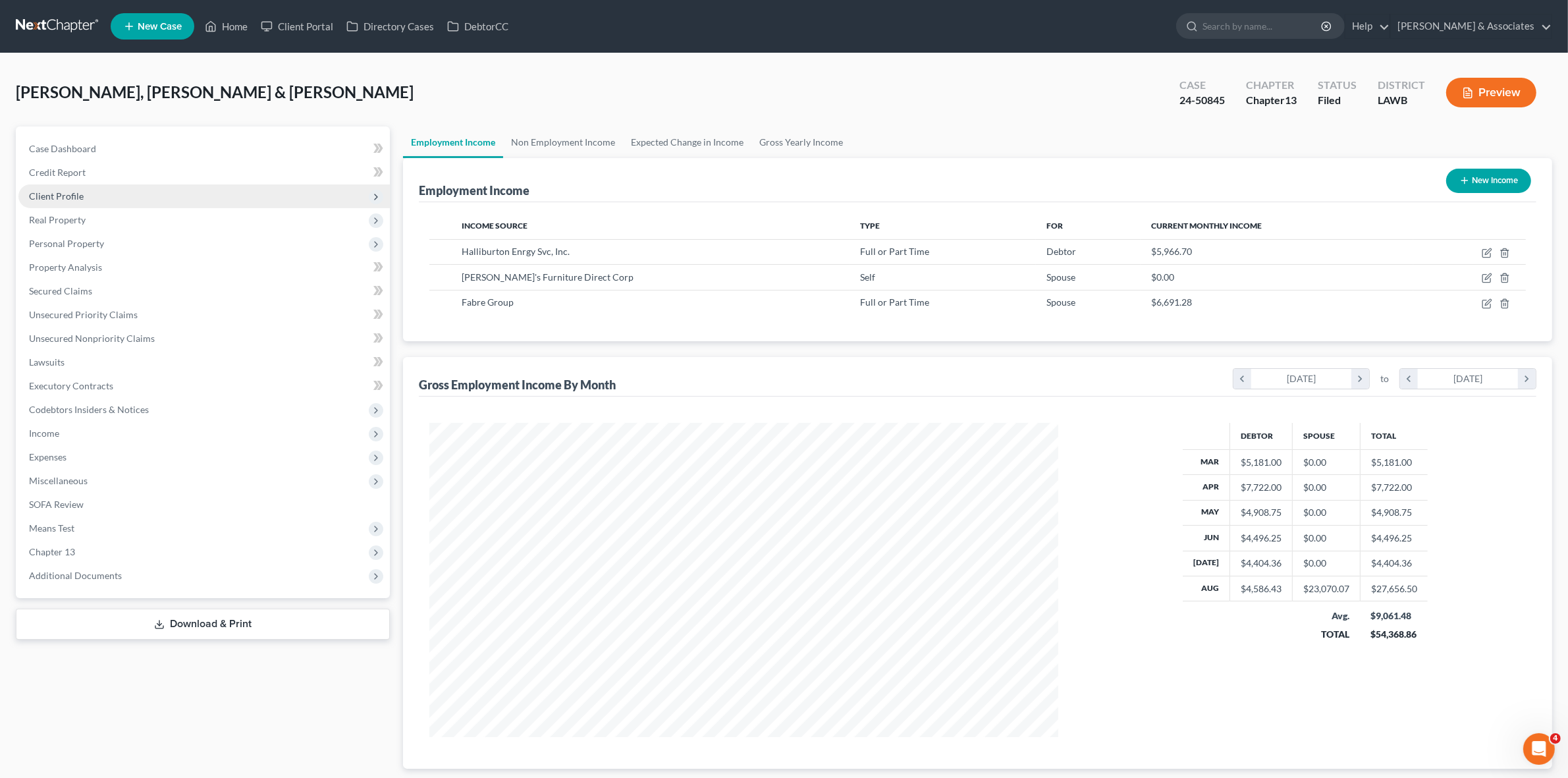
click at [281, 199] on span "Client Profile" at bounding box center [204, 196] width 372 height 24
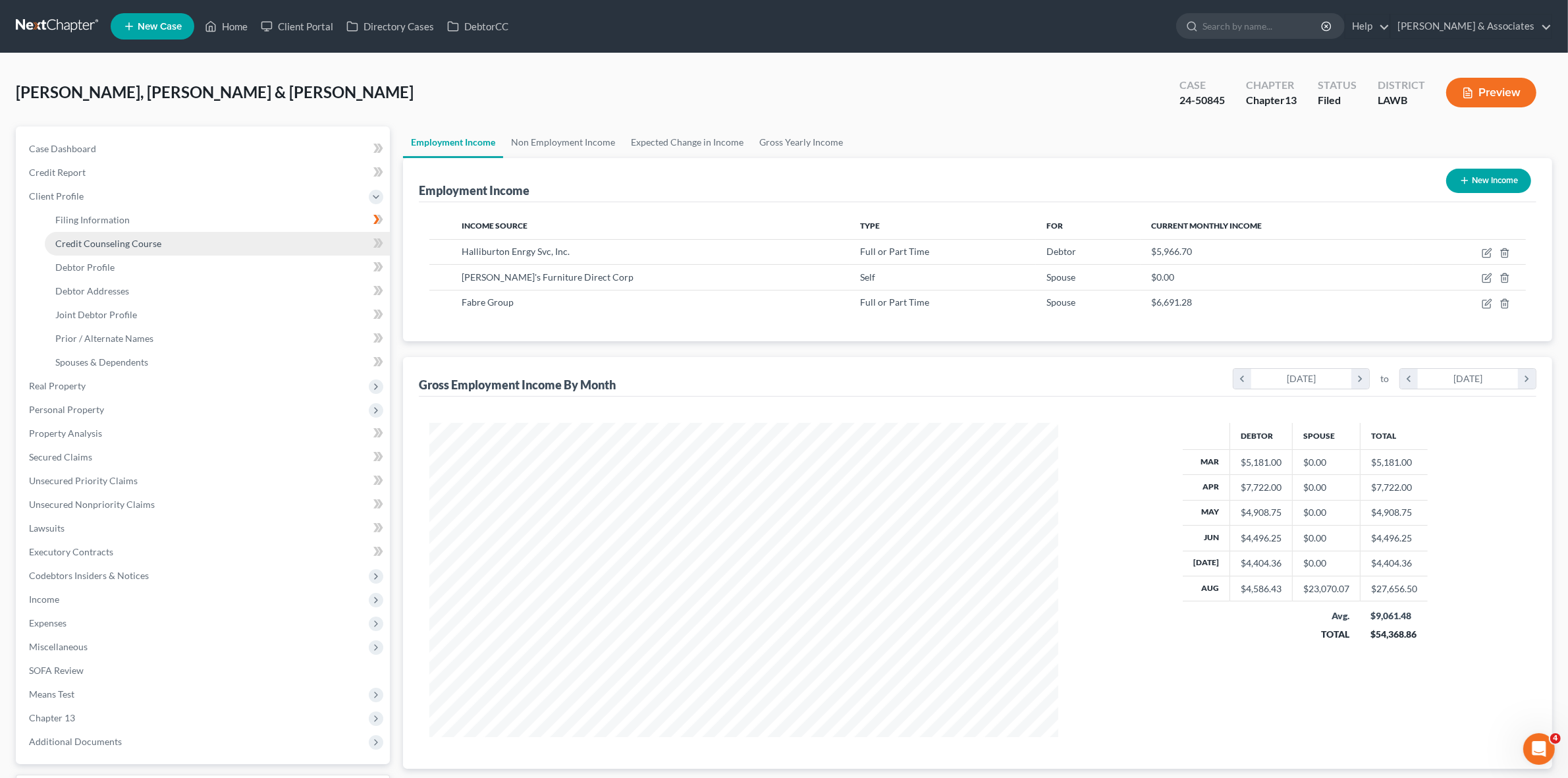
click at [285, 232] on link "Credit Counseling Course" at bounding box center [217, 244] width 345 height 24
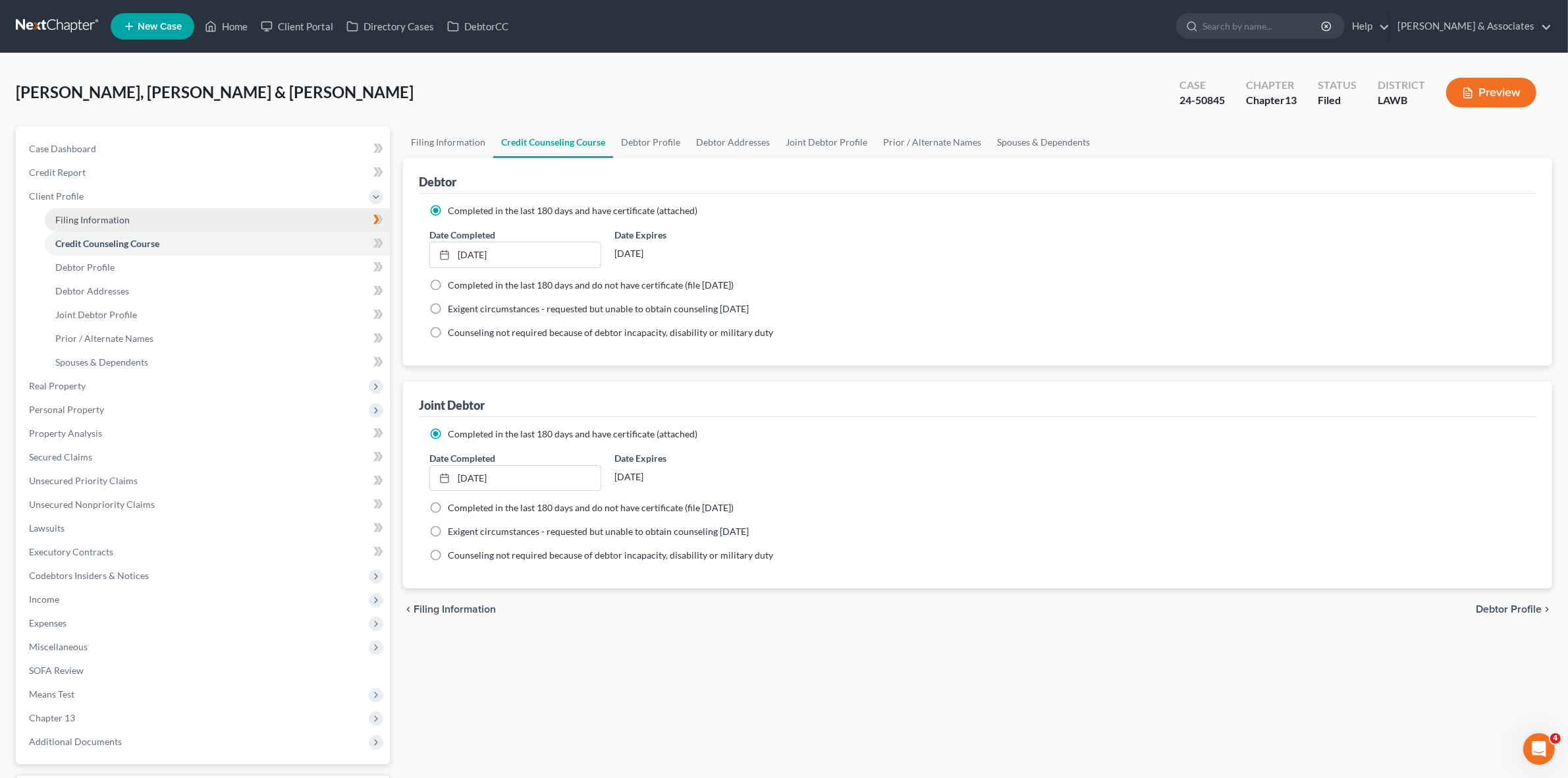
click at [284, 224] on link "Filing Information" at bounding box center [217, 220] width 345 height 24
select select "1"
select select "3"
select select "36"
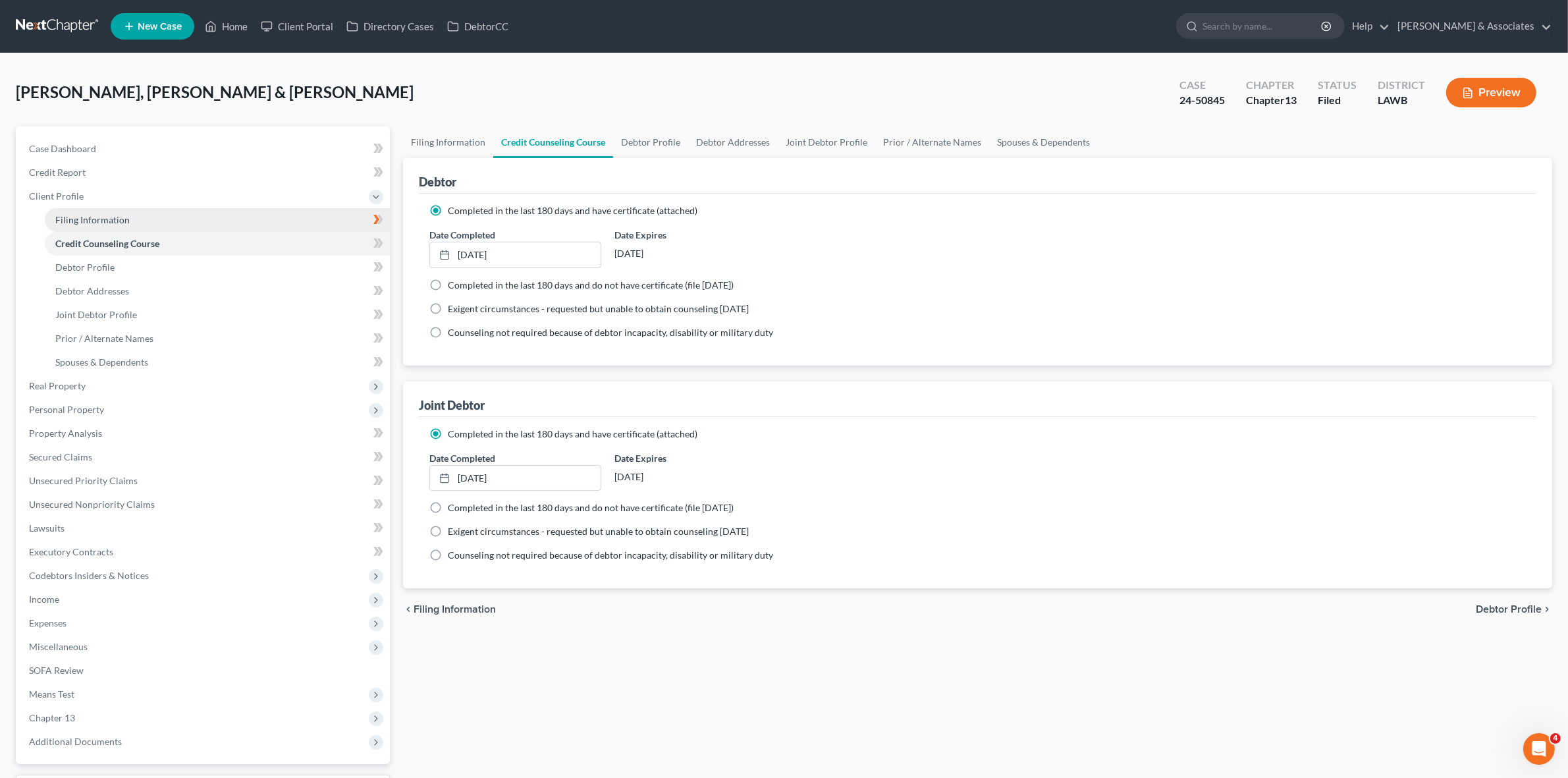
select select "2"
select select "19"
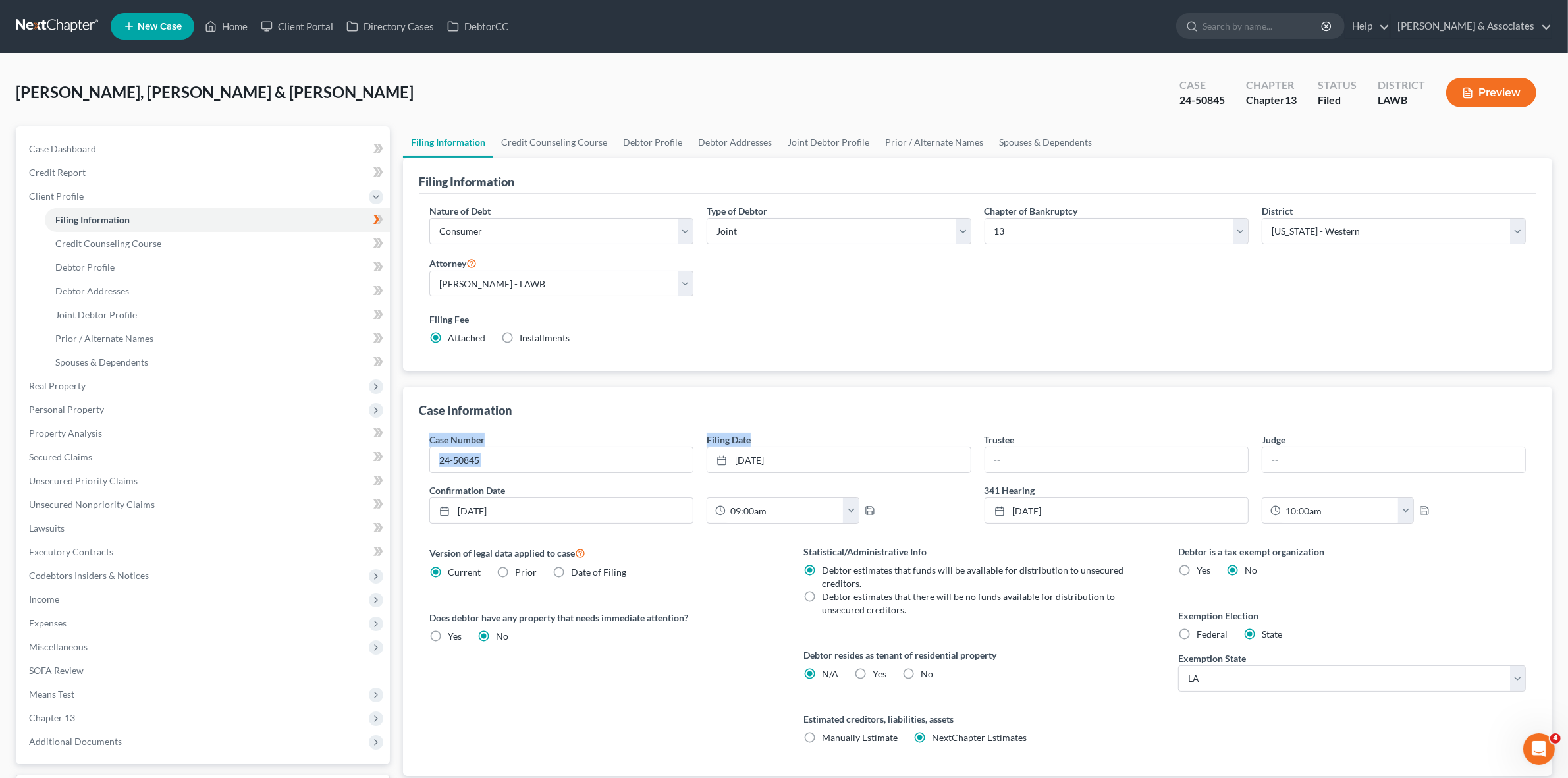
drag, startPoint x: 823, startPoint y: 388, endPoint x: 855, endPoint y: 433, distance: 55.2
click at [855, 433] on div "Case Information Case Number 24-50845 Filing Date 9/30/2024 close Date 9/30/202…" at bounding box center [977, 581] width 1149 height 389
click at [817, 381] on div "Filing Information Nature of Debt Select Business Consumer Other Nature of Busi…" at bounding box center [977, 467] width 1149 height 618
drag, startPoint x: 693, startPoint y: 435, endPoint x: 789, endPoint y: 439, distance: 96.1
click at [789, 439] on div "Case Number 24-50845 Filing Date 9/30/2024 close Date 9/30/2024 Time 12:00 AM c…" at bounding box center [978, 483] width 1110 height 102
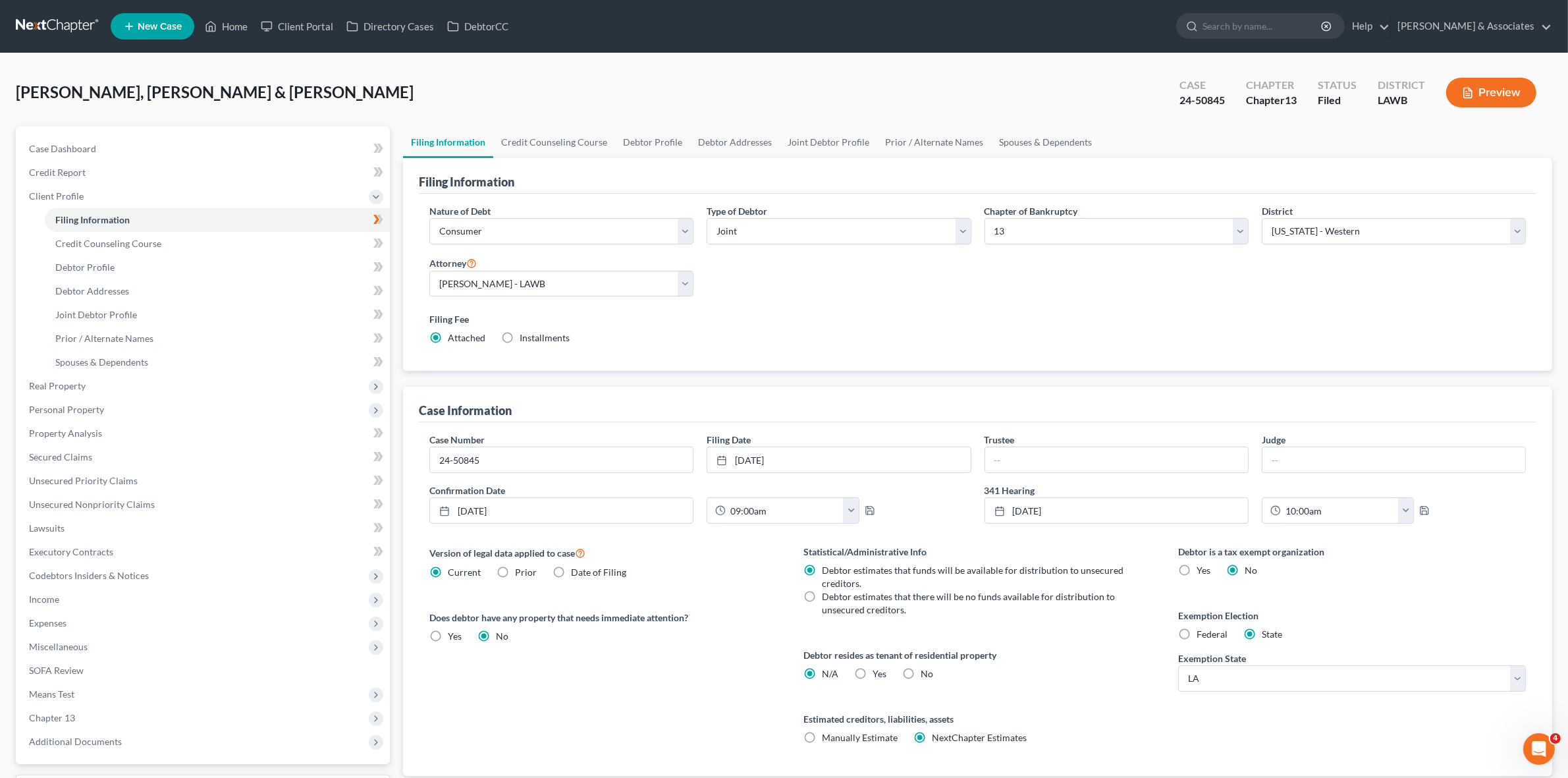
click at [1215, 410] on div "Case Information" at bounding box center [977, 404] width 1118 height 35
click at [185, 615] on span "Expenses" at bounding box center [204, 623] width 372 height 24
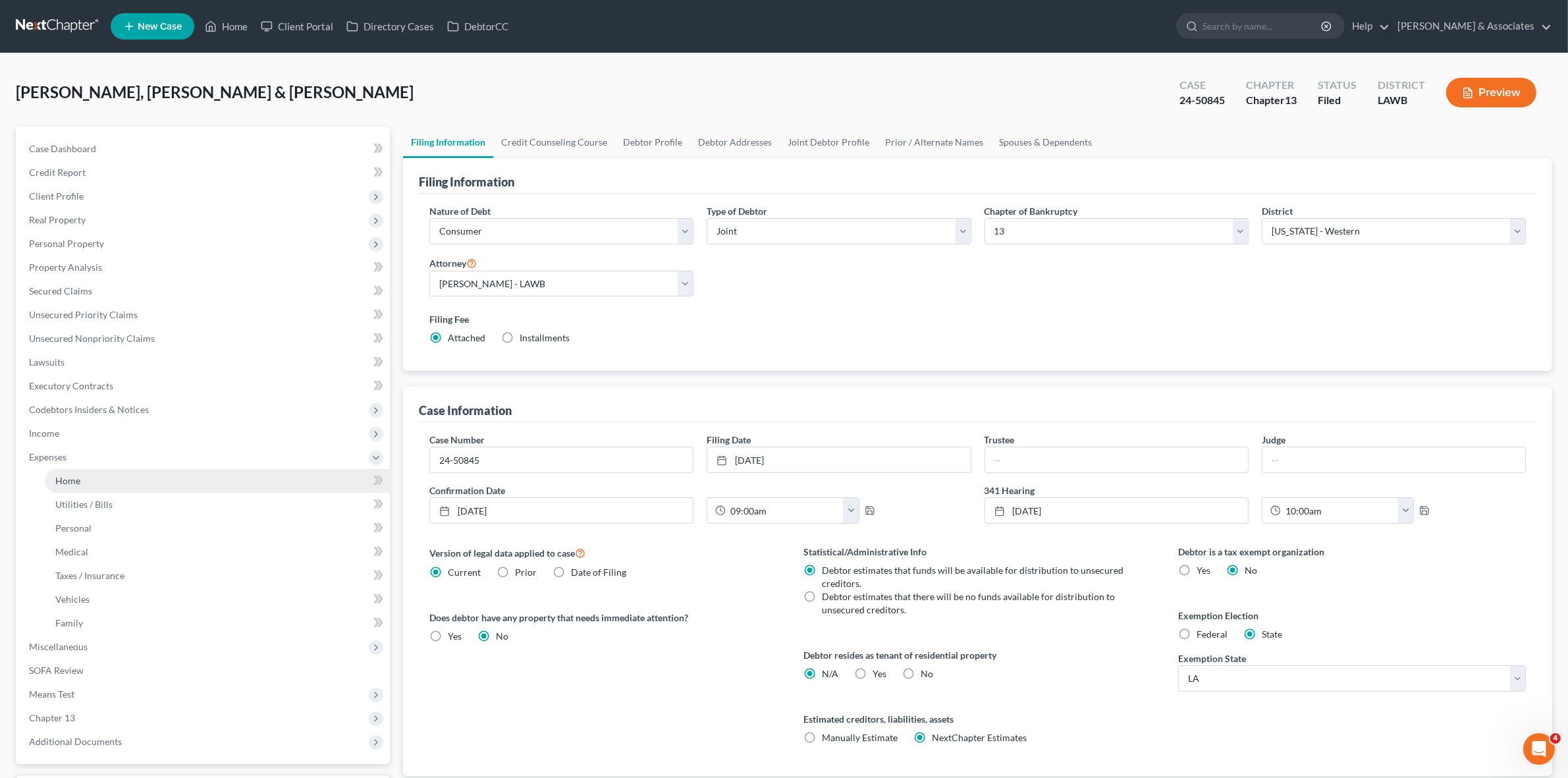
click at [206, 483] on link "Home" at bounding box center [217, 481] width 345 height 24
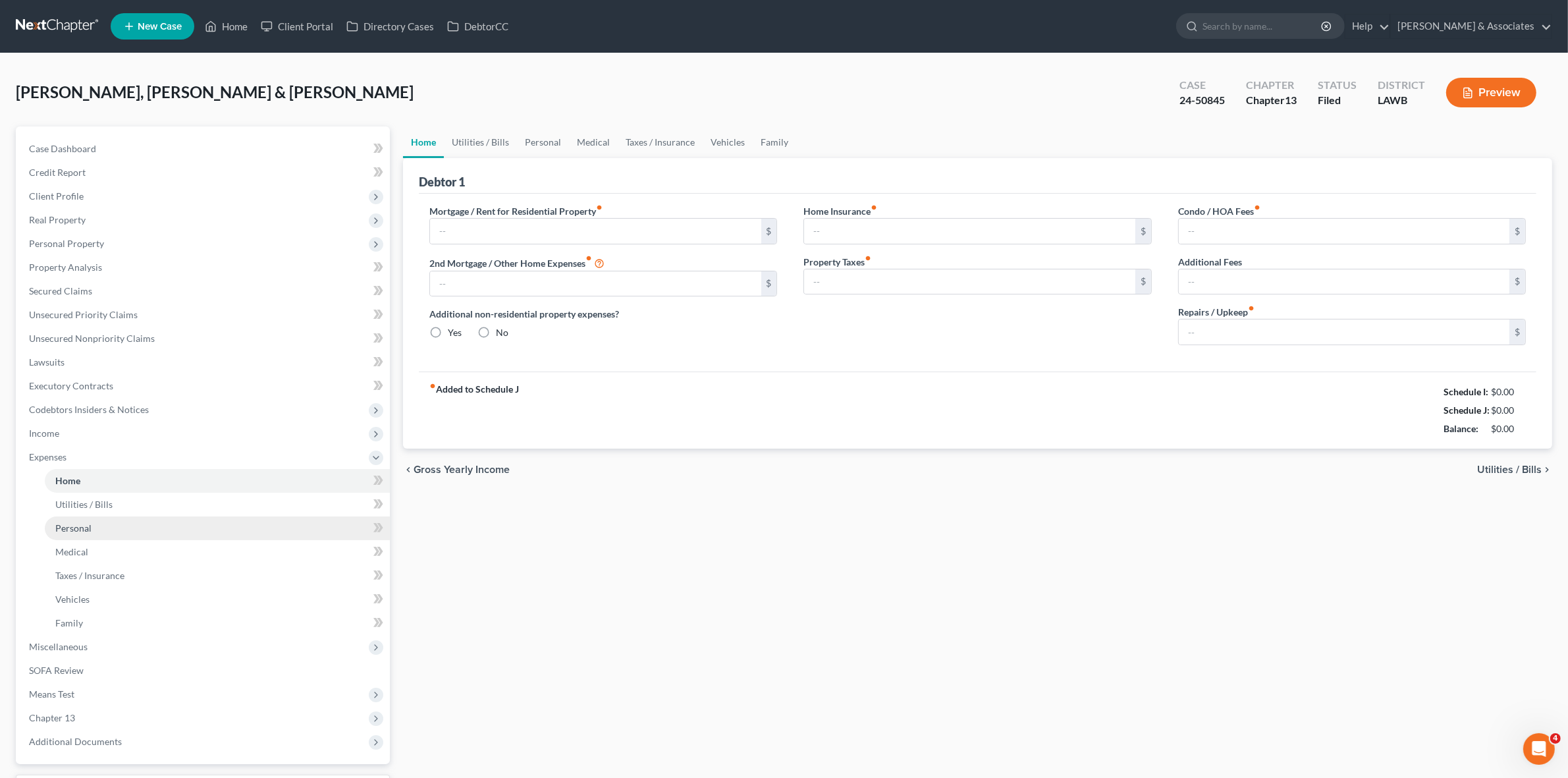
type input "1,940.00"
type input "0.00"
radio input "true"
type input "0.00"
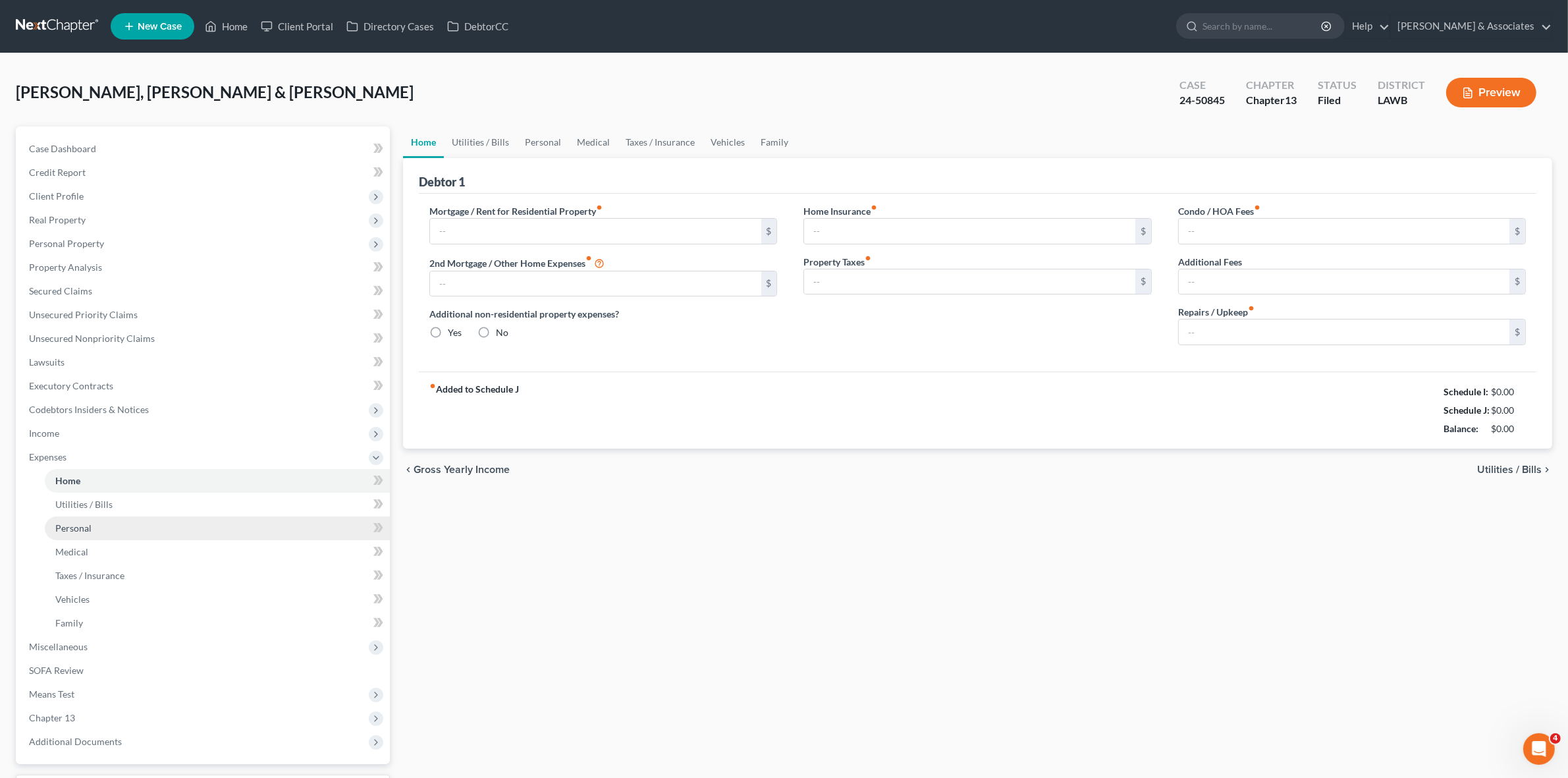
type input "45.00"
type input "100.00"
click at [227, 564] on link "Taxes / Insurance" at bounding box center [217, 576] width 345 height 24
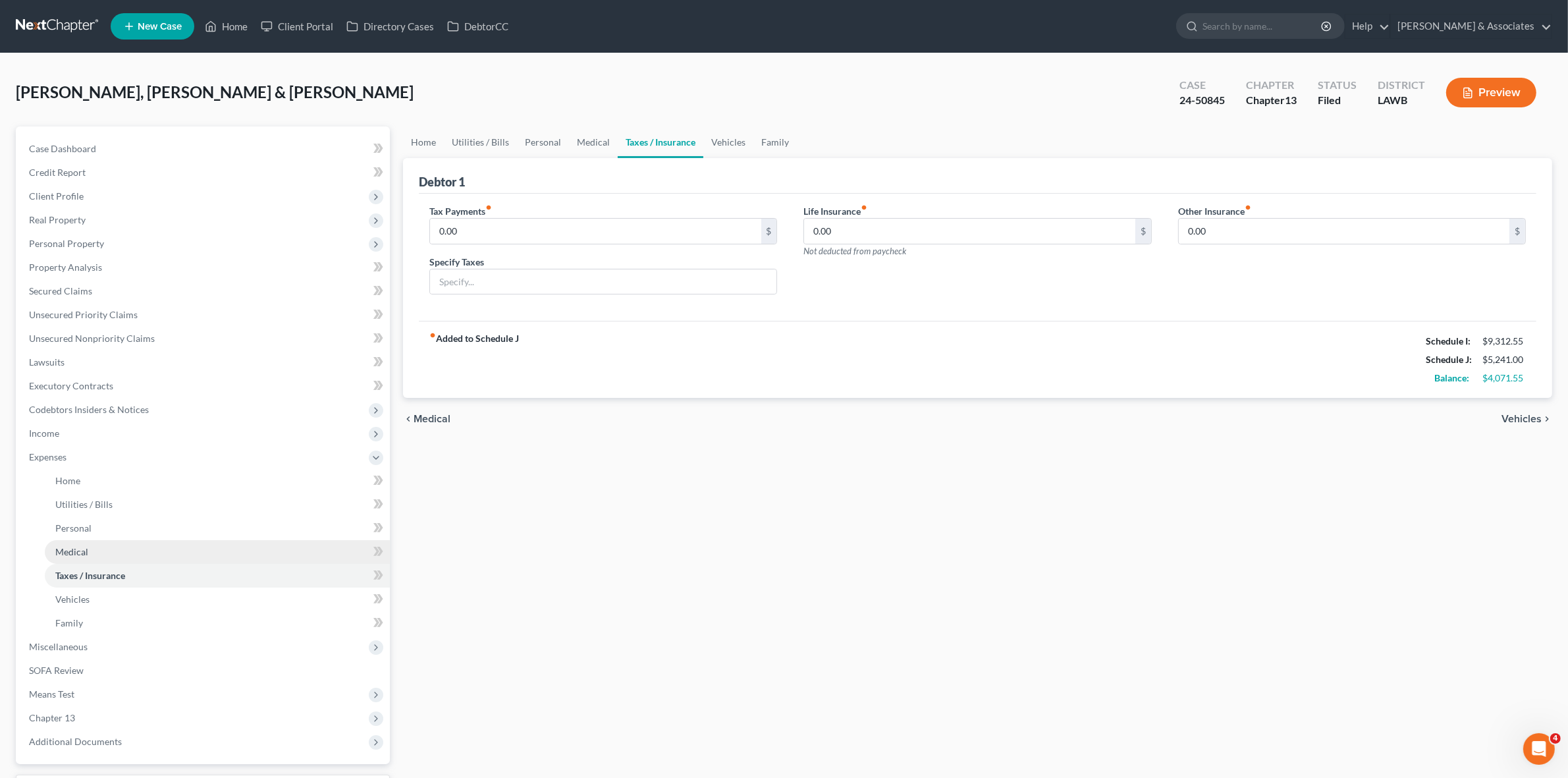
click at [199, 549] on link "Medical" at bounding box center [217, 552] width 345 height 24
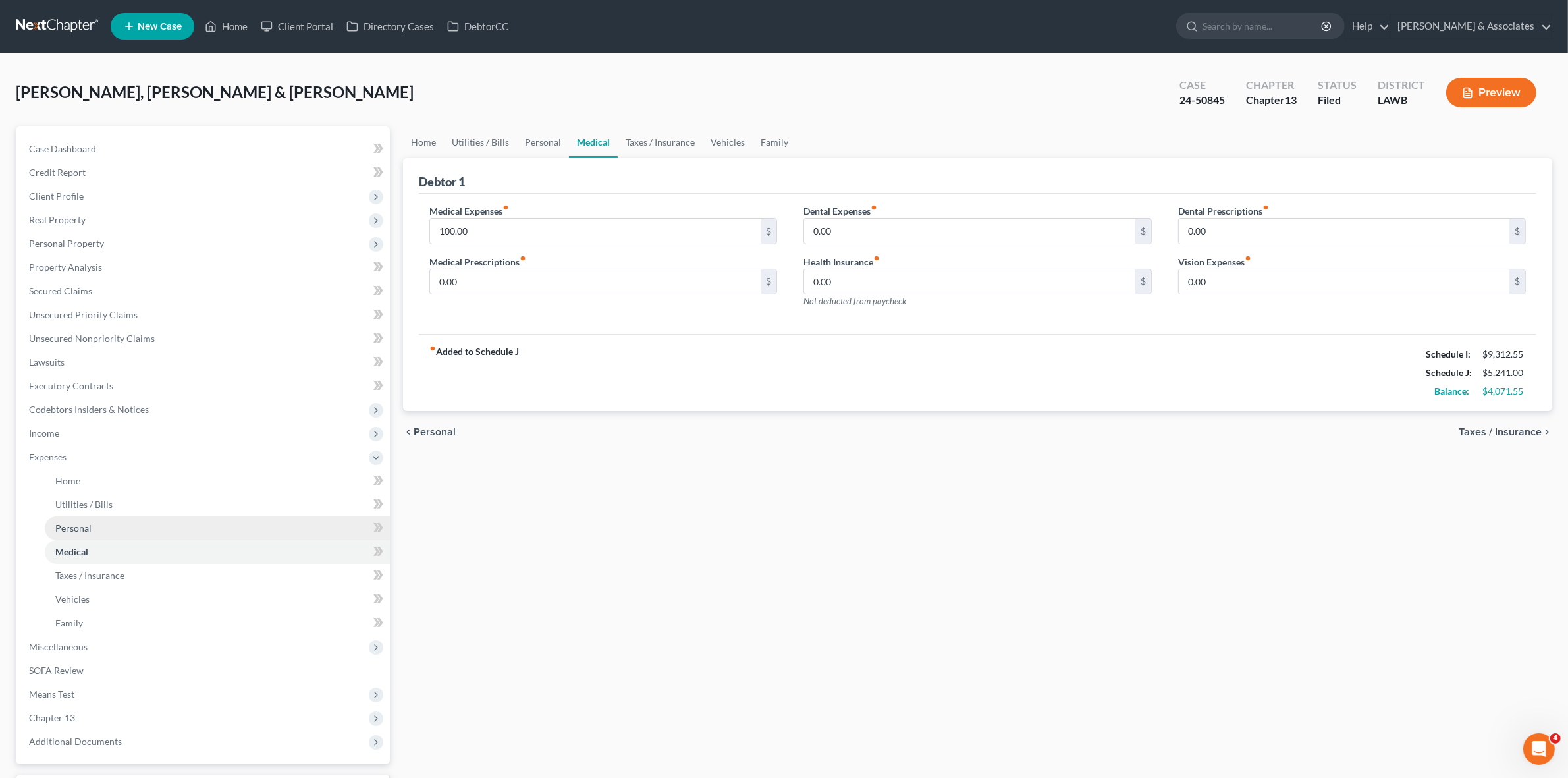
click at [195, 534] on link "Personal" at bounding box center [217, 528] width 345 height 24
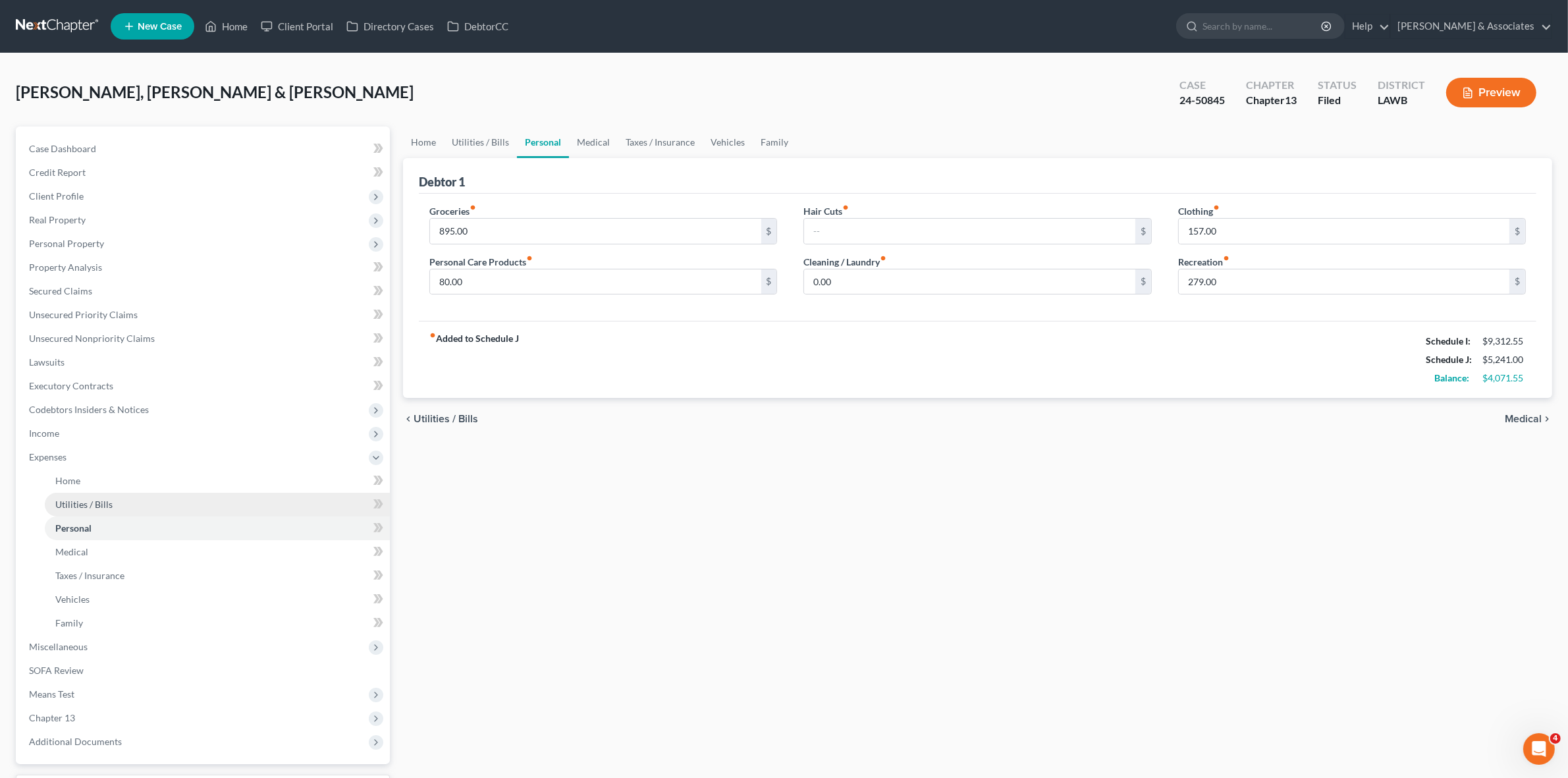
click at [195, 493] on link "Utilities / Bills" at bounding box center [217, 505] width 345 height 24
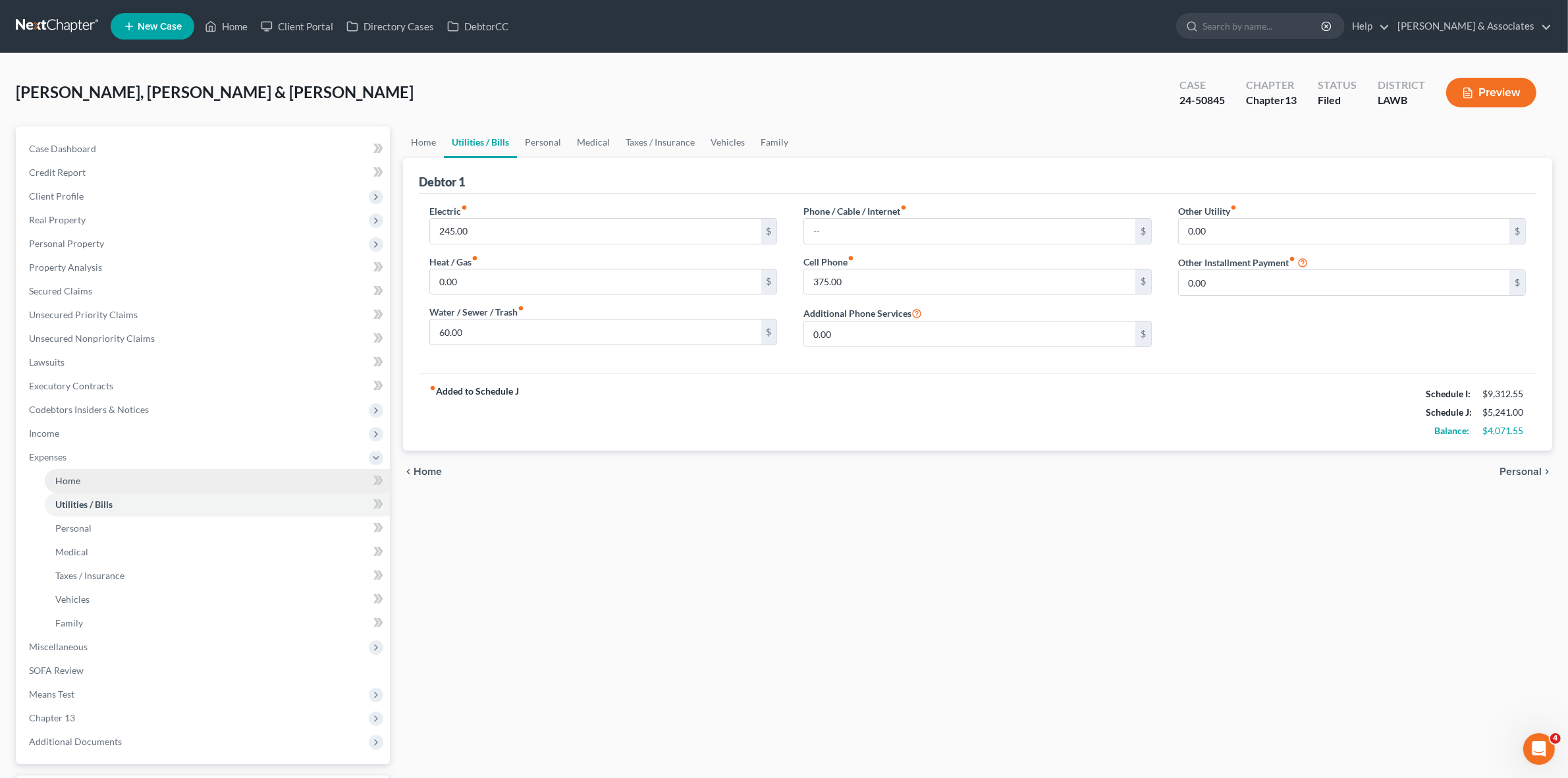
click at [195, 479] on link "Home" at bounding box center [217, 481] width 345 height 24
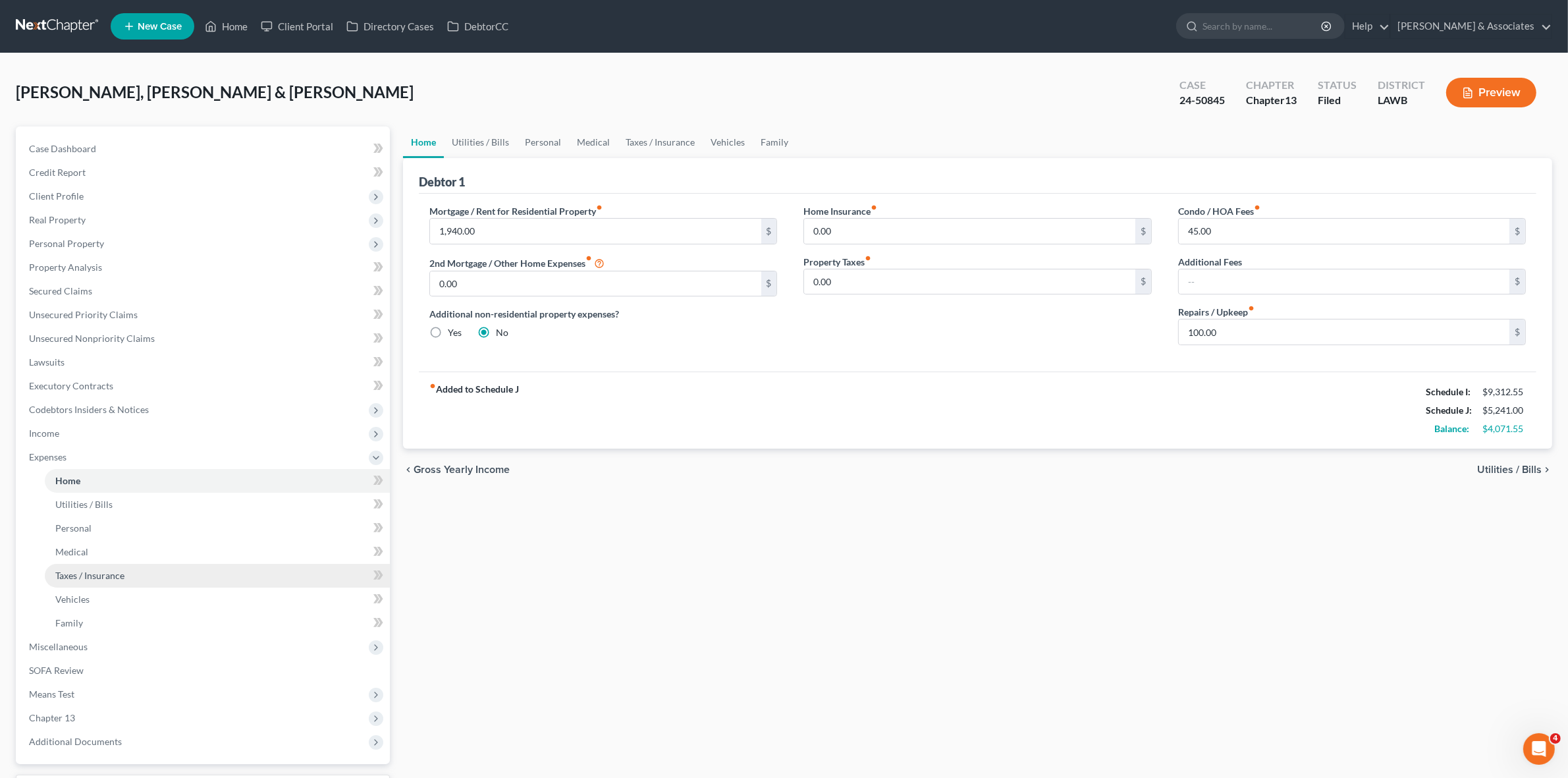
click at [219, 565] on link "Taxes / Insurance" at bounding box center [217, 576] width 345 height 24
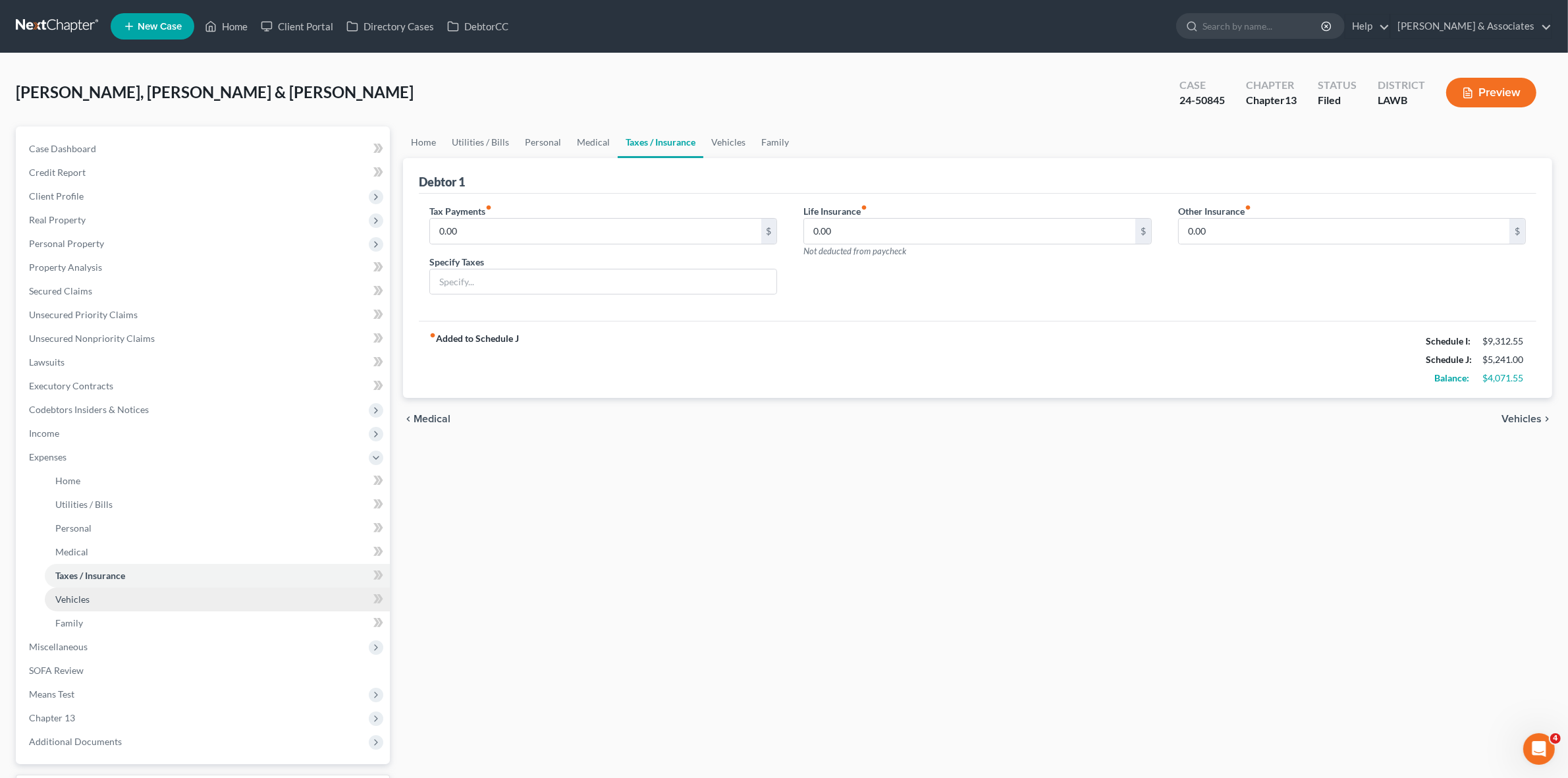
click at [271, 603] on link "Vehicles" at bounding box center [217, 599] width 345 height 24
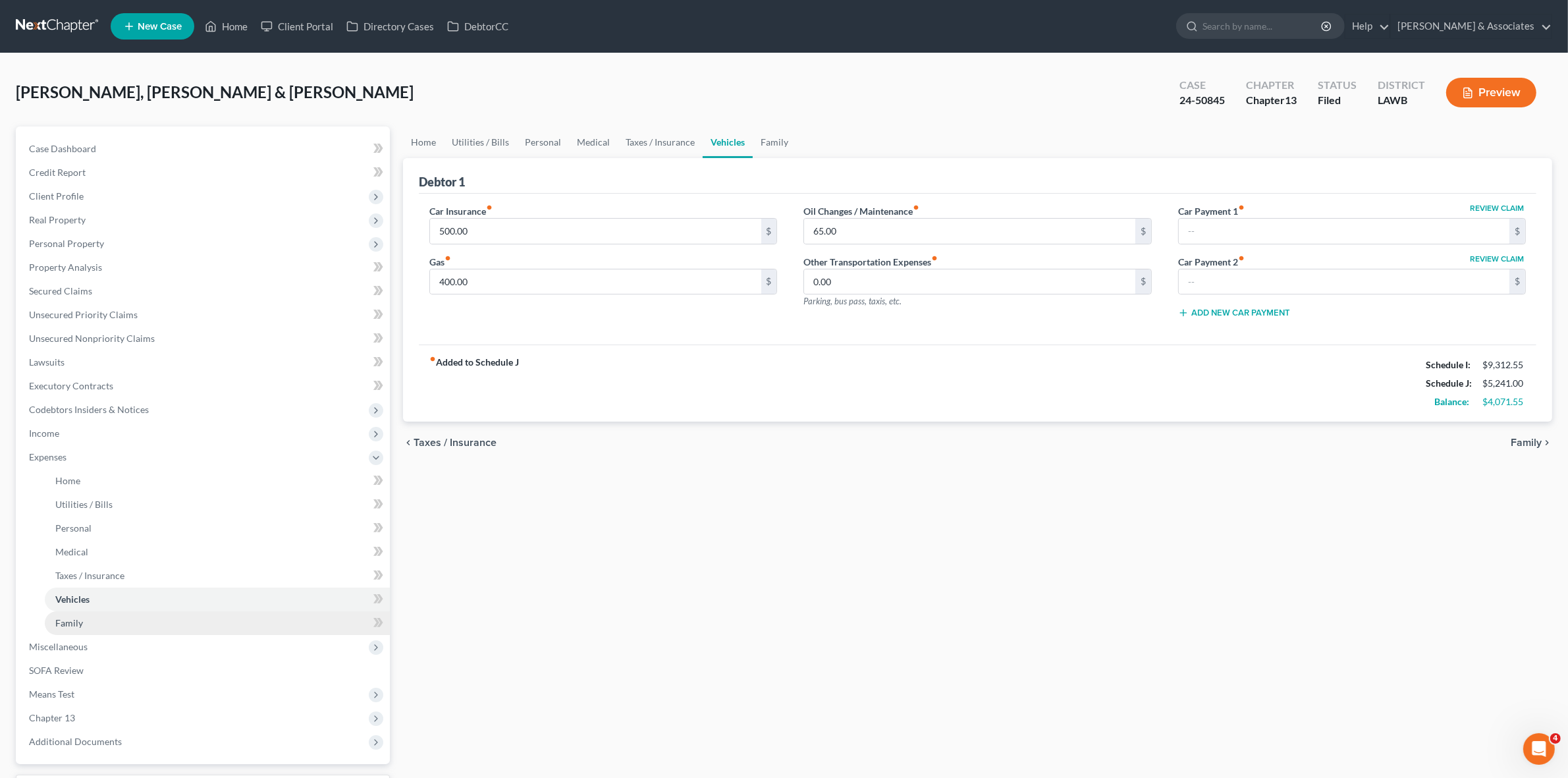
click at [271, 626] on link "Family" at bounding box center [217, 623] width 345 height 24
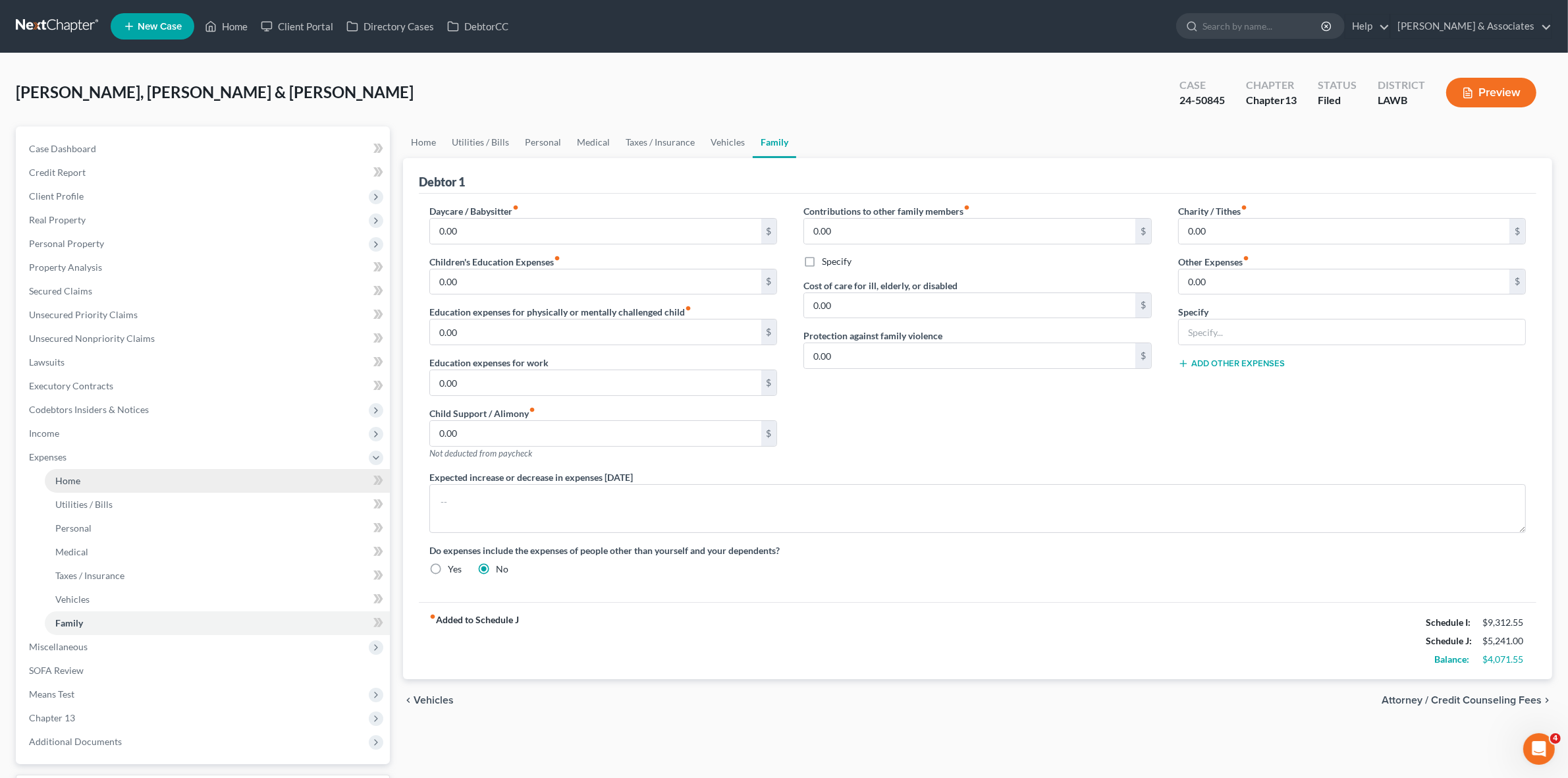
click at [233, 487] on link "Home" at bounding box center [217, 481] width 345 height 24
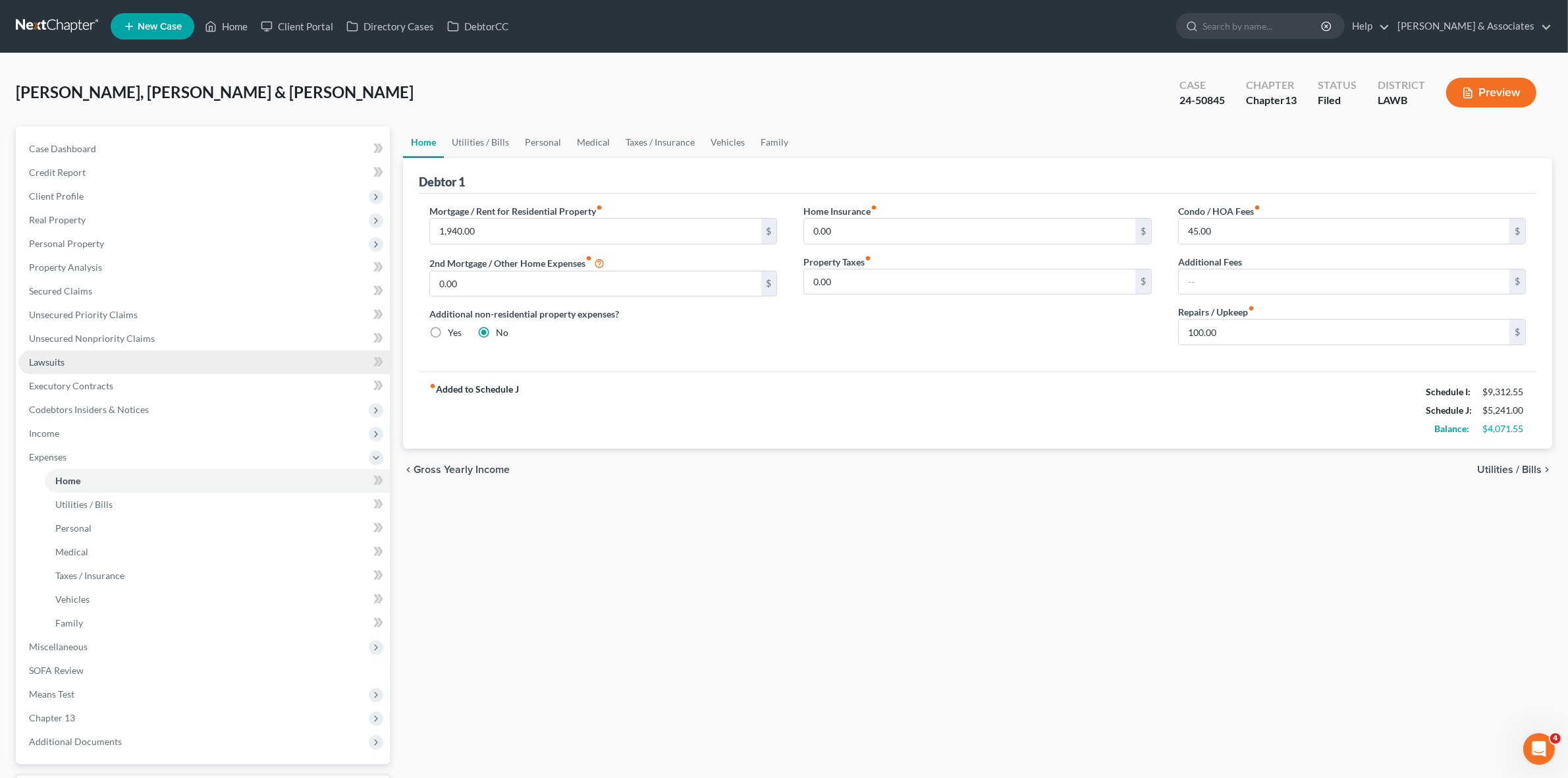
click at [280, 352] on link "Lawsuits" at bounding box center [204, 362] width 372 height 24
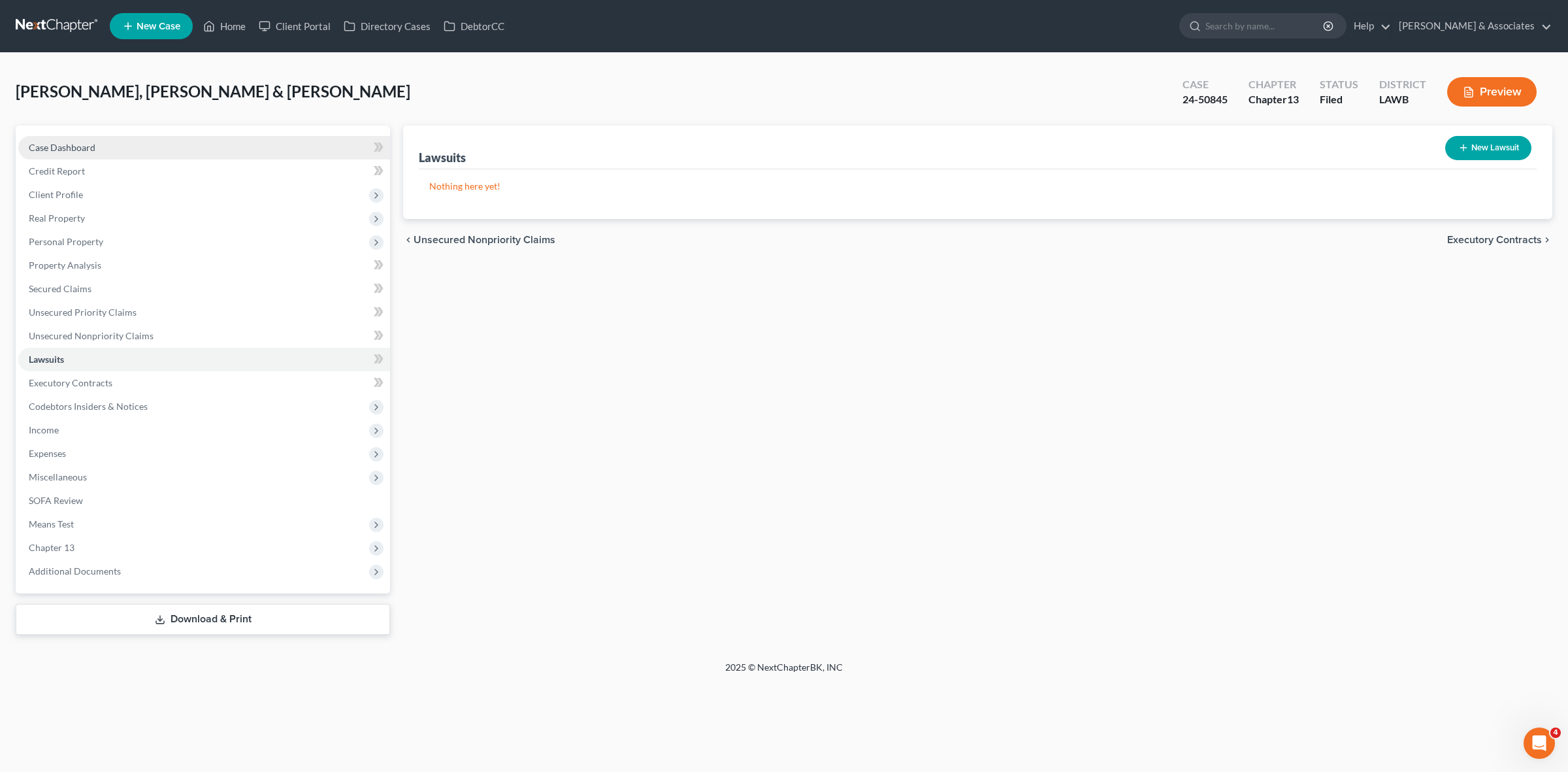
click at [318, 149] on link "Case Dashboard" at bounding box center [204, 148] width 371 height 23
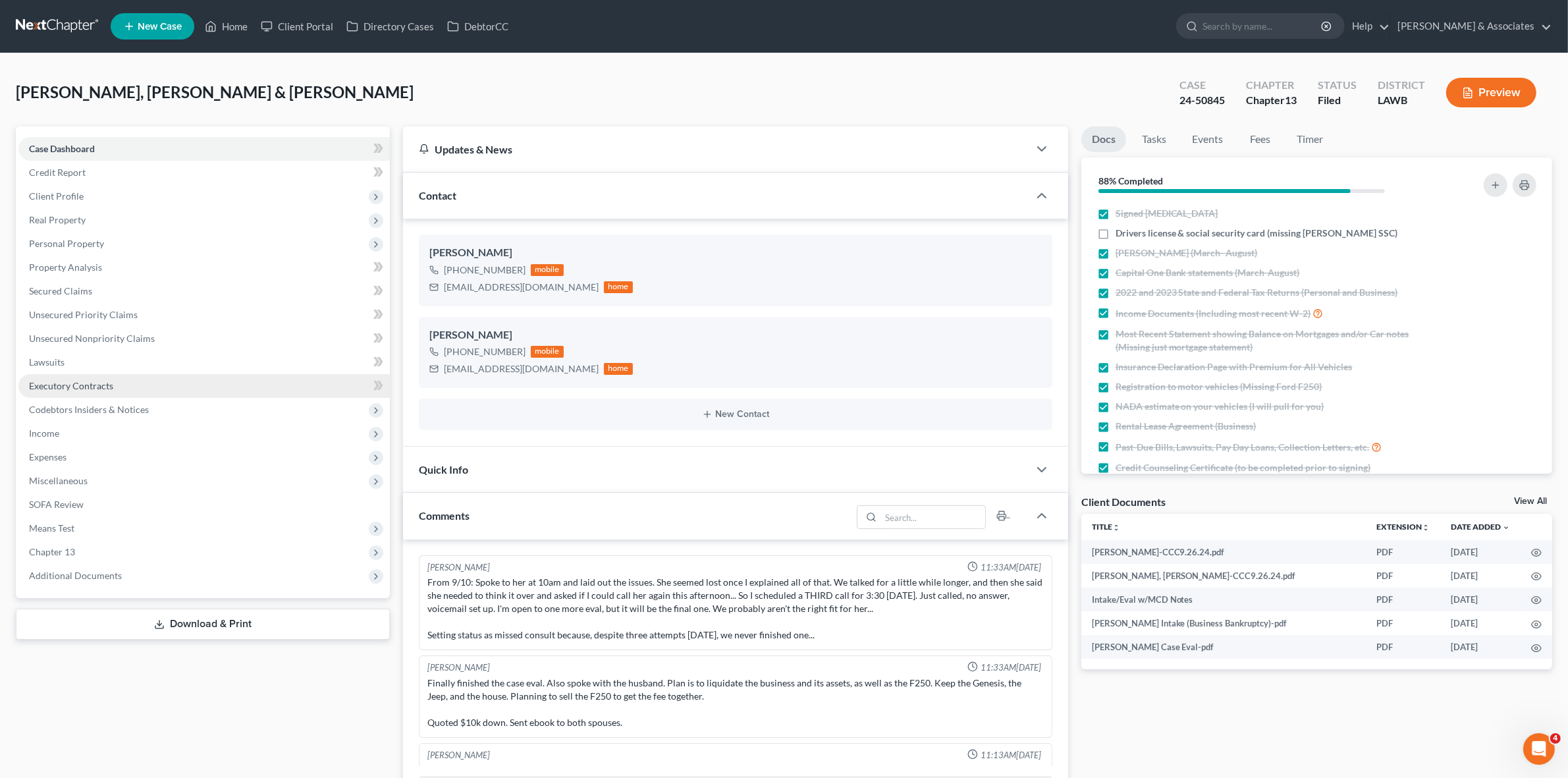
scroll to position [4539, 0]
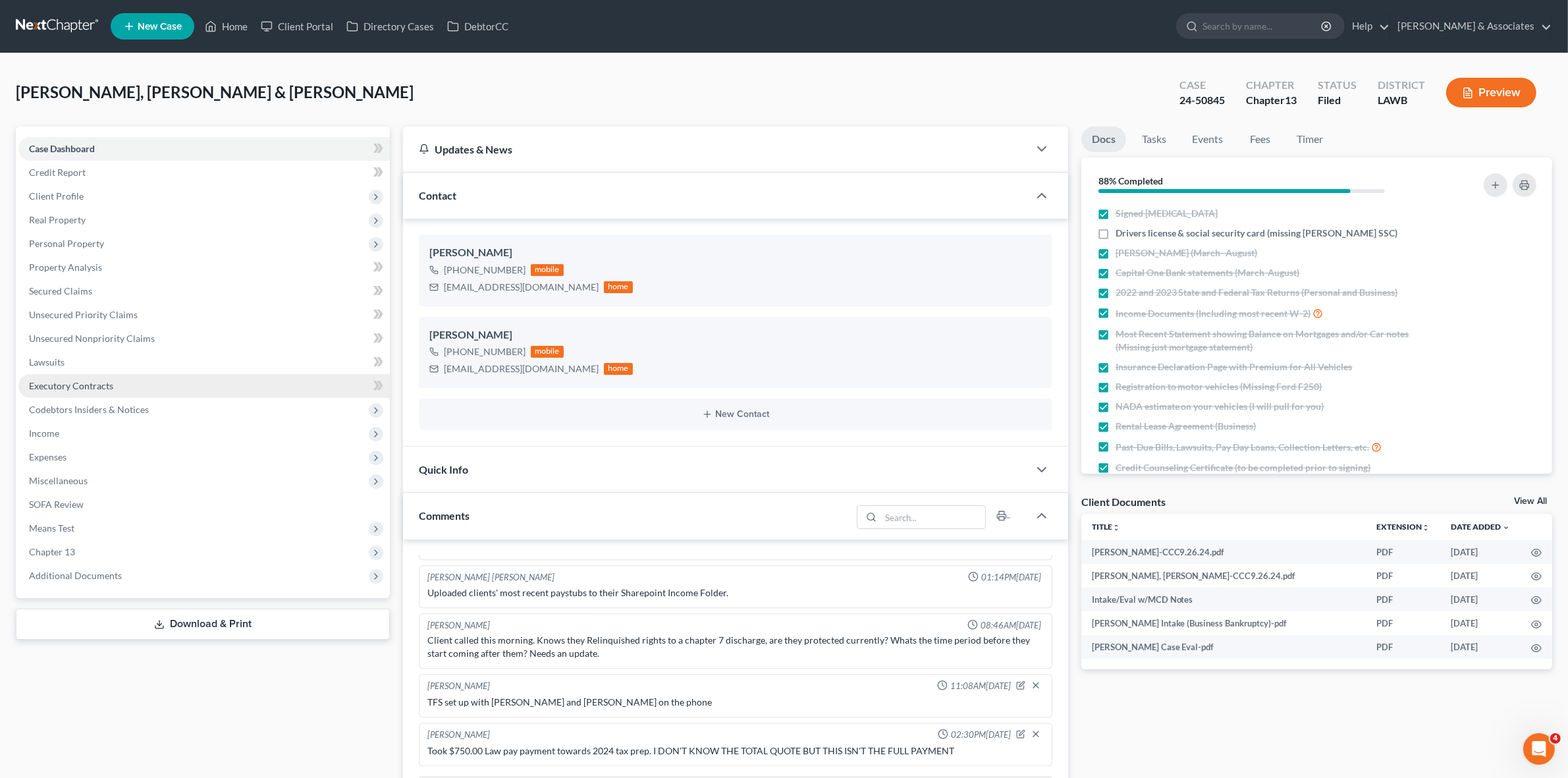
click at [233, 374] on link "Executory Contracts" at bounding box center [204, 386] width 372 height 24
click at [233, 357] on link "Lawsuits" at bounding box center [204, 362] width 372 height 24
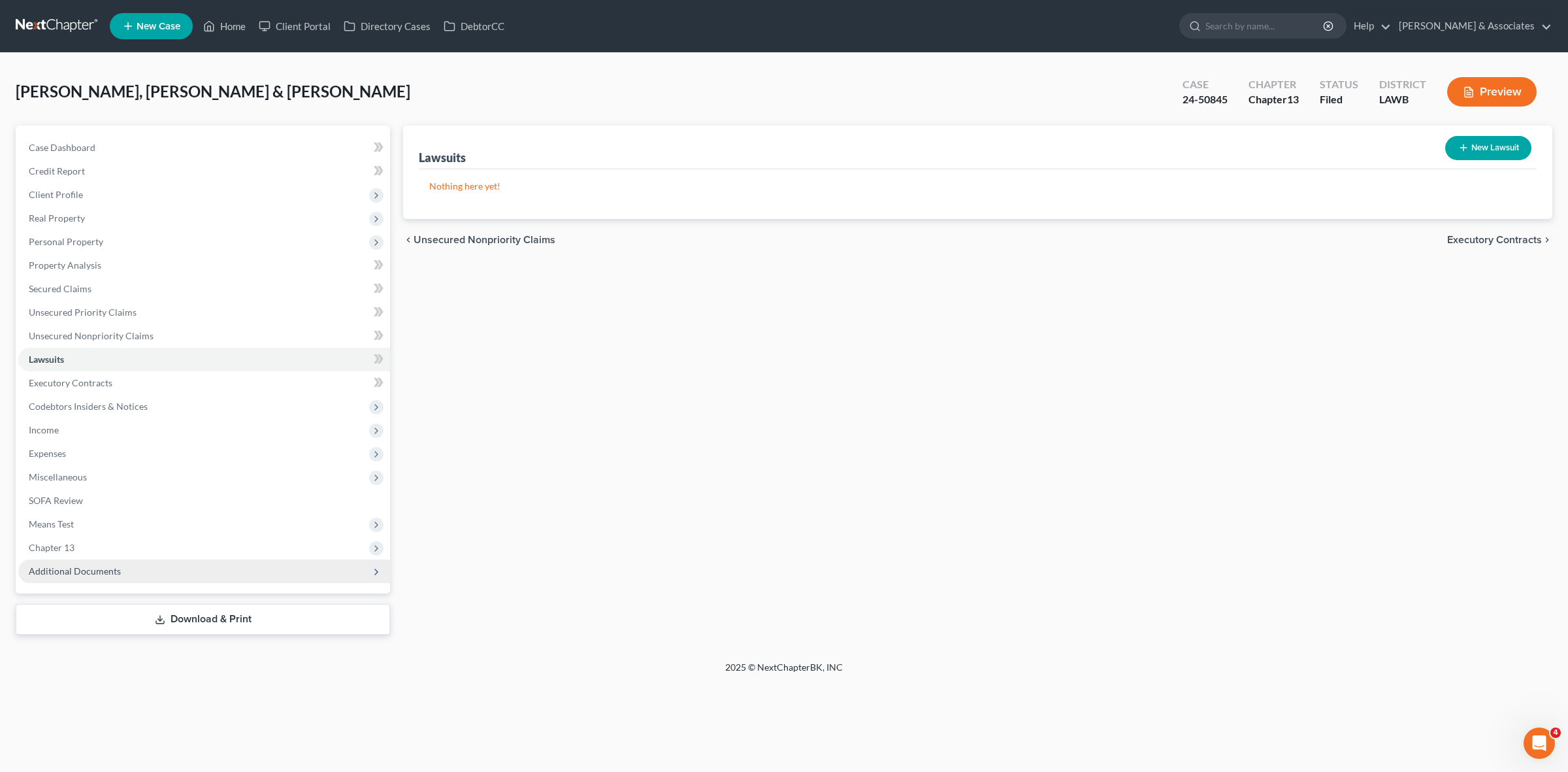
click at [318, 573] on span "Additional Documents" at bounding box center [204, 571] width 371 height 23
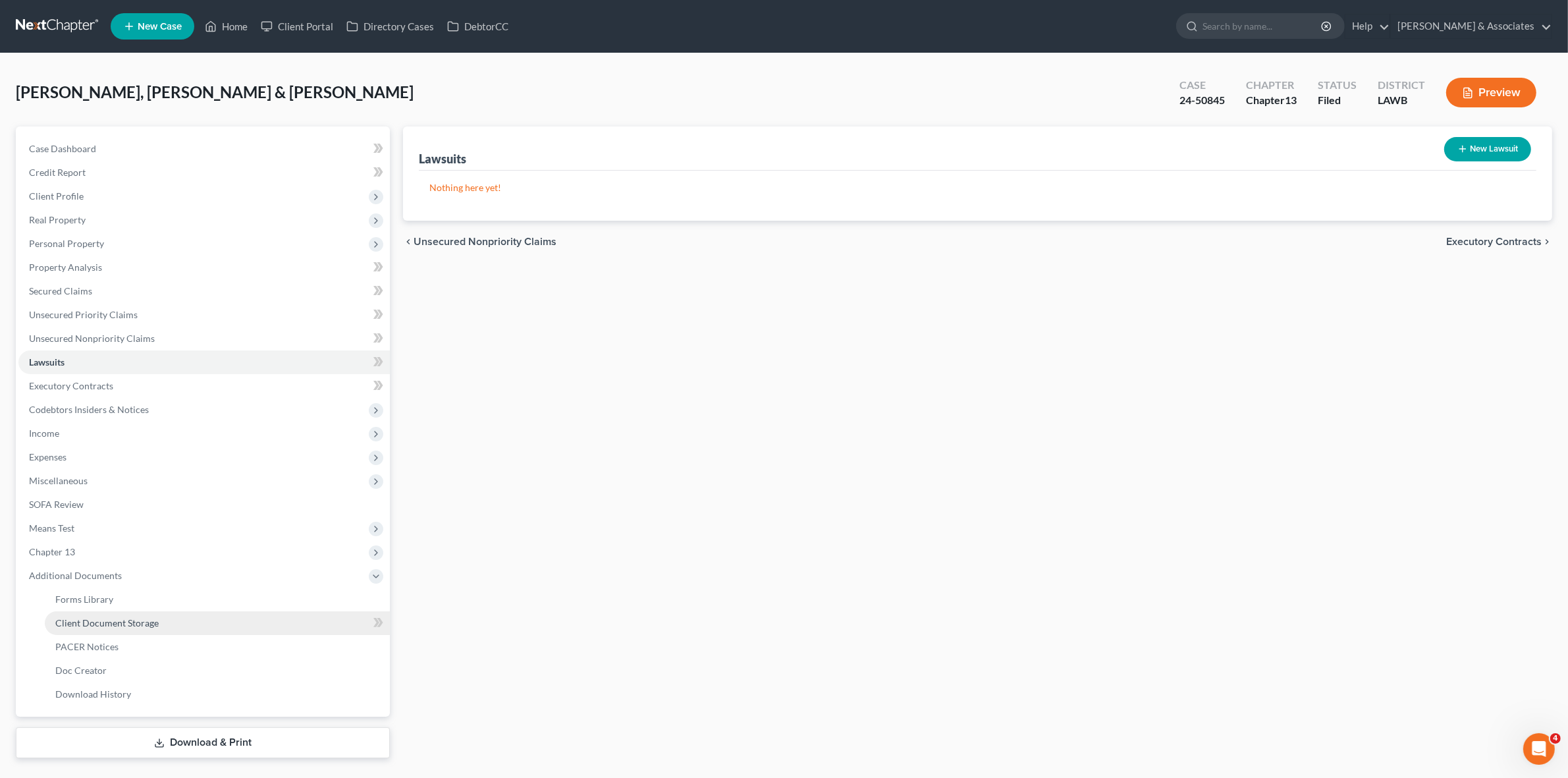
click at [317, 621] on link "Client Document Storage" at bounding box center [217, 623] width 345 height 24
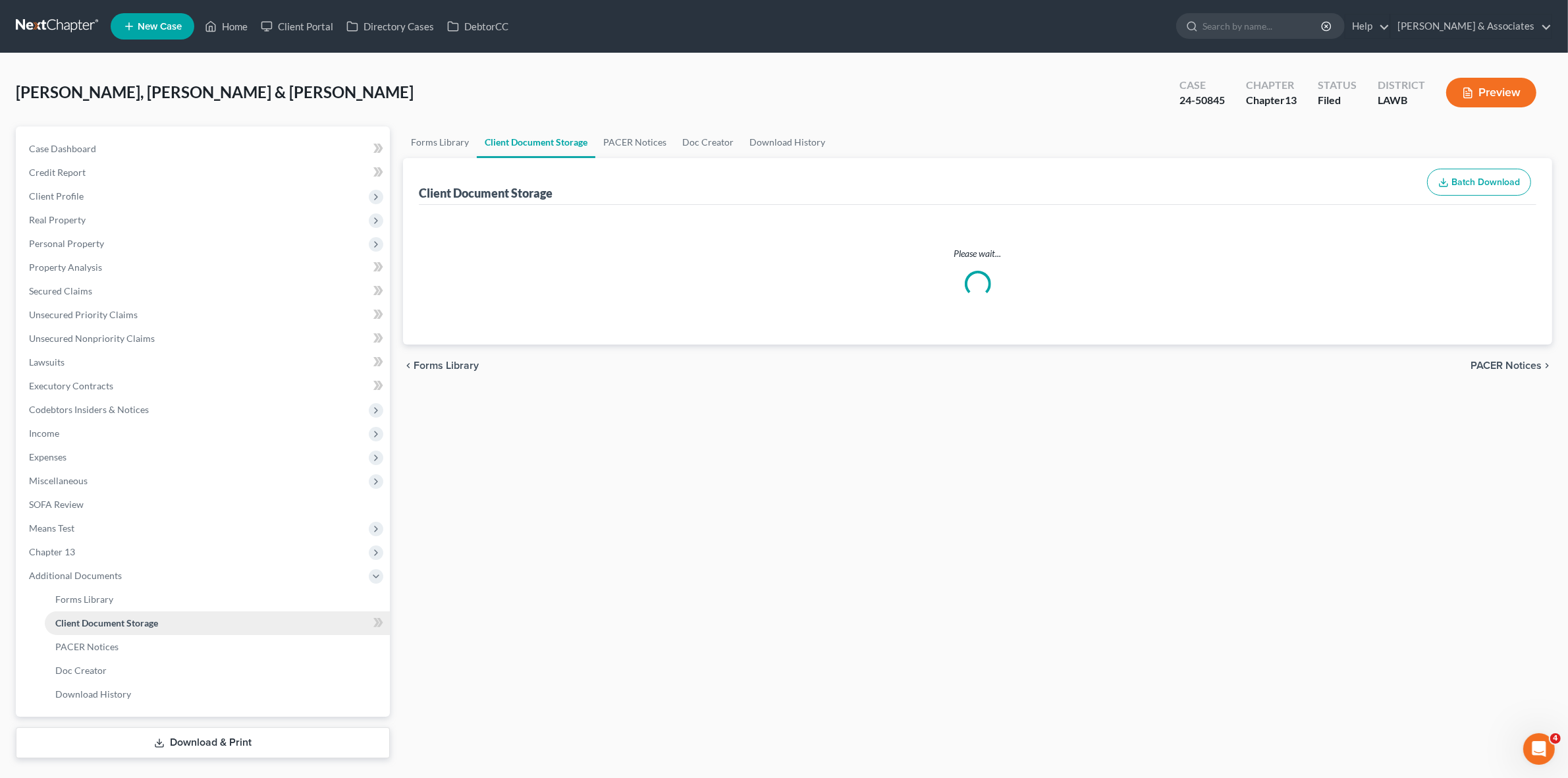
select select "9"
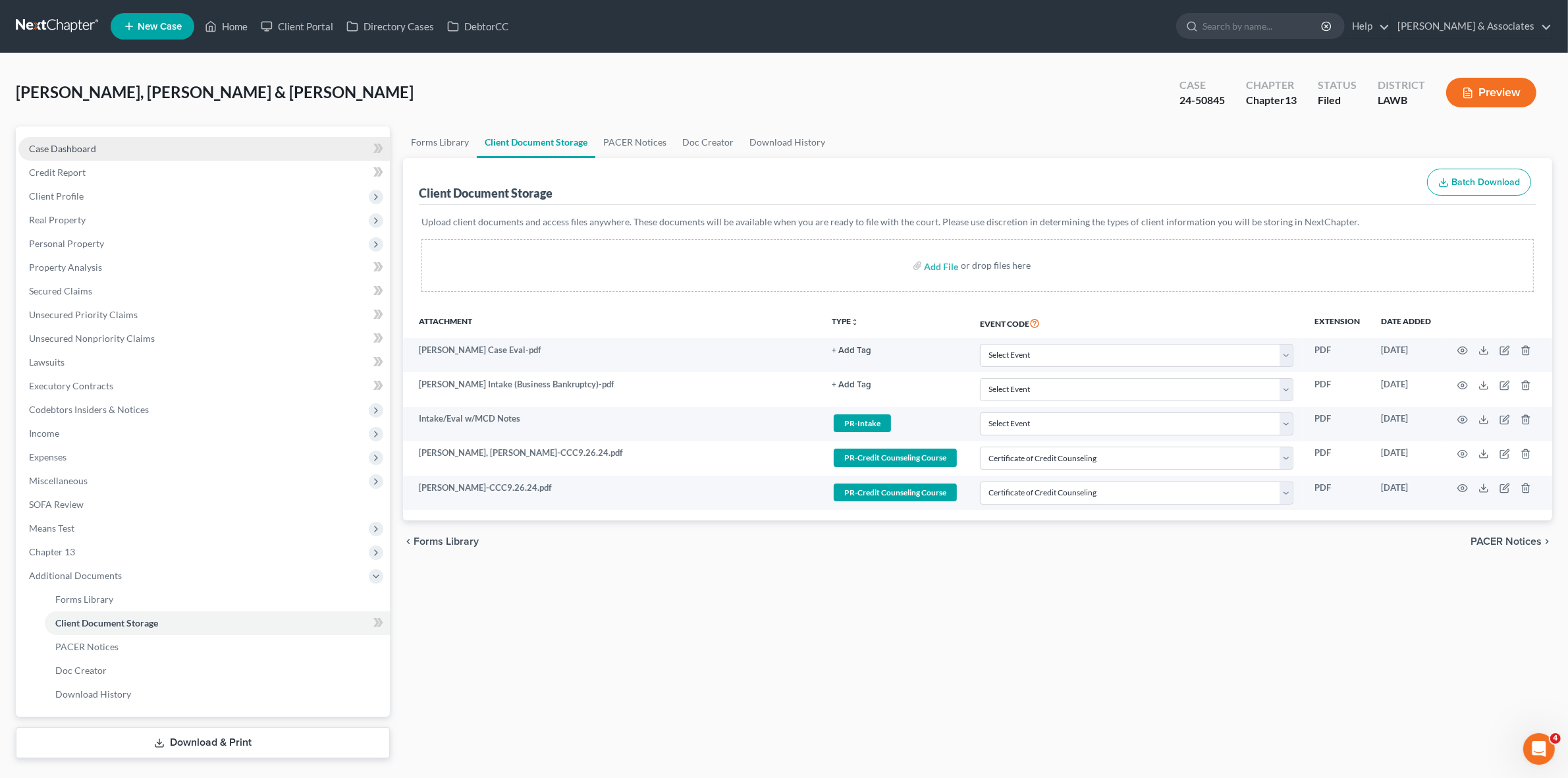
click at [150, 143] on link "Case Dashboard" at bounding box center [204, 149] width 372 height 24
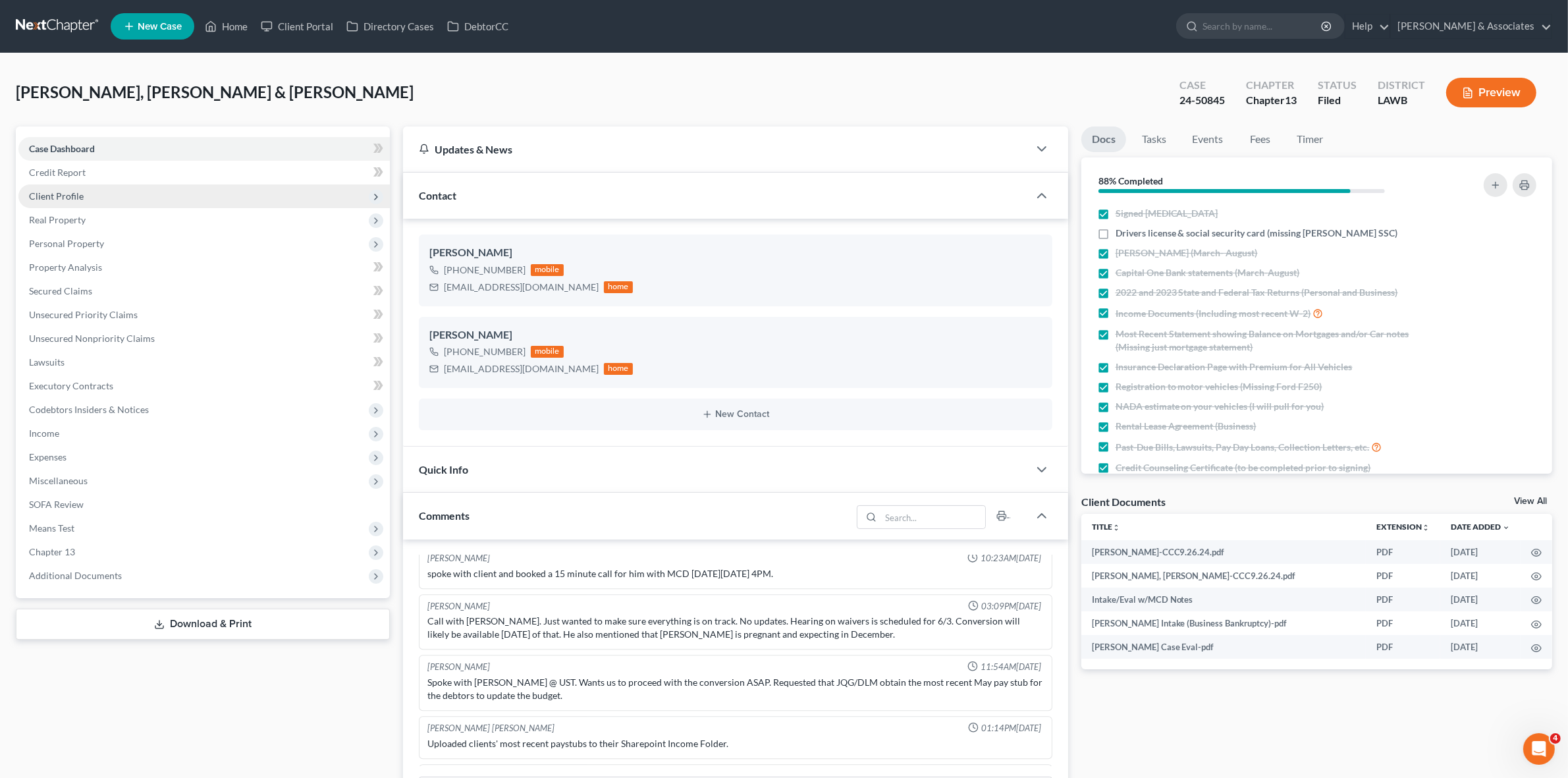
click at [289, 202] on span "Client Profile" at bounding box center [204, 196] width 372 height 24
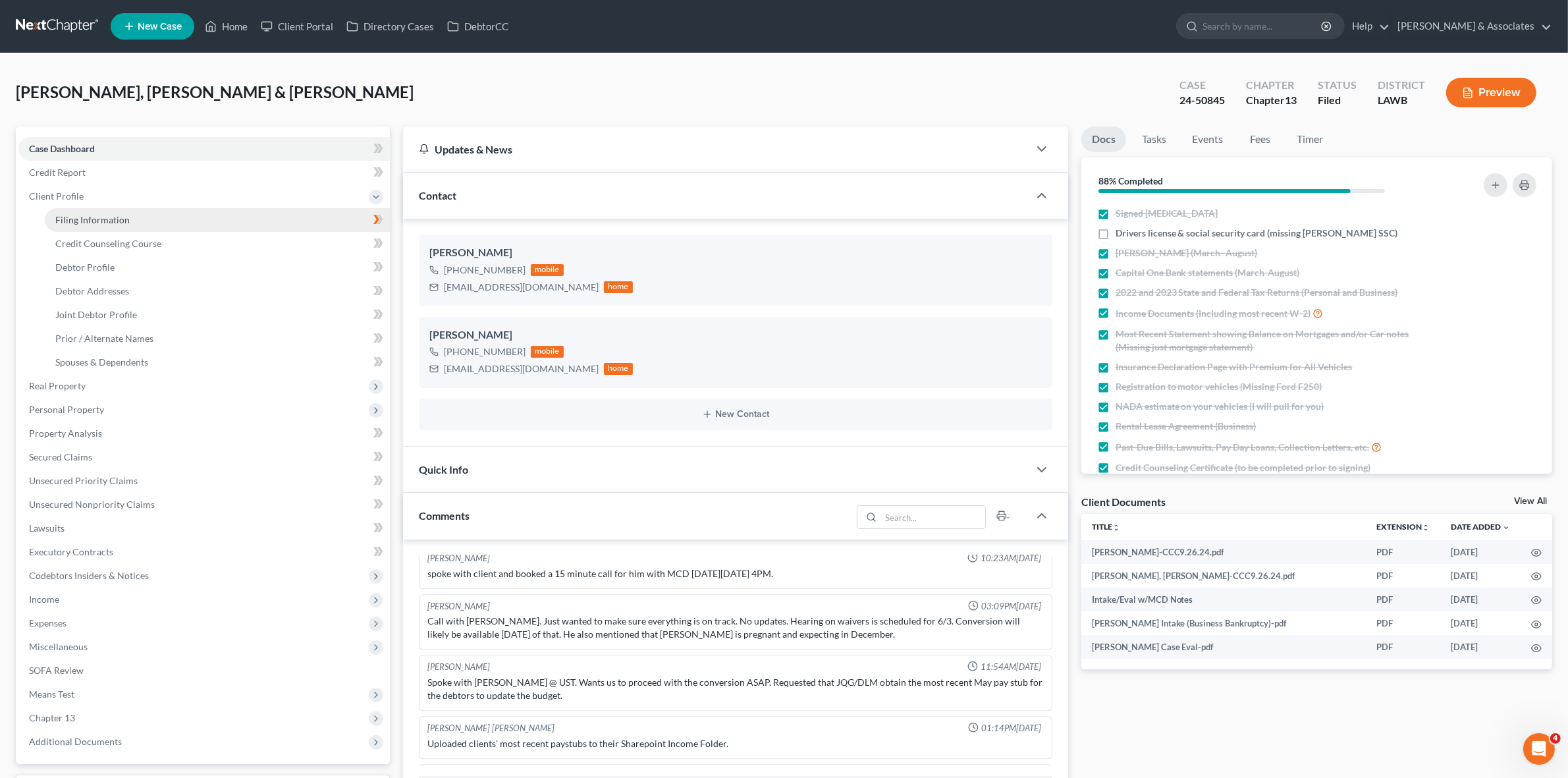
click at [333, 226] on link "Filing Information" at bounding box center [217, 220] width 345 height 24
select select "1"
select select "3"
select select "36"
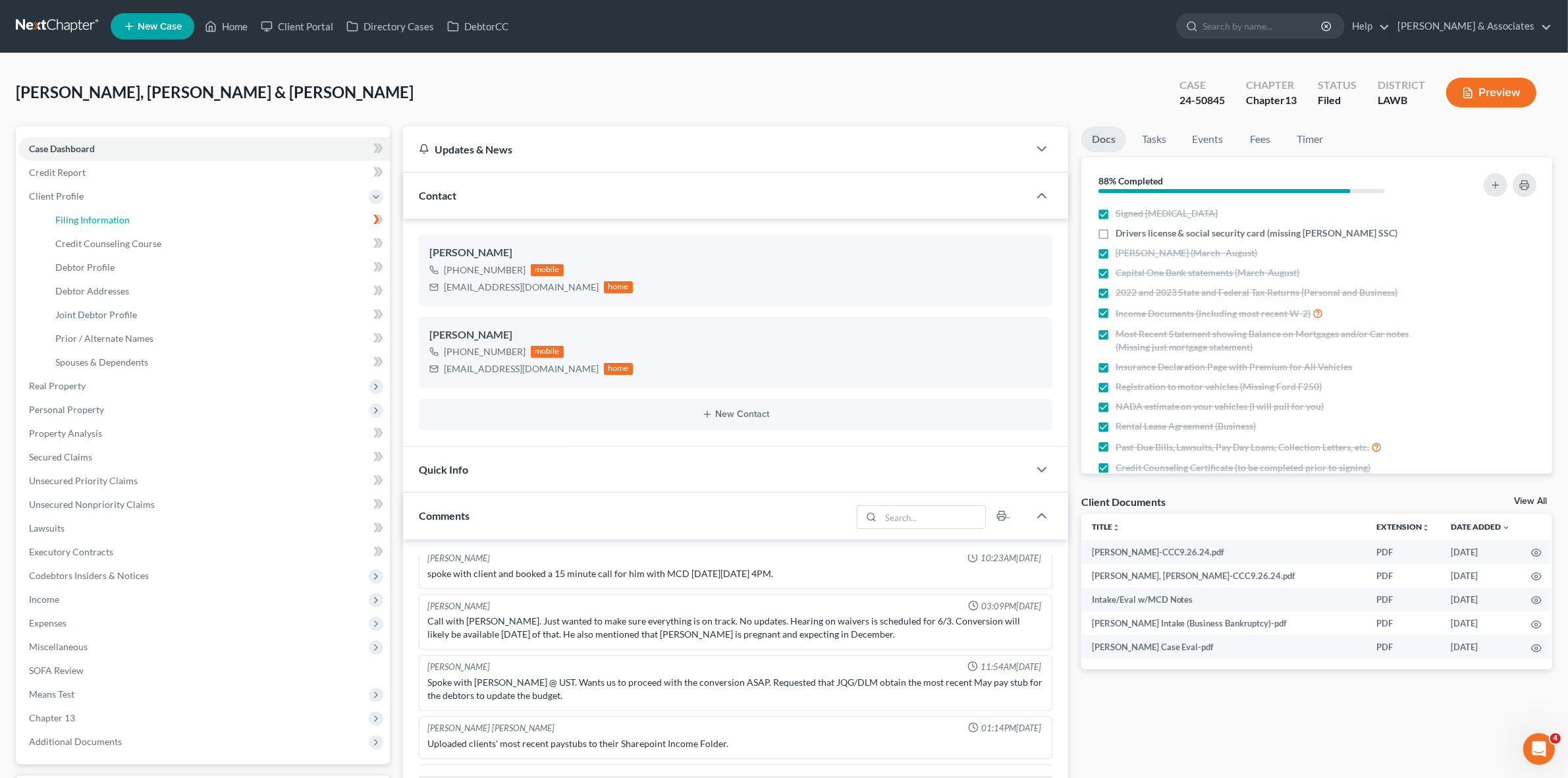
select select "2"
select select "19"
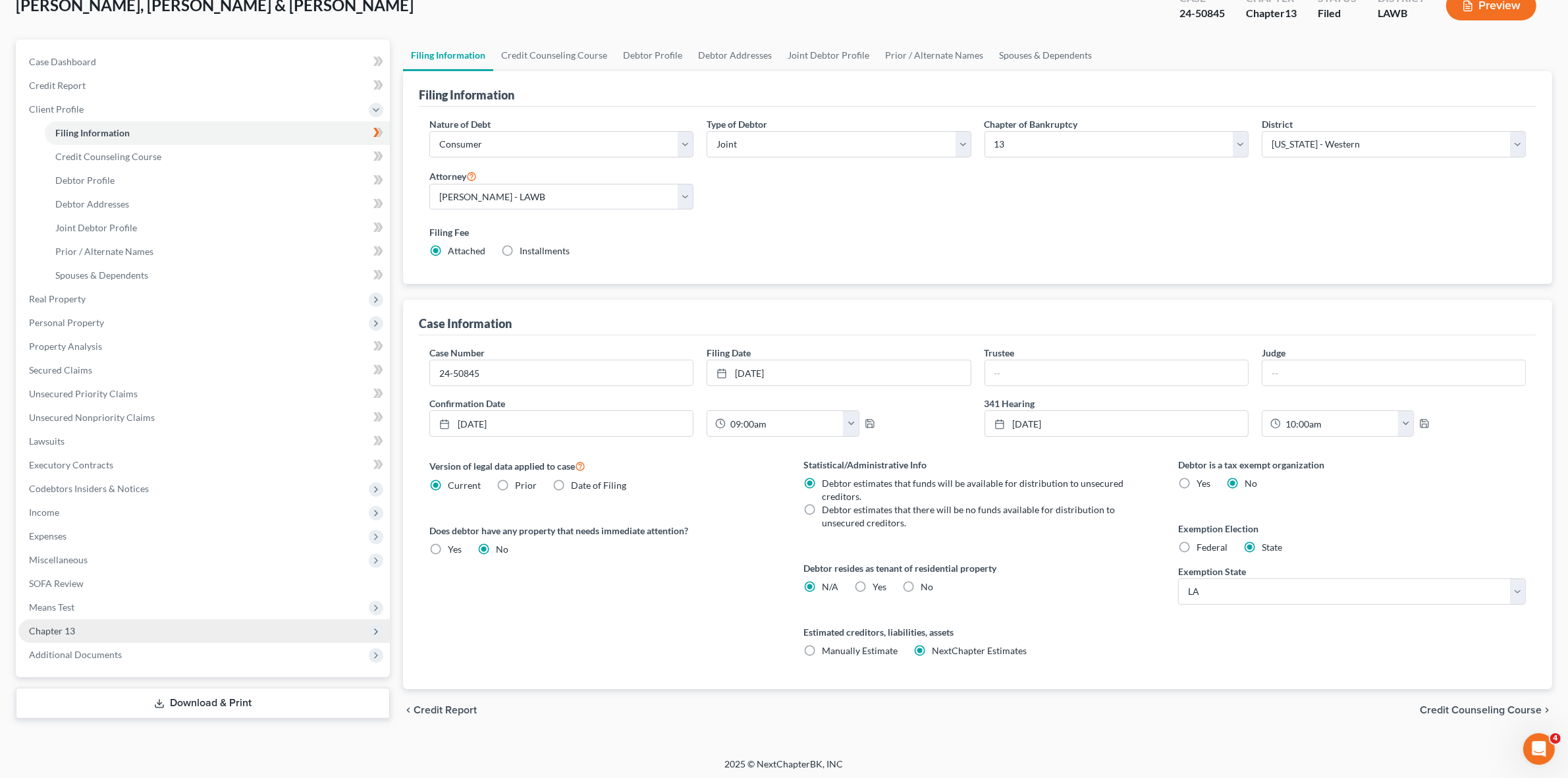
scroll to position [90, 0]
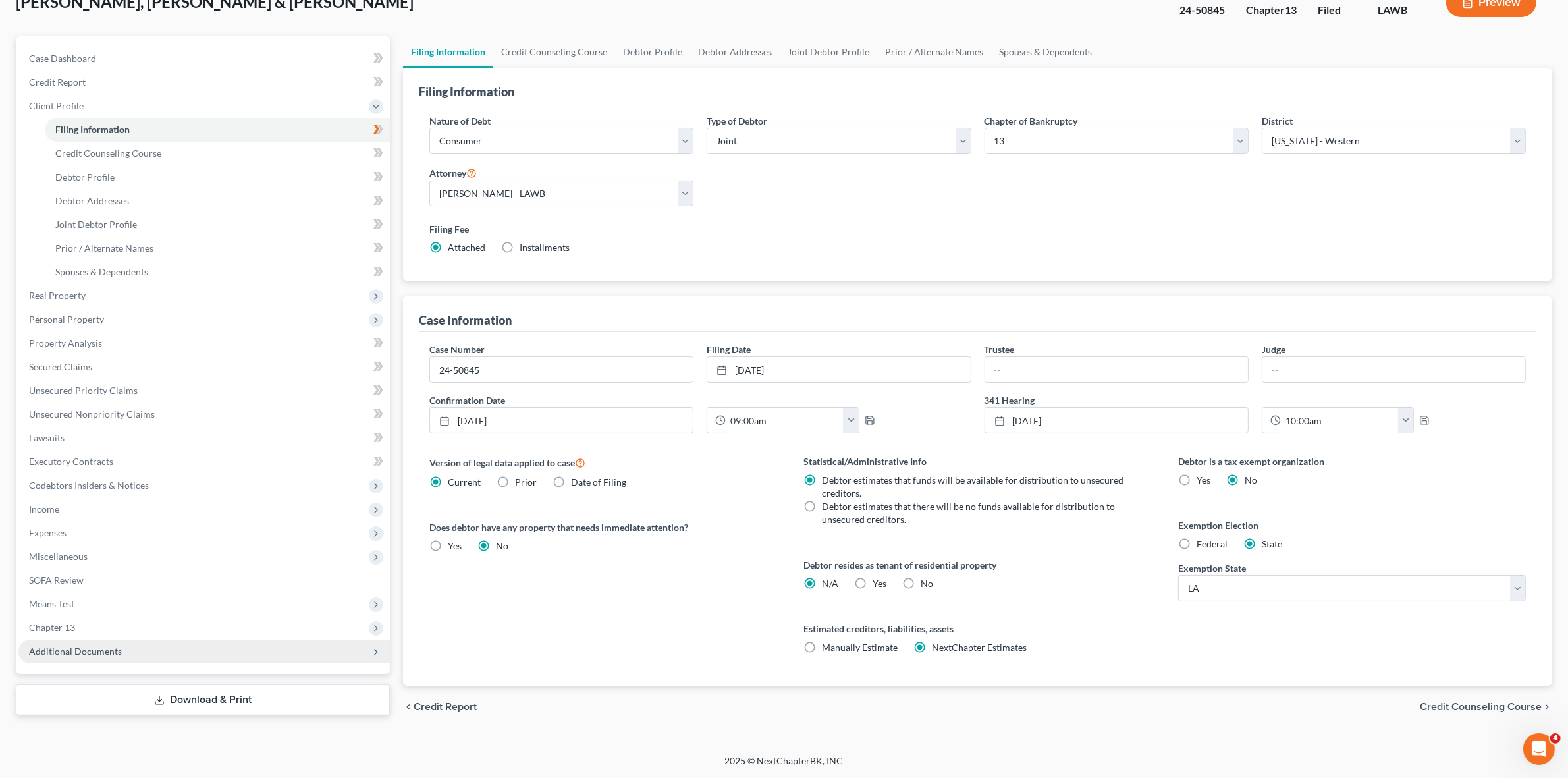
click at [232, 647] on span "Additional Documents" at bounding box center [204, 651] width 372 height 24
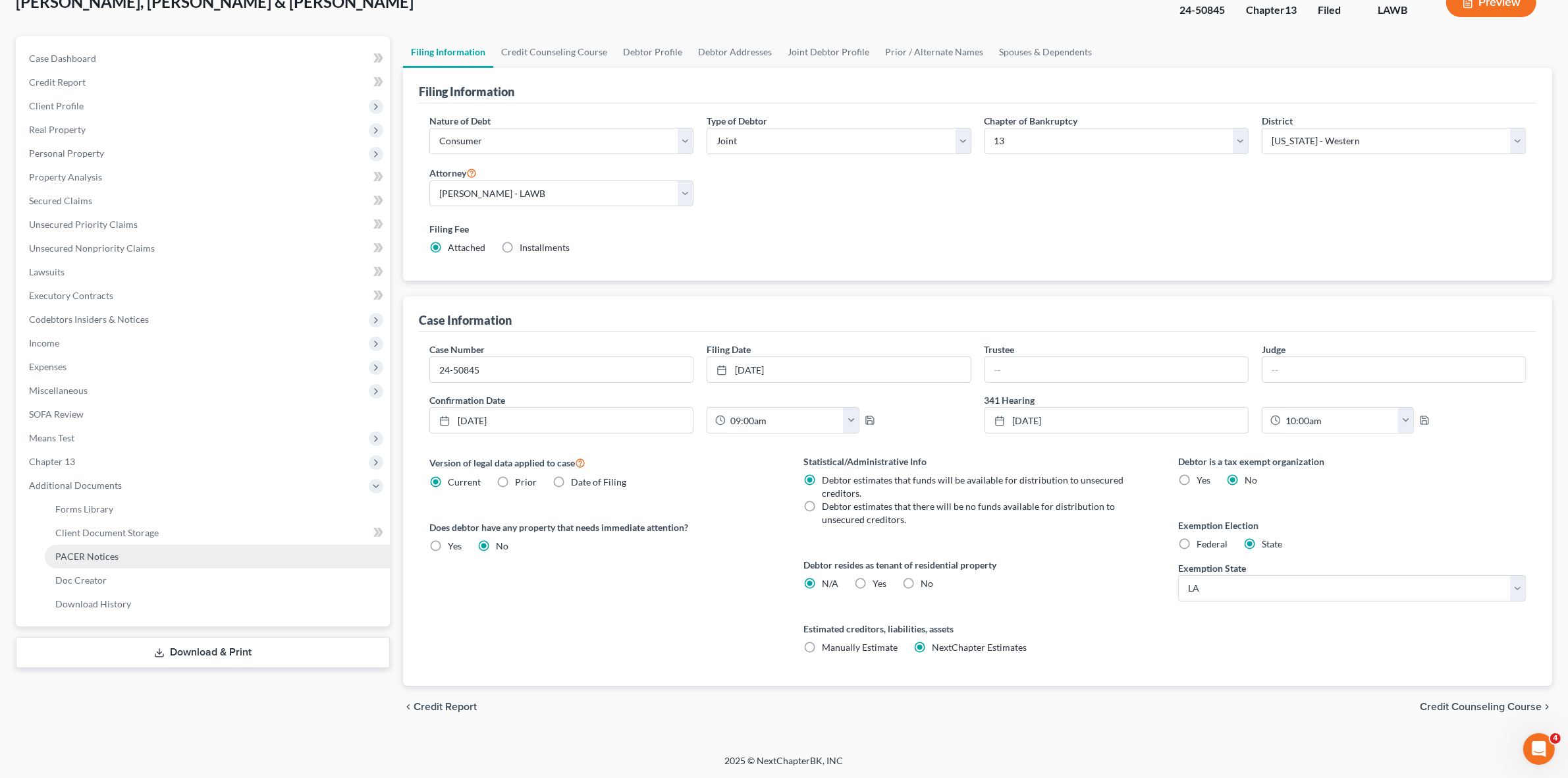
click at [298, 554] on link "PACER Notices" at bounding box center [217, 557] width 345 height 24
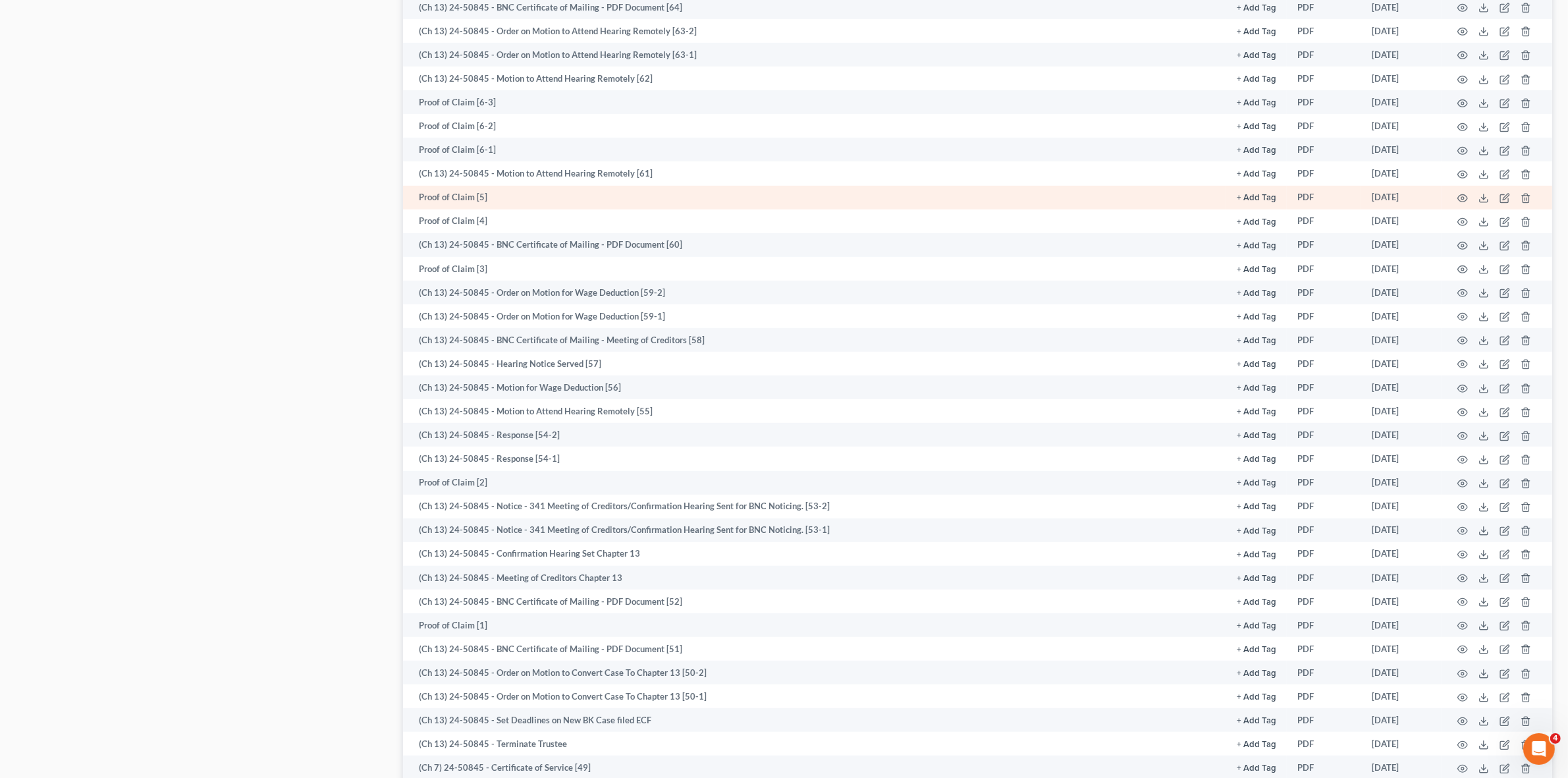
scroll to position [824, 0]
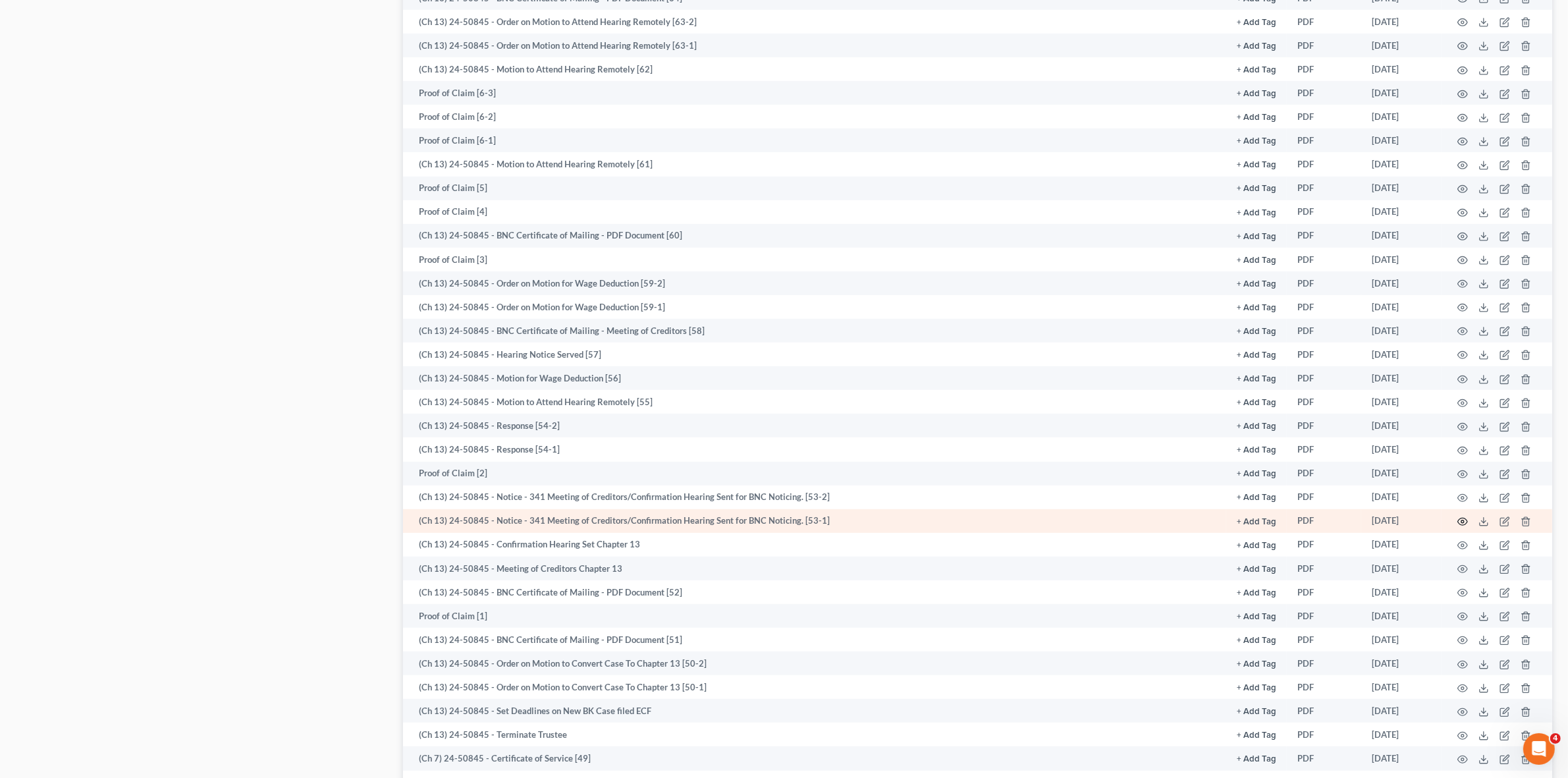
click at [1466, 518] on icon "button" at bounding box center [1463, 522] width 10 height 7
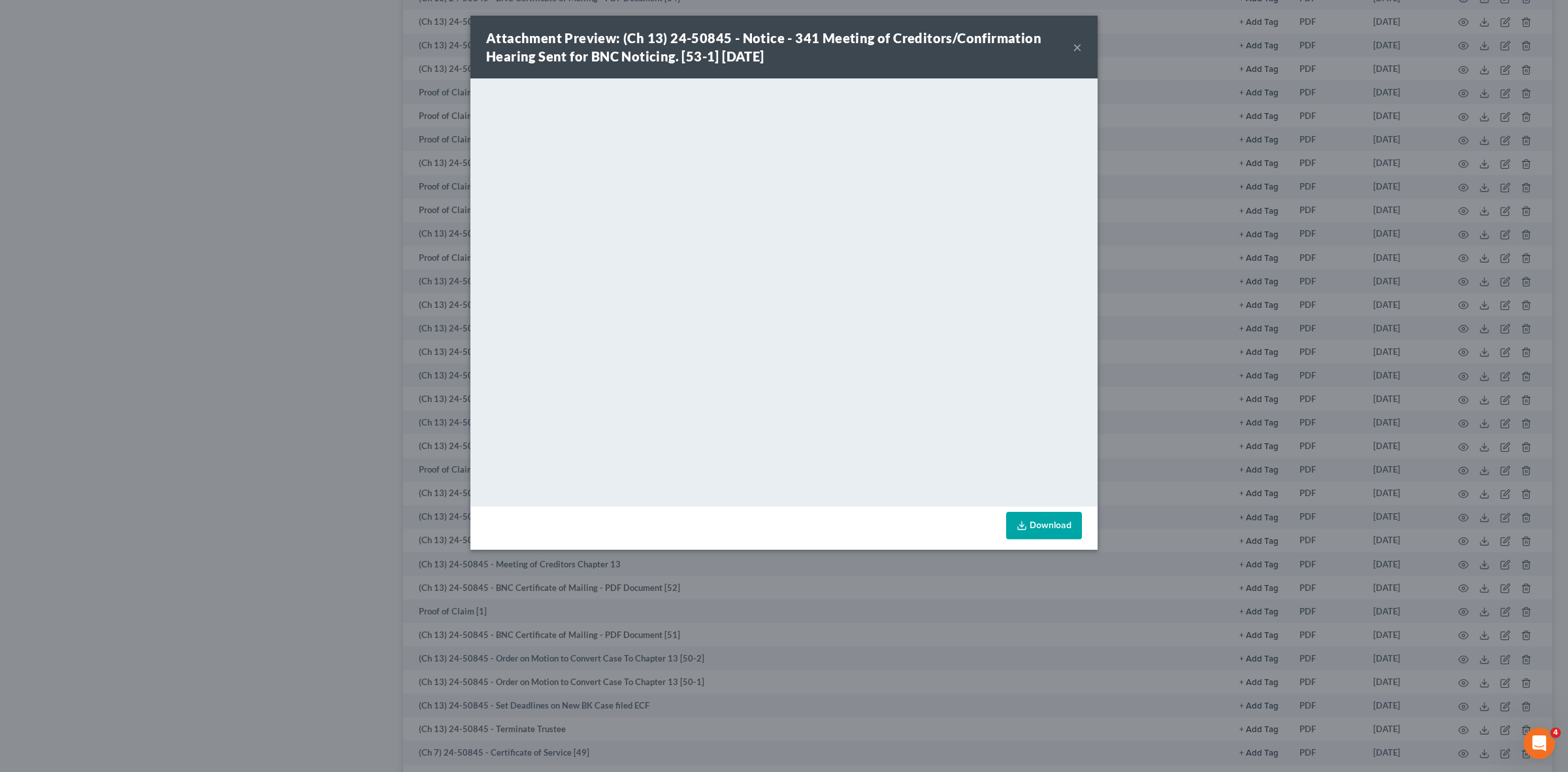
drag, startPoint x: 335, startPoint y: 420, endPoint x: 263, endPoint y: 400, distance: 74.7
click at [332, 418] on div "Attachment Preview: (Ch 13) 24-50845 - Notice - 341 Meeting of Creditors/Confir…" at bounding box center [784, 386] width 1568 height 772
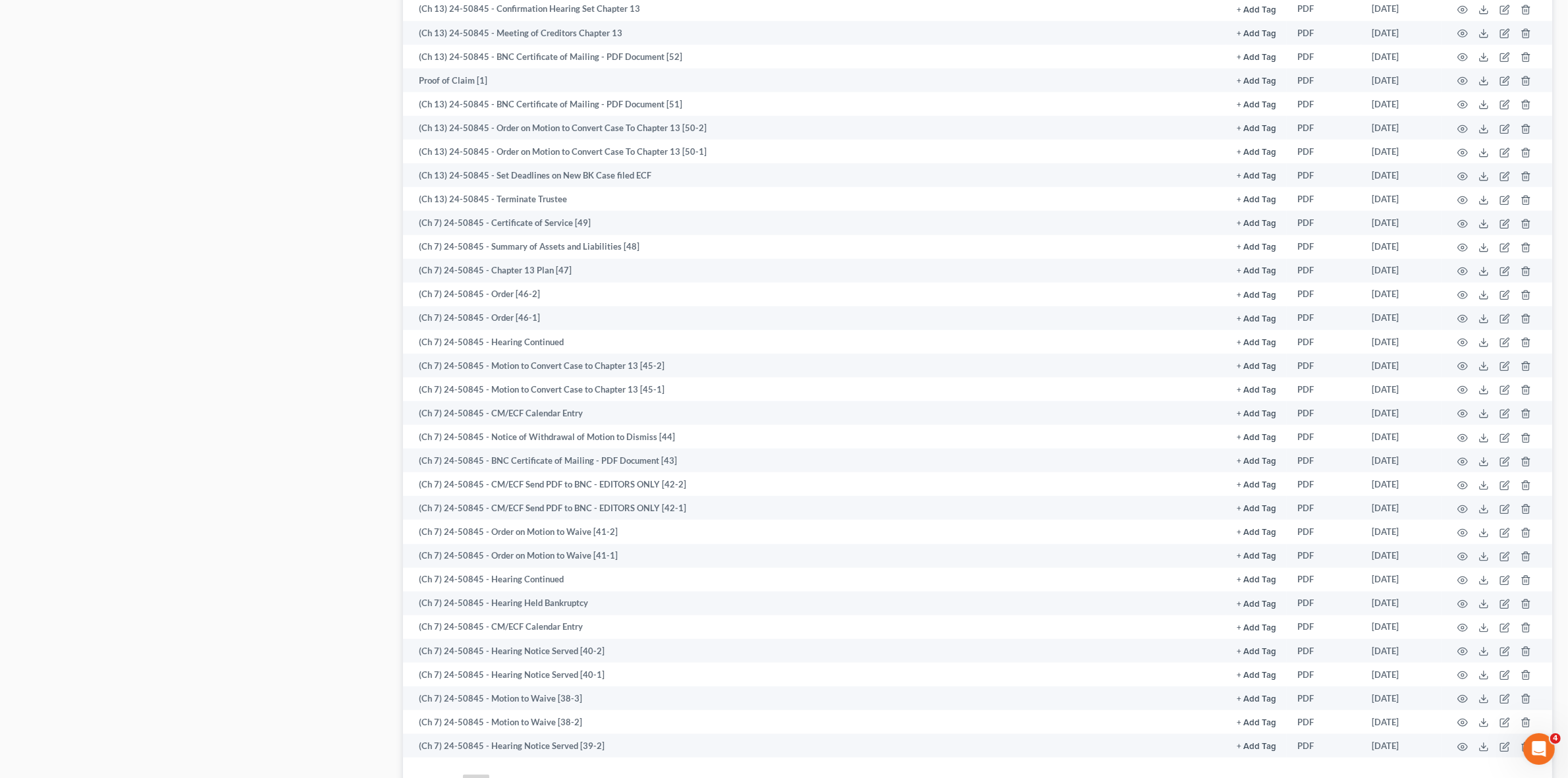
scroll to position [1233, 0]
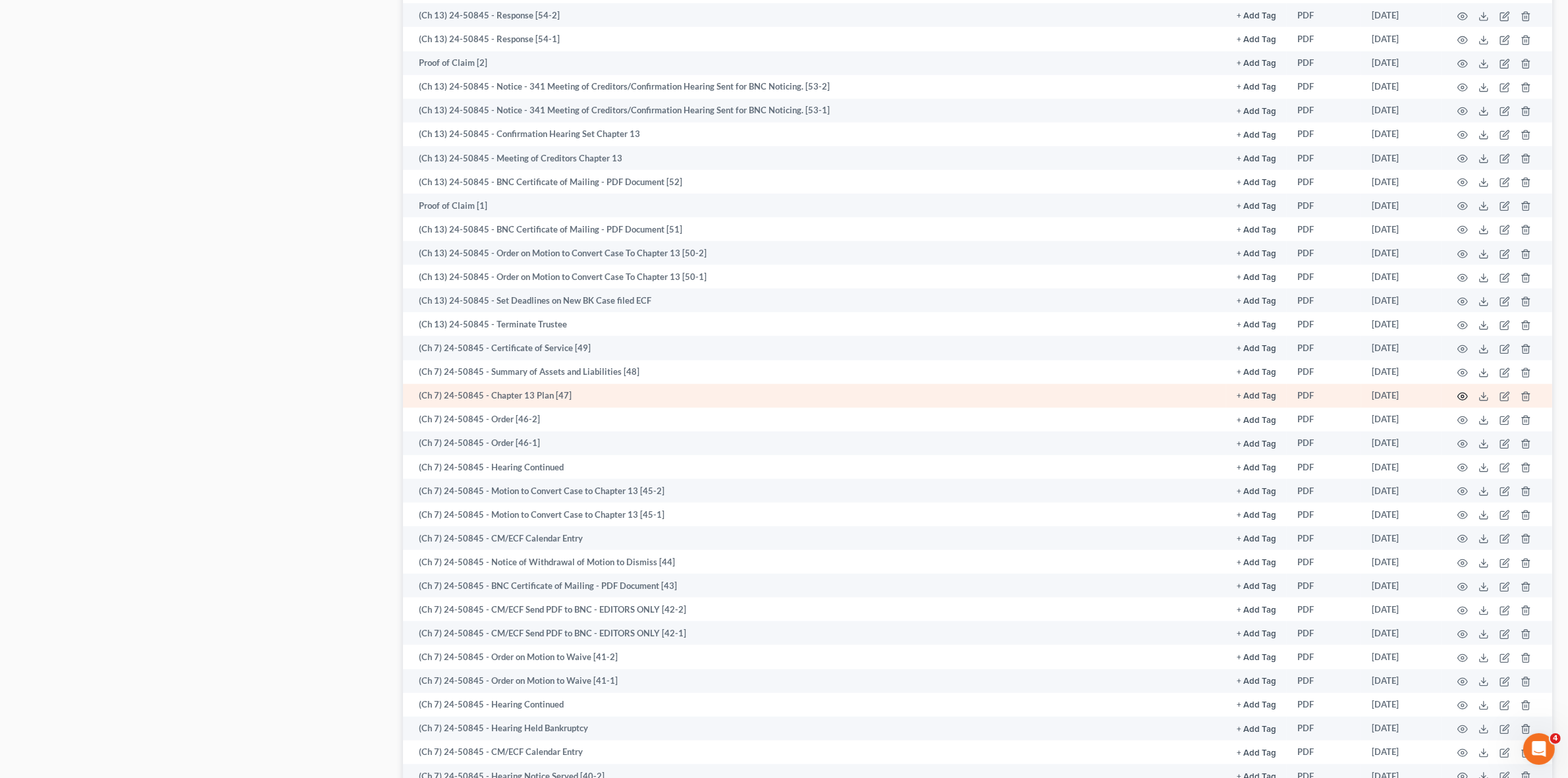
click at [1461, 391] on icon "button" at bounding box center [1462, 396] width 10 height 10
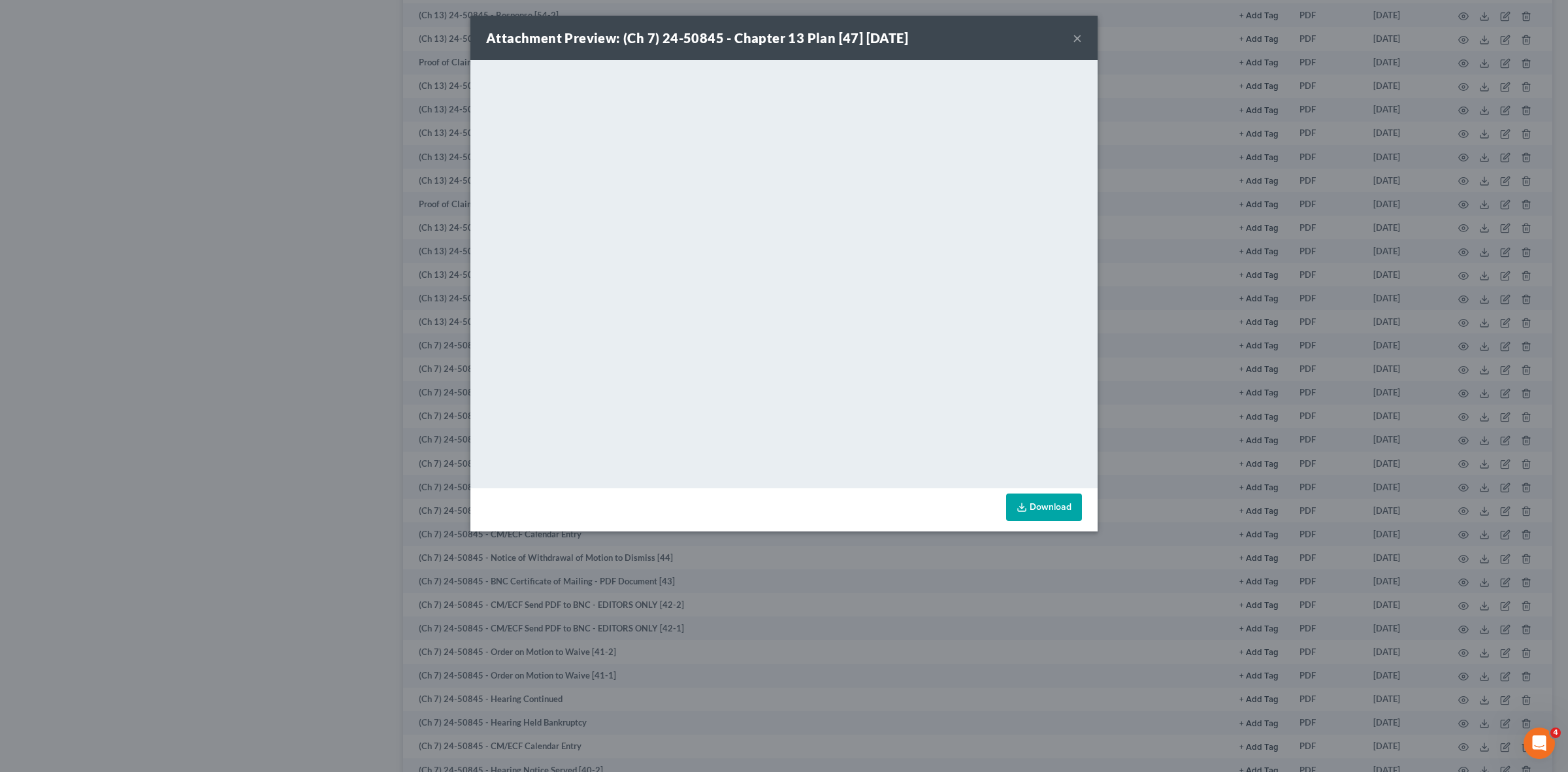
click at [1074, 43] on button "×" at bounding box center [1077, 38] width 9 height 16
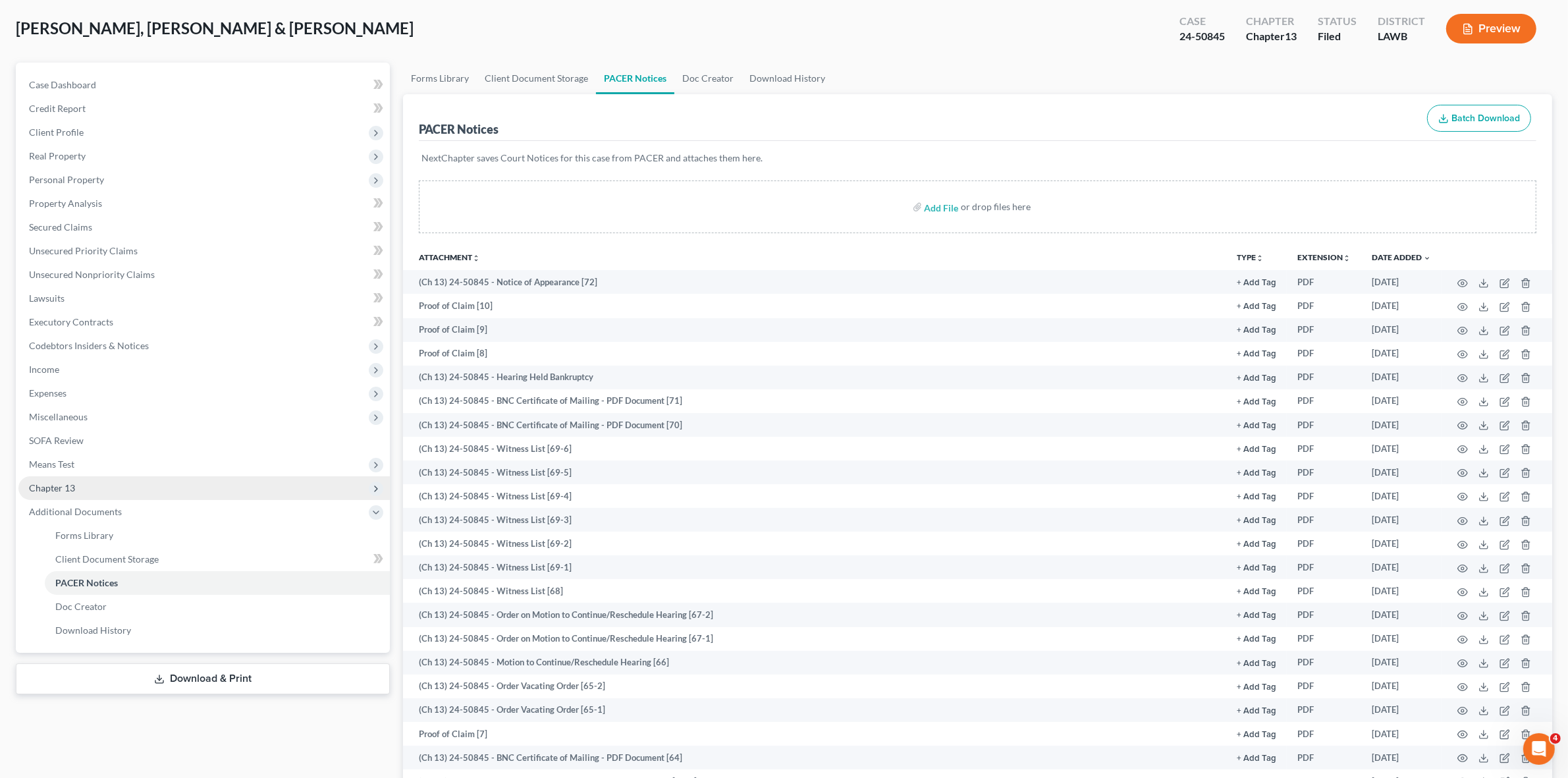
scroll to position [0, 0]
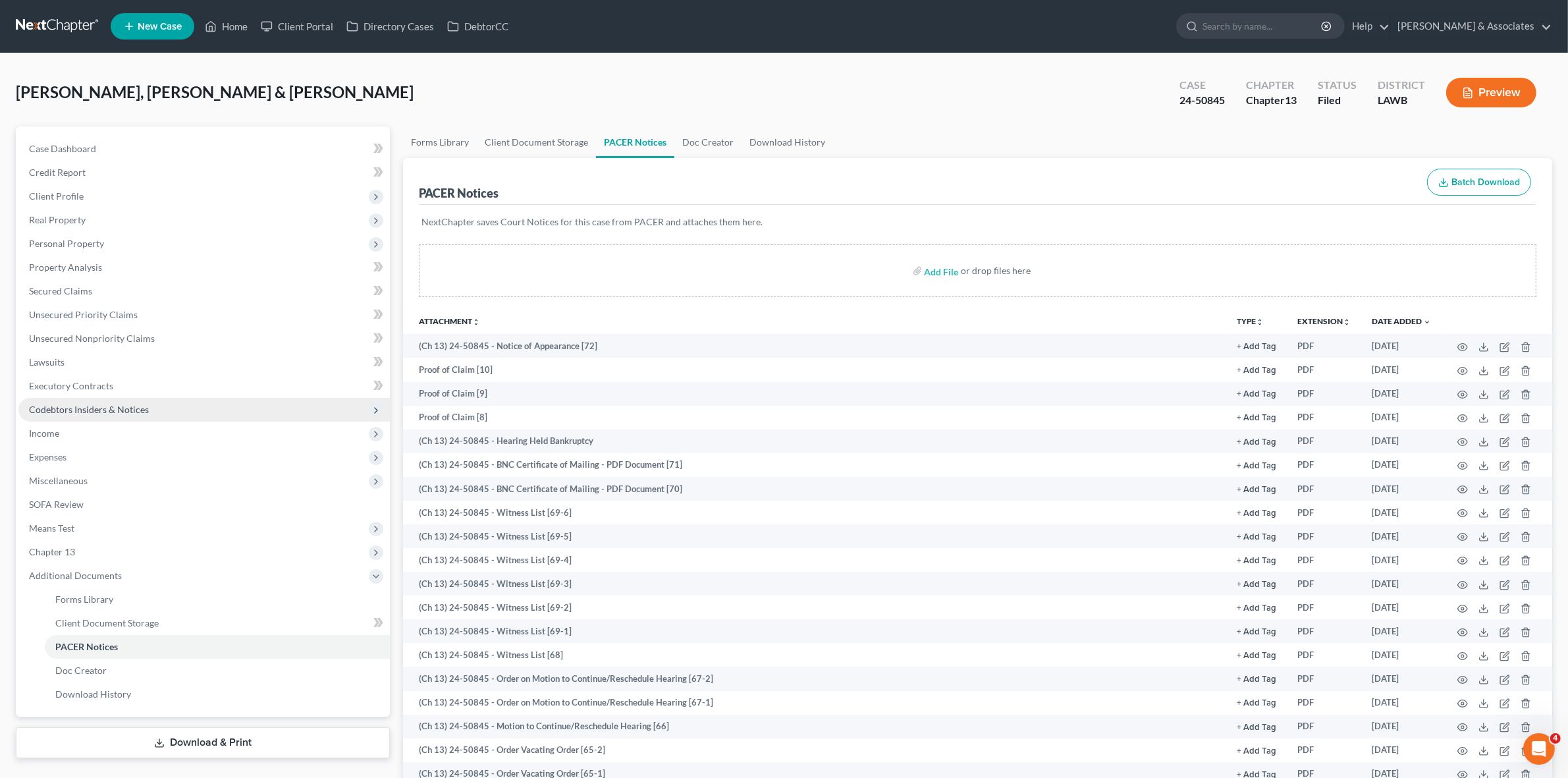
click at [224, 399] on span "Codebtors Insiders & Notices" at bounding box center [204, 410] width 372 height 24
click at [272, 398] on span "Codebtors Insiders & Notices" at bounding box center [204, 410] width 372 height 24
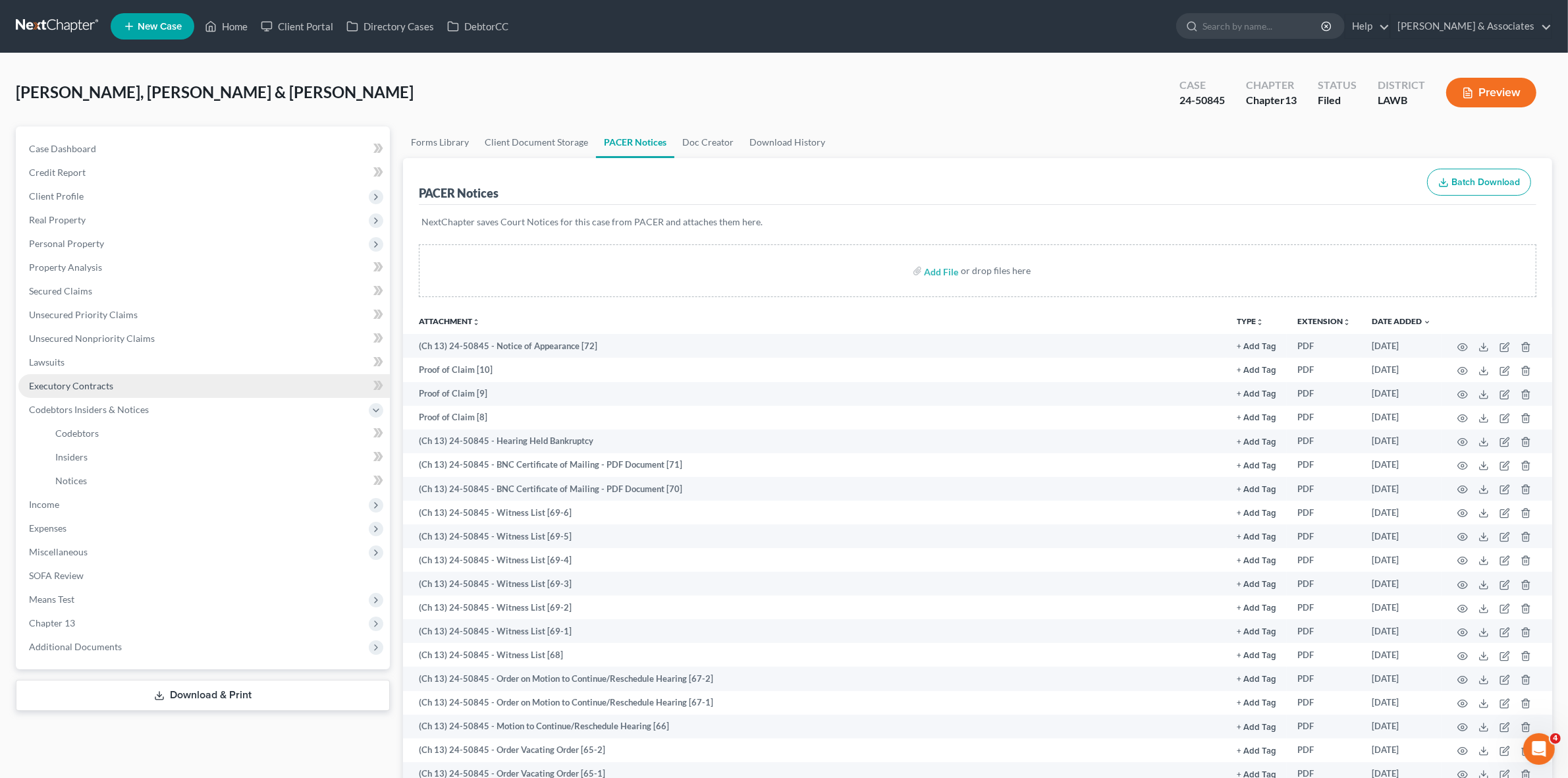
click at [284, 383] on link "Executory Contracts" at bounding box center [204, 386] width 372 height 24
click at [230, 382] on link "Executory Contracts" at bounding box center [204, 386] width 372 height 24
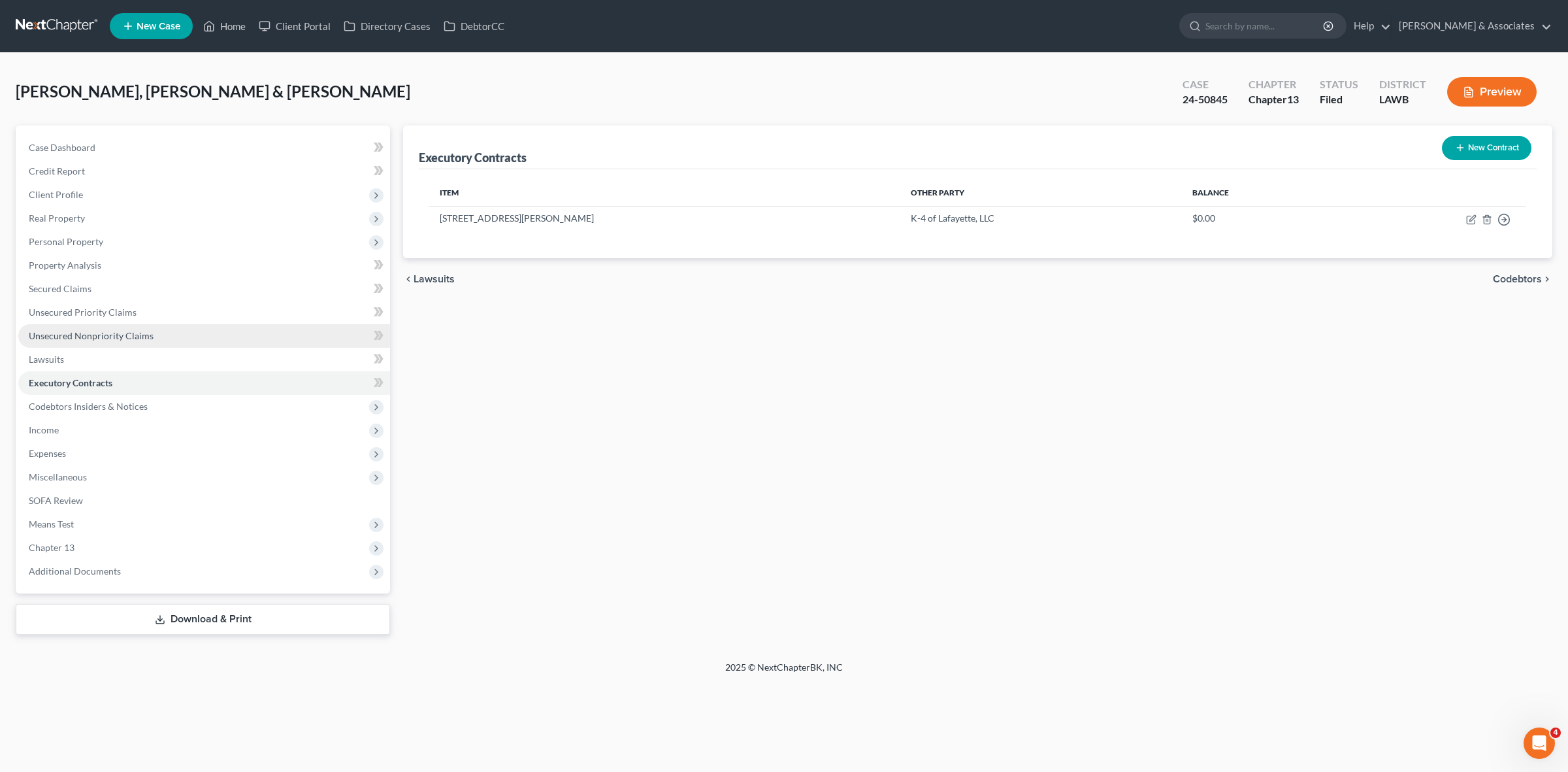
click at [250, 329] on link "Unsecured Nonpriority Claims" at bounding box center [204, 336] width 371 height 23
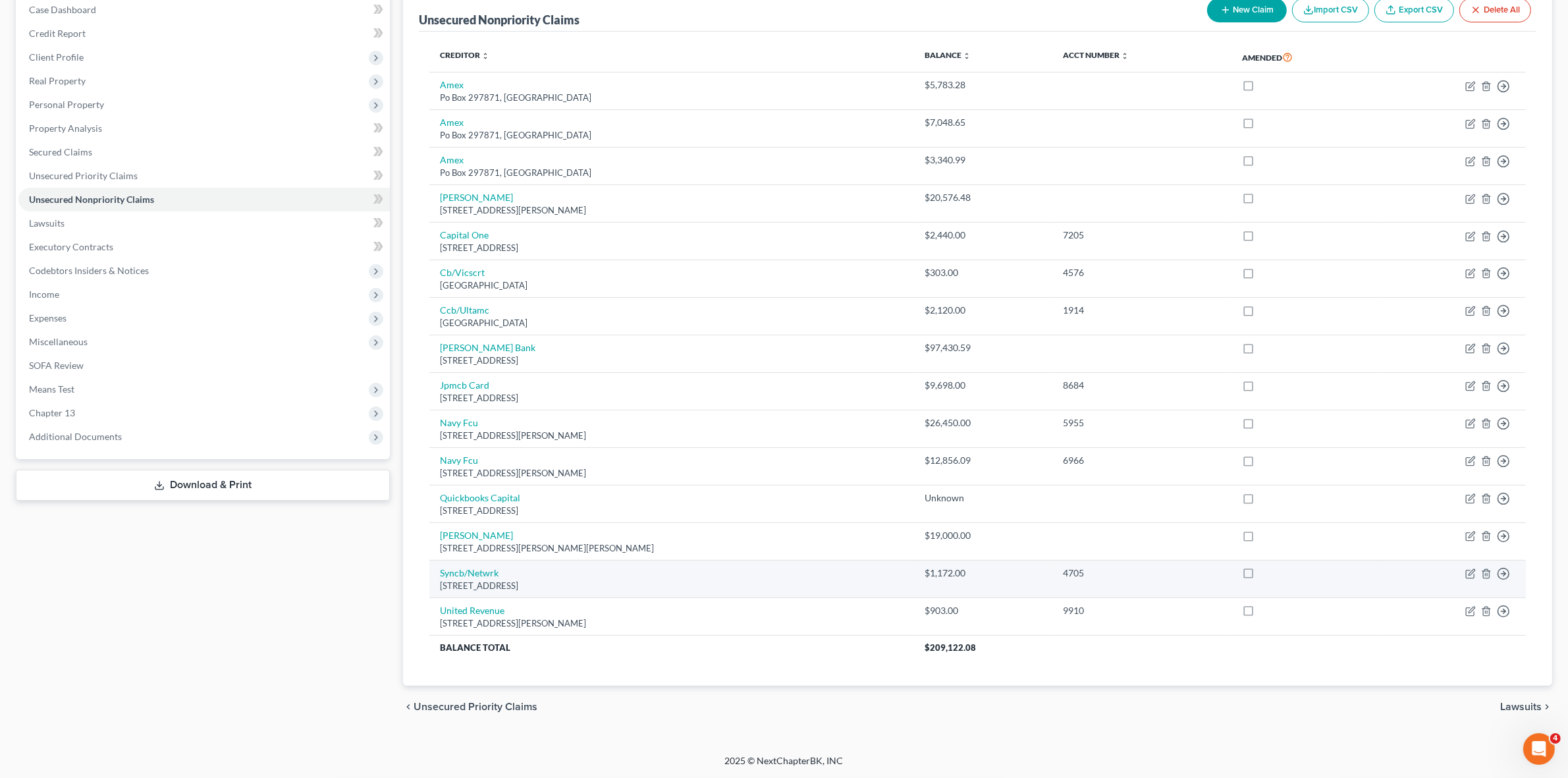
scroll to position [142, 0]
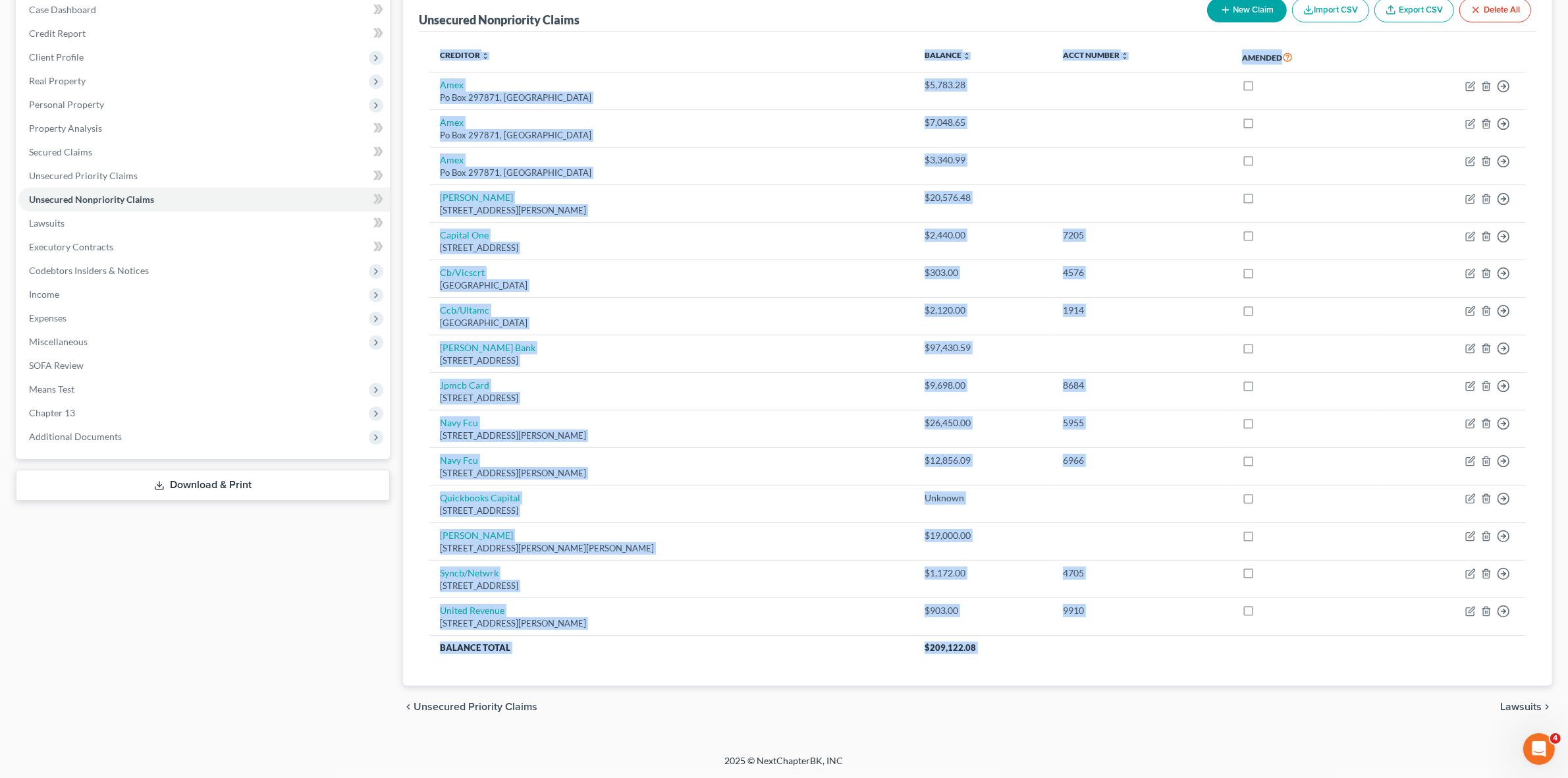
drag, startPoint x: 913, startPoint y: 650, endPoint x: 994, endPoint y: 709, distance: 100.2
click at [994, 709] on ui-view "Unsecured Nonpriority Claims New Claim Import CSV Export CSV Delete All Credito…" at bounding box center [977, 358] width 1149 height 741
click at [1013, 689] on div "chevron_left Unsecured Priority Claims Lawsuits chevron_right" at bounding box center [977, 707] width 1149 height 42
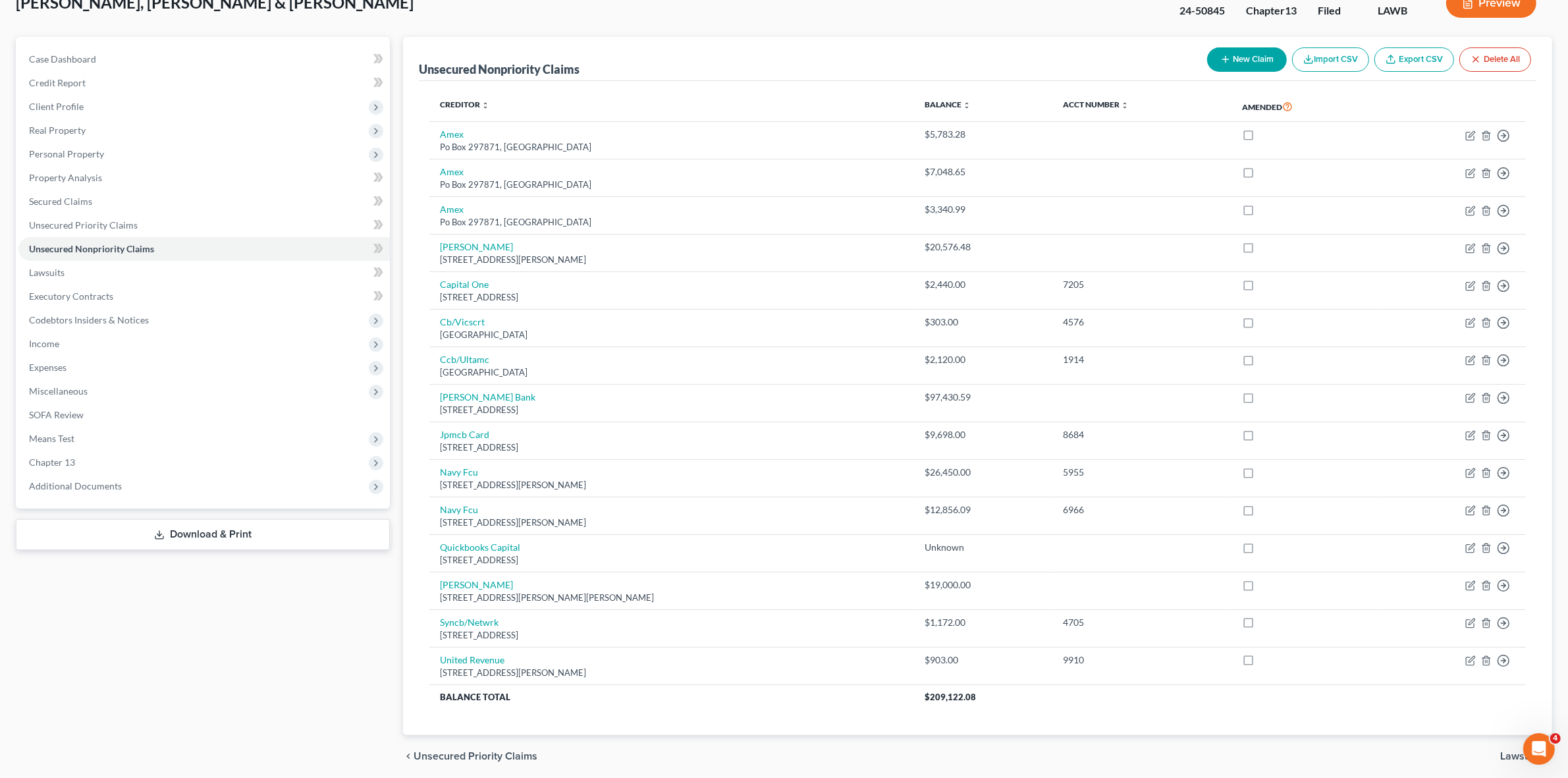
scroll to position [0, 0]
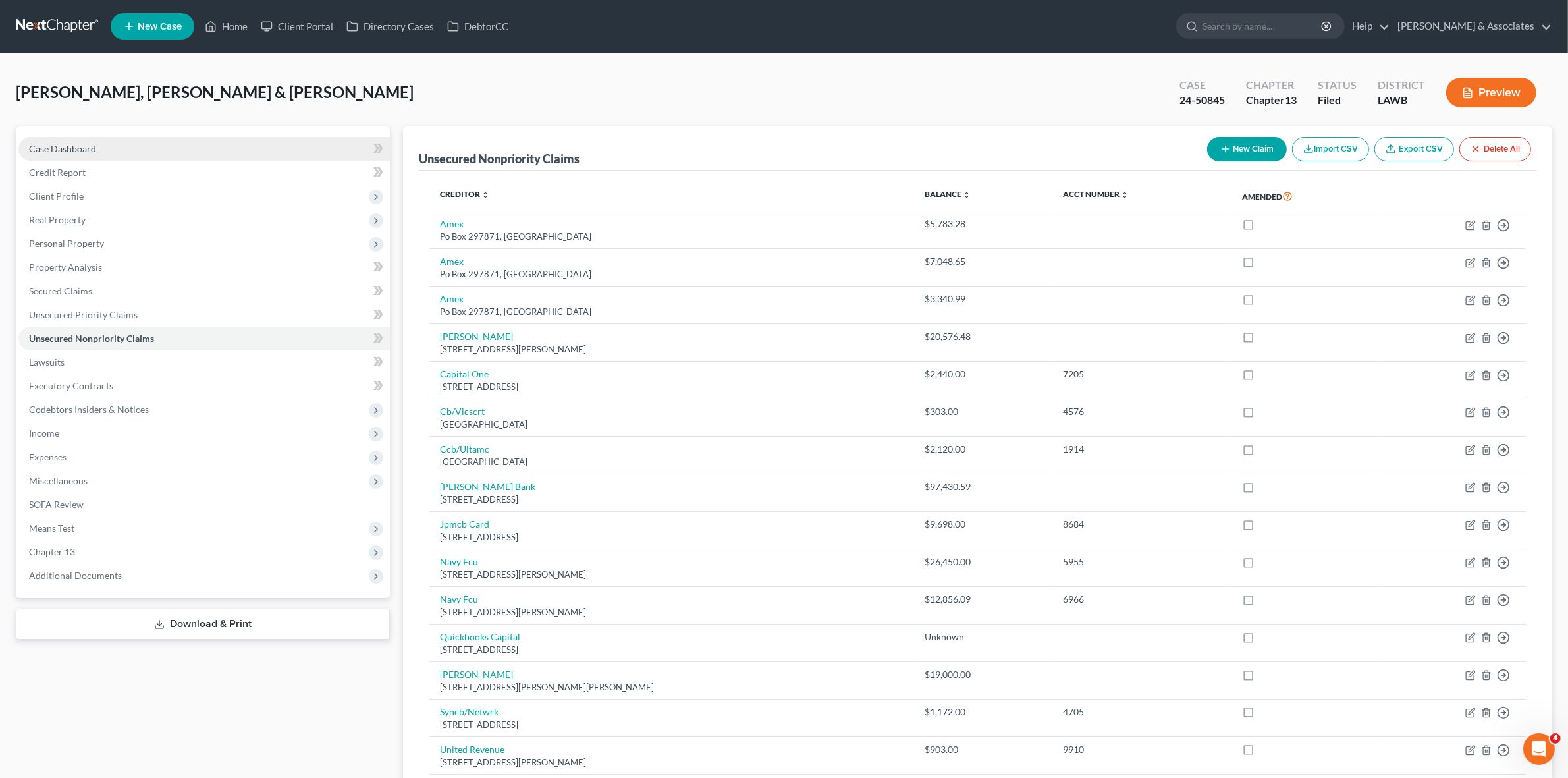
click at [174, 143] on link "Case Dashboard" at bounding box center [204, 149] width 372 height 24
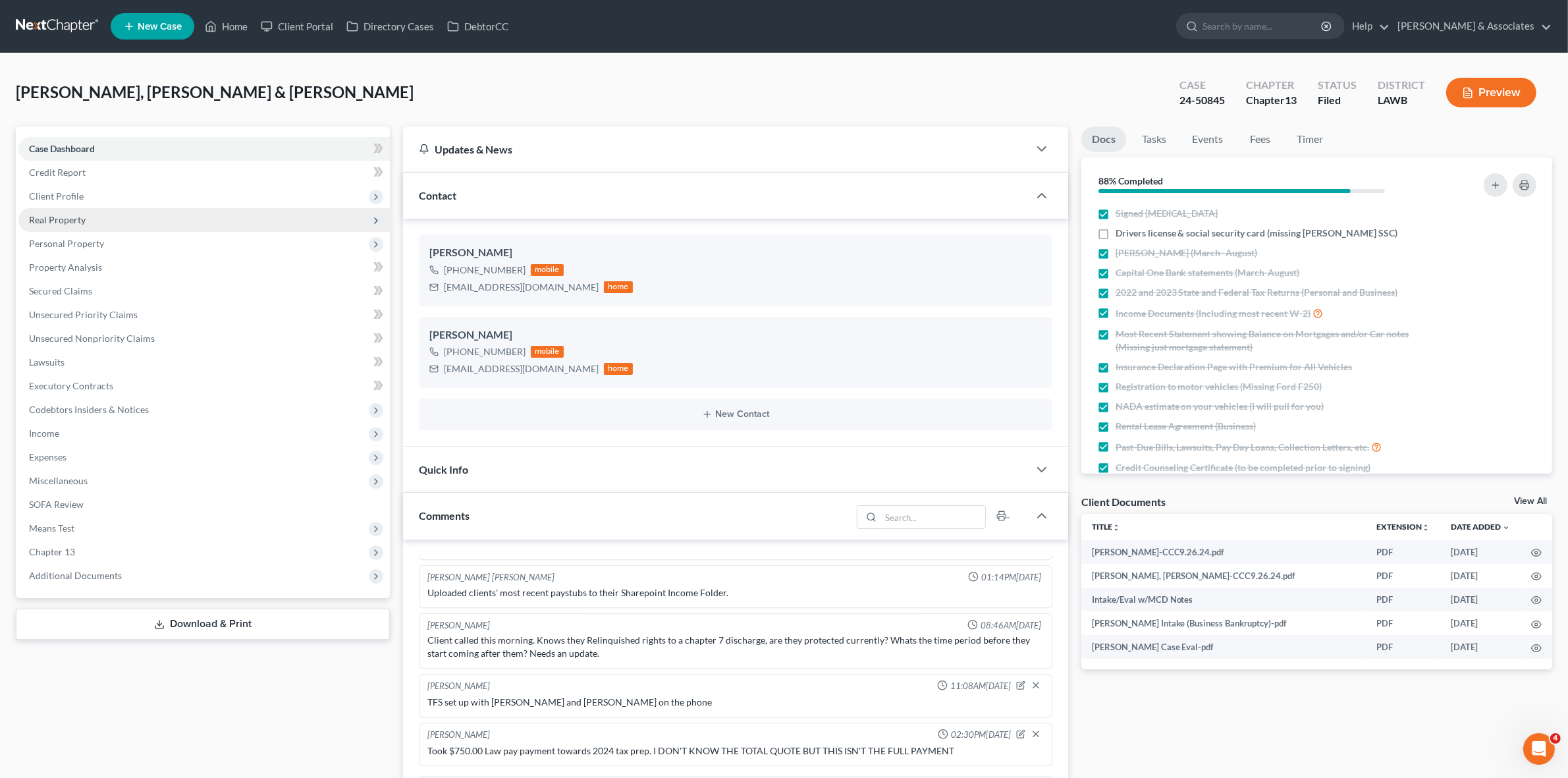
click at [170, 215] on span "Real Property" at bounding box center [204, 220] width 372 height 24
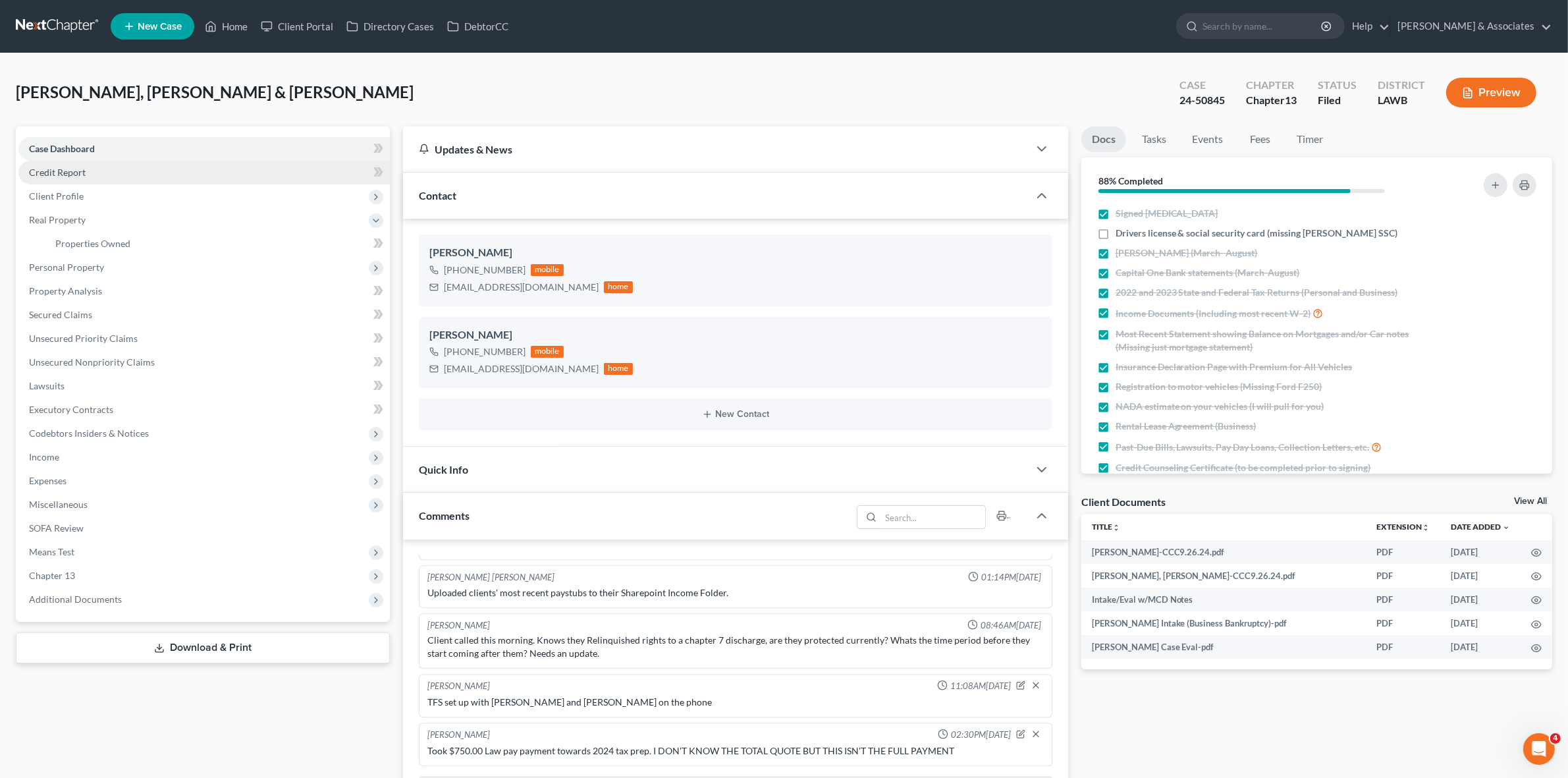
click at [237, 178] on link "Credit Report" at bounding box center [204, 172] width 372 height 24
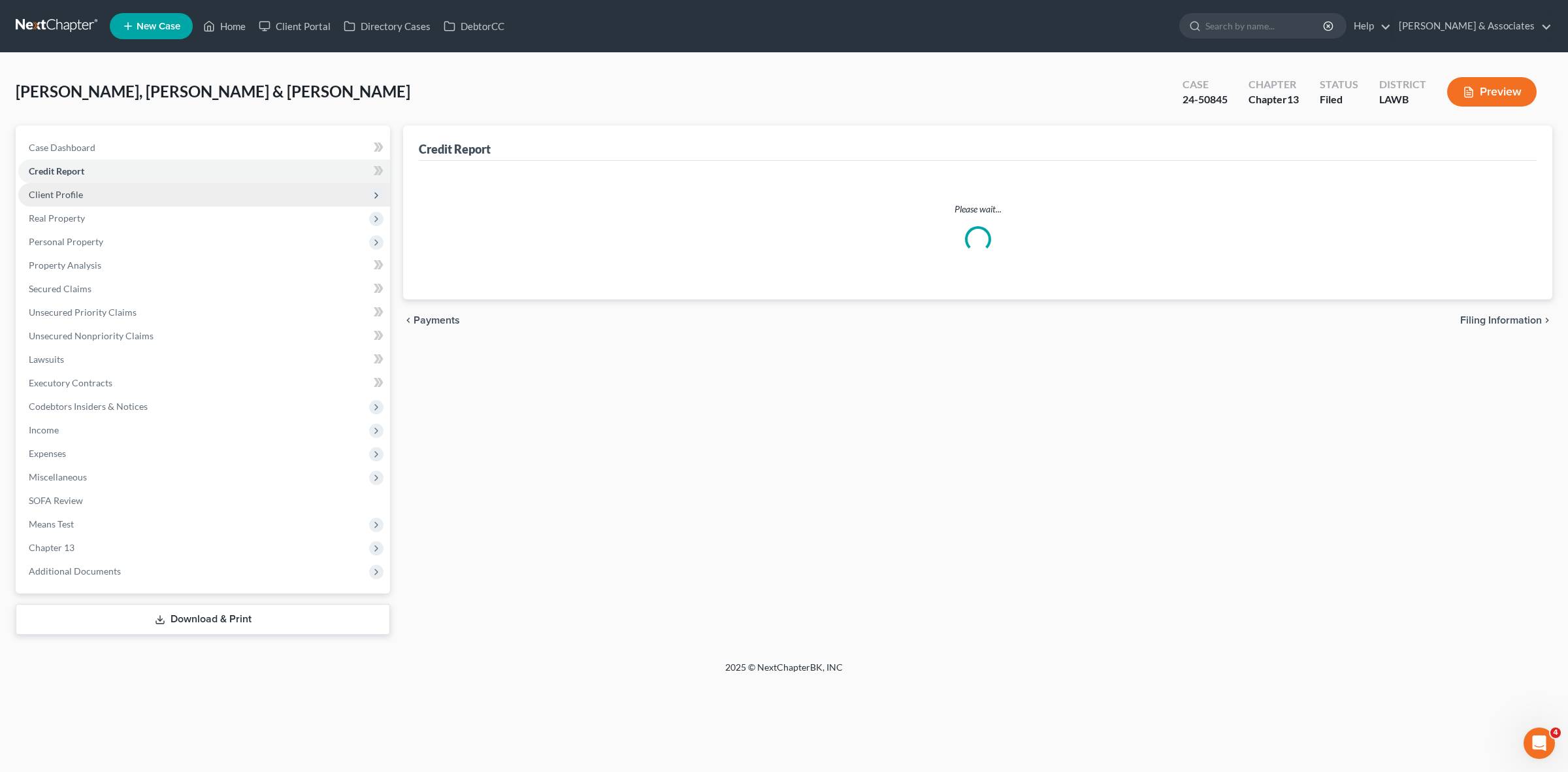
click at [277, 196] on span "Client Profile" at bounding box center [204, 194] width 371 height 23
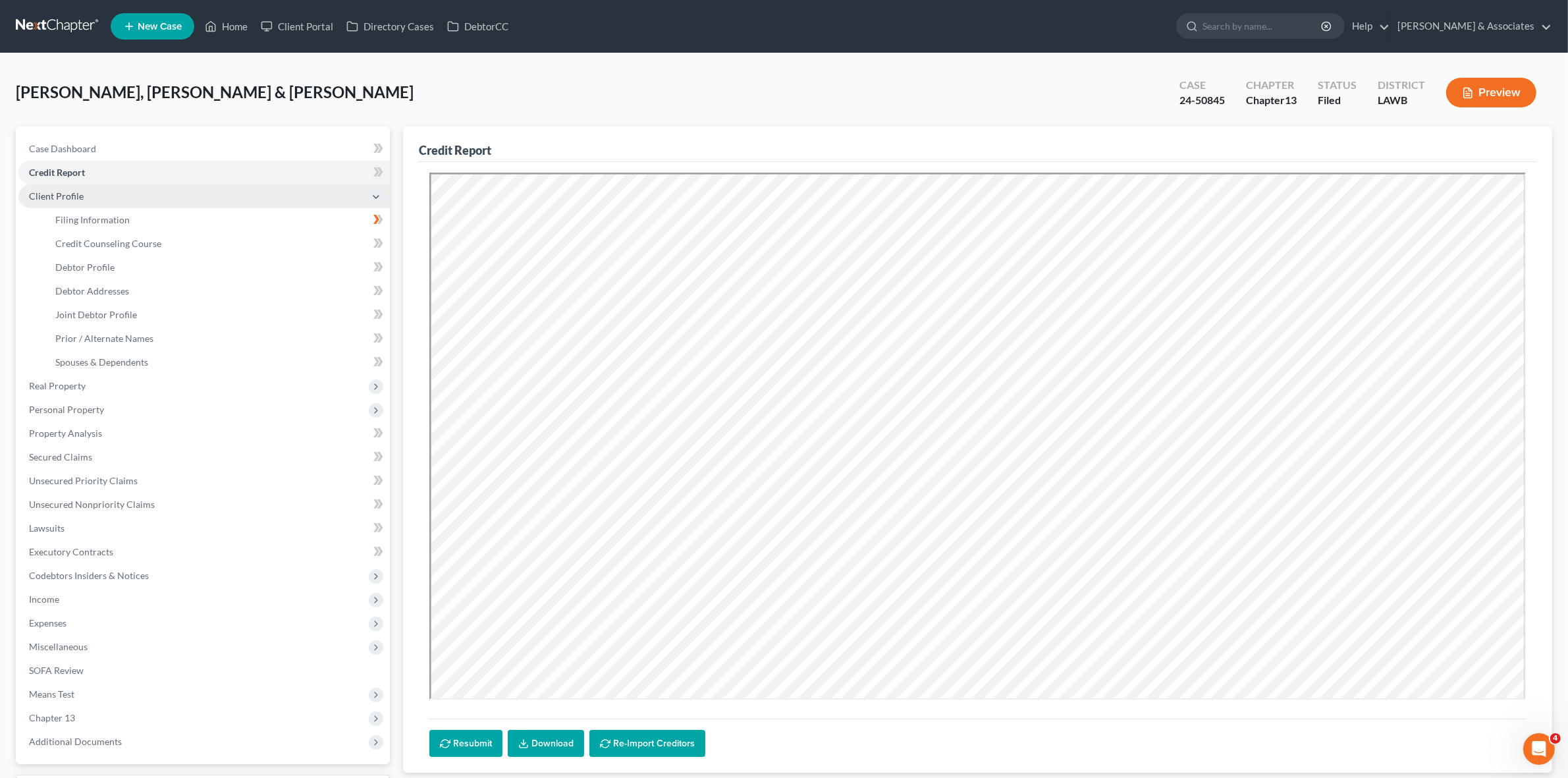
click at [268, 197] on span "Client Profile" at bounding box center [204, 196] width 372 height 24
click at [262, 185] on span "Client Profile" at bounding box center [204, 196] width 372 height 24
click at [248, 222] on link "Filing Information" at bounding box center [217, 220] width 345 height 24
select select "1"
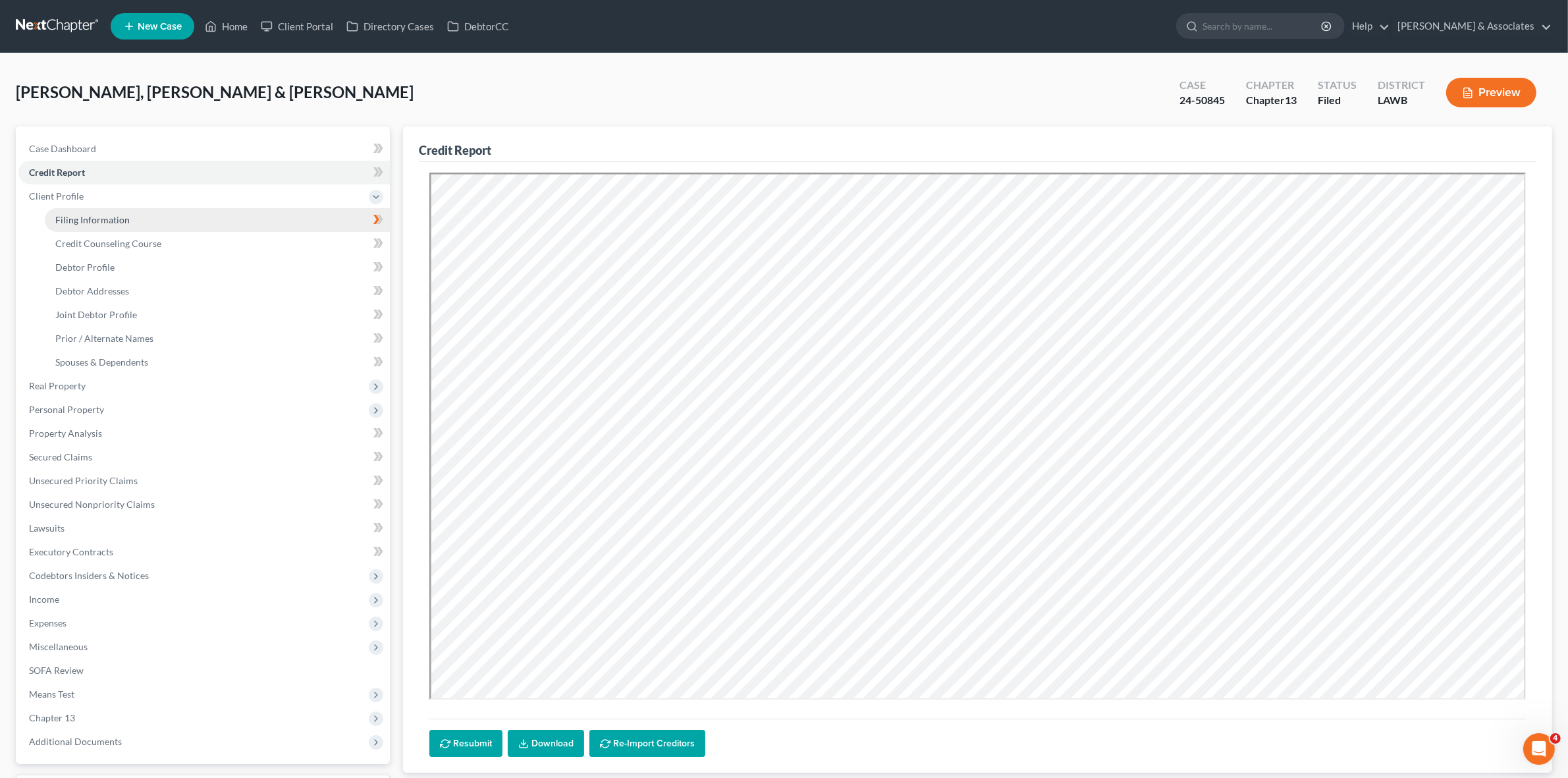
select select "3"
select select "36"
select select "2"
select select "19"
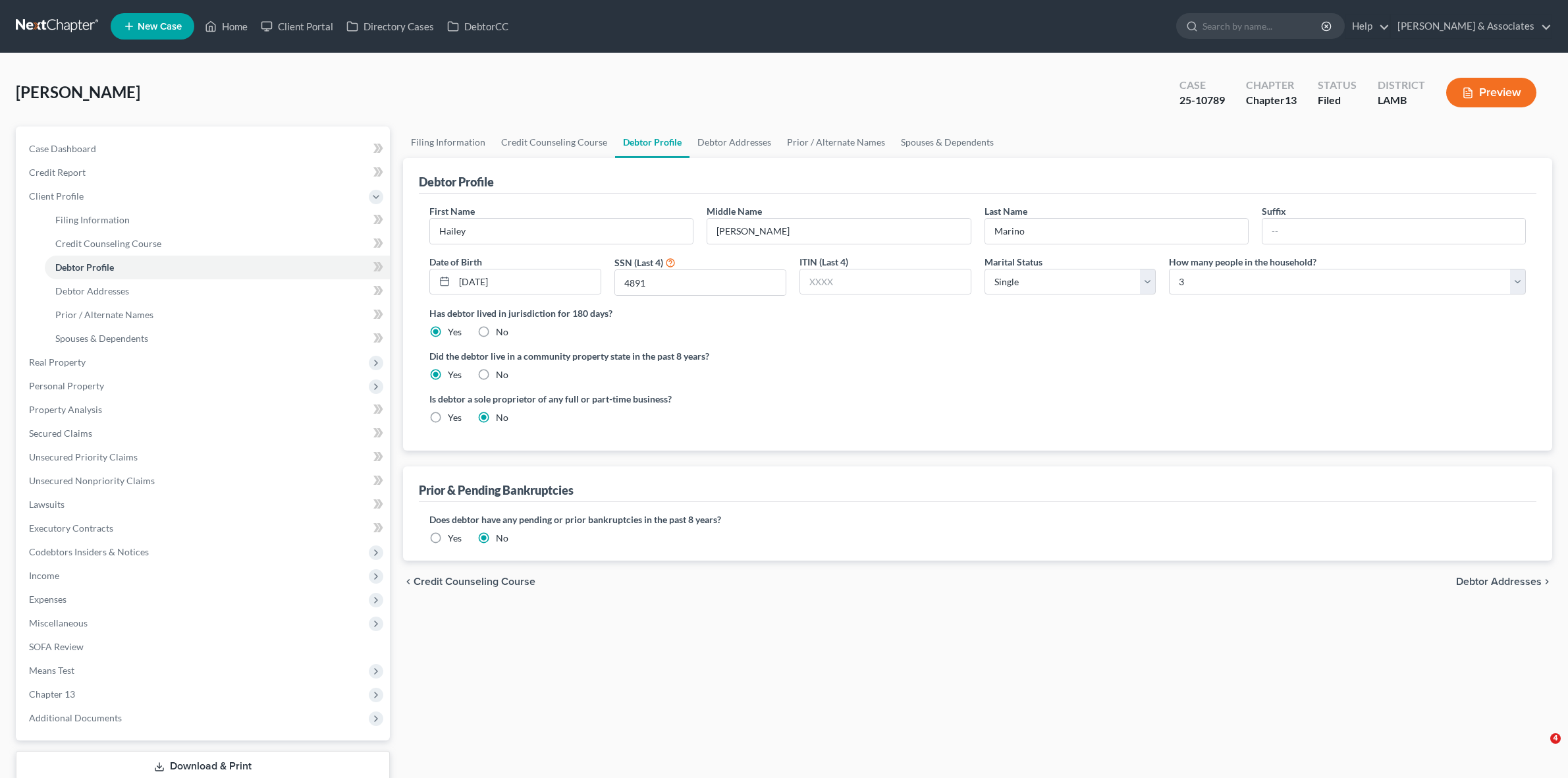
select select "0"
select select "2"
click at [944, 61] on div "Marino, Hailey Upgraded Case 25-10789 Chapter Chapter 13 Status Filed District …" at bounding box center [784, 431] width 1568 height 755
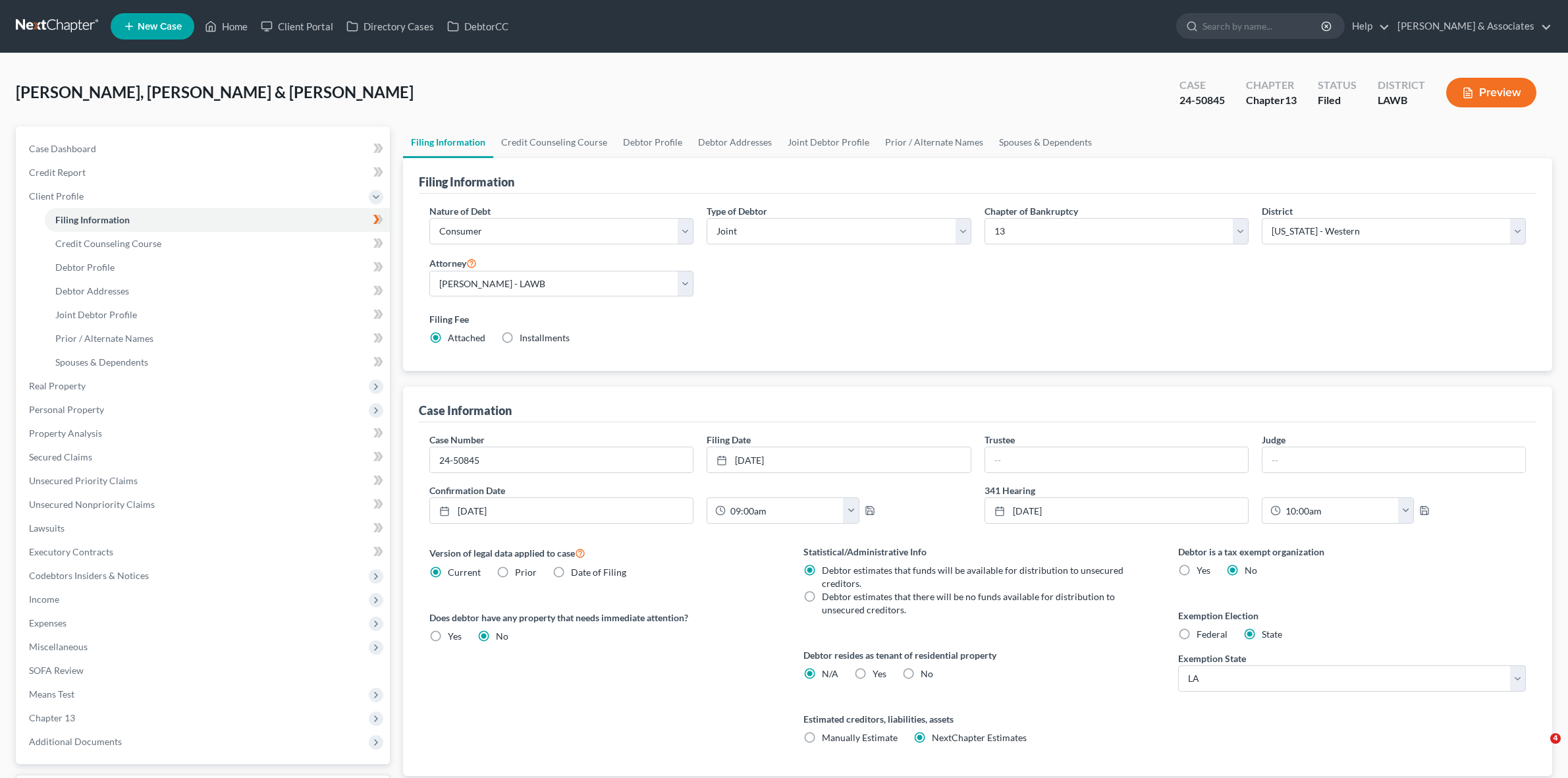
select select "1"
select select "3"
select select "36"
select select "2"
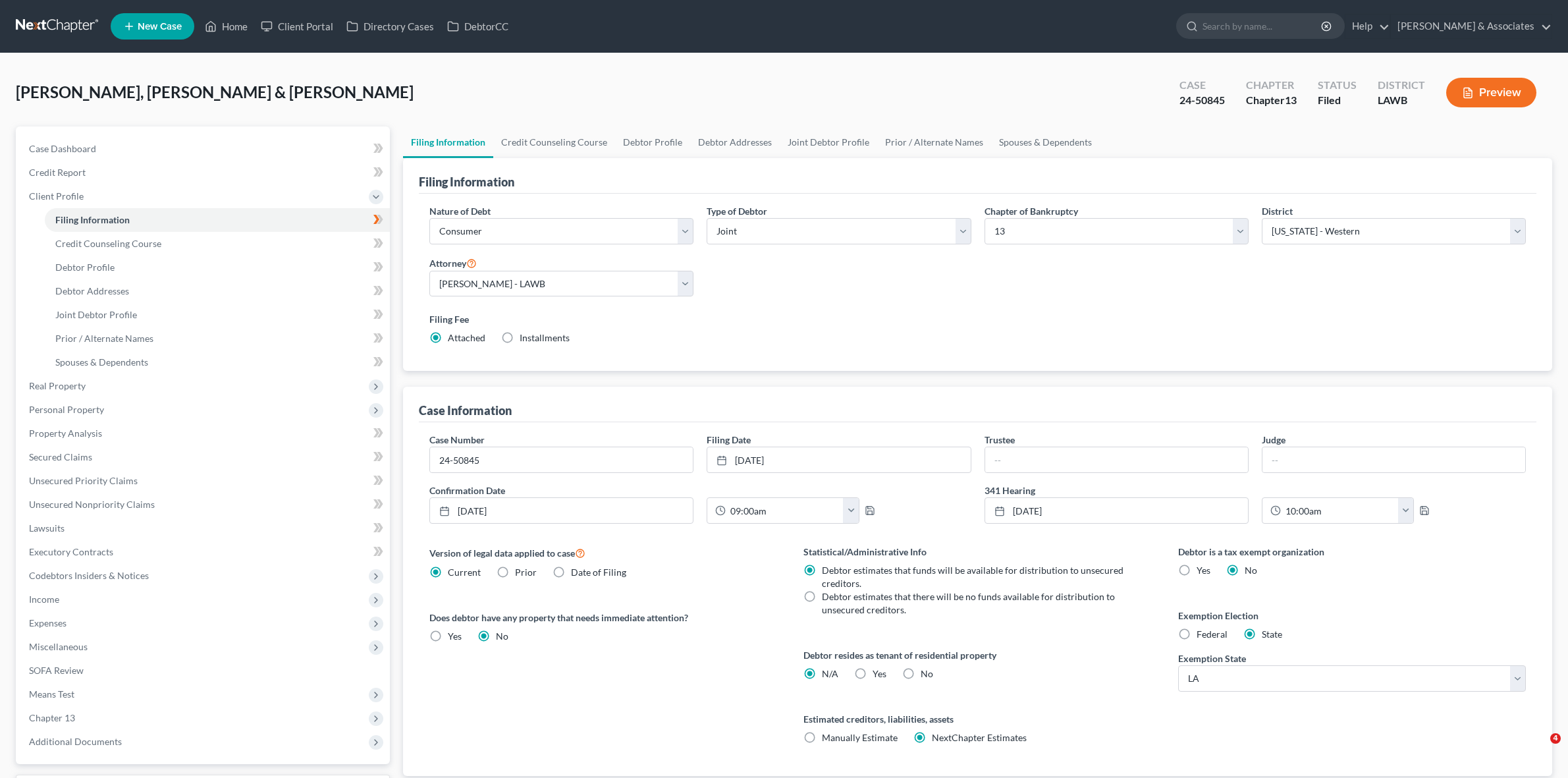
select select "19"
click at [182, 709] on span "Chapter 13" at bounding box center [204, 718] width 372 height 24
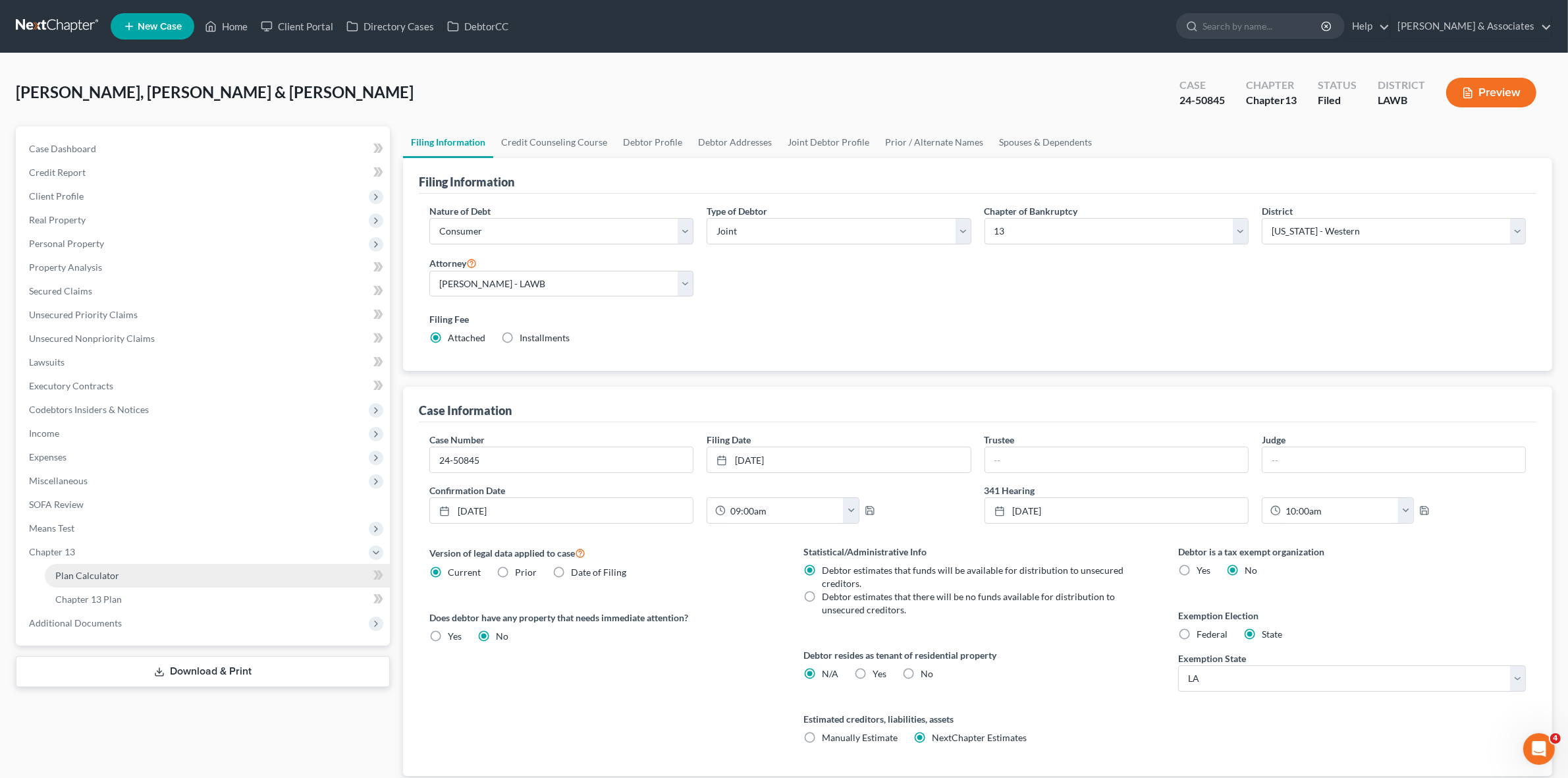
click at [227, 577] on link "Plan Calculator" at bounding box center [217, 576] width 345 height 24
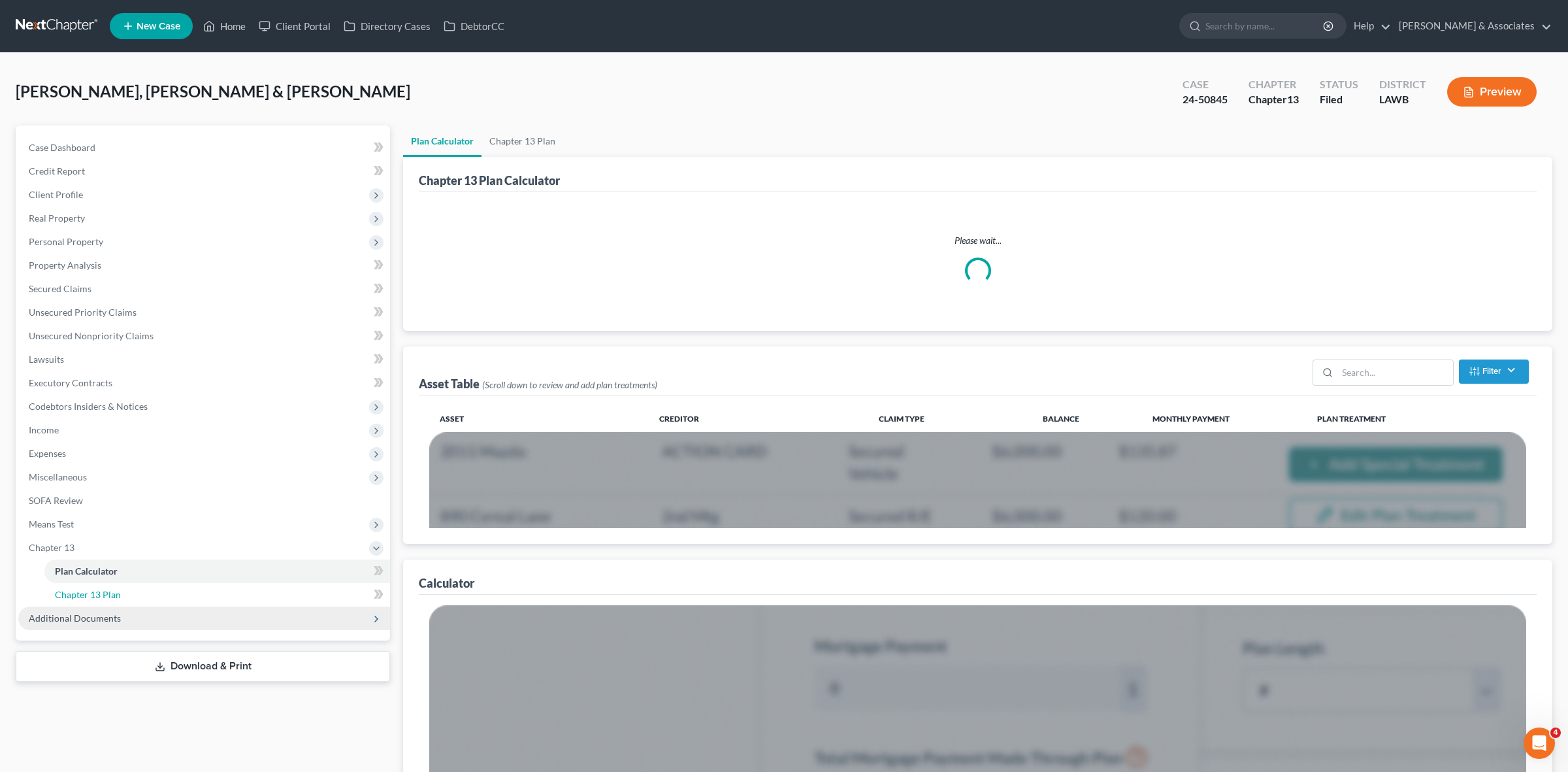
click at [218, 600] on link "Chapter 13 Plan" at bounding box center [217, 595] width 345 height 23
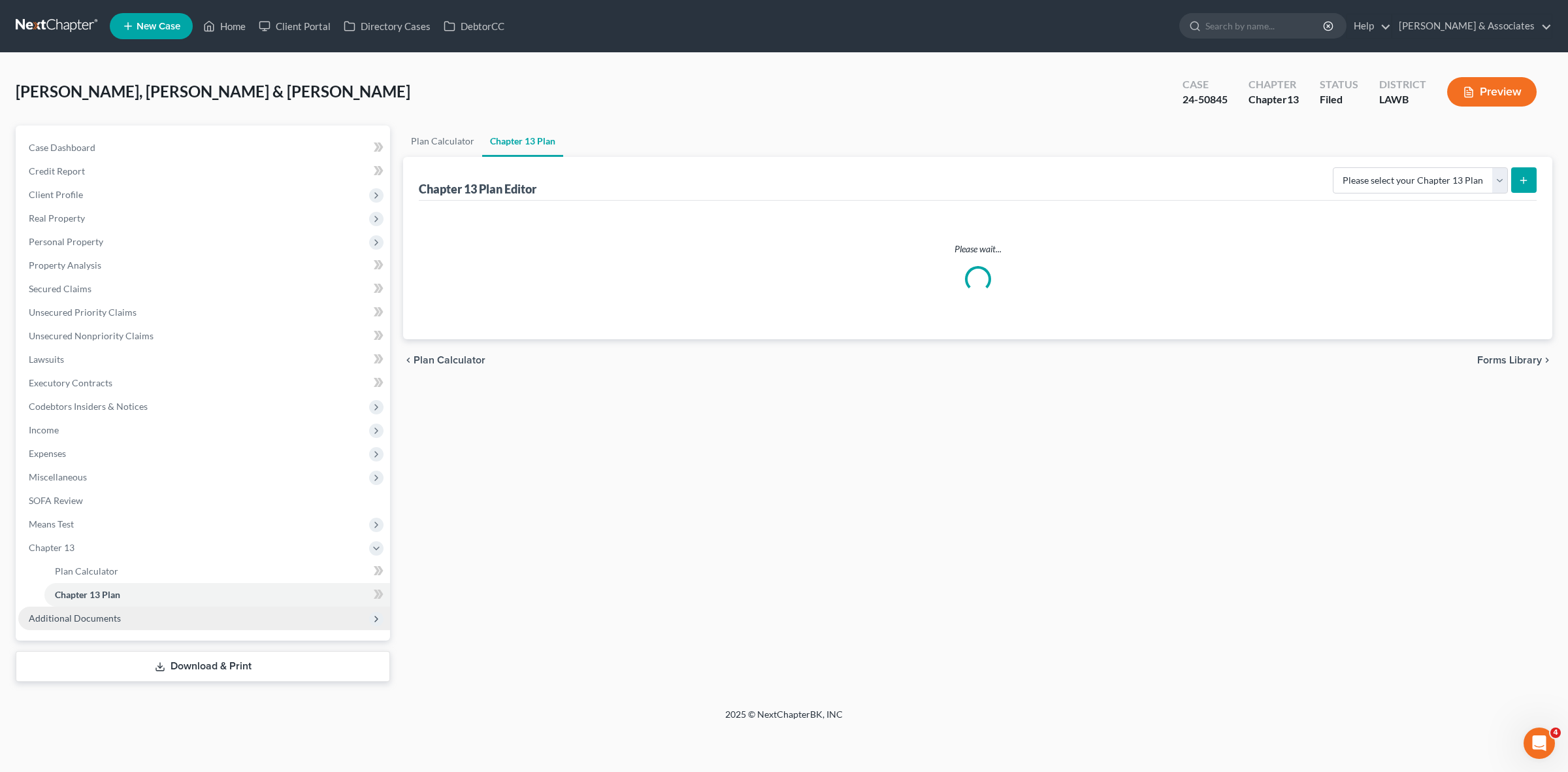
click at [214, 626] on span "Additional Documents" at bounding box center [204, 618] width 371 height 23
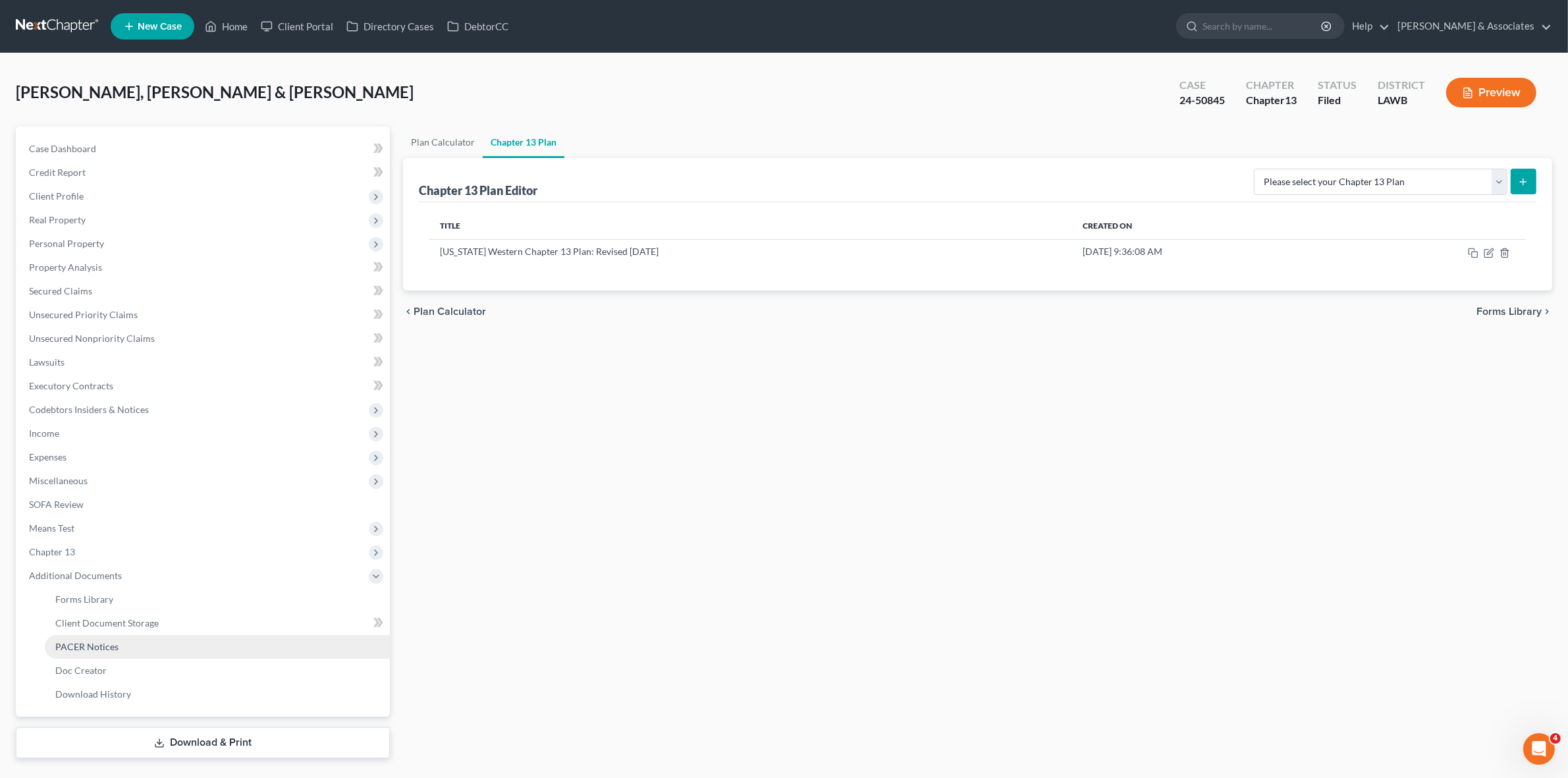
click at [212, 646] on link "PACER Notices" at bounding box center [217, 646] width 345 height 24
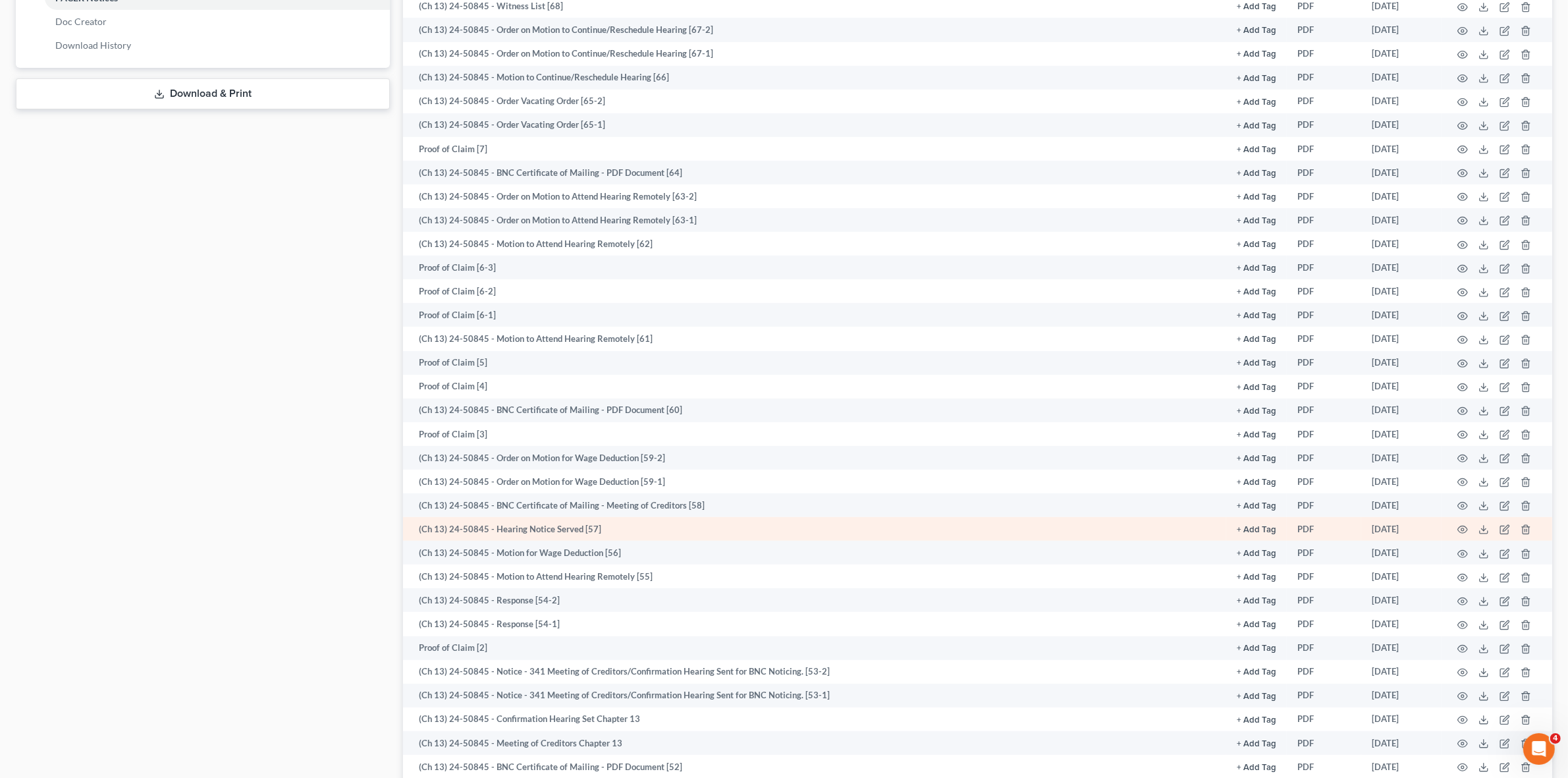
scroll to position [741, 0]
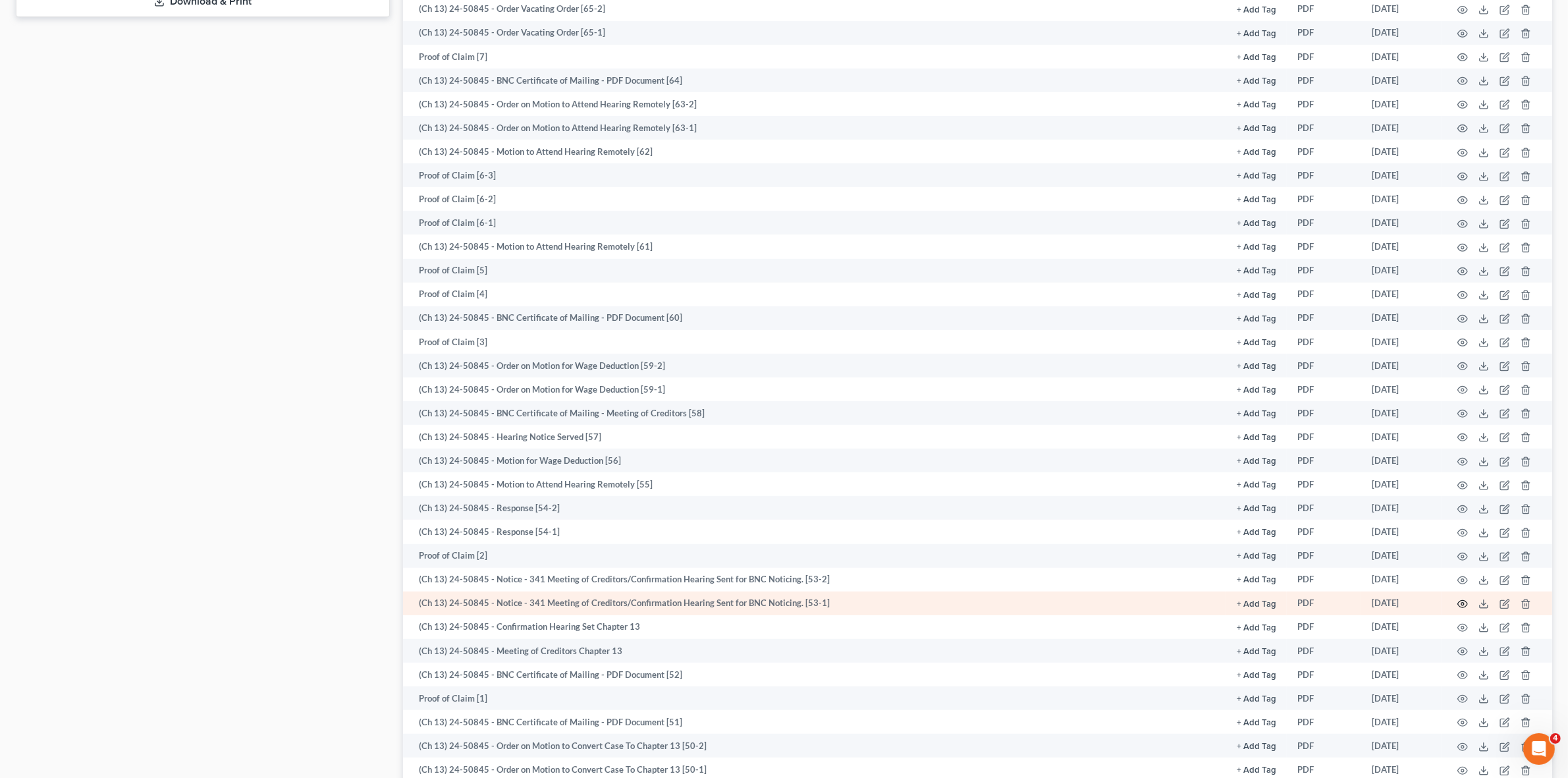
click at [1461, 601] on icon "button" at bounding box center [1462, 604] width 10 height 10
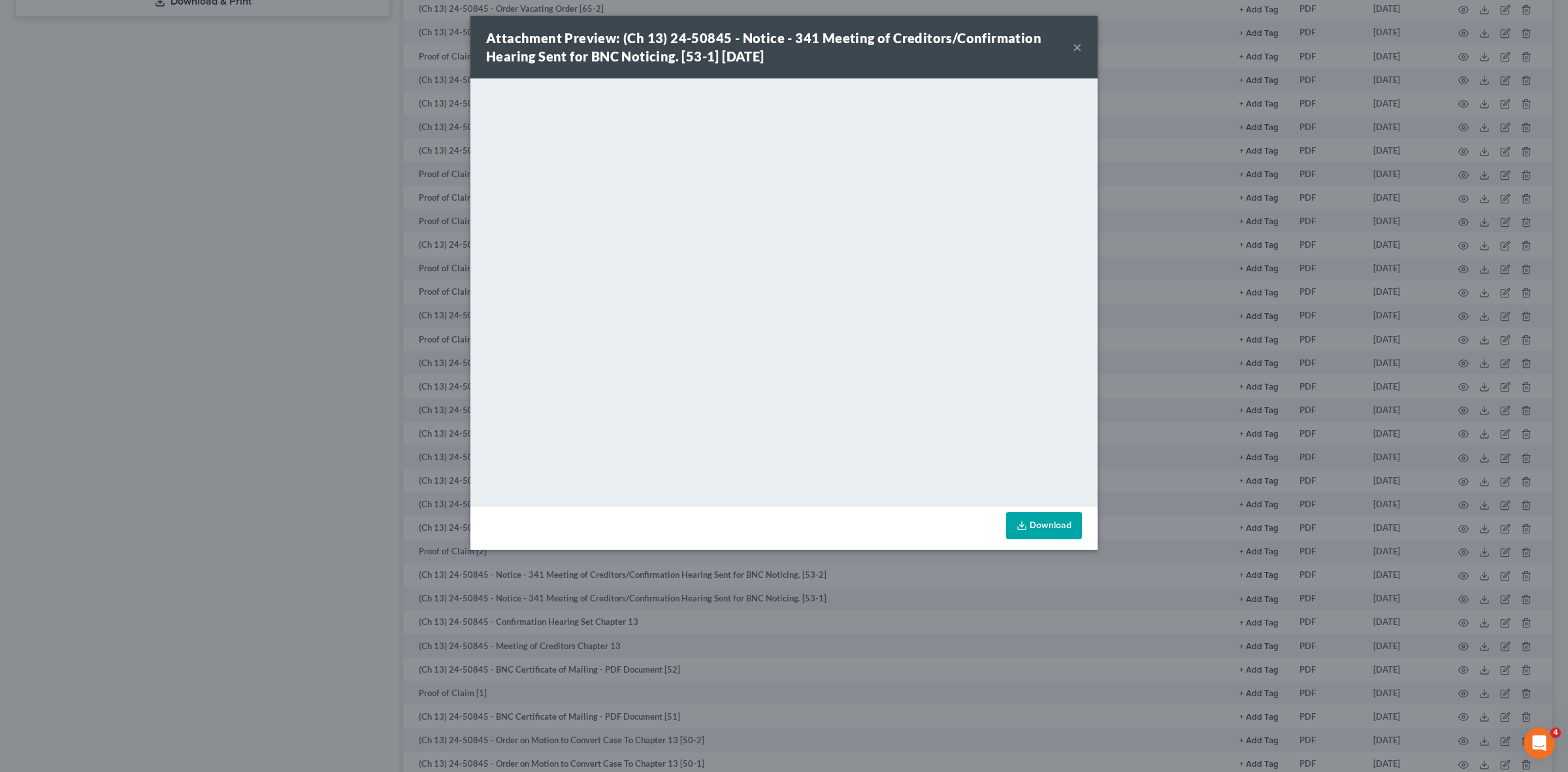
click at [257, 422] on div "Attachment Preview: (Ch 13) 24-50845 - Notice - 341 Meeting of Creditors/Confir…" at bounding box center [784, 386] width 1568 height 772
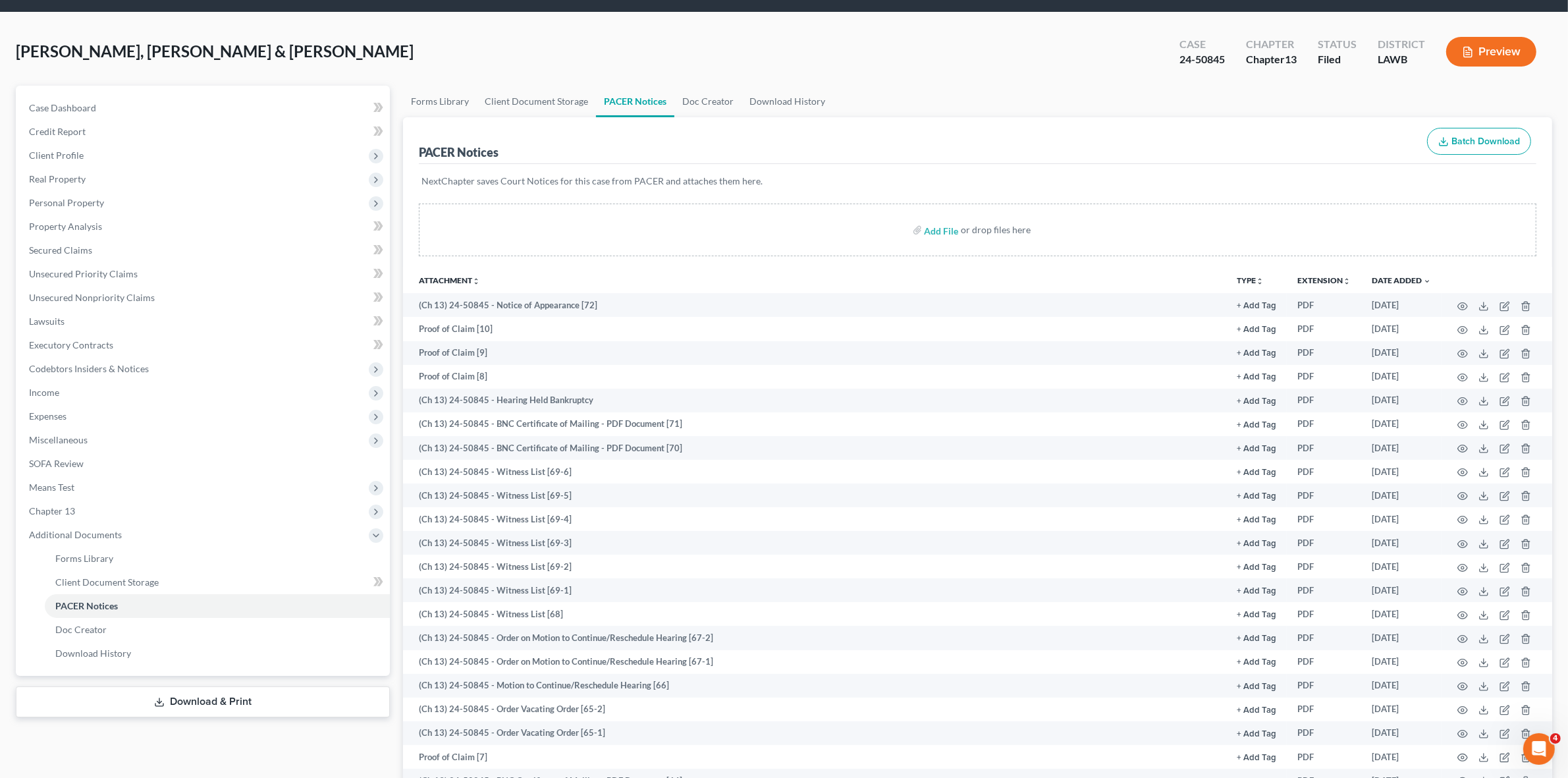
scroll to position [0, 0]
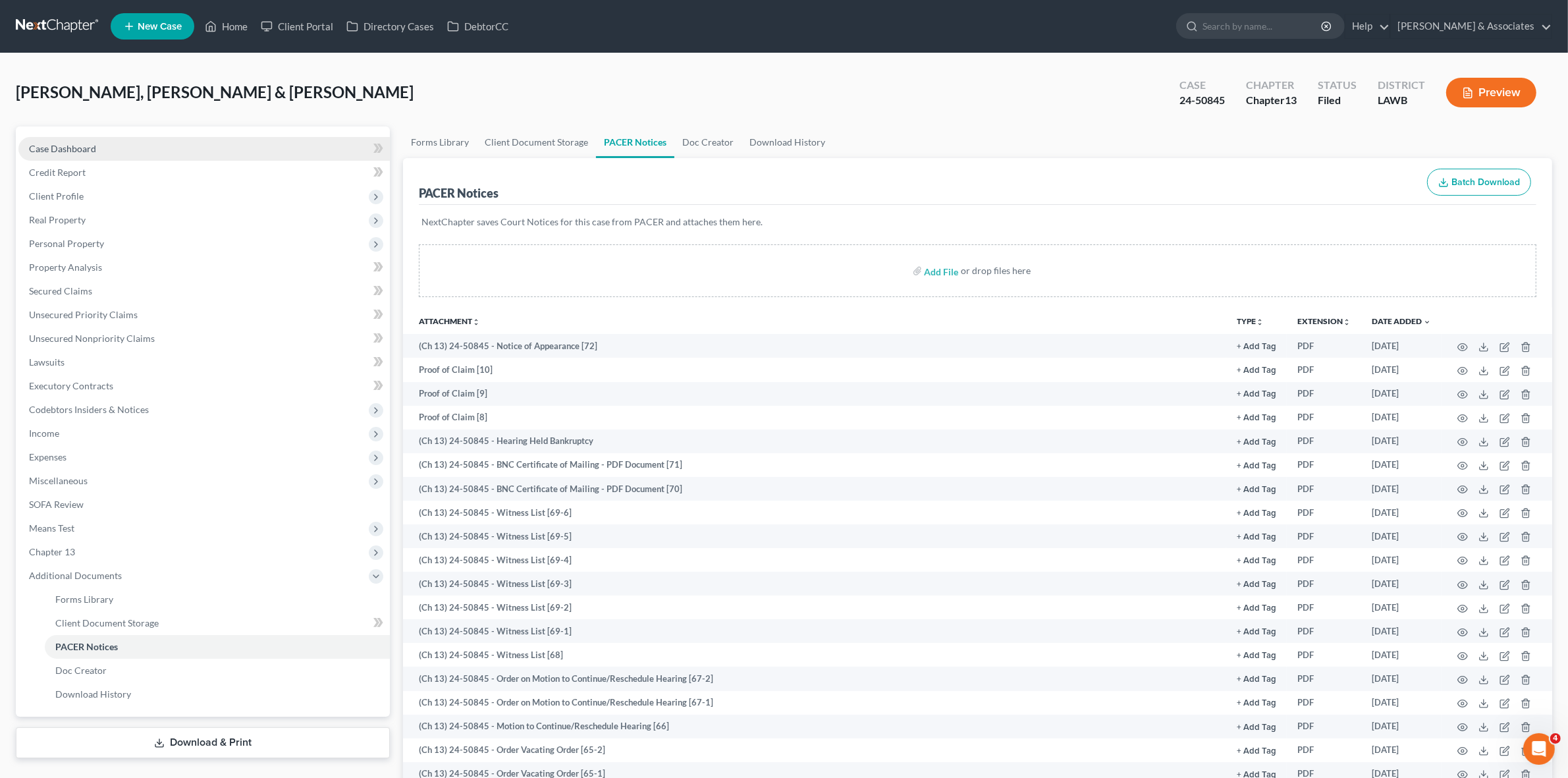
click at [176, 153] on link "Case Dashboard" at bounding box center [204, 149] width 372 height 24
click at [227, 148] on link "Case Dashboard" at bounding box center [204, 149] width 372 height 24
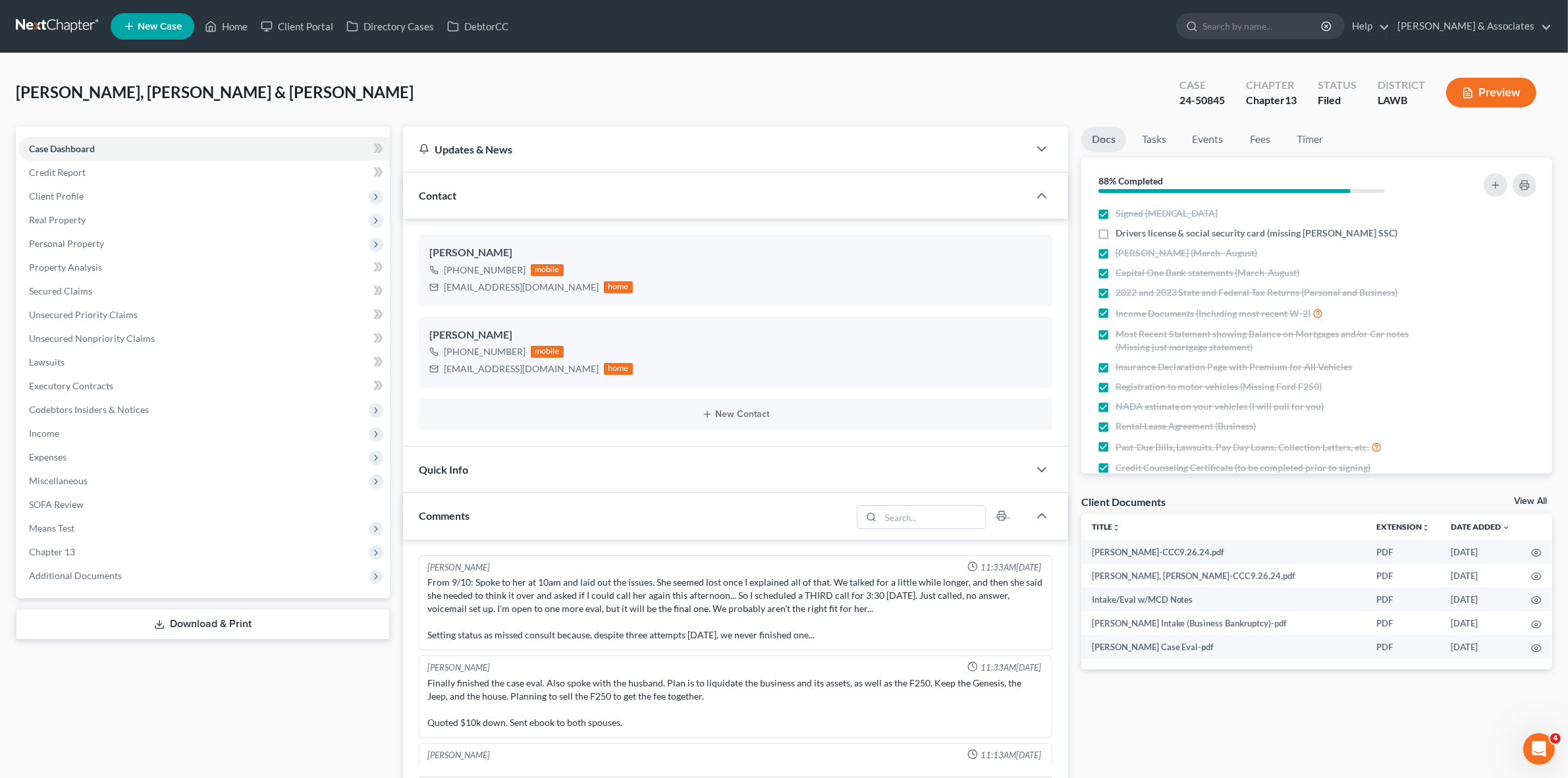
scroll to position [4539, 0]
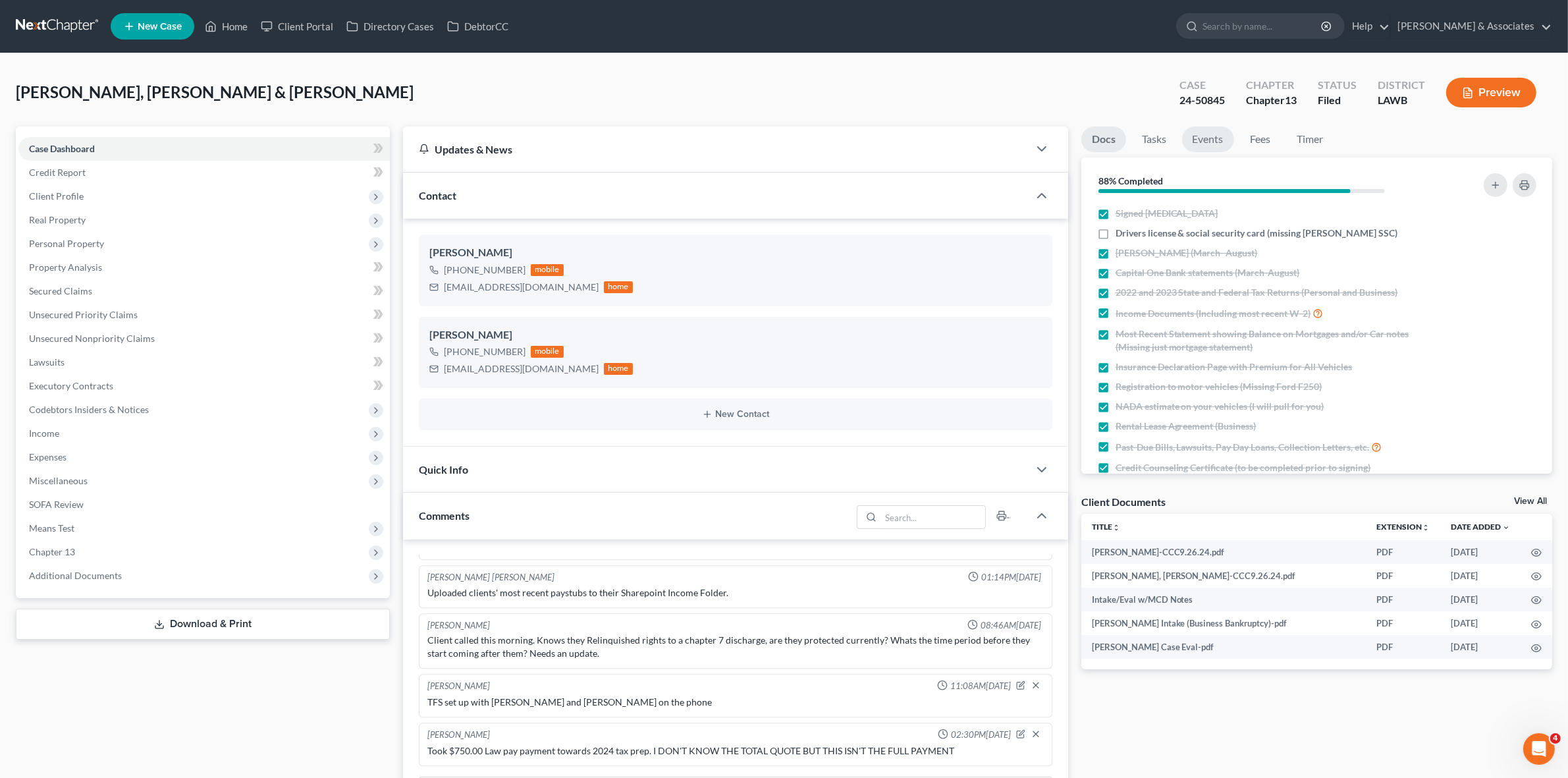
click at [1214, 138] on link "Events" at bounding box center [1207, 139] width 52 height 26
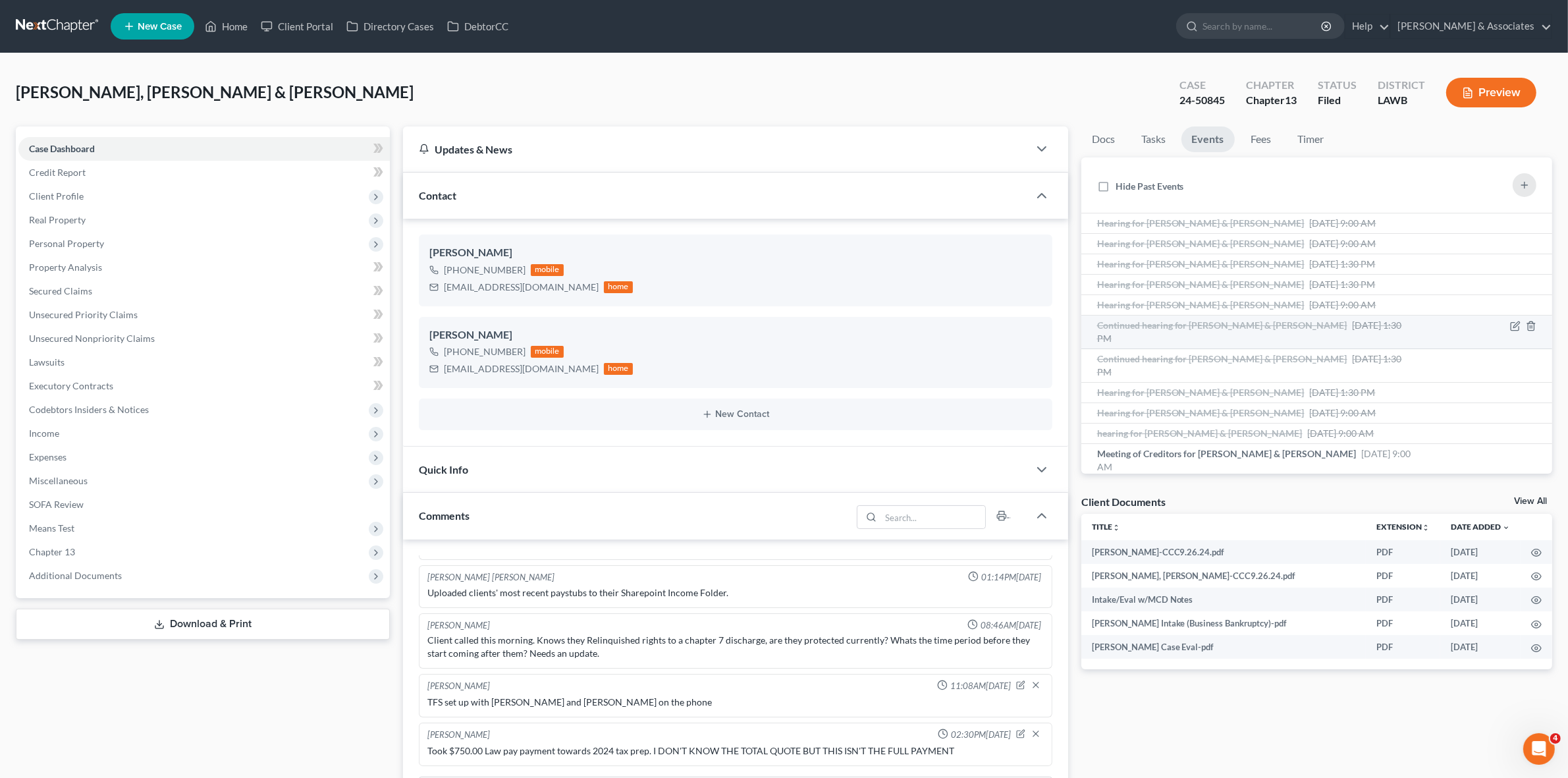
scroll to position [49, 0]
